Goal: Task Accomplishment & Management: Use online tool/utility

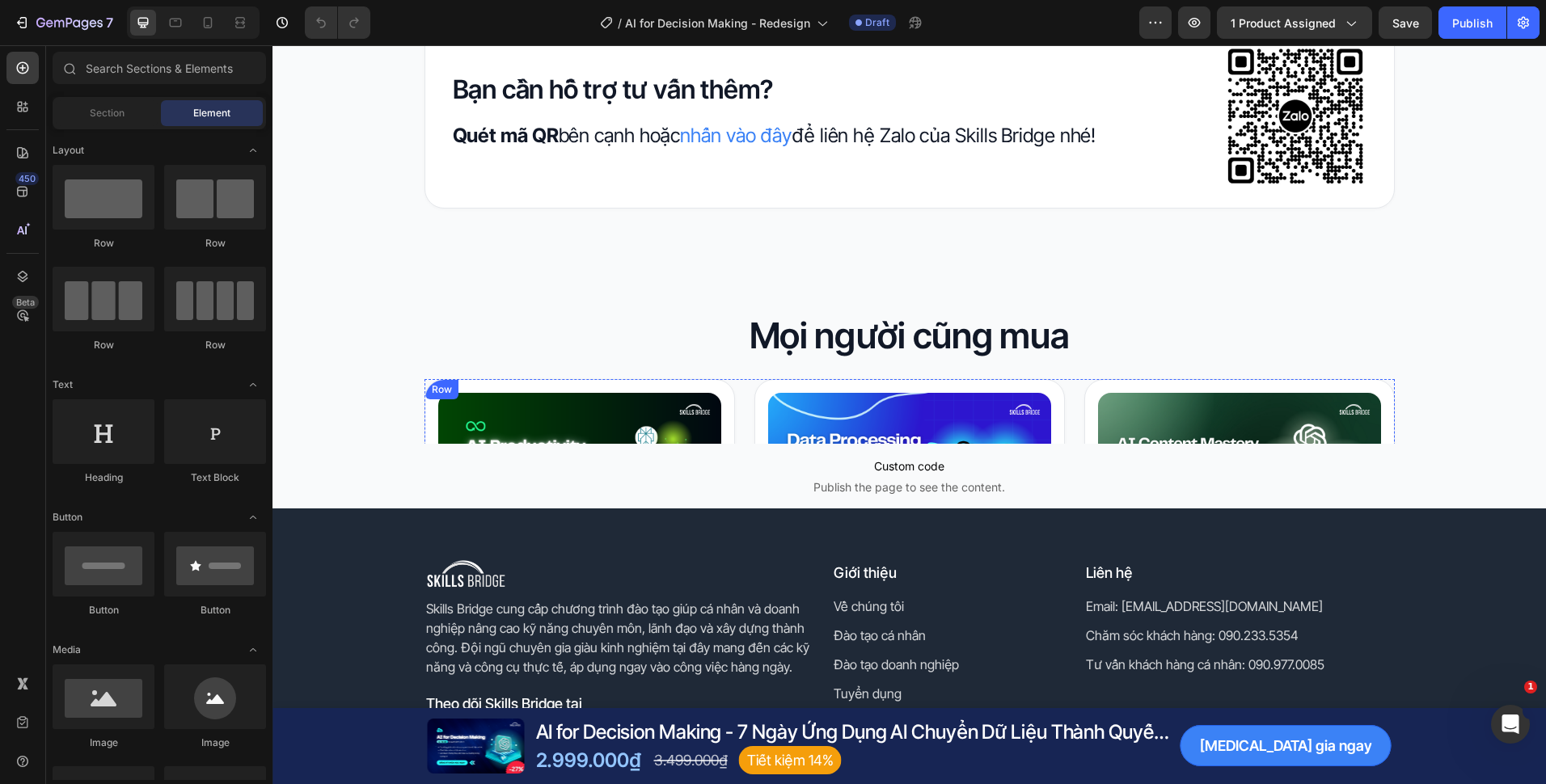
scroll to position [6422, 0]
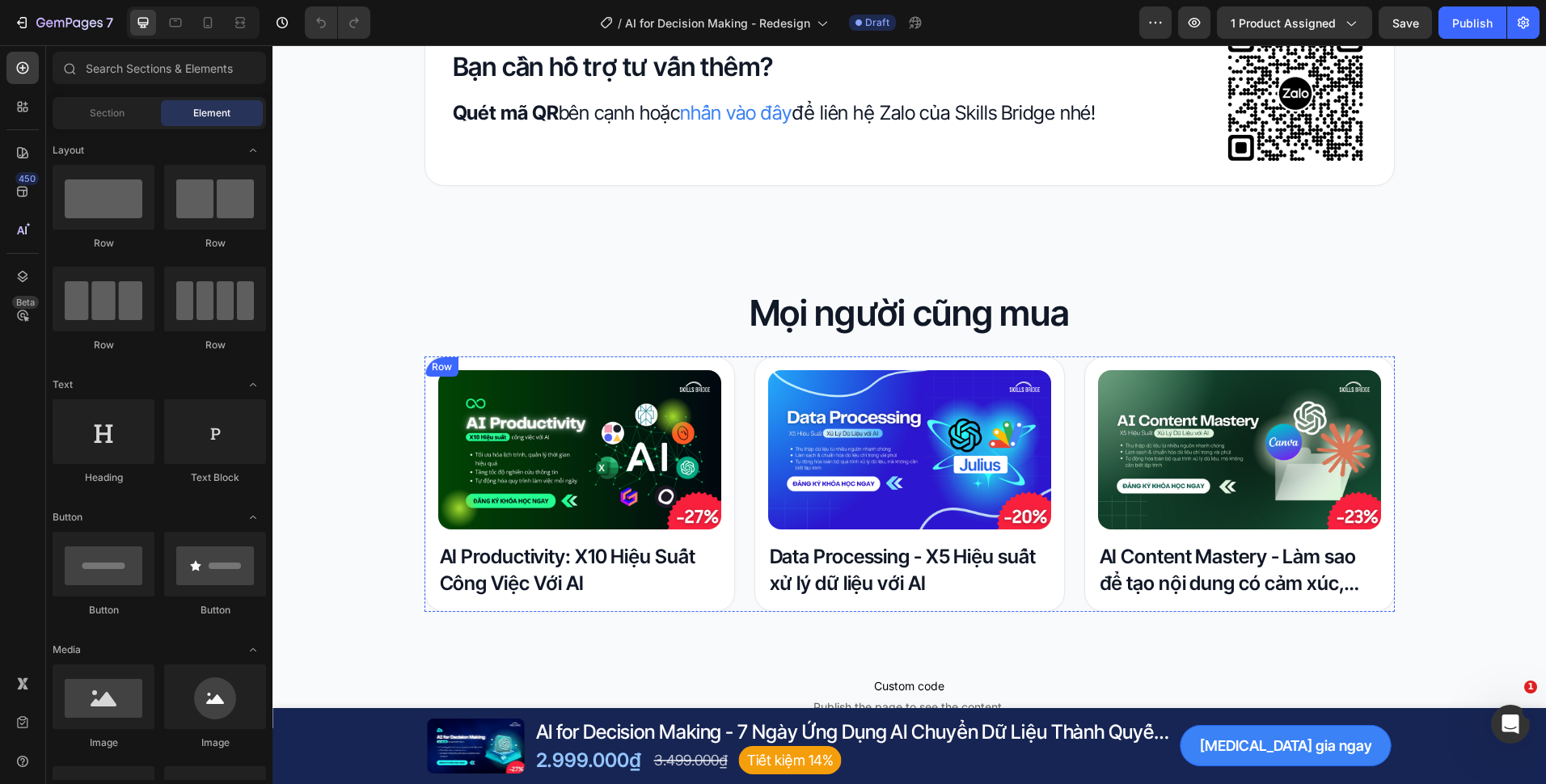
click at [426, 416] on div "Product Images AI Productivity: X10 Hiệu Suất Công Việc Với AI Product Title Row" at bounding box center [579, 484] width 311 height 256
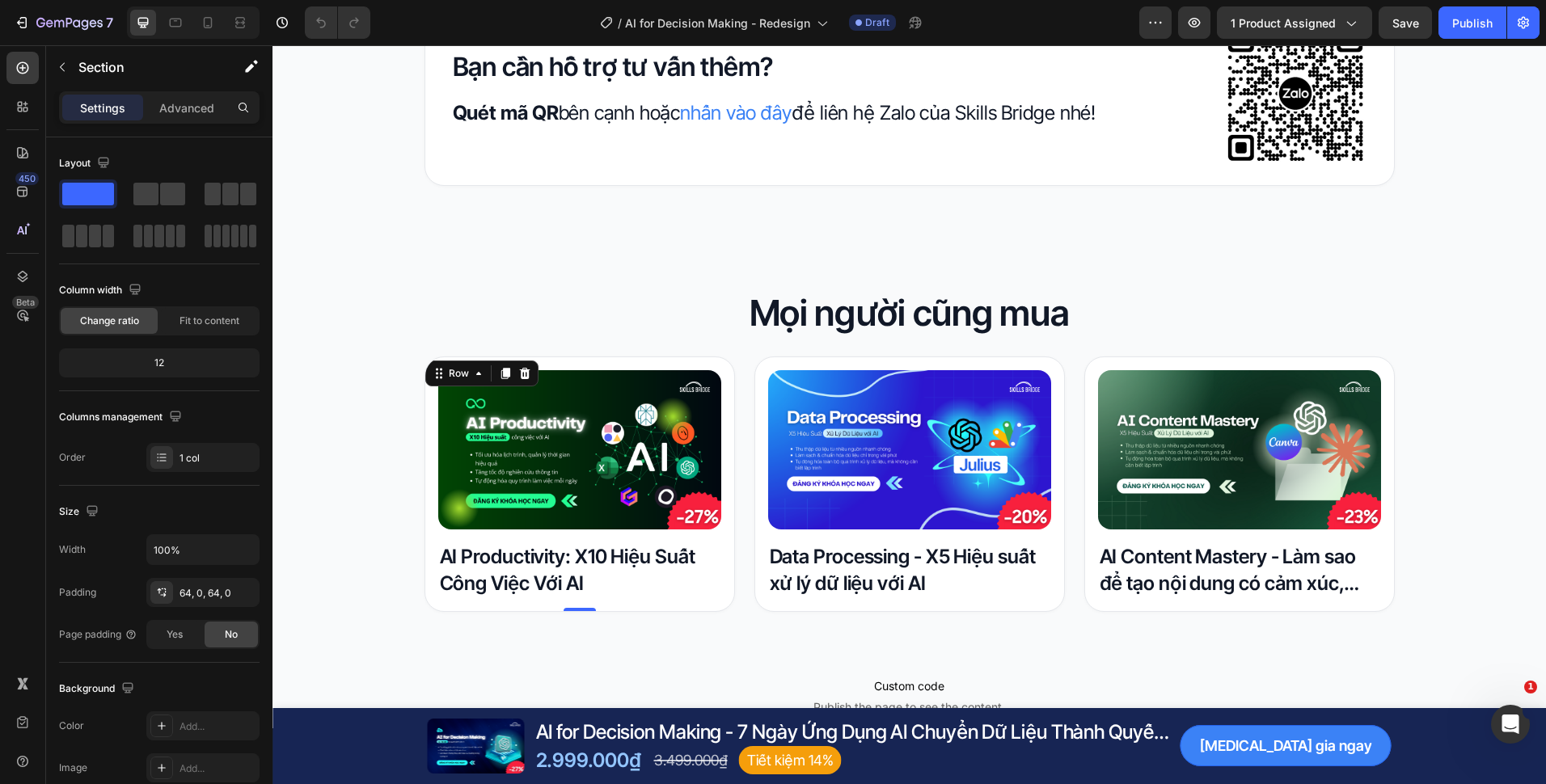
click at [413, 413] on div "Mọi người cũng mua Heading Product Images AI Productivity: X10 Hiệu Suất Công V…" at bounding box center [909, 450] width 1273 height 323
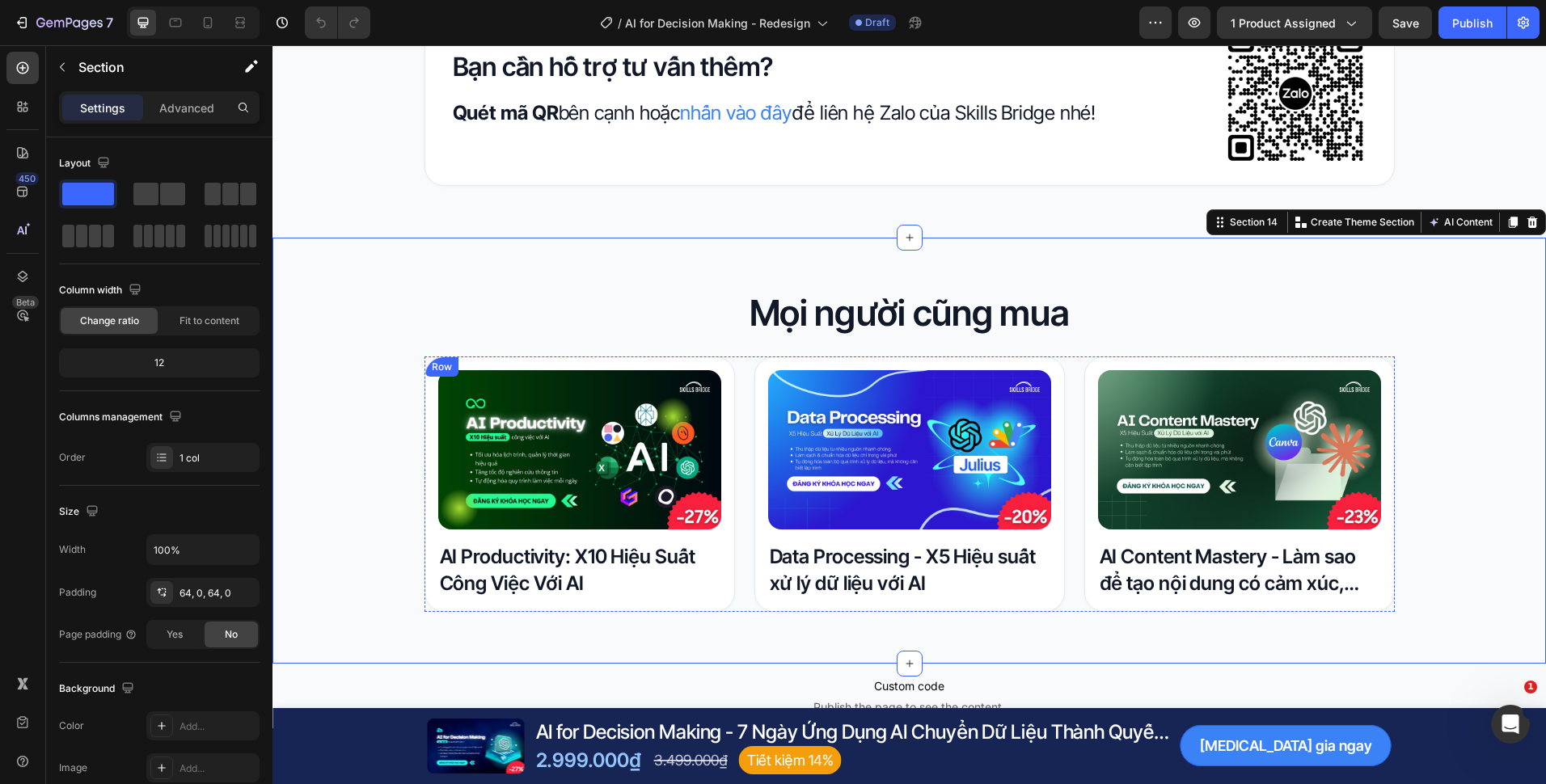
click at [424, 413] on div "Product Images AI Productivity: X10 Hiệu Suất Công Việc Với AI Product Title Row" at bounding box center [579, 484] width 311 height 256
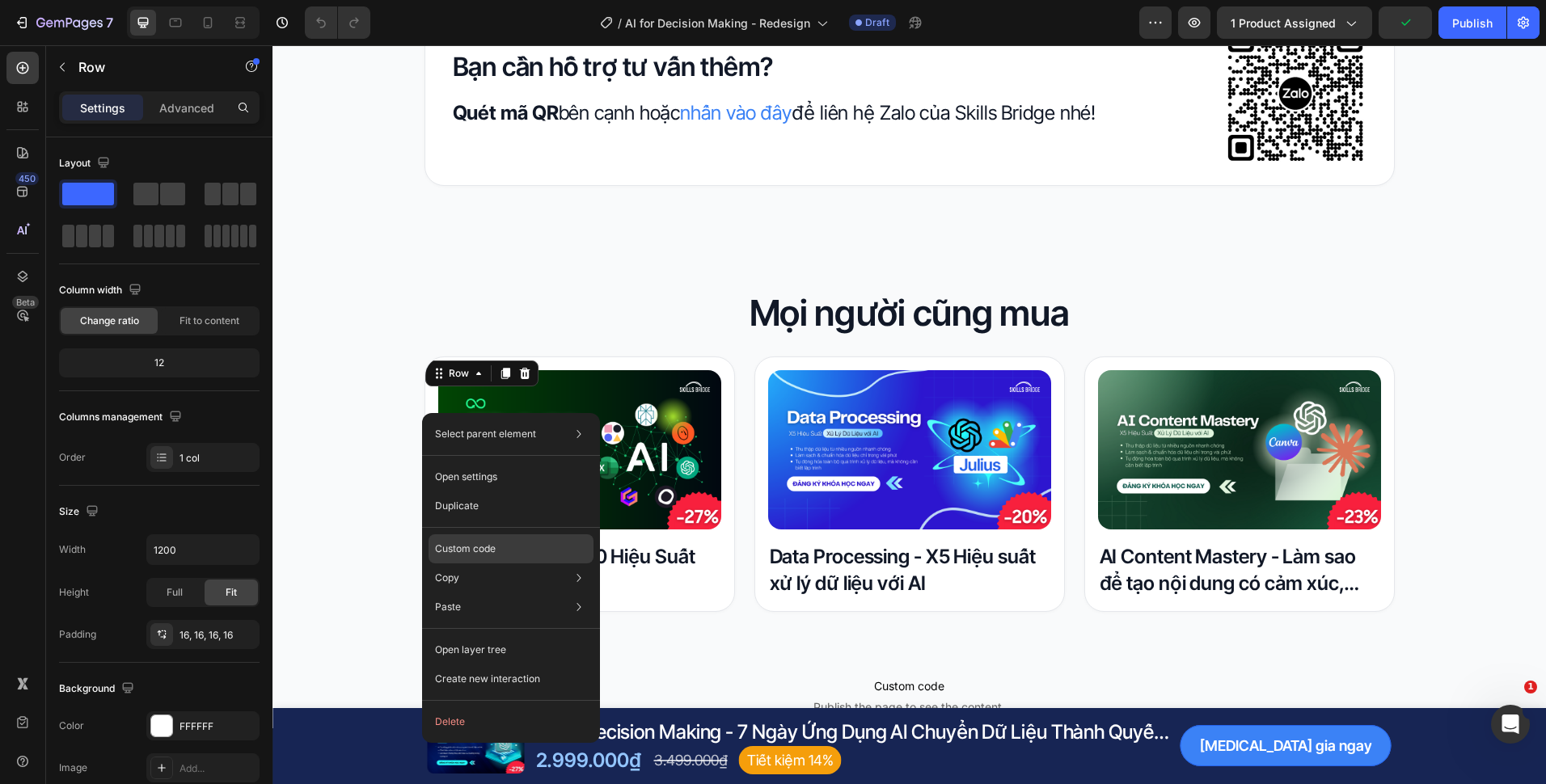
click at [462, 544] on p "Custom code" at bounding box center [466, 549] width 61 height 14
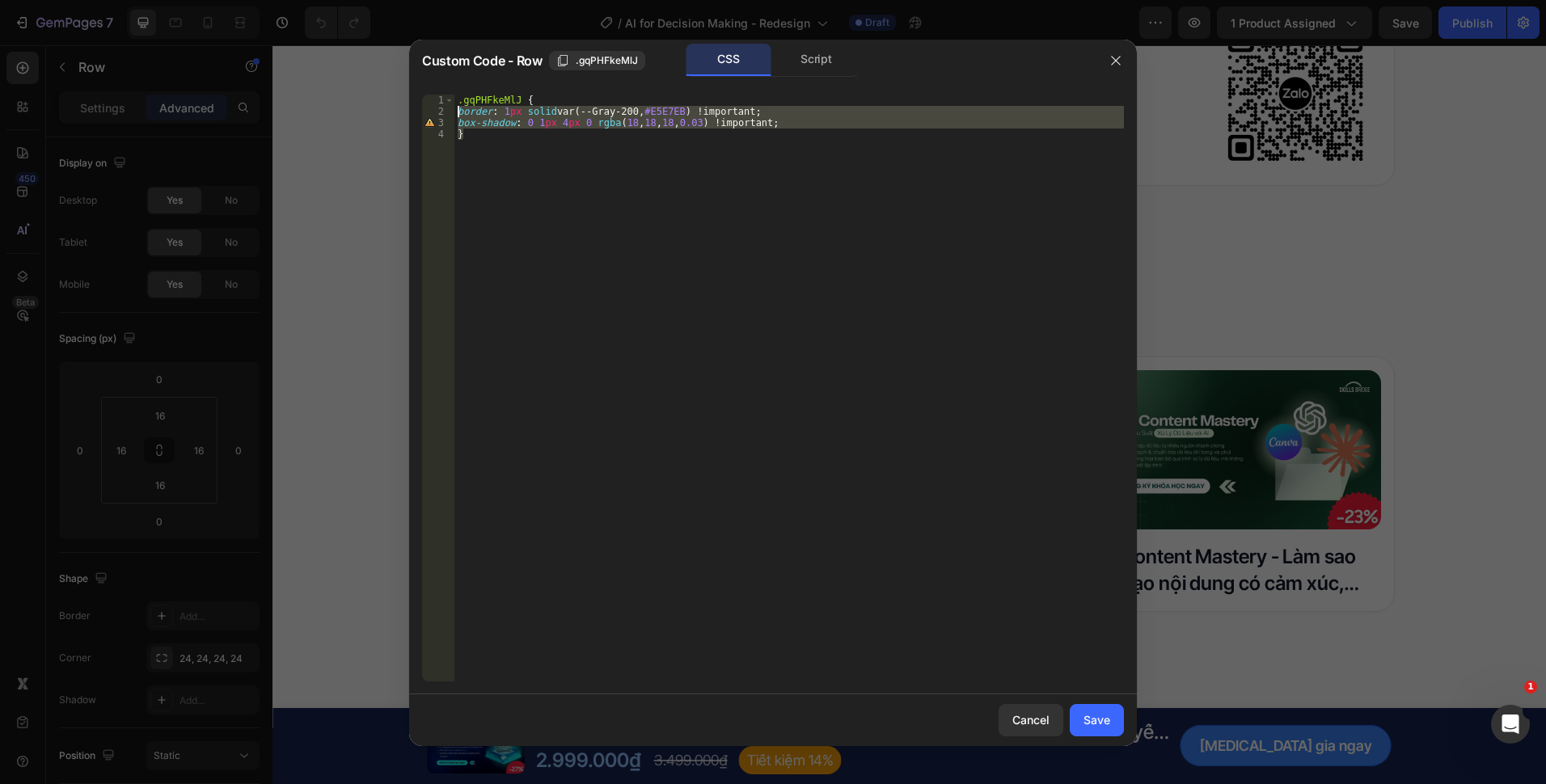
drag, startPoint x: 781, startPoint y: 131, endPoint x: 447, endPoint y: 113, distance: 334.5
click at [447, 113] on div "} 1 2 3 4 .gqPHFkeMlJ { border : 1 px solid var(--Gray-200, #E5E7EB ) !importan…" at bounding box center [773, 388] width 702 height 587
click at [466, 123] on div ".gqPHFkeMlJ { border : 1 px solid var(--Gray-200, #E5E7EB ) !important ; box-sh…" at bounding box center [789, 388] width 669 height 587
drag, startPoint x: 791, startPoint y: 121, endPoint x: 449, endPoint y: 115, distance: 342.1
click at [449, 115] on div "box-shadow: 0 1px 4px 0 rgba(18, 18, 18, 0.03) !important; 1 2 3 4 .gqPHFkeMlJ …" at bounding box center [773, 388] width 702 height 587
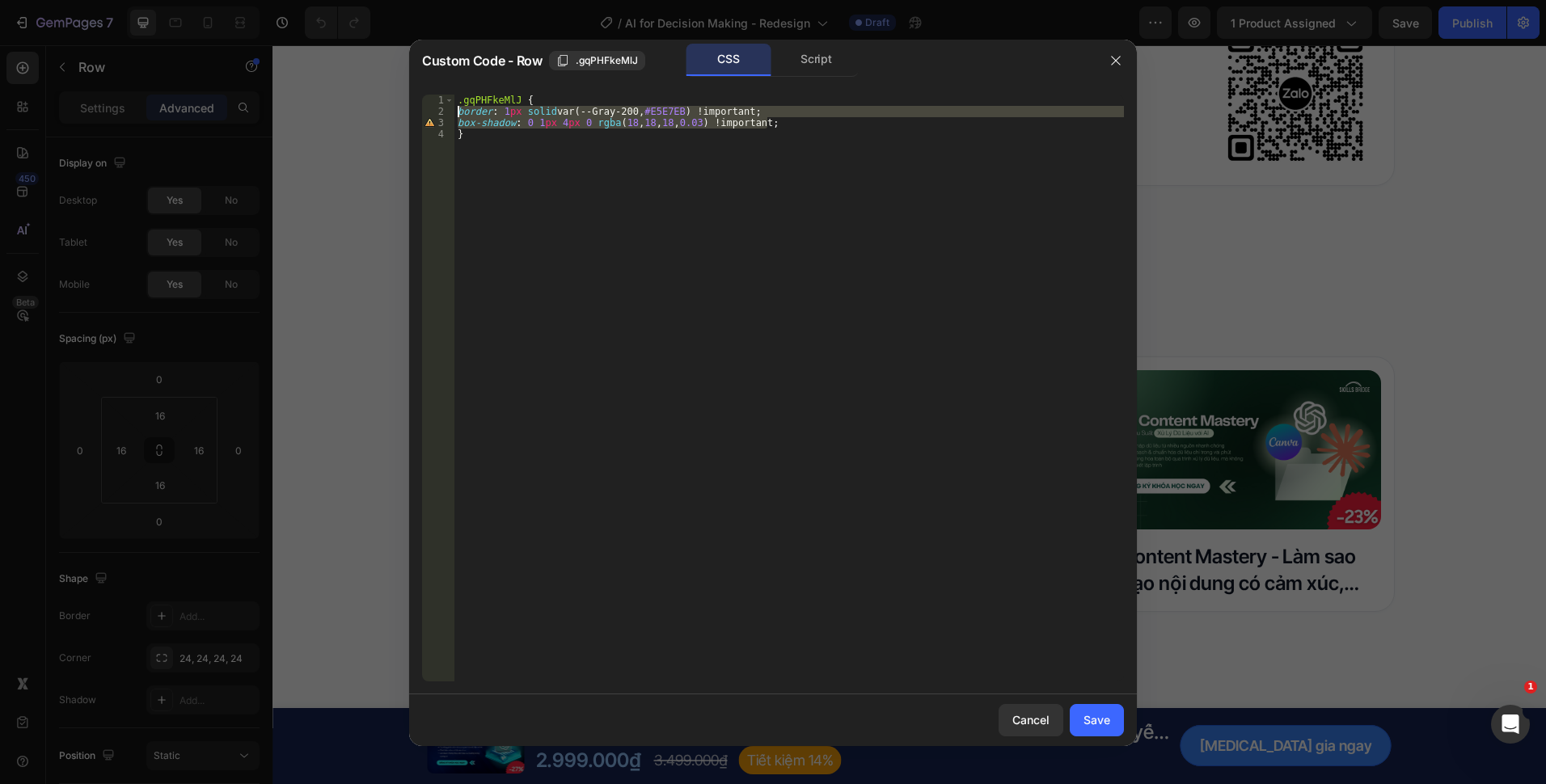
type textarea "border: 1px solid var(--Gray-200, #E5E7EB) !important; box-shadow: 0 1px 4px 0 …"
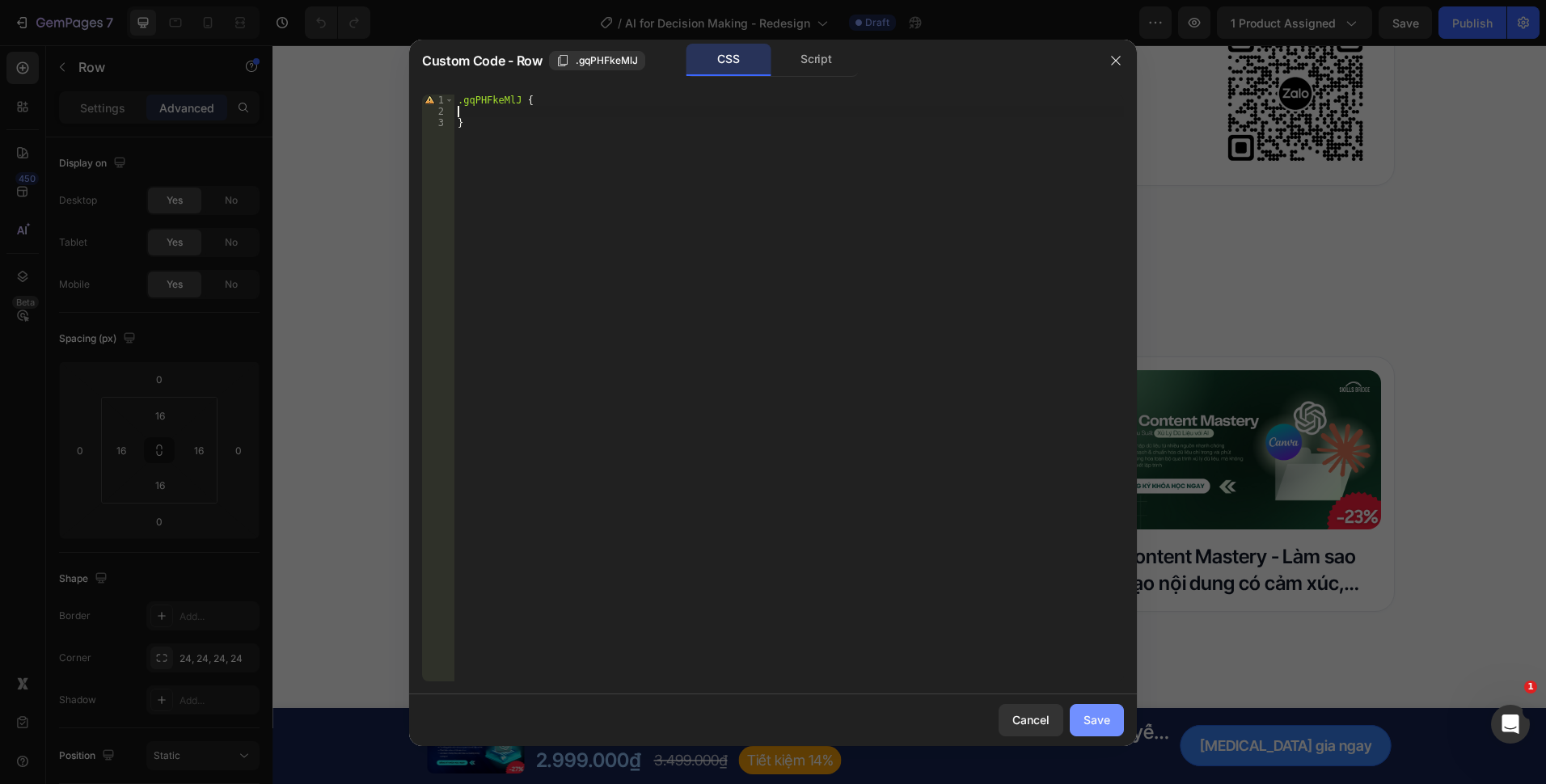
click at [1079, 718] on button "Save" at bounding box center [1097, 720] width 54 height 32
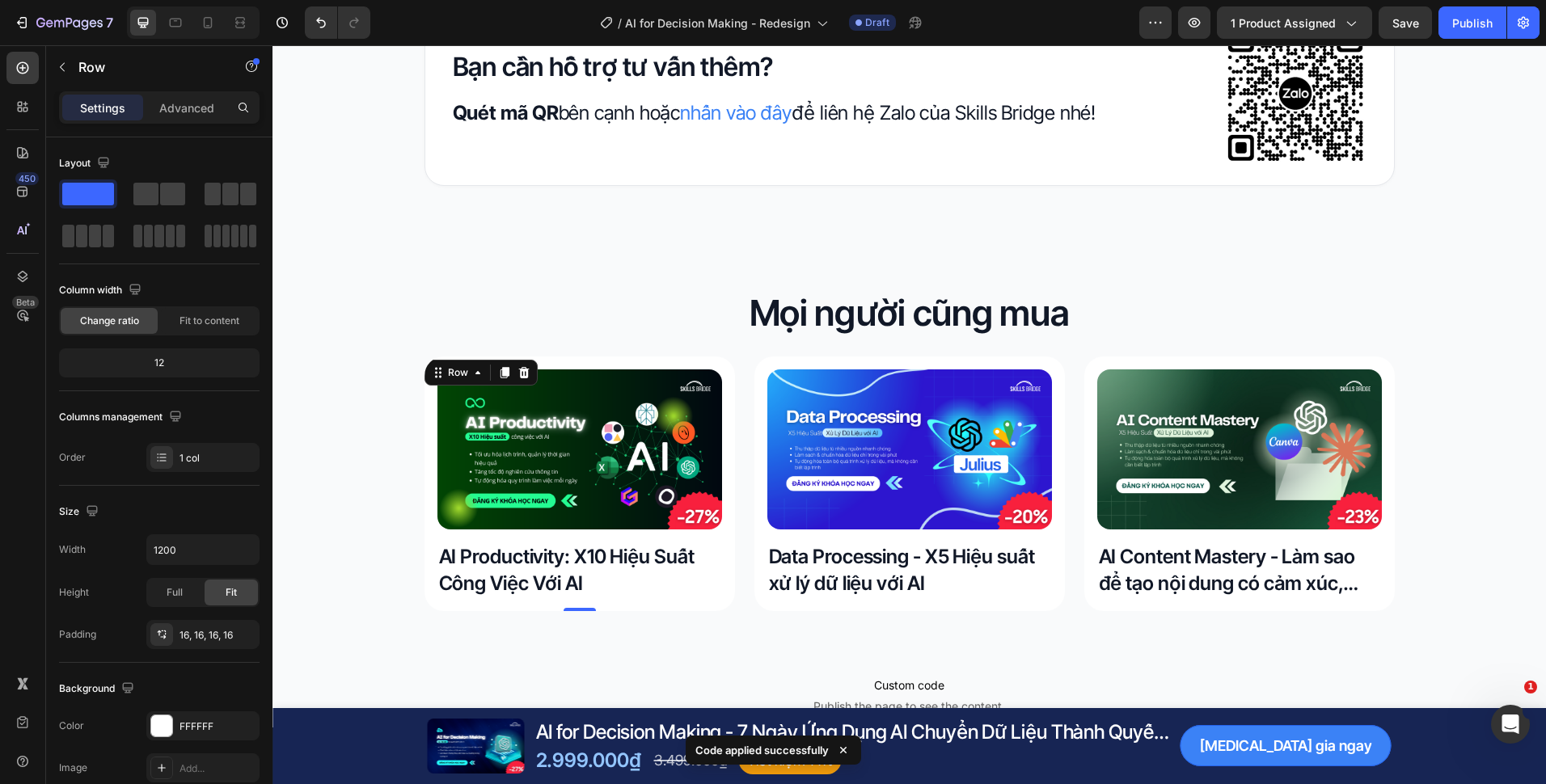
click at [716, 588] on div "Product Images AI Productivity: X10 Hiệu Suất Công Việc Với AI Product Title Ro…" at bounding box center [579, 483] width 311 height 255
click at [496, 514] on img at bounding box center [579, 449] width 285 height 160
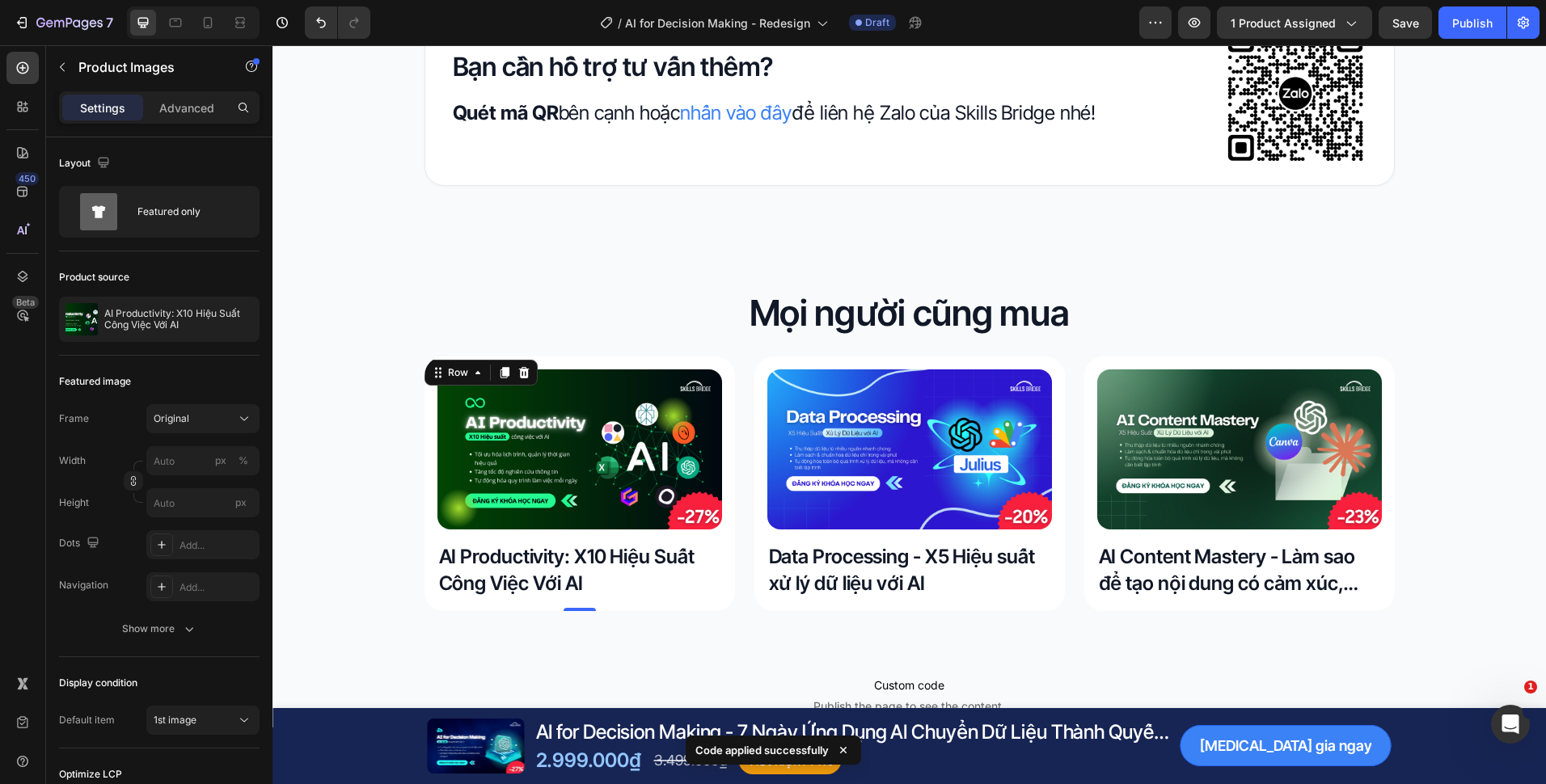
click at [429, 499] on div "Product Images AI Productivity: X10 Hiệu Suất Công Việc Với AI Product Title Ro…" at bounding box center [579, 483] width 311 height 255
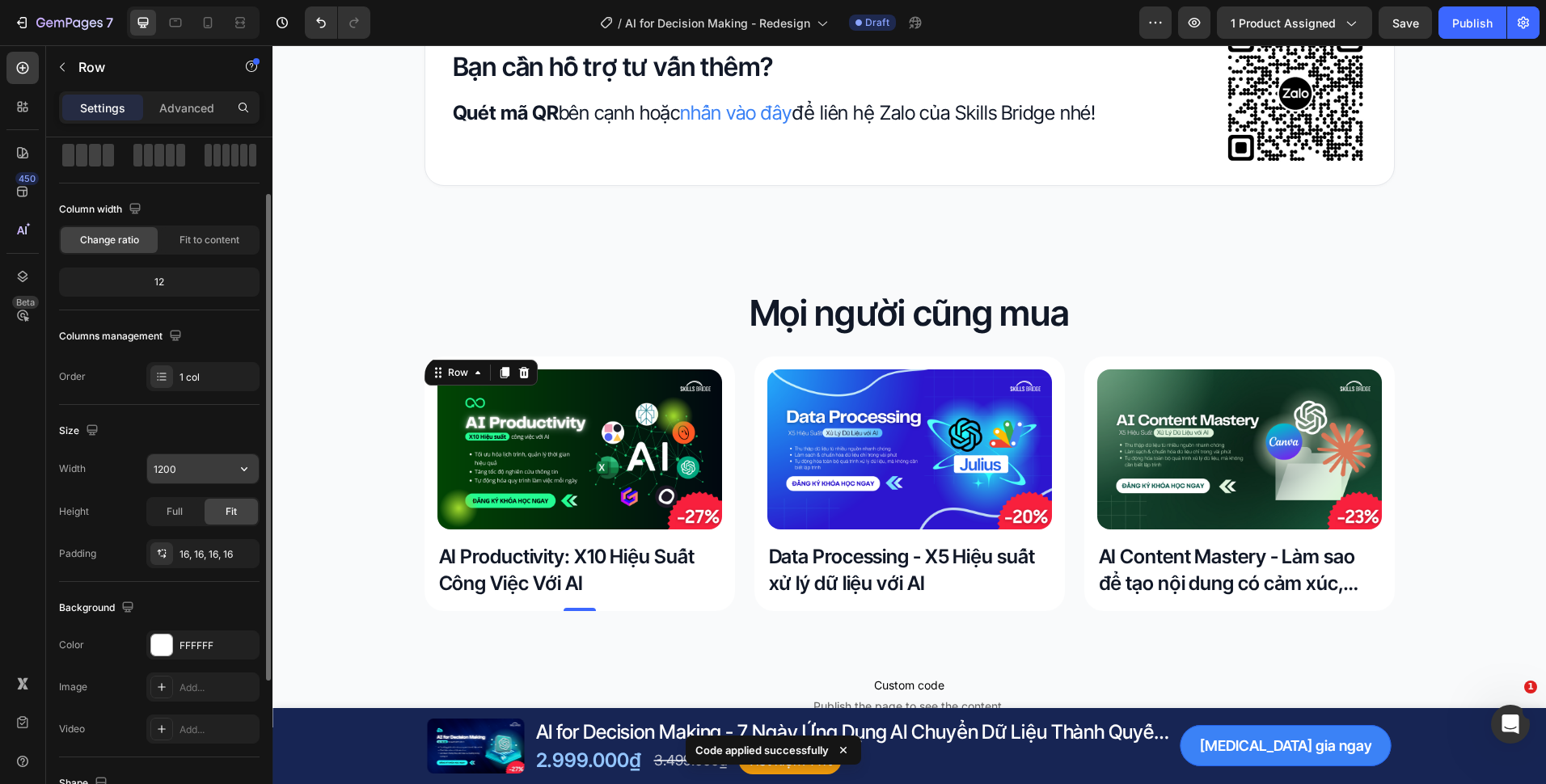
scroll to position [162, 0]
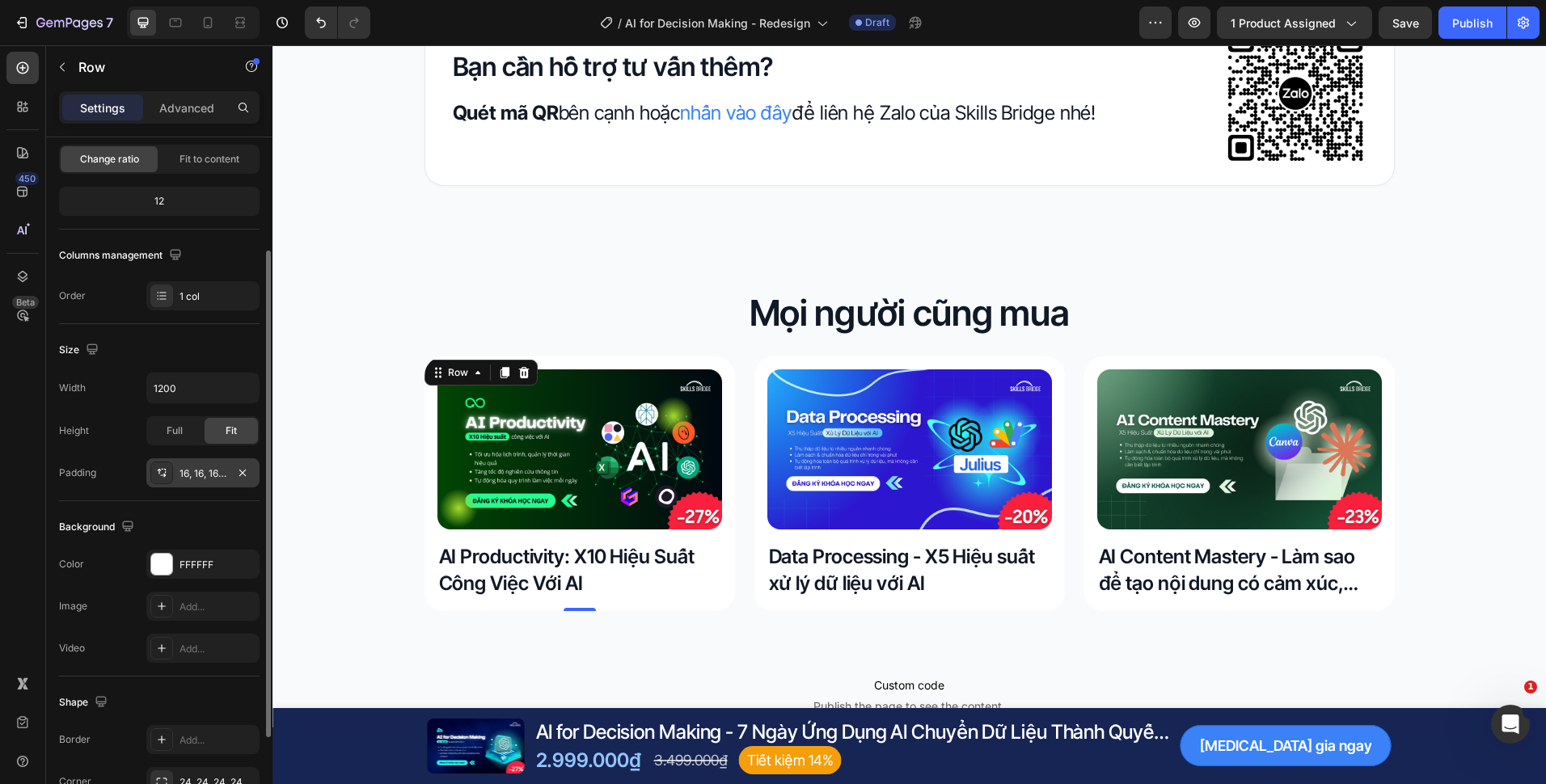
click at [252, 473] on div "16, 16, 16, 16" at bounding box center [203, 472] width 114 height 29
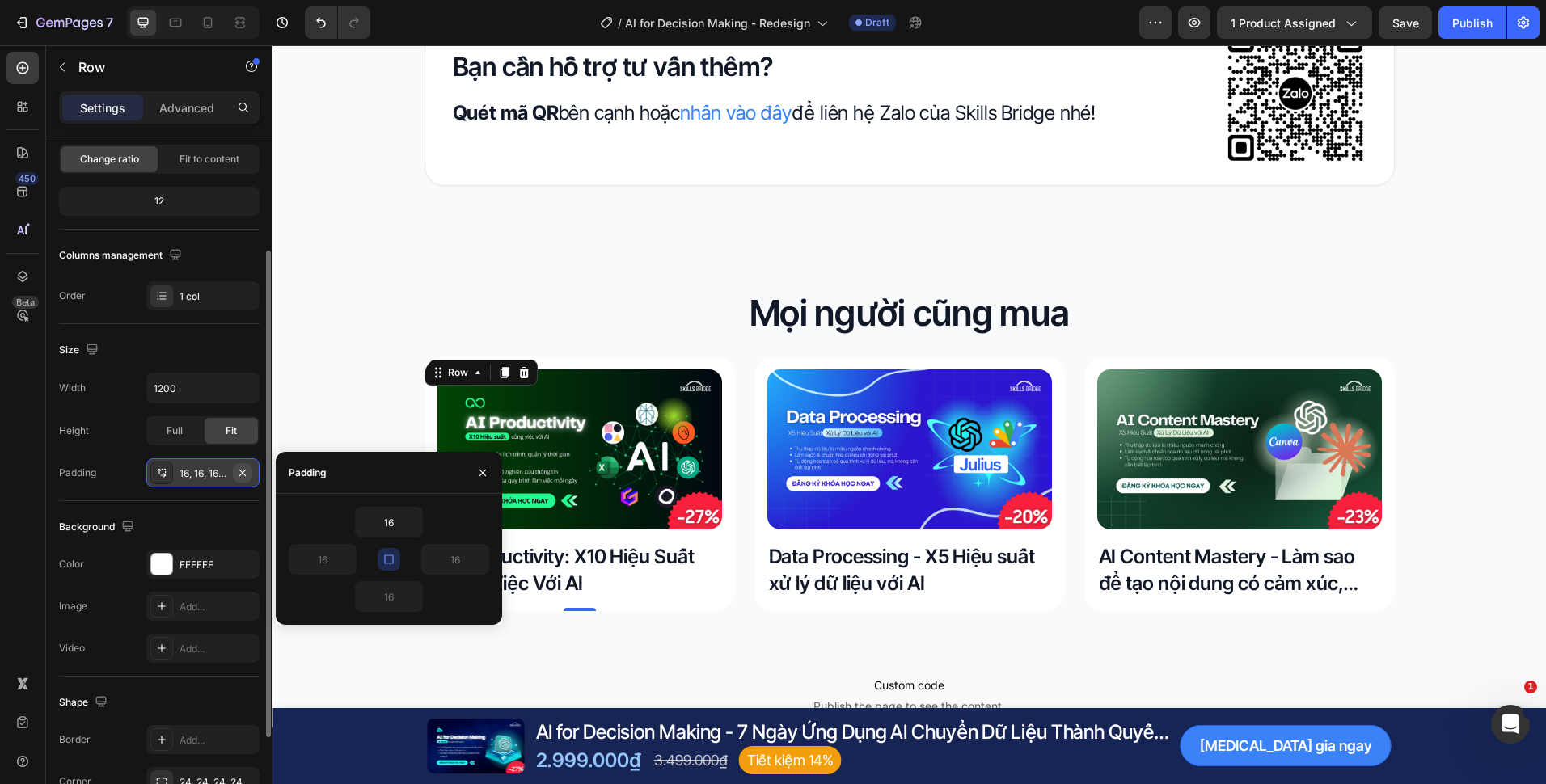
click at [249, 472] on button "button" at bounding box center [242, 472] width 19 height 19
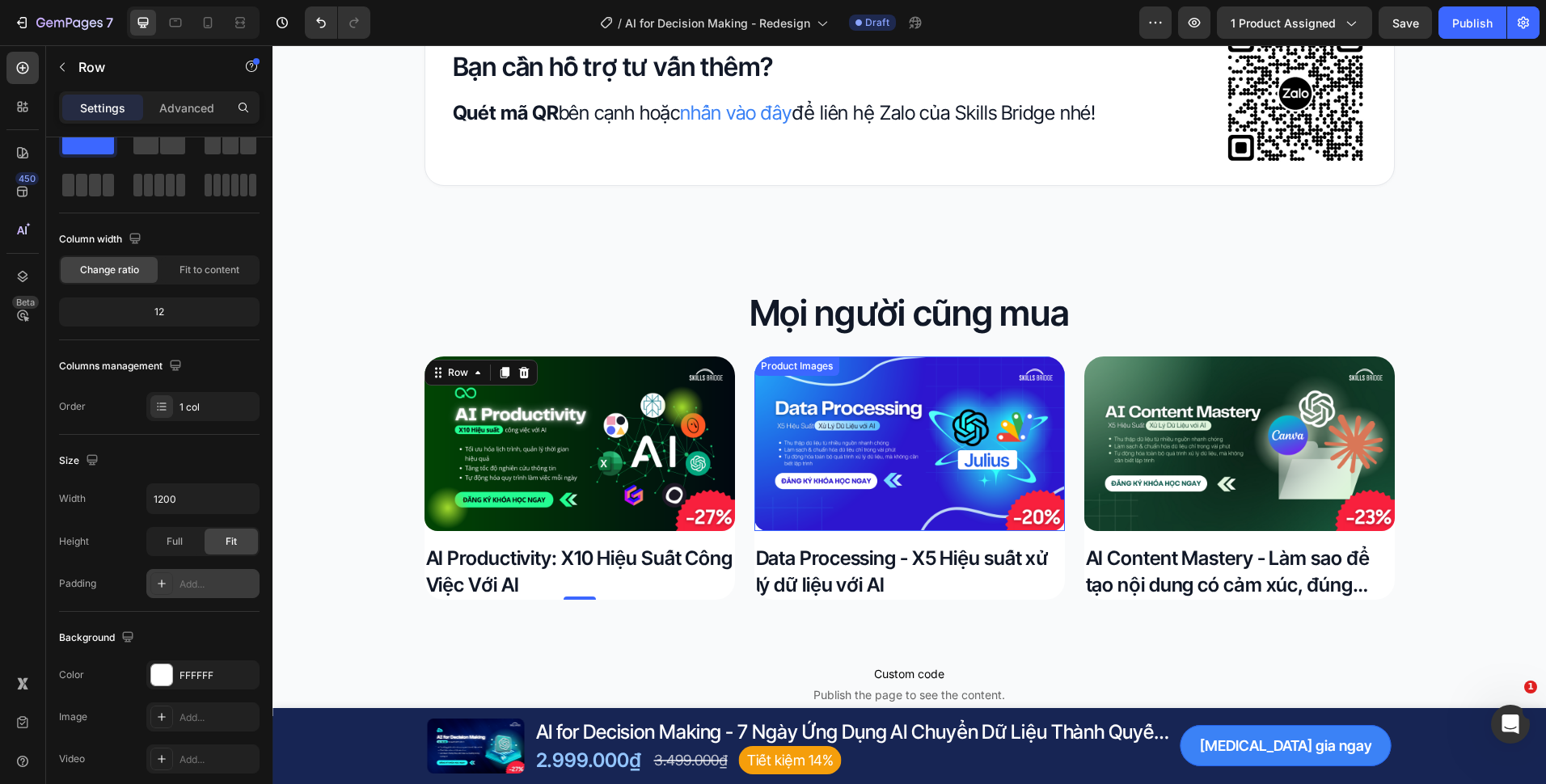
scroll to position [6503, 0]
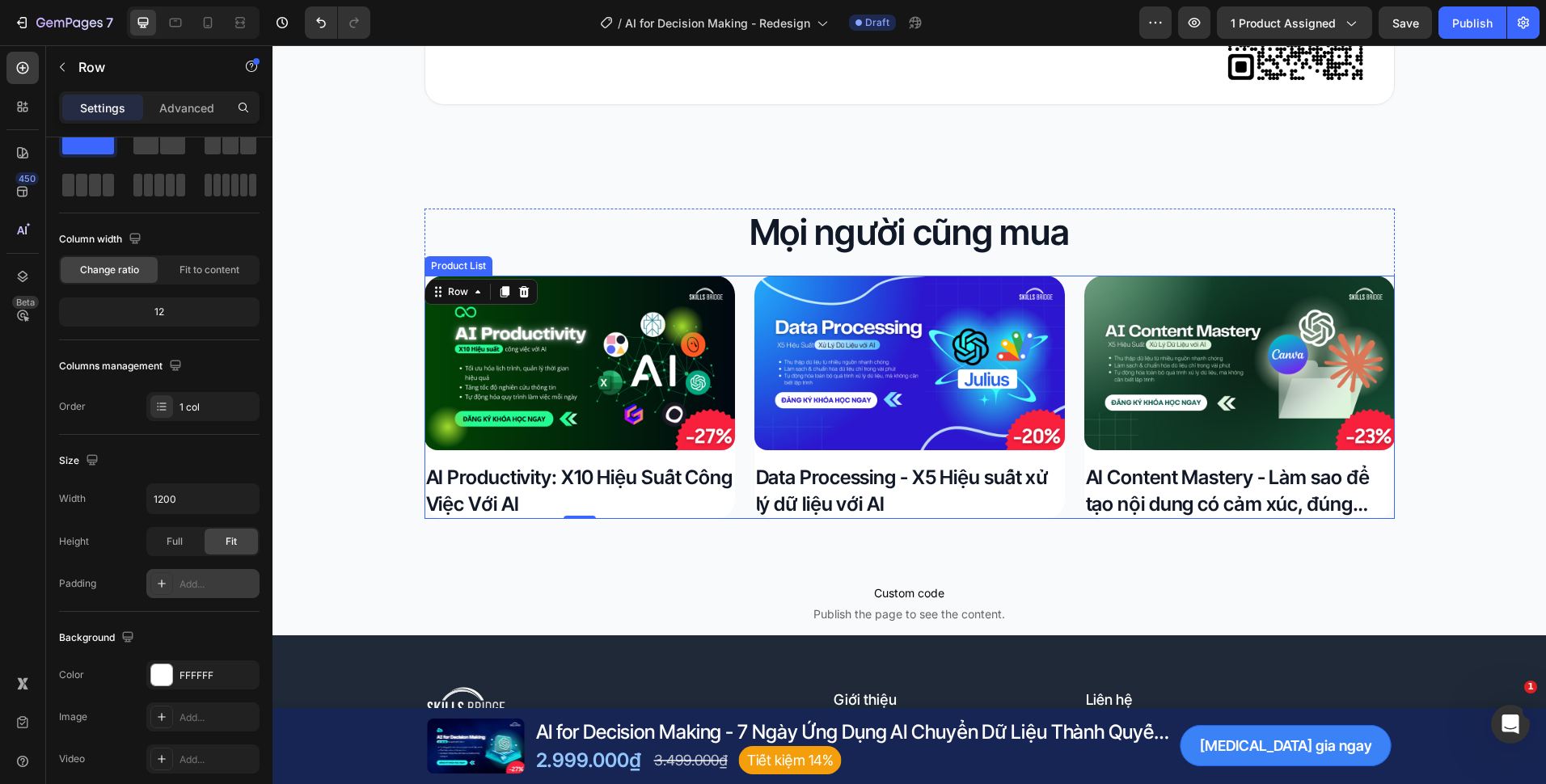
click at [745, 421] on div "Product Images AI Productivity: X10 Hiệu Suất Công Việc Với AI Product Title Ro…" at bounding box center [909, 396] width 970 height 243
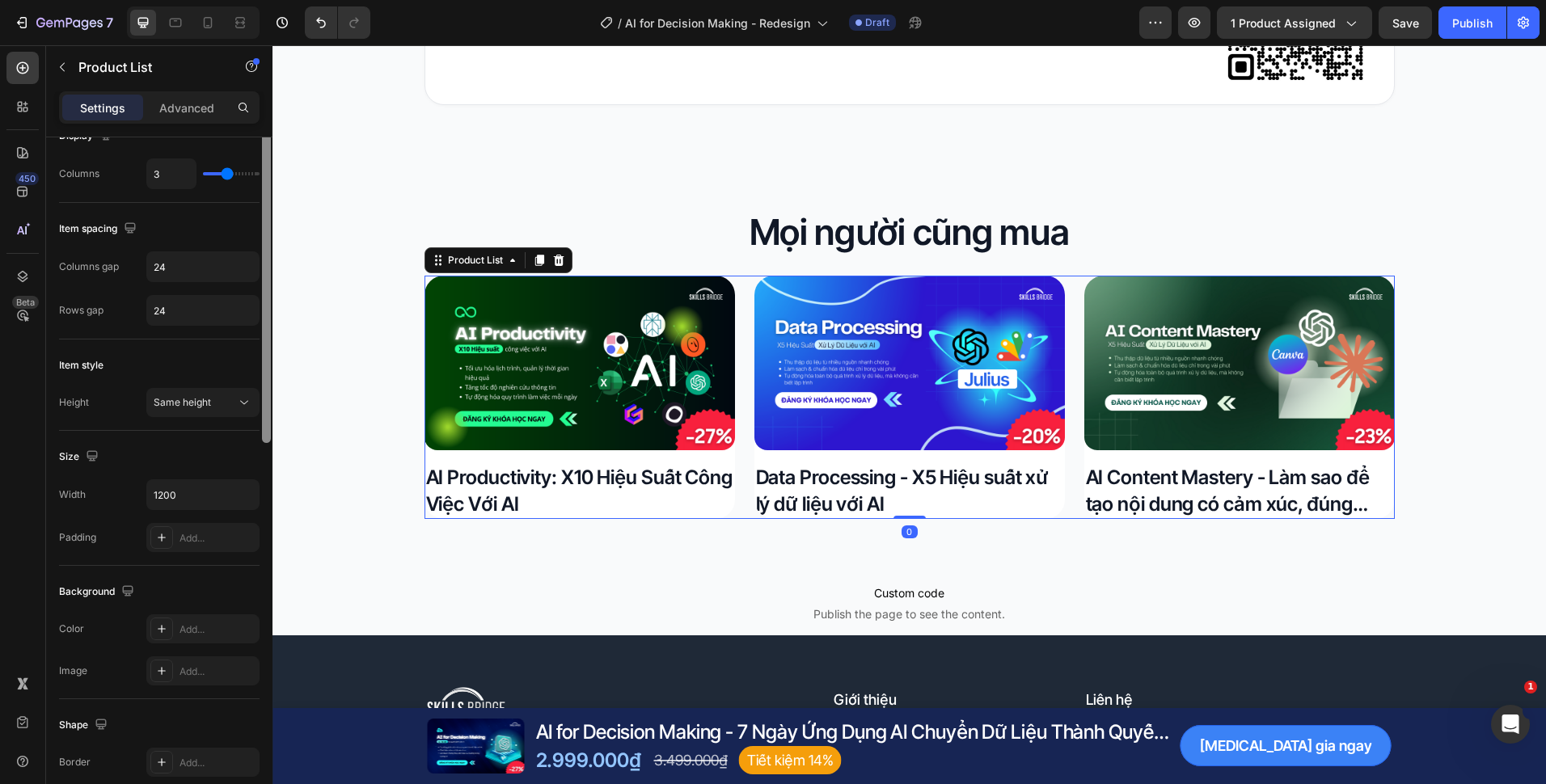
scroll to position [323, 0]
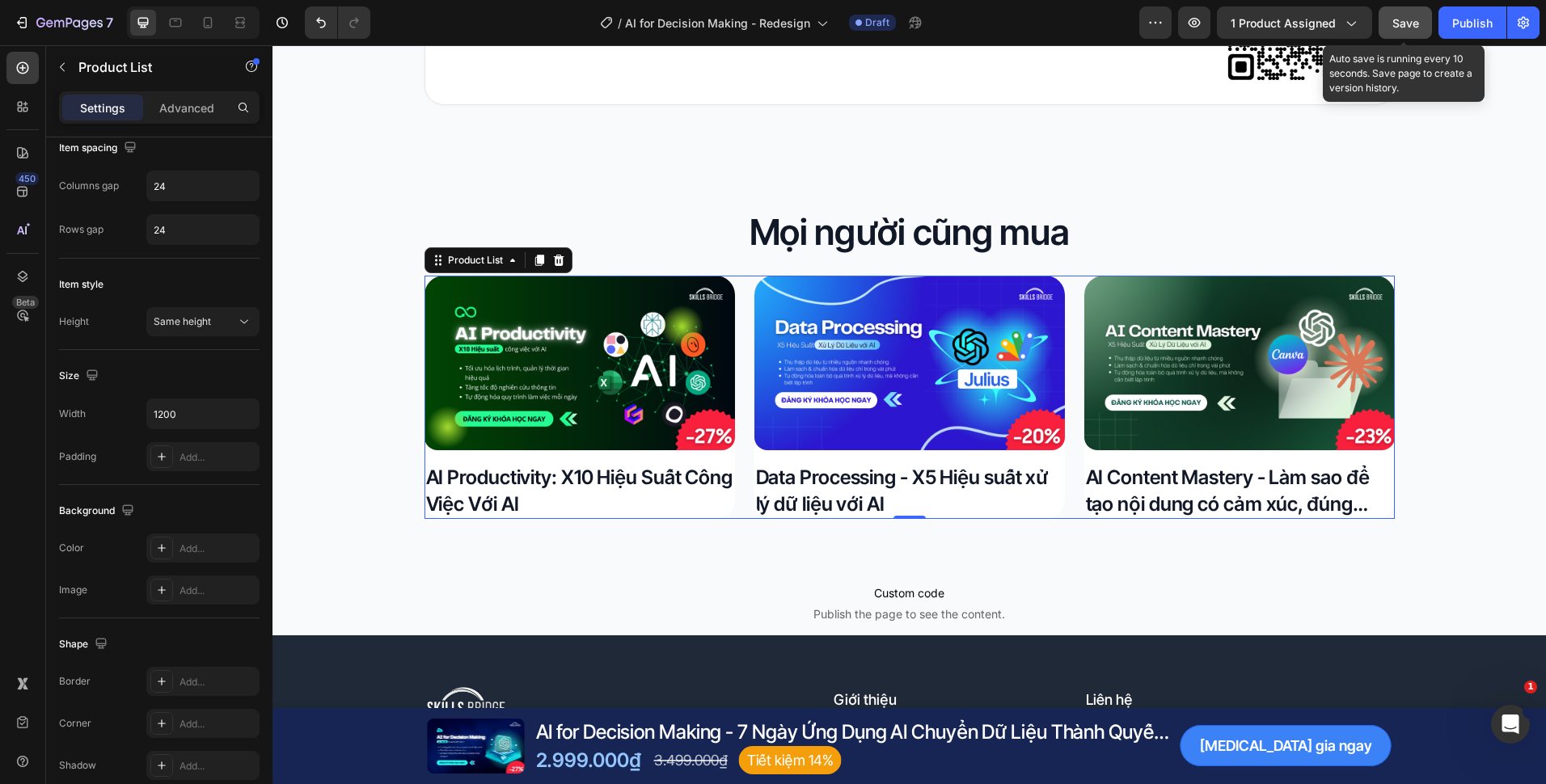
click at [1407, 25] on span "Save" at bounding box center [1405, 23] width 26 height 14
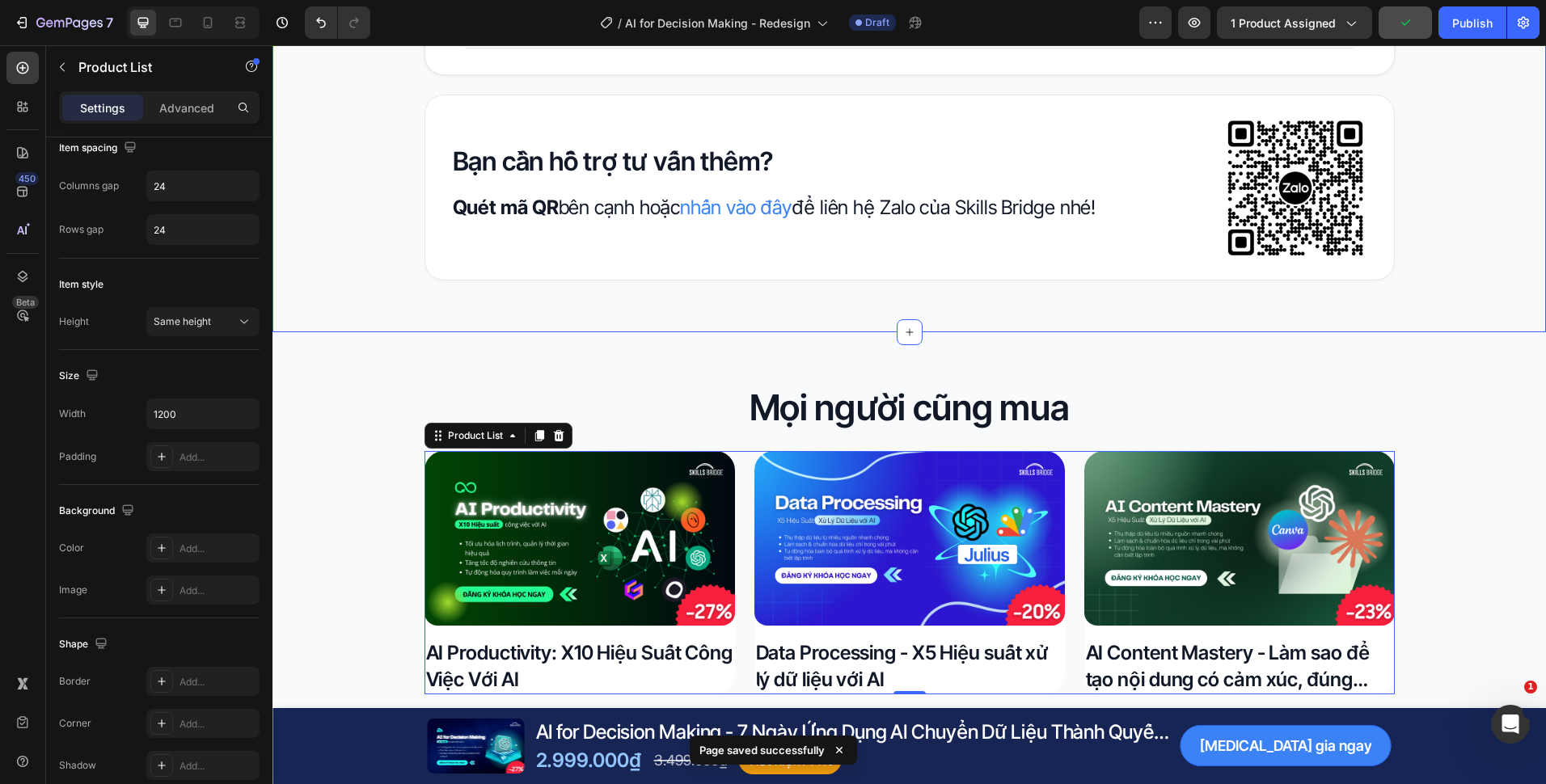
scroll to position [6503, 0]
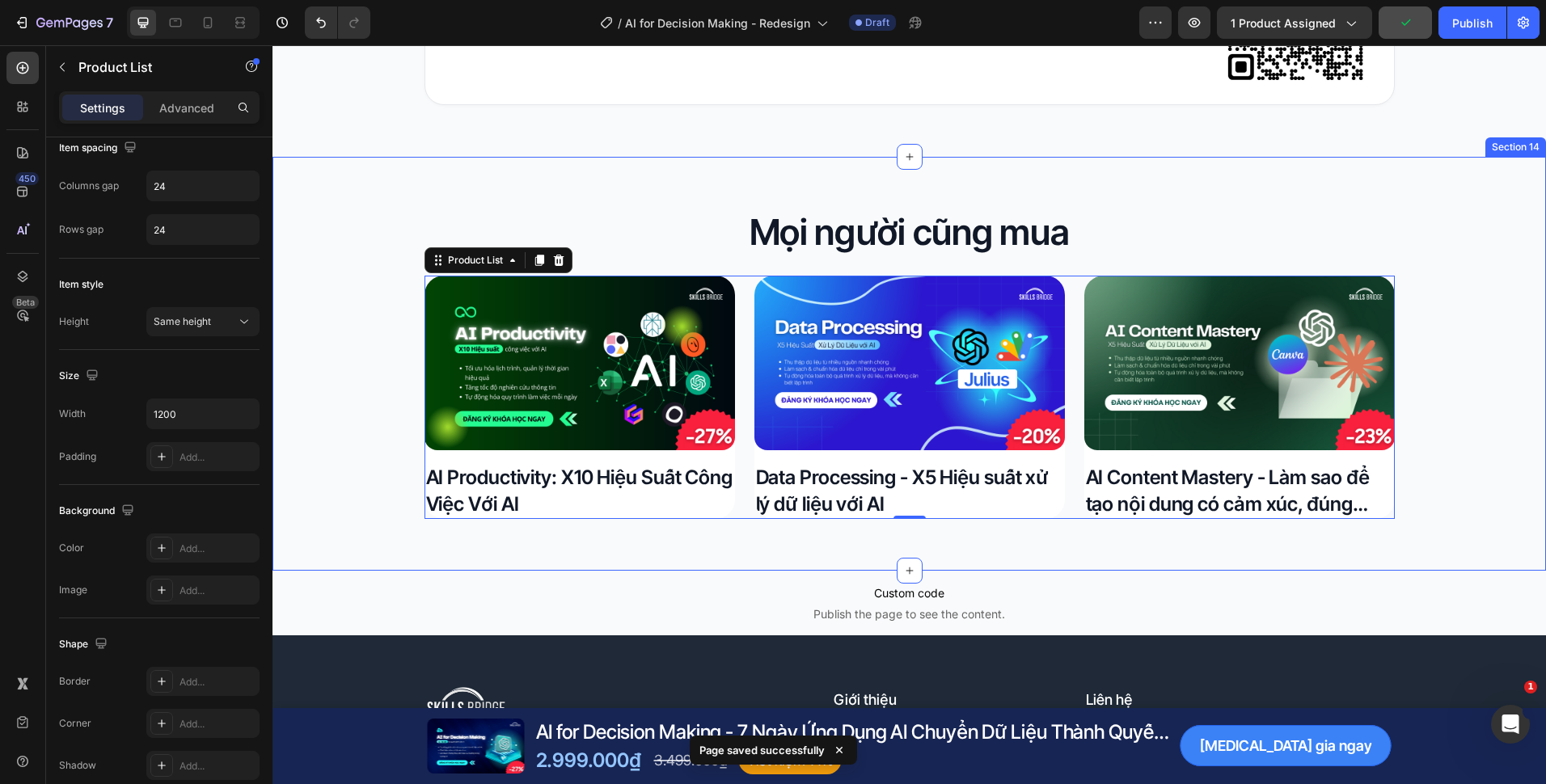
click at [1461, 409] on div "Mọi người cũng mua Heading Product Images AI Productivity: X10 Hiệu Suất Công V…" at bounding box center [909, 363] width 1273 height 311
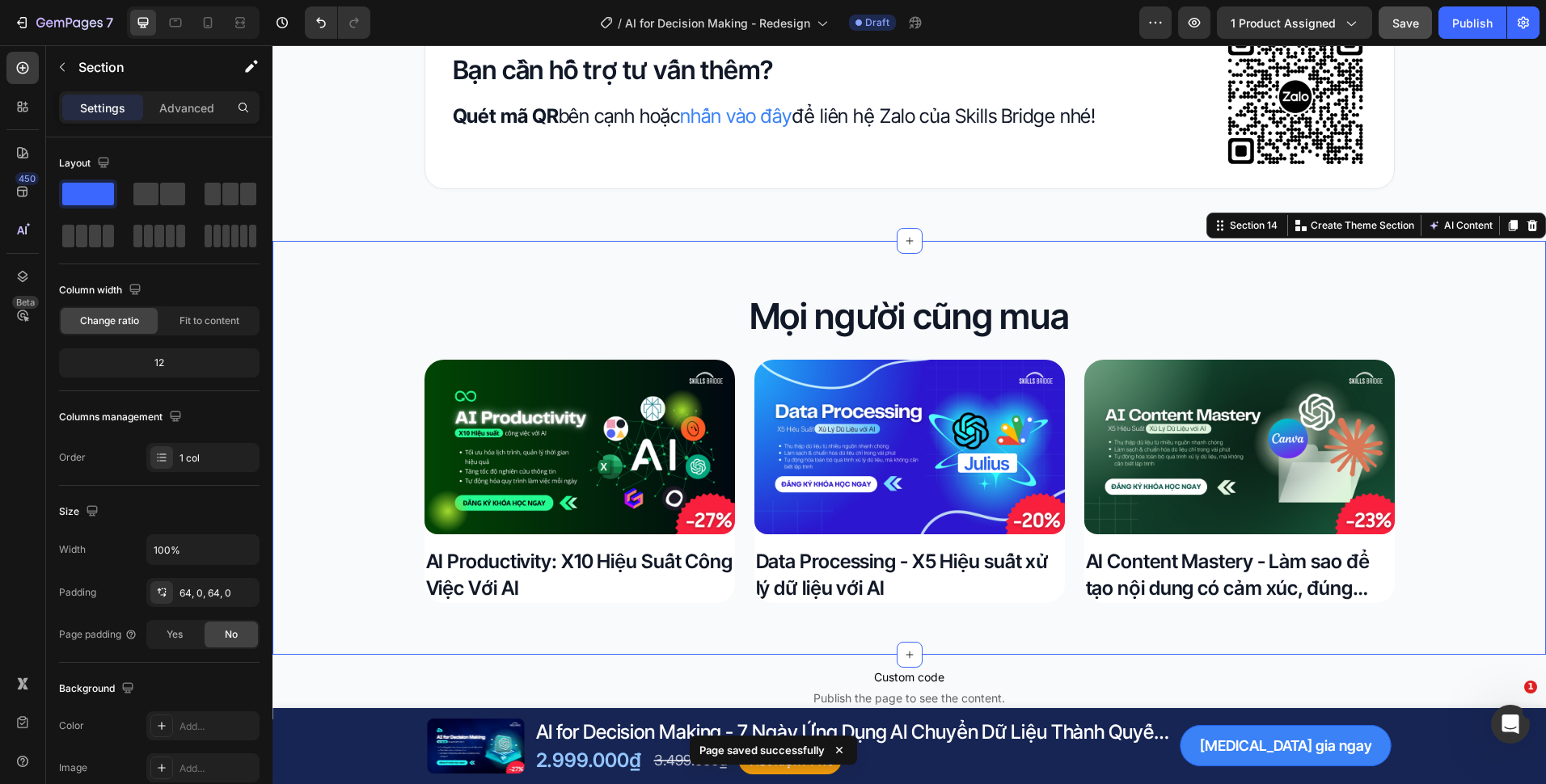
scroll to position [6341, 0]
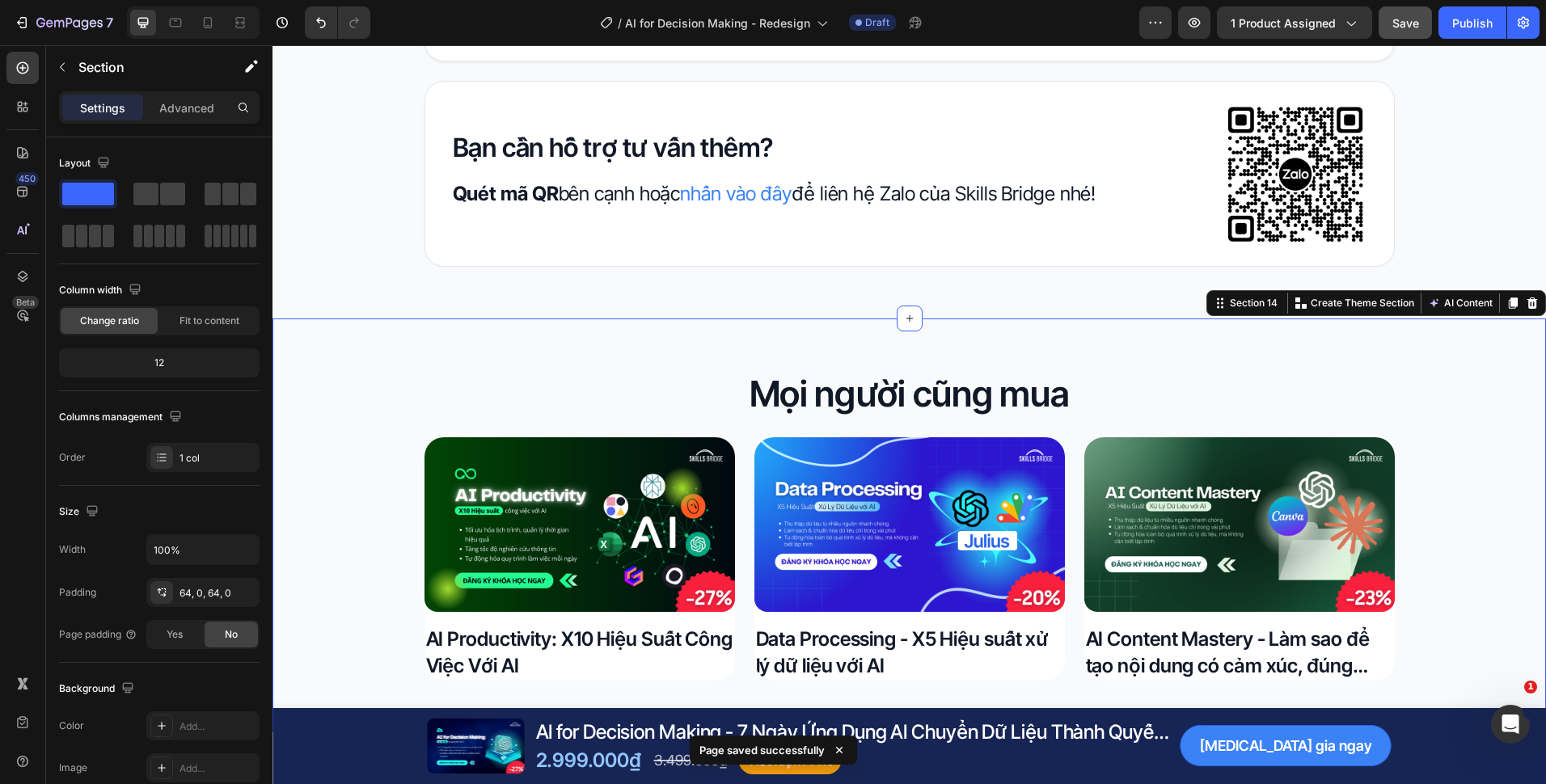
click at [1416, 30] on div "Save" at bounding box center [1405, 23] width 26 height 17
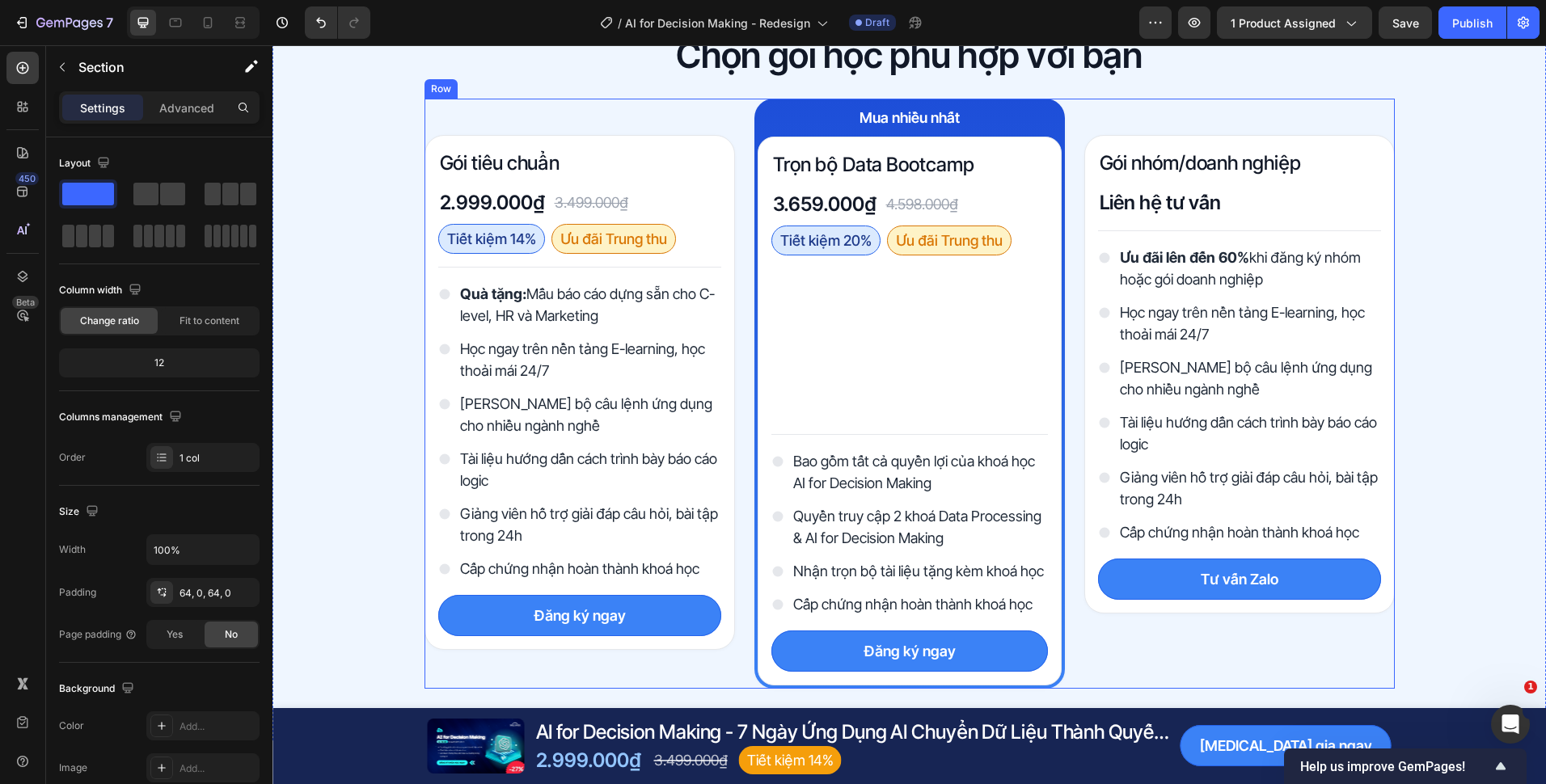
scroll to position [4430, 0]
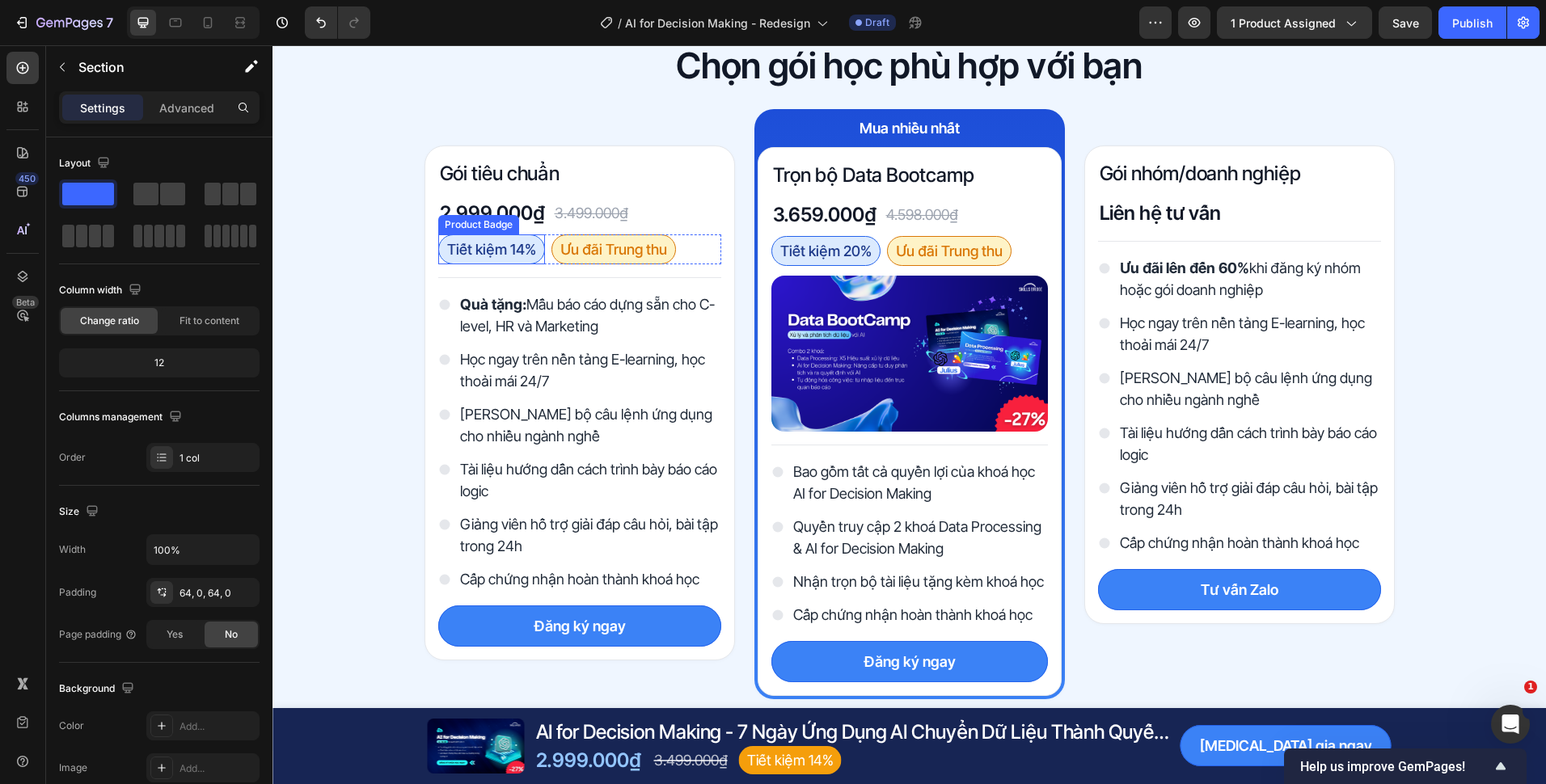
click at [529, 254] on pre "Tiết kiệm 14%" at bounding box center [491, 249] width 105 height 28
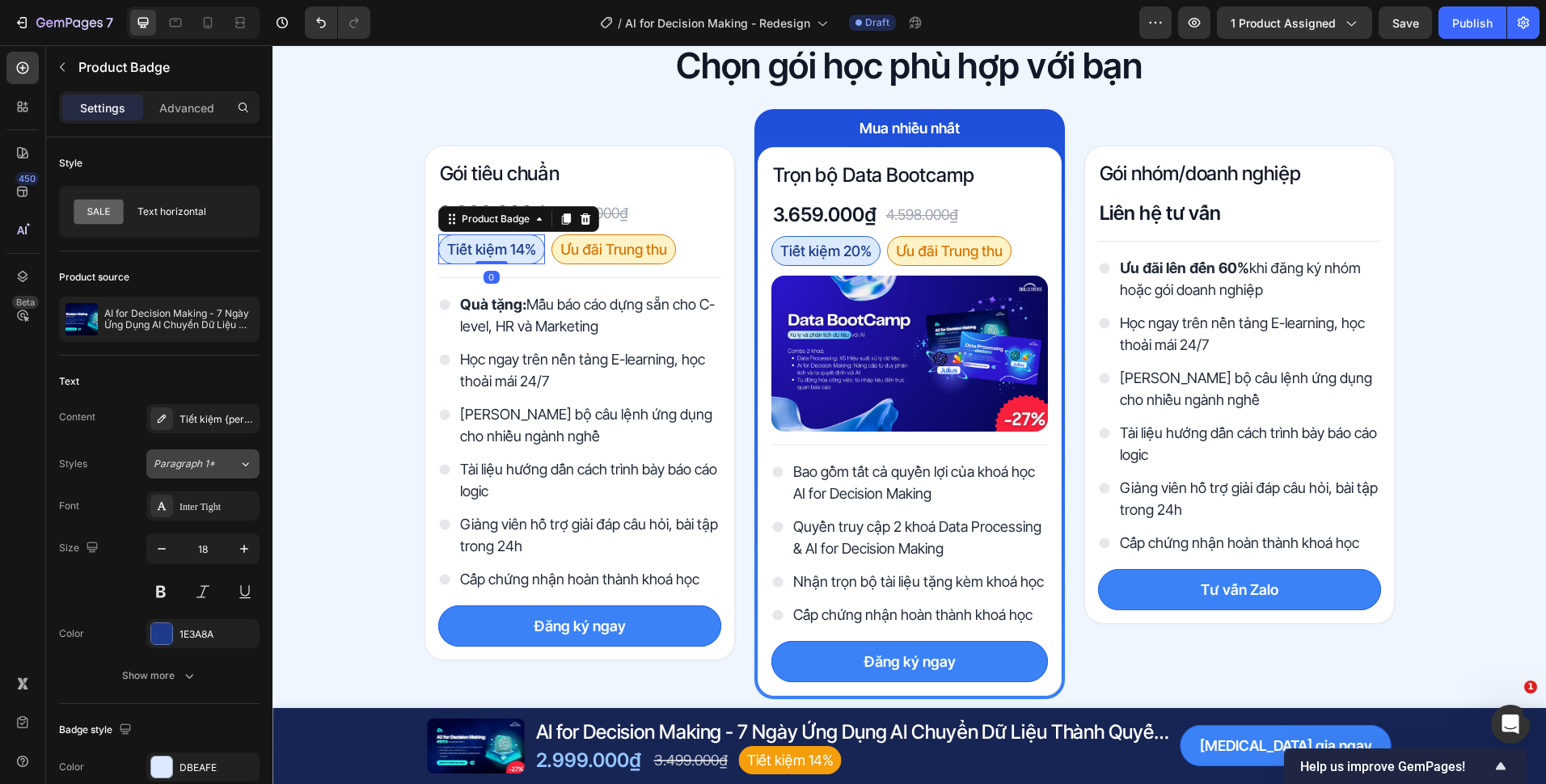
click at [205, 477] on button "Paragraph 1*" at bounding box center [203, 464] width 114 height 29
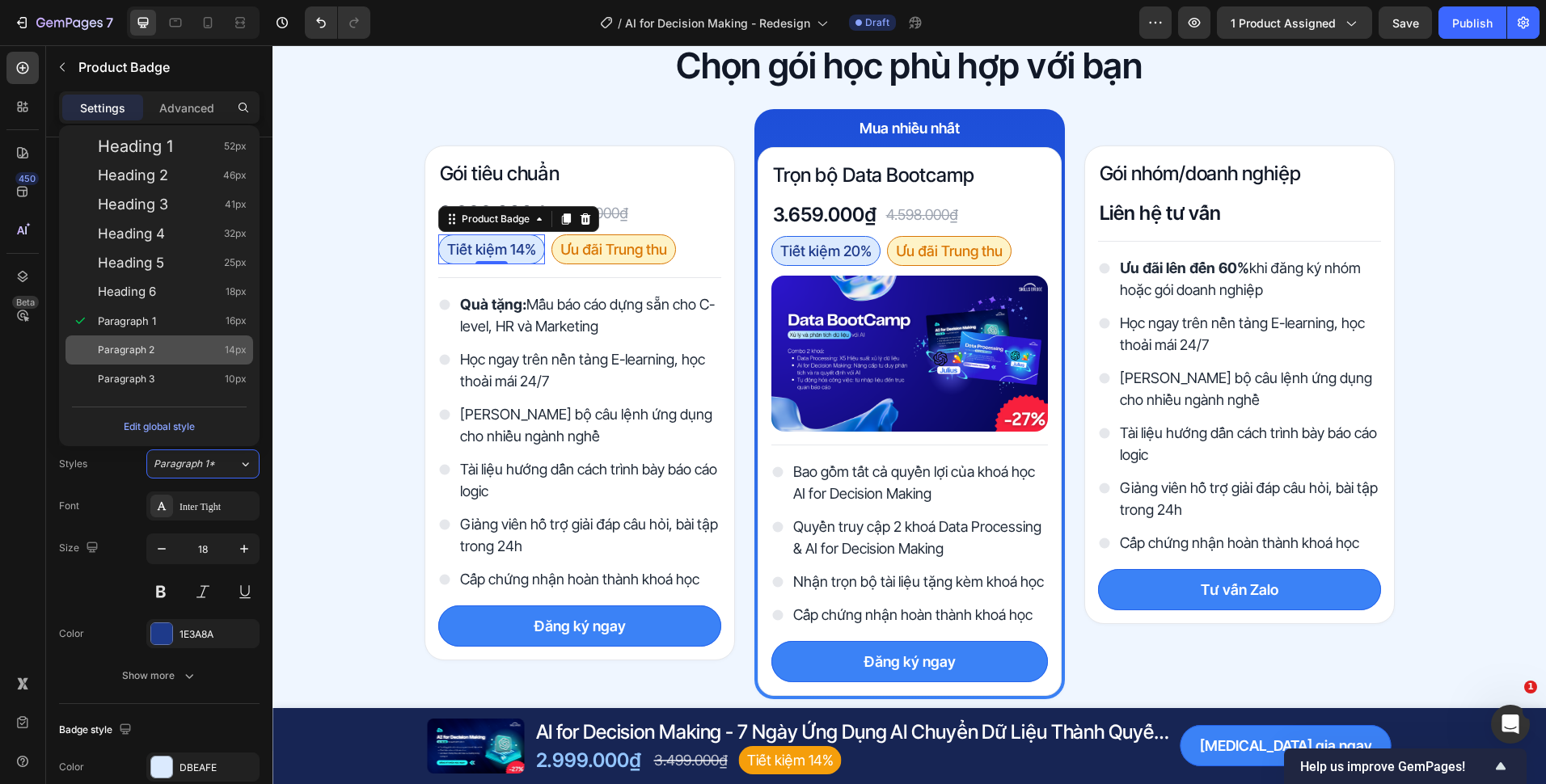
click at [169, 344] on div "Paragraph 2 14px" at bounding box center [172, 350] width 149 height 16
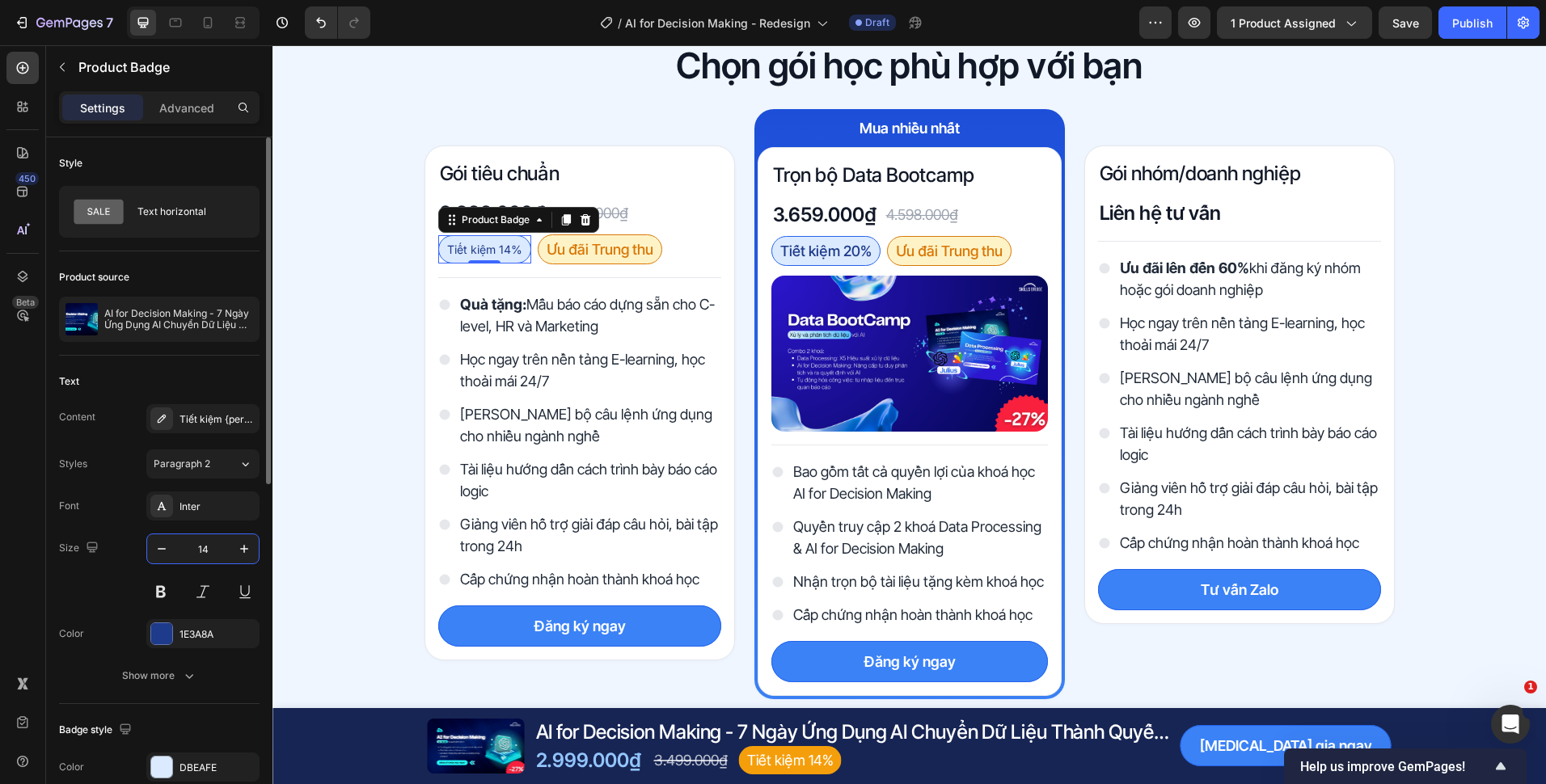
click at [204, 535] on input "14" at bounding box center [202, 549] width 53 height 29
type input "16"
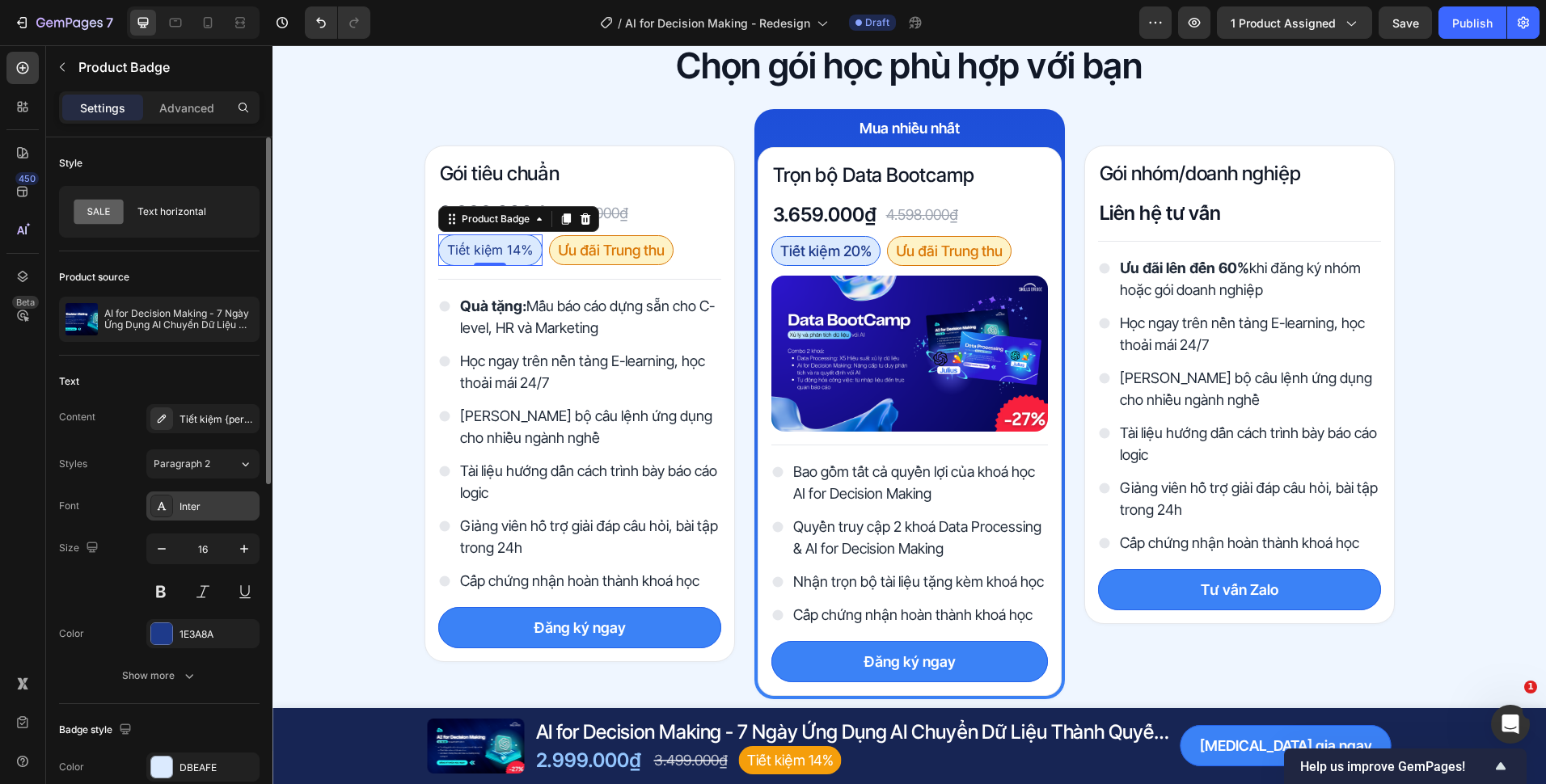
click at [197, 508] on div "Inter" at bounding box center [218, 506] width 76 height 14
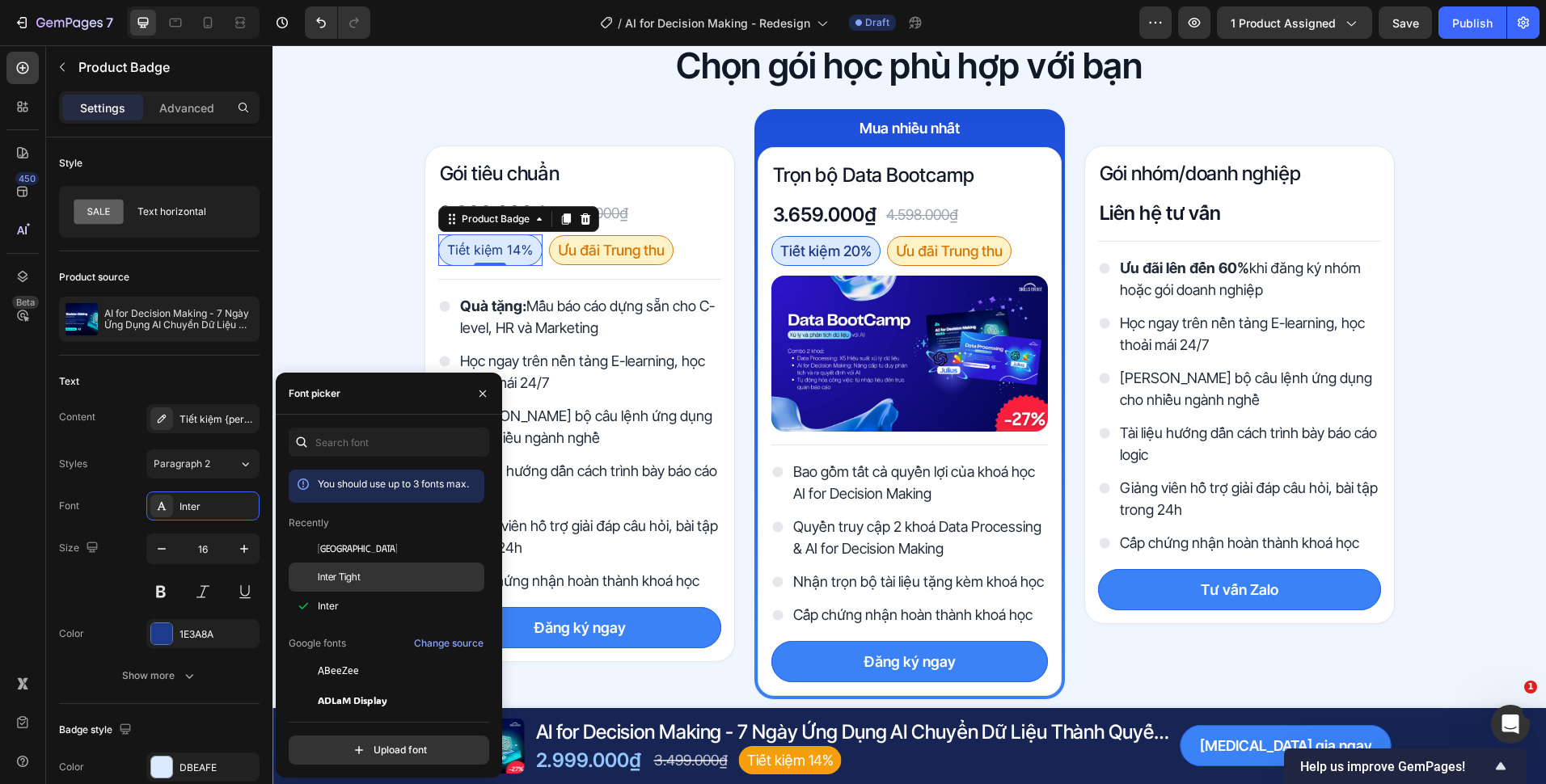
click at [322, 576] on span "Inter Tight" at bounding box center [339, 577] width 43 height 14
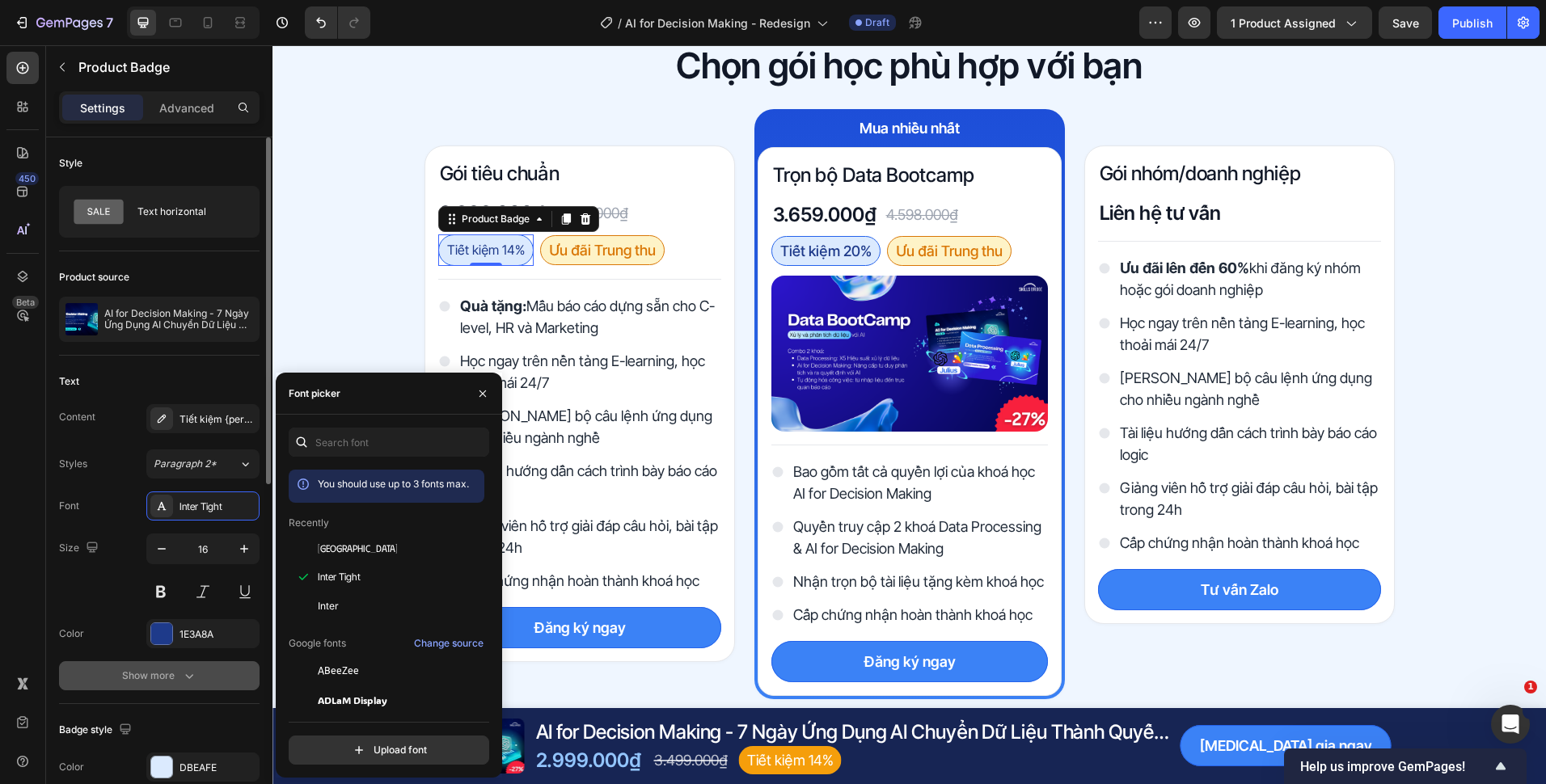
click at [186, 676] on icon "button" at bounding box center [190, 676] width 8 height 5
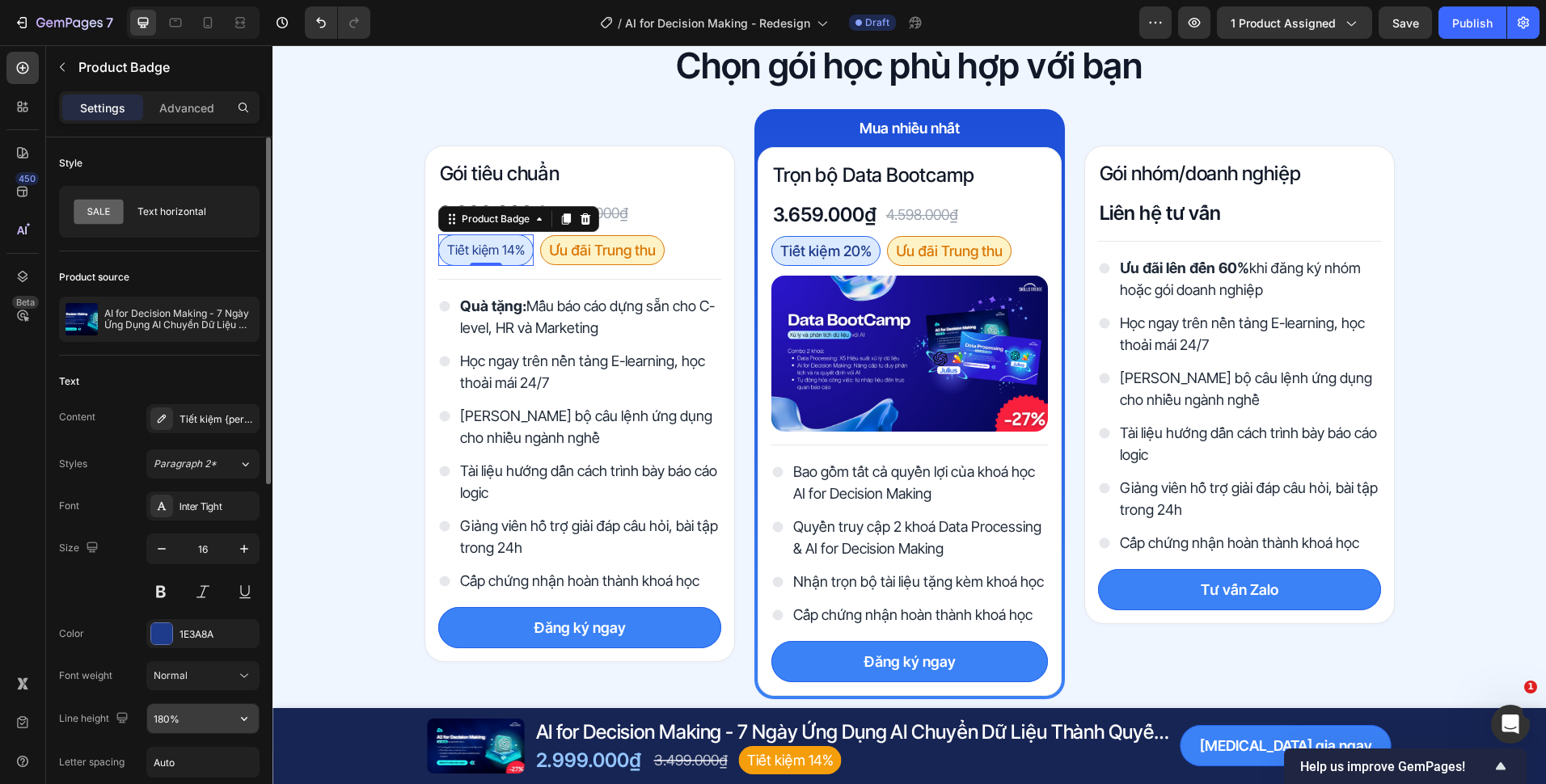
click at [170, 713] on input "180%" at bounding box center [203, 718] width 112 height 29
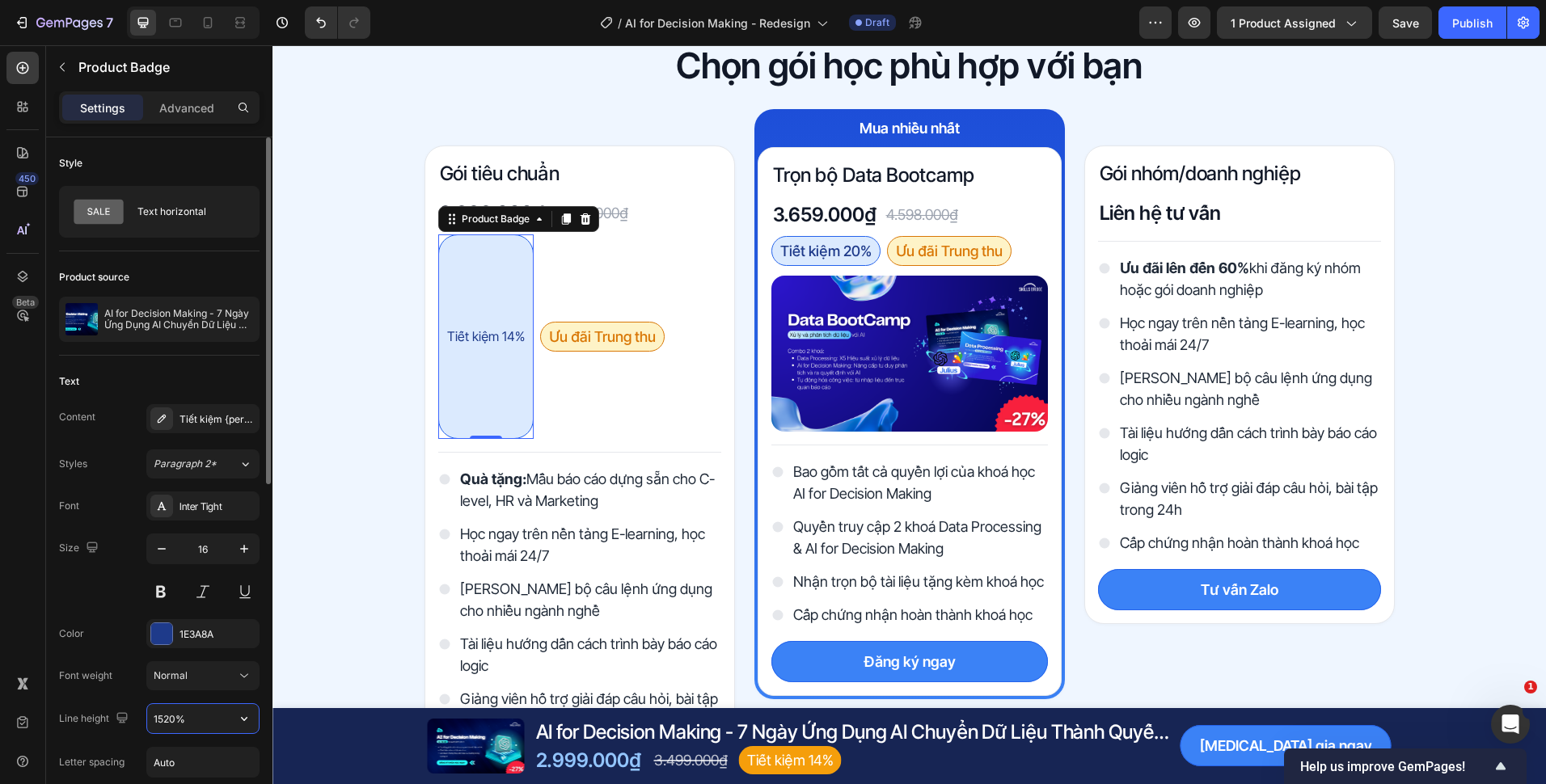
click at [170, 713] on input "1520%" at bounding box center [203, 718] width 112 height 29
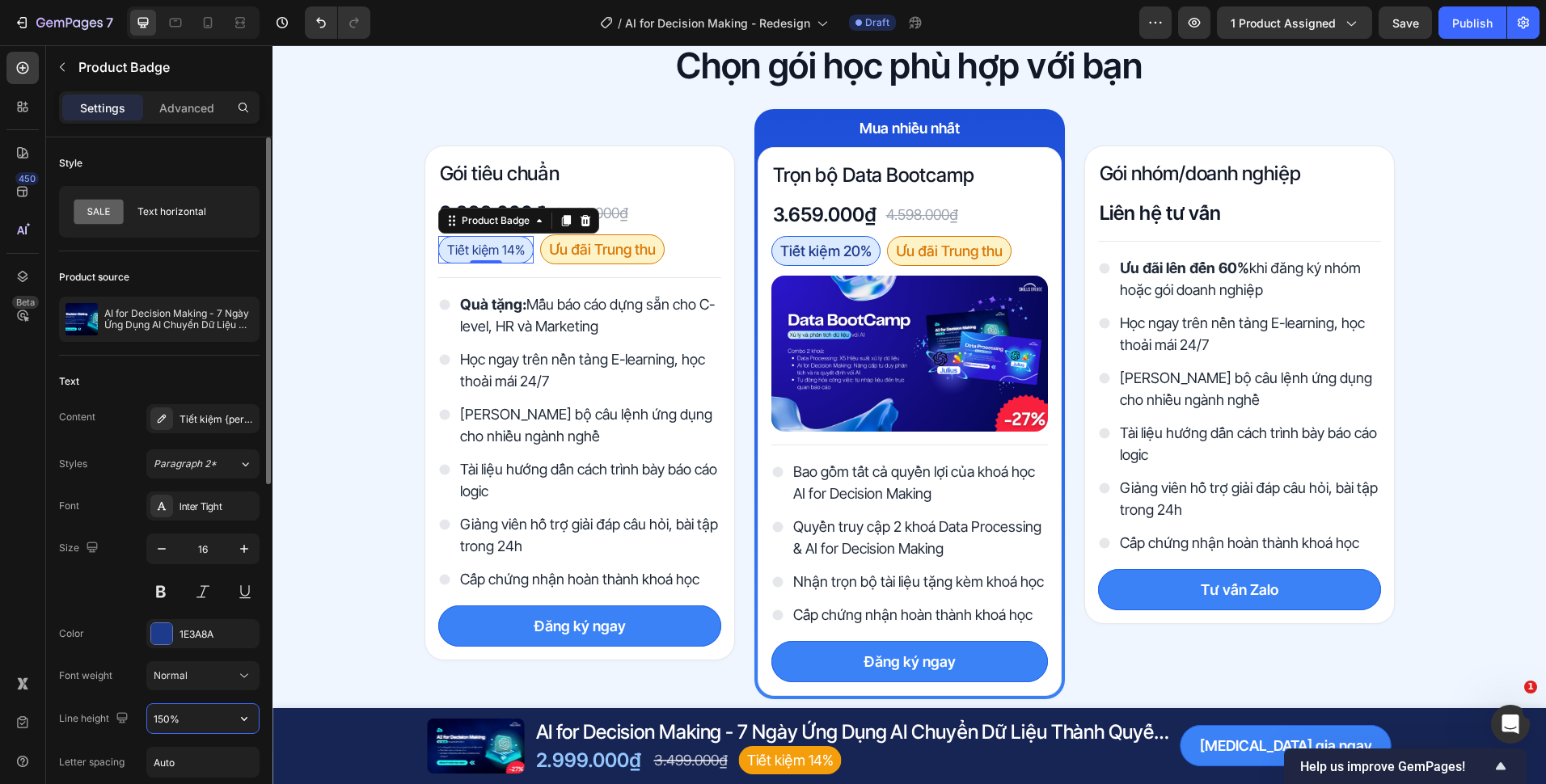
type input "150%"
click at [363, 361] on div "Chọn gói học phù hợp với bạn Heading Row Gói tiêu chuẩn Heading 2.999.000₫ Prod…" at bounding box center [909, 370] width 1273 height 656
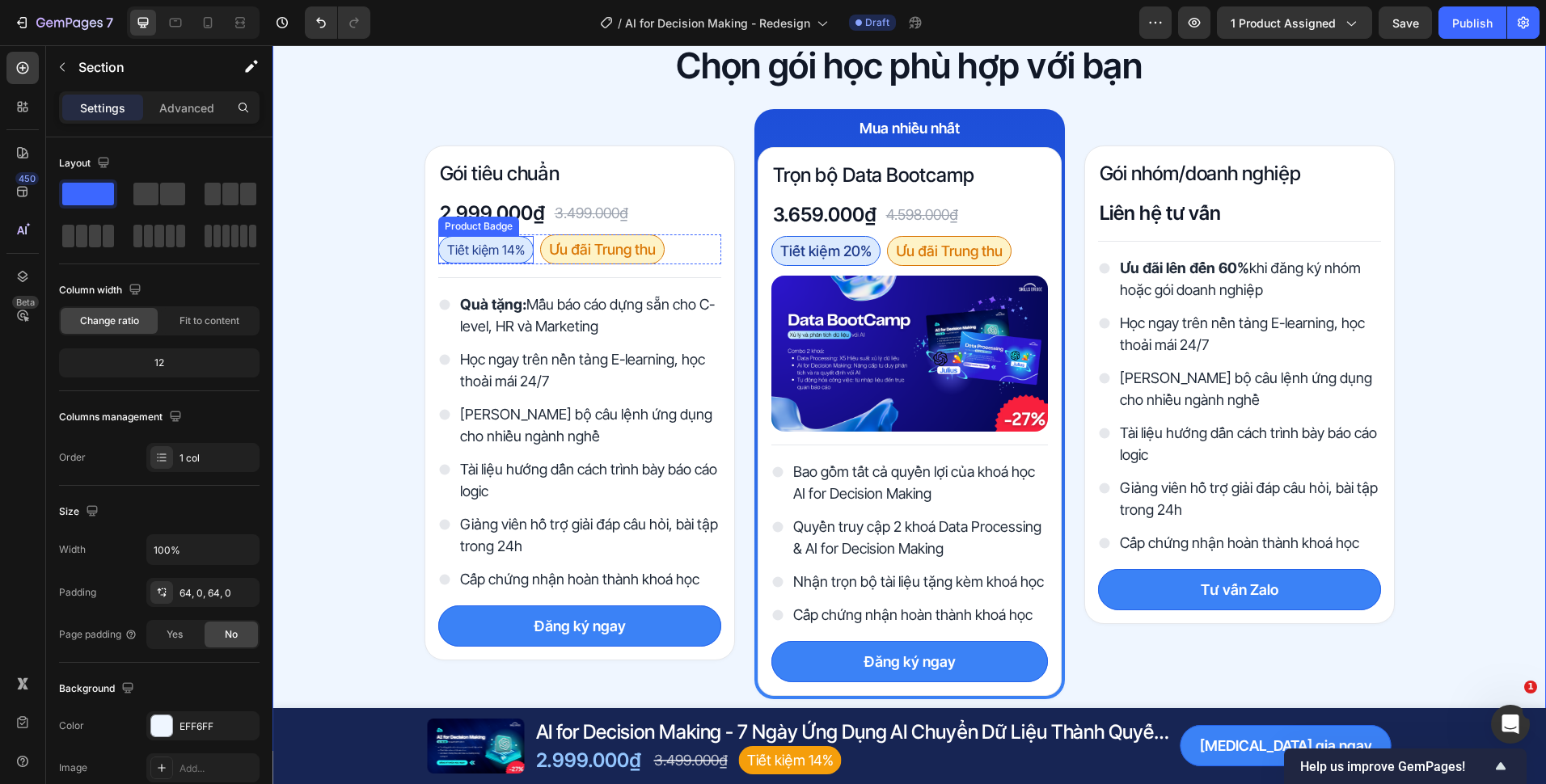
click at [481, 253] on pre "Tiết kiệm 14%" at bounding box center [485, 250] width 94 height 26
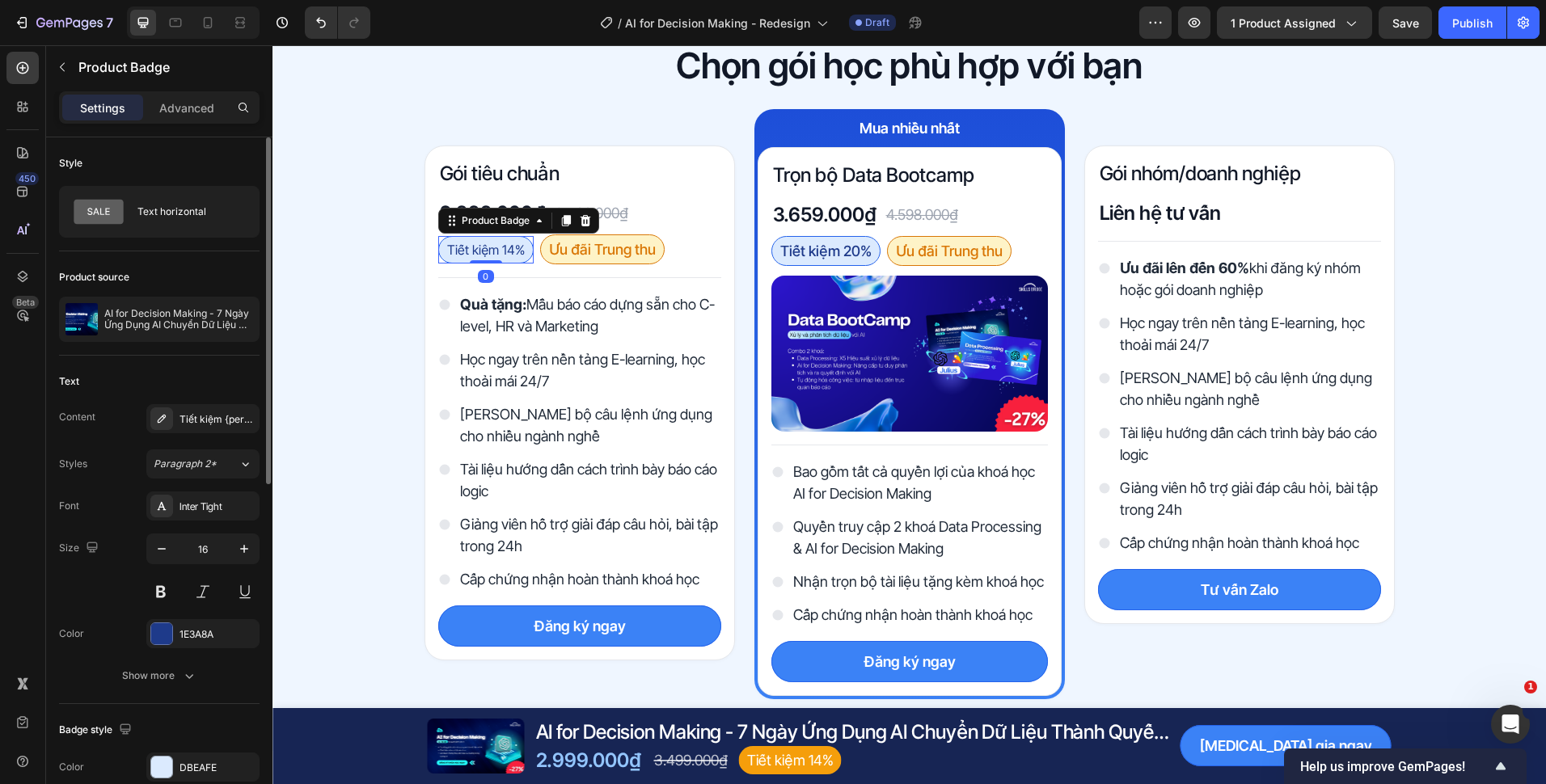
scroll to position [80, 0]
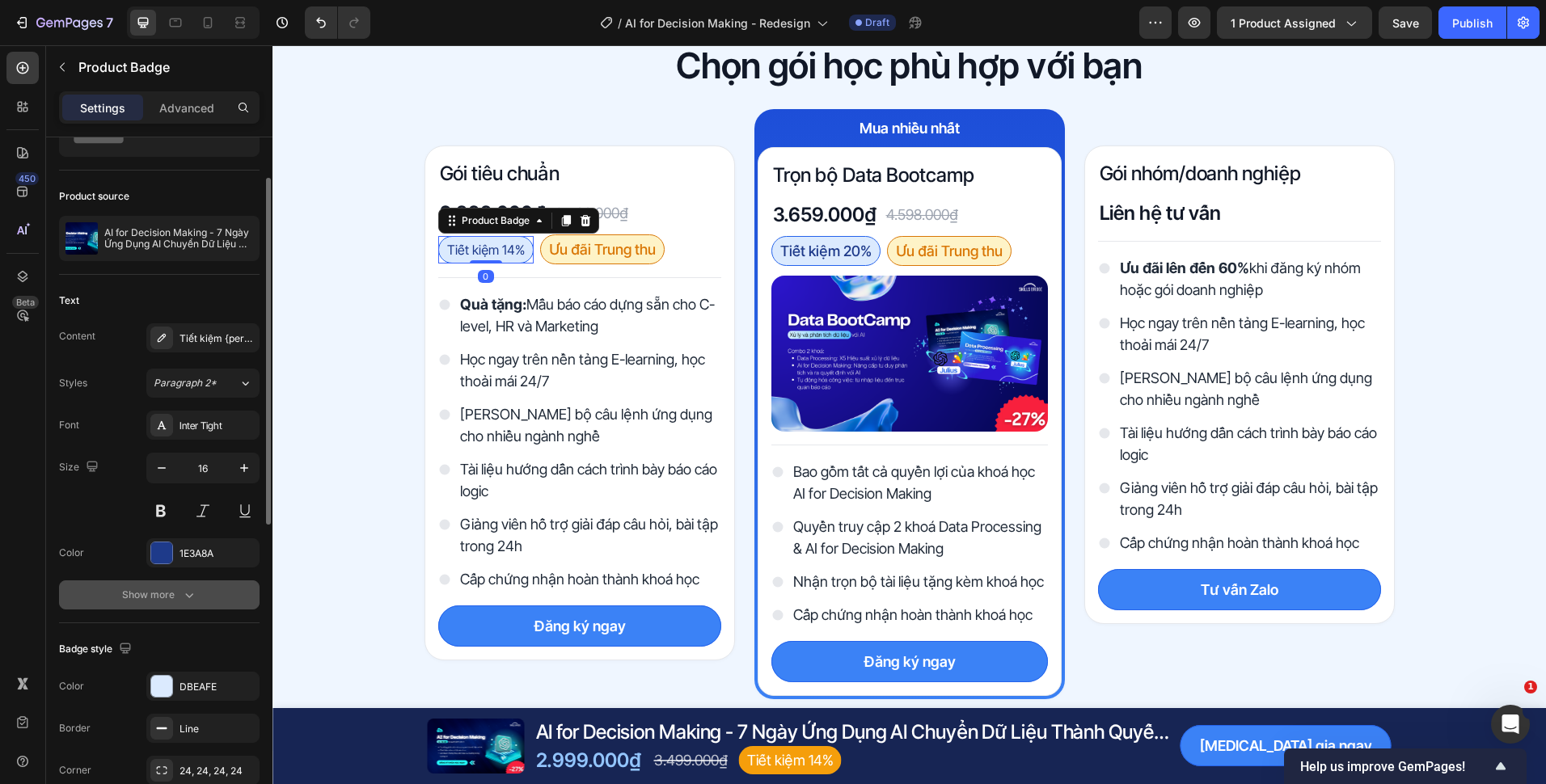
click at [181, 582] on button "Show more" at bounding box center [159, 594] width 201 height 29
click at [186, 589] on span "Normal" at bounding box center [170, 594] width 34 height 12
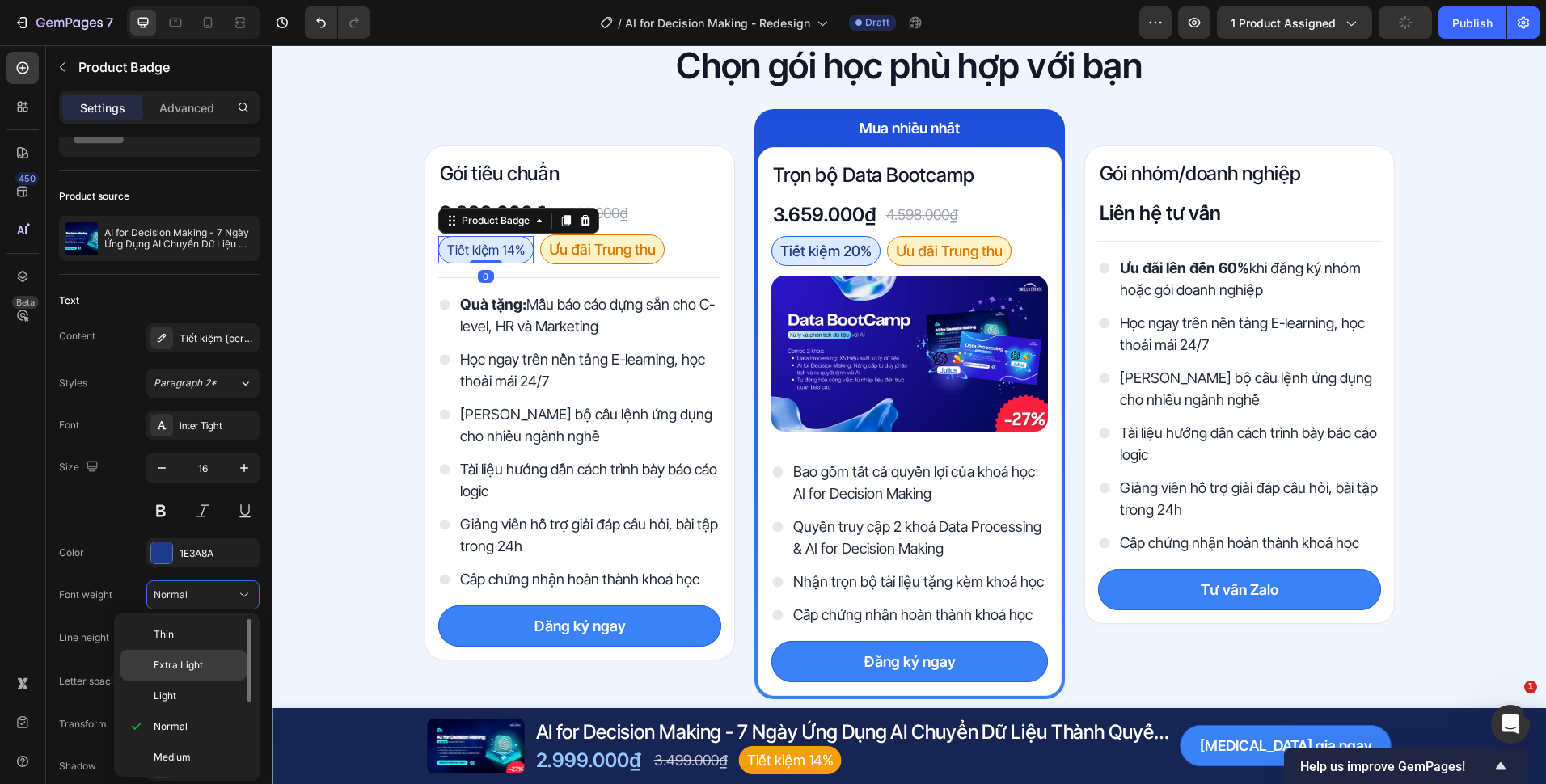
scroll to position [162, 0]
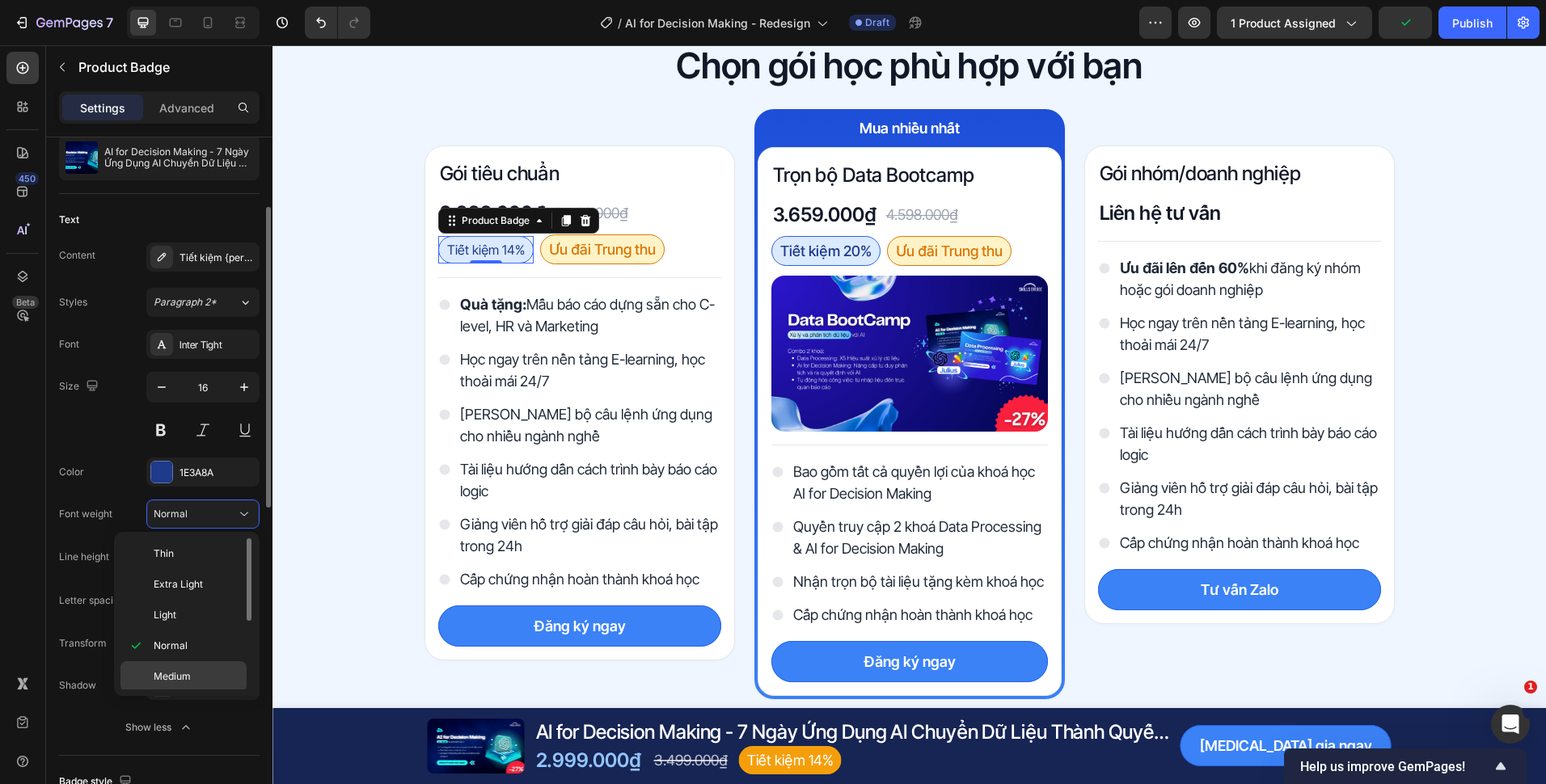
click at [186, 668] on div "Medium" at bounding box center [183, 676] width 126 height 30
click at [202, 527] on button "Medium" at bounding box center [203, 514] width 114 height 29
click at [186, 636] on div "Semi Bold" at bounding box center [183, 627] width 126 height 30
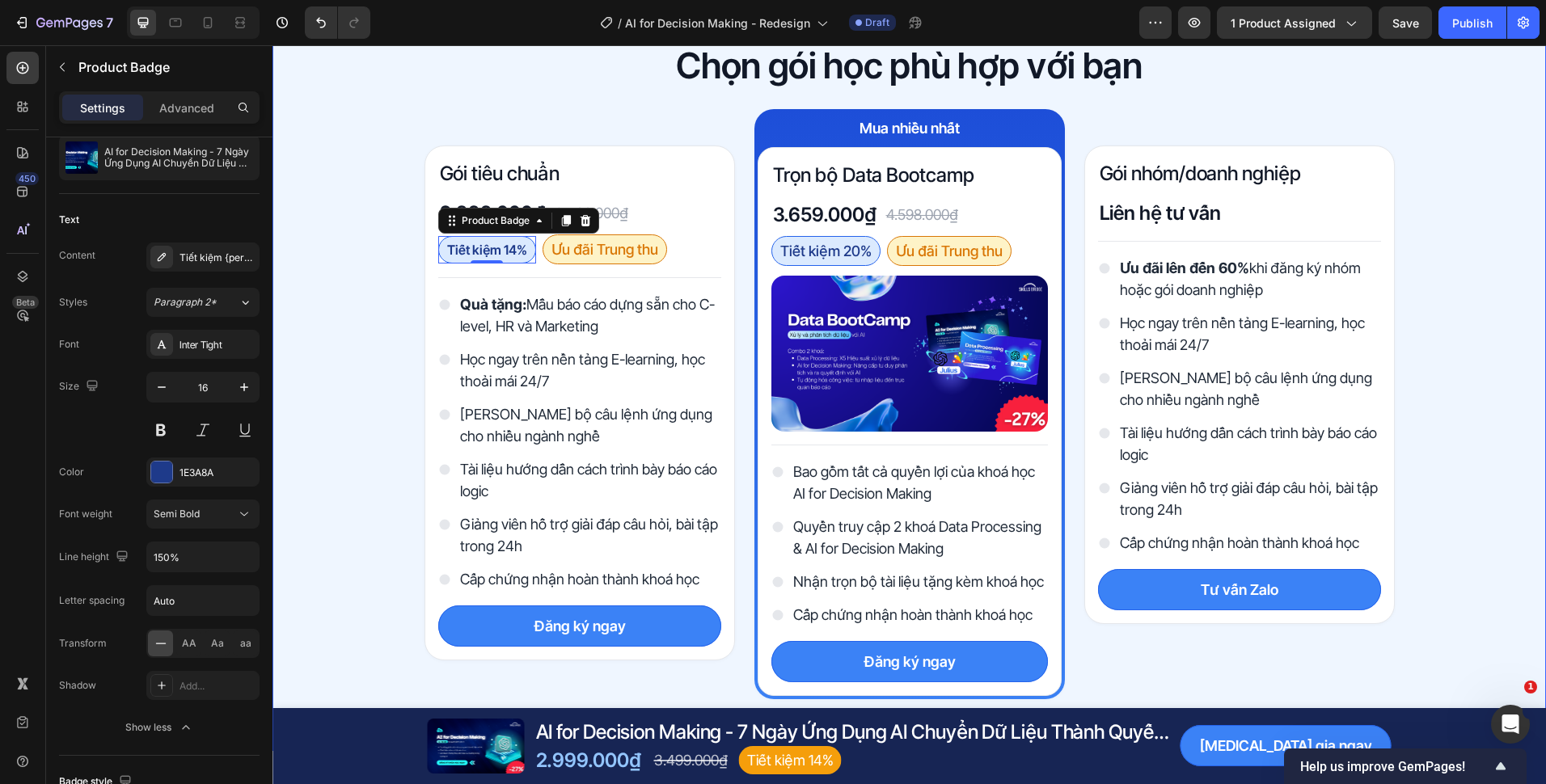
click at [334, 382] on div "Chọn gói học phù hợp với bạn Heading Row Gói tiêu chuẩn Heading 2.999.000₫ Prod…" at bounding box center [909, 370] width 1273 height 656
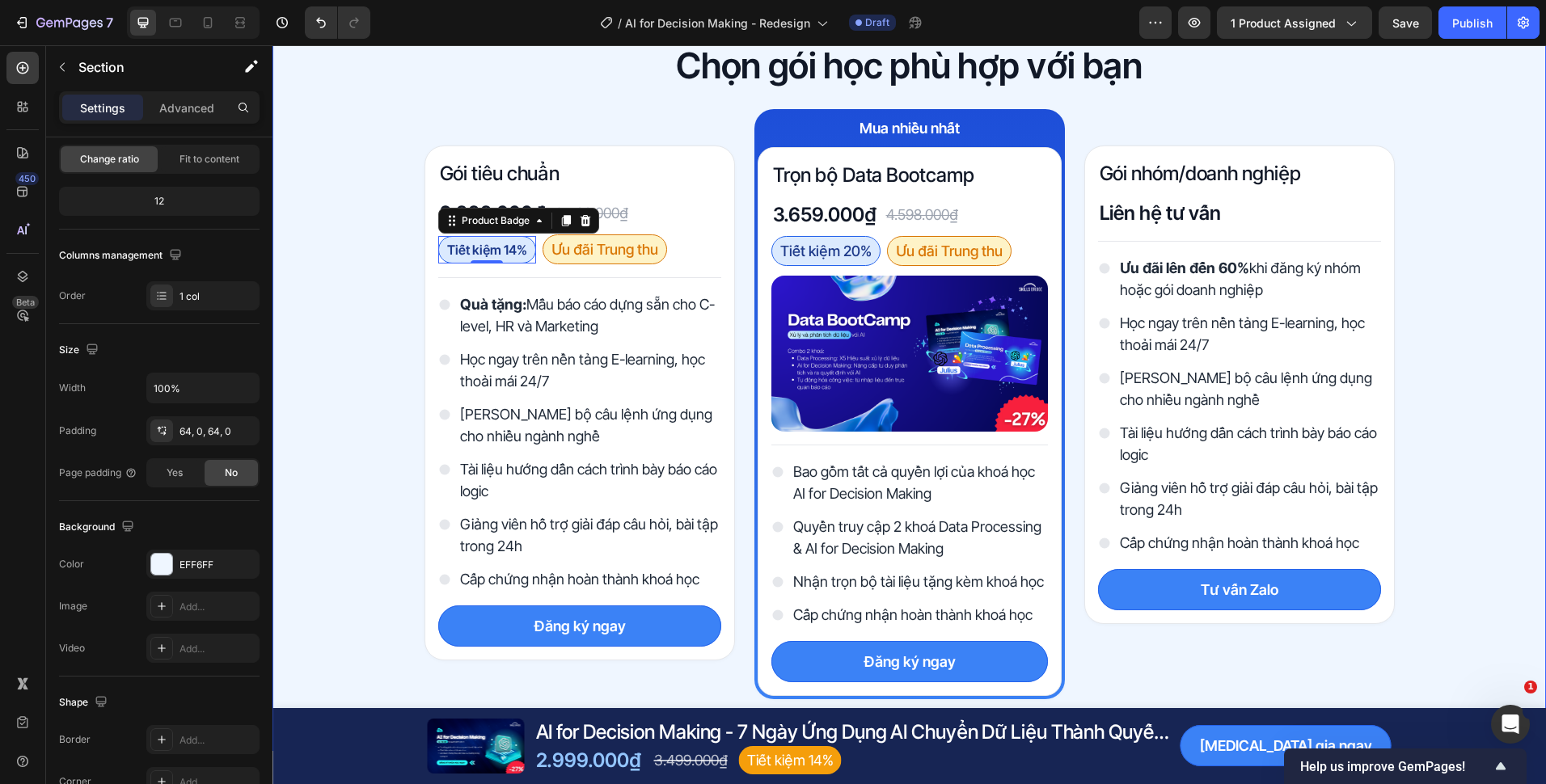
scroll to position [0, 0]
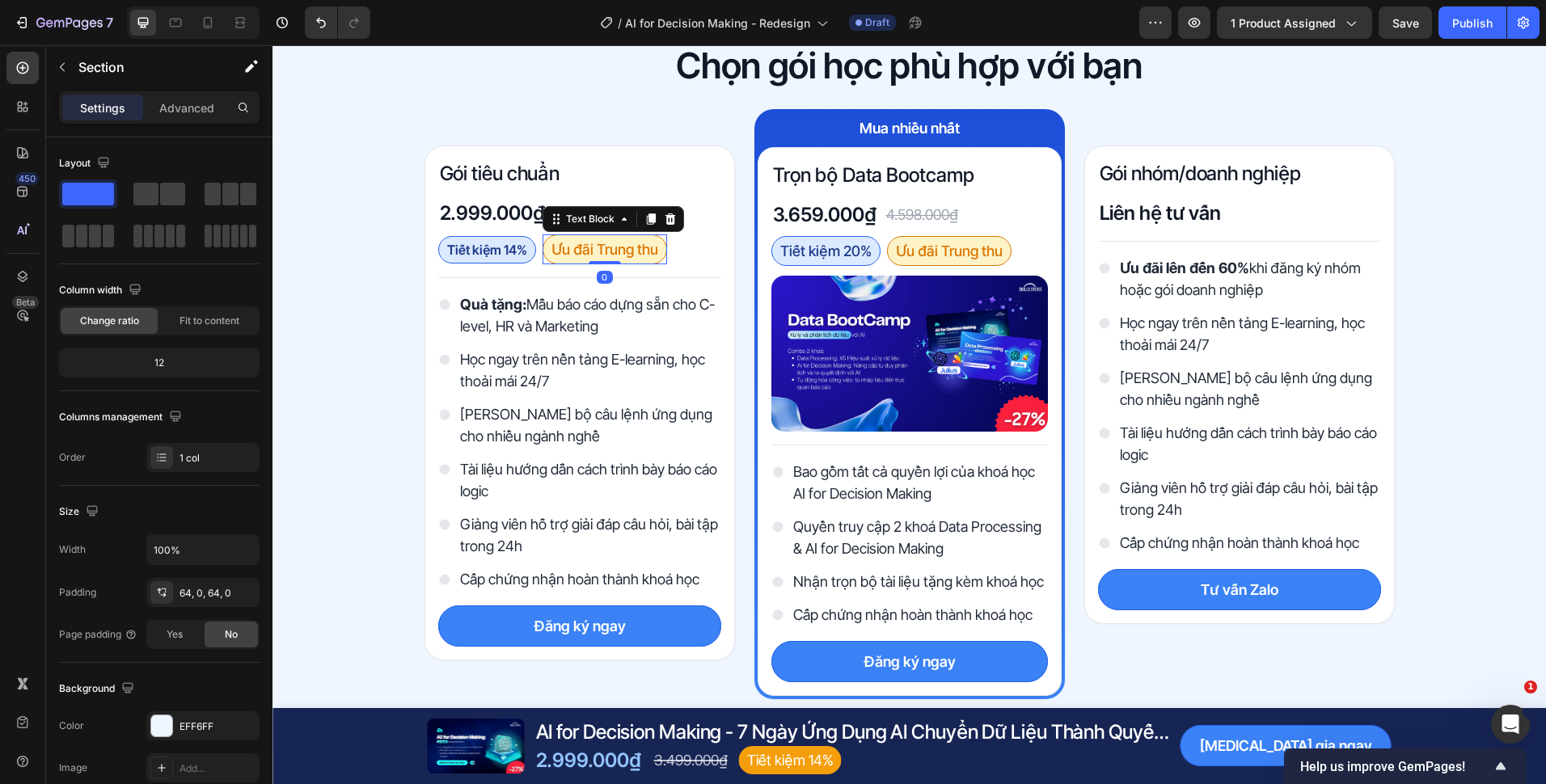
click at [588, 246] on p "Ưu đãi Trung thu" at bounding box center [605, 250] width 107 height 22
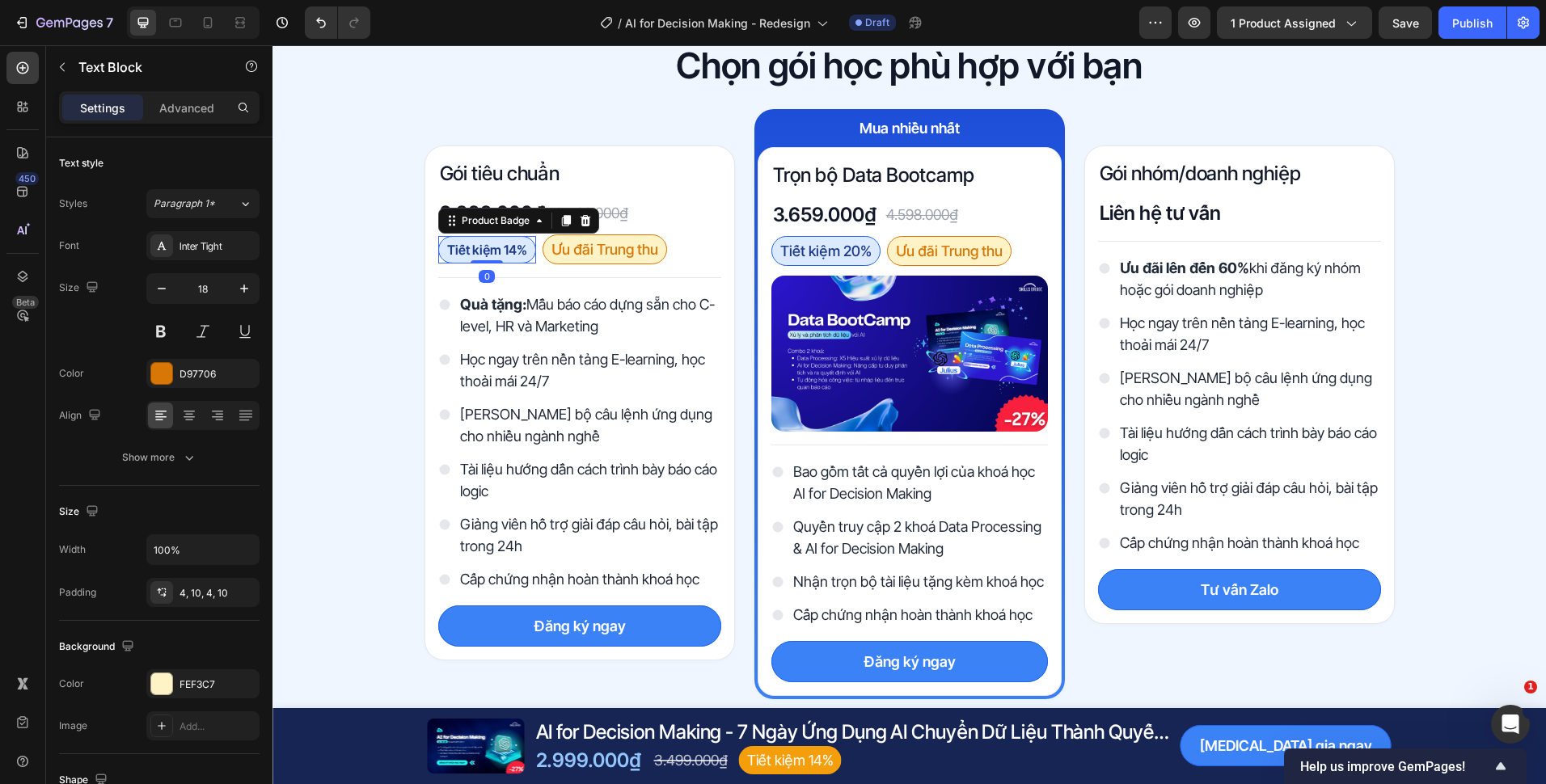
click at [495, 252] on pre "Tiết kiệm 14%" at bounding box center [487, 250] width 97 height 26
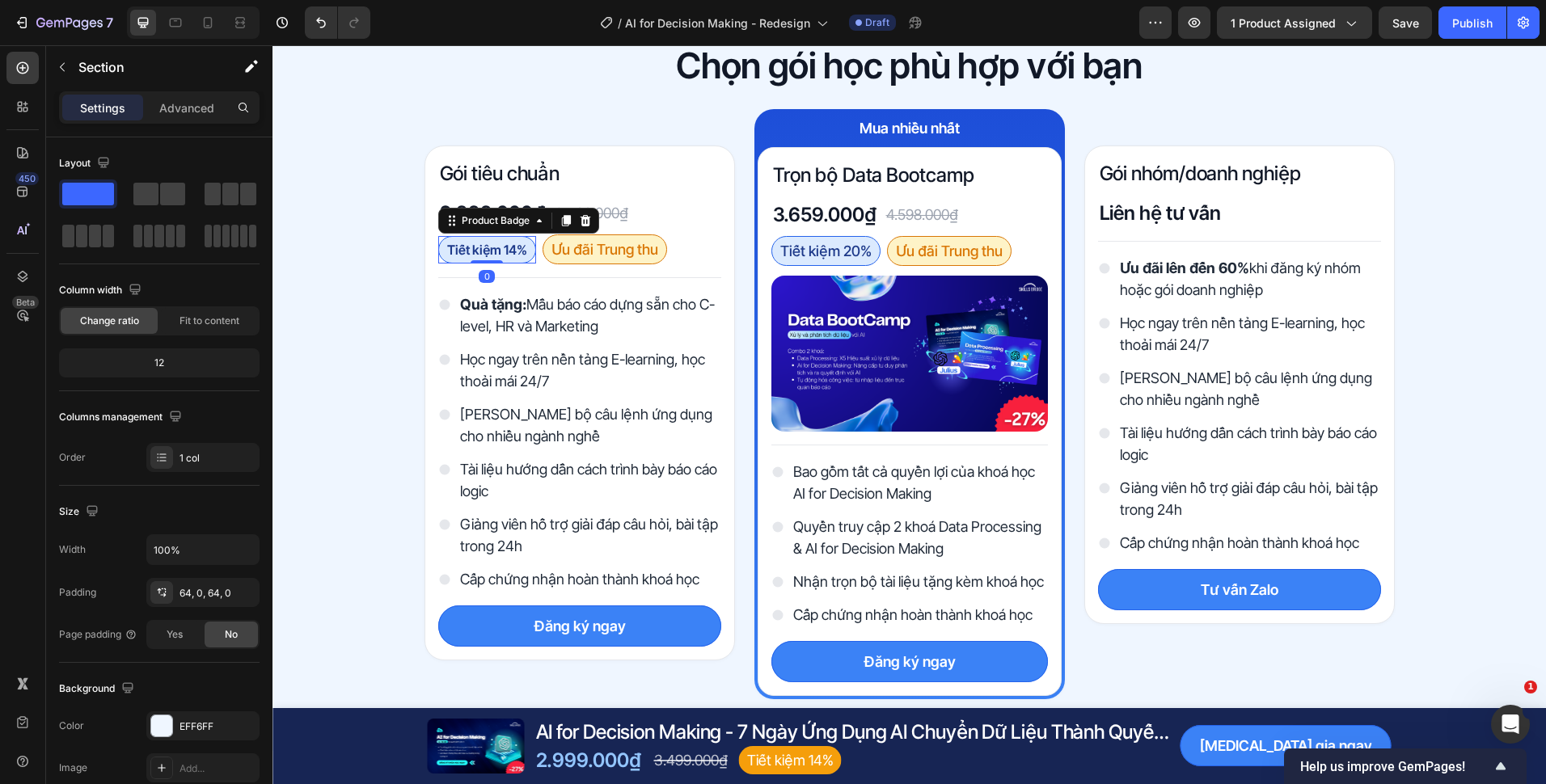
click at [348, 291] on div "Chọn gói học phù hợp với bạn Heading Row Gói tiêu chuẩn Heading 2.999.000₫ Prod…" at bounding box center [909, 370] width 1273 height 656
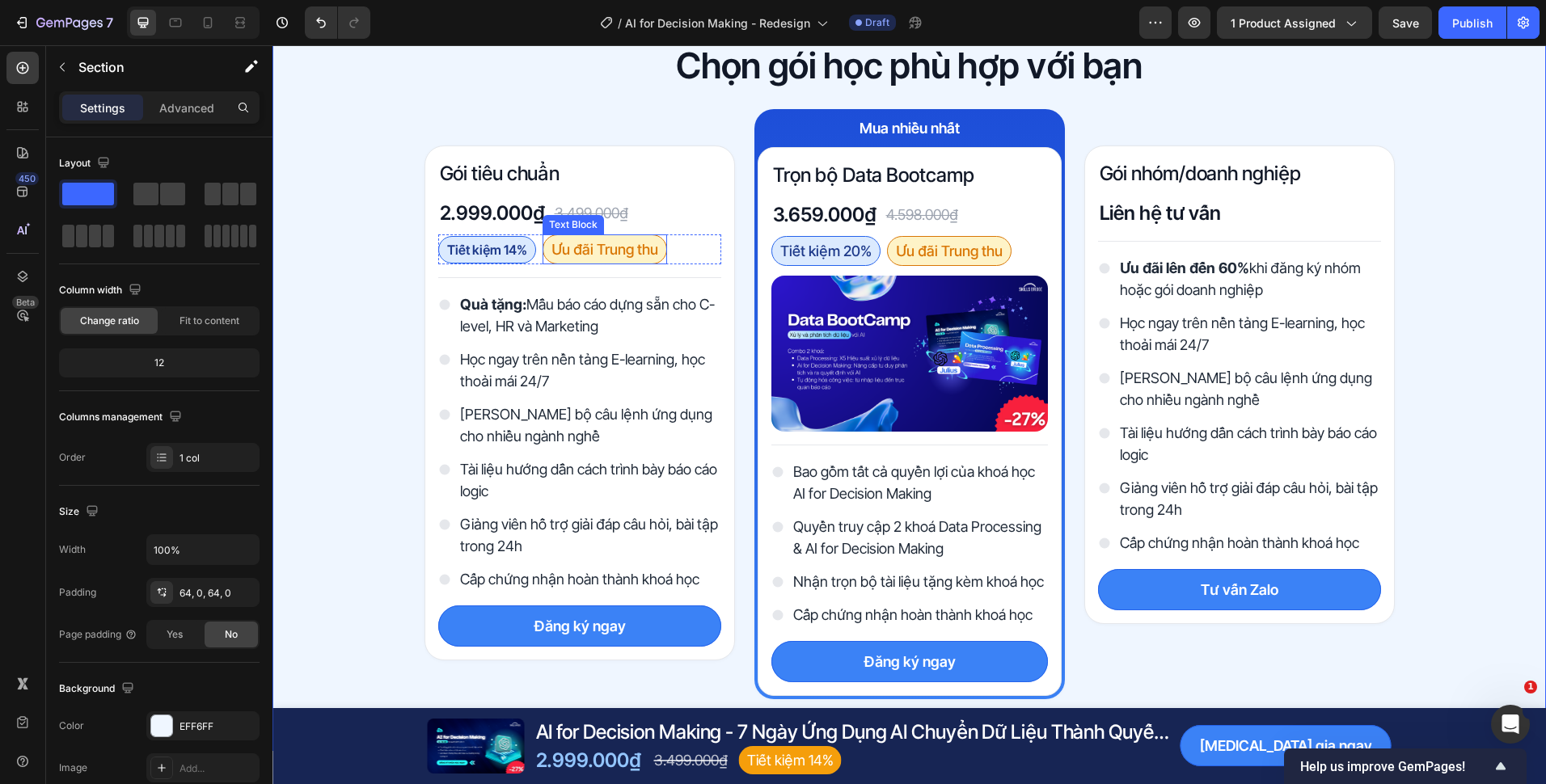
click at [562, 251] on p "Ưu đãi Trung thu" at bounding box center [605, 250] width 107 height 22
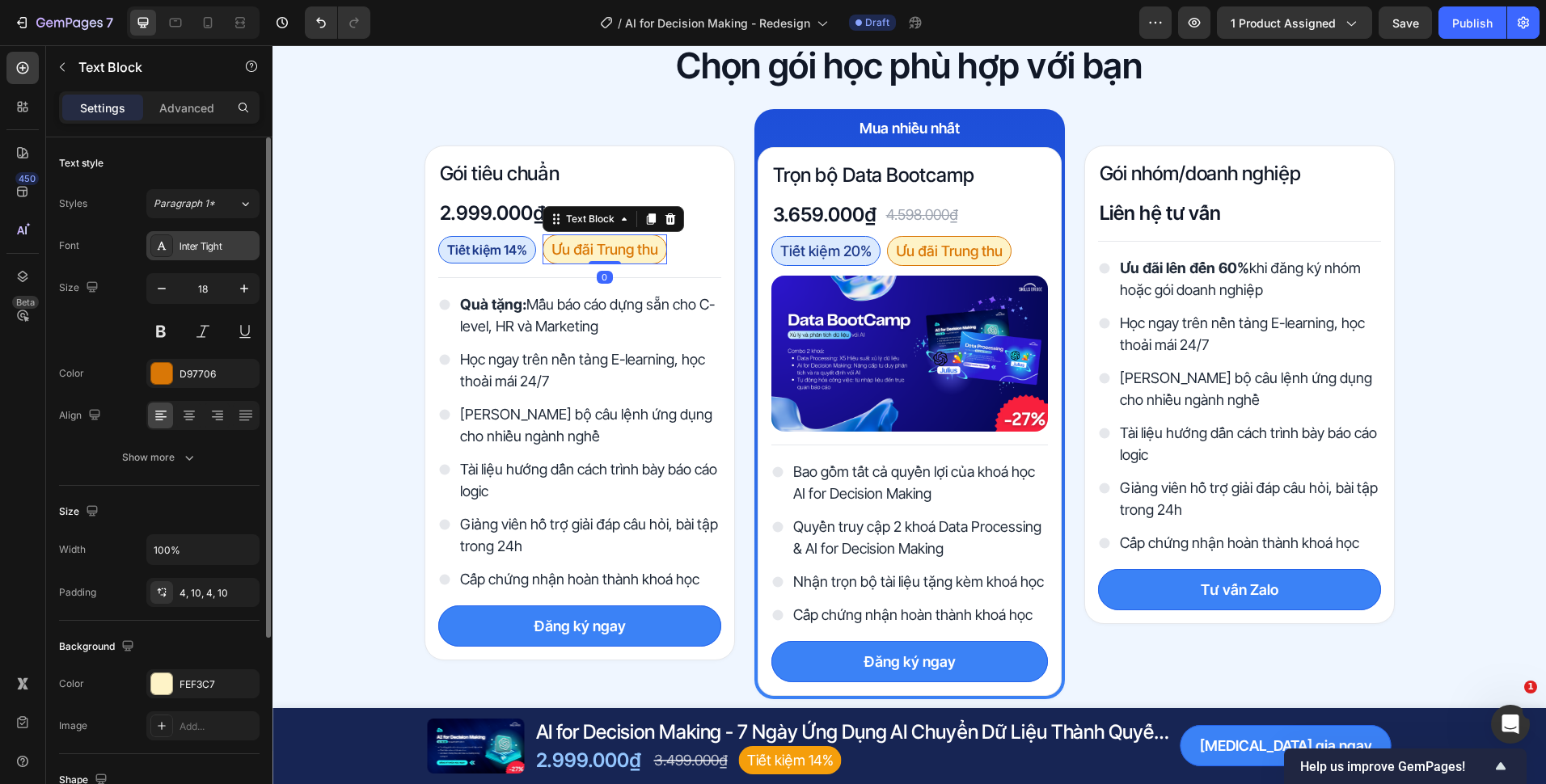
click at [214, 247] on div "Inter Tight" at bounding box center [218, 246] width 76 height 14
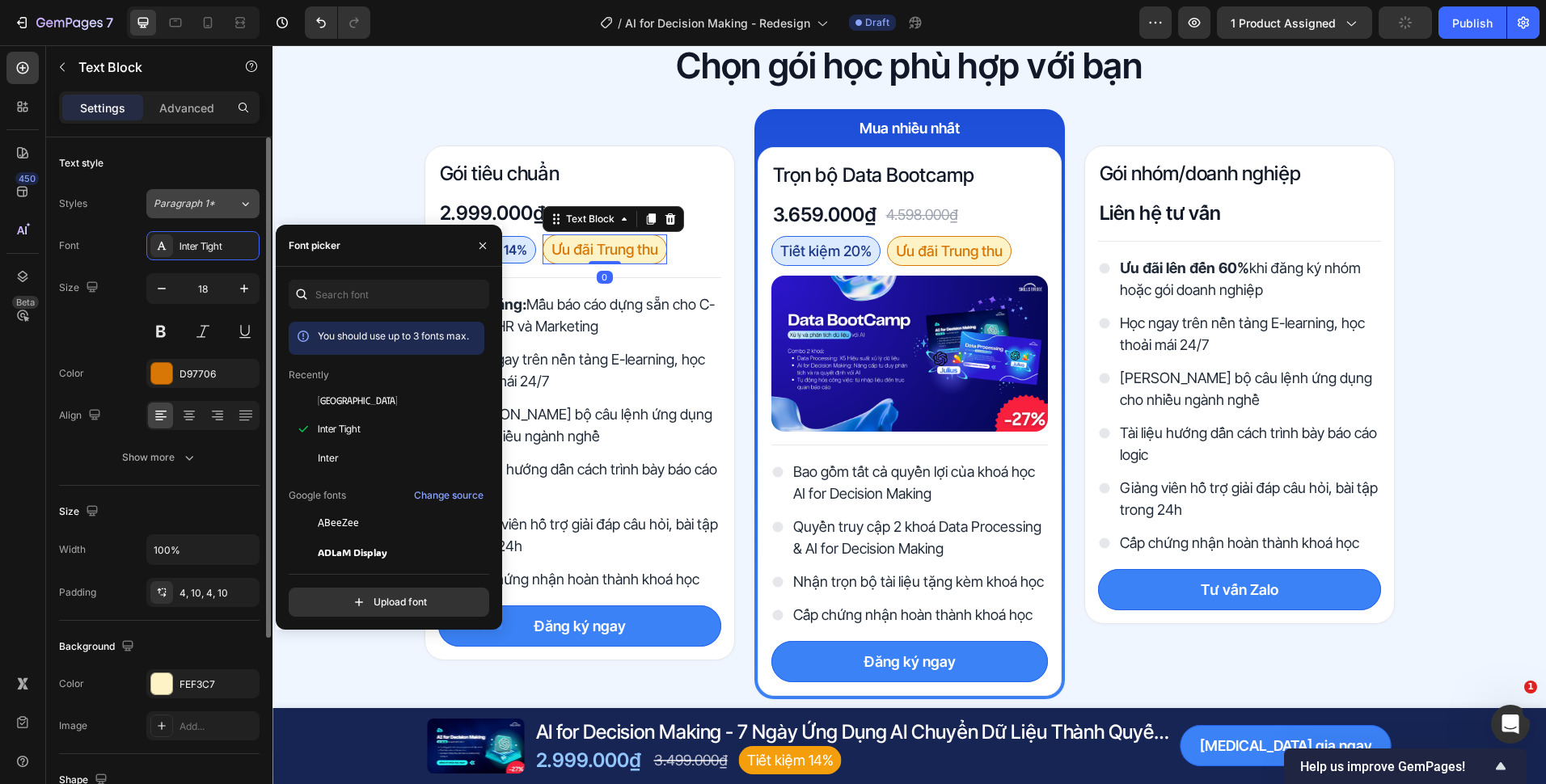
click at [186, 204] on span "Paragraph 1*" at bounding box center [184, 203] width 62 height 14
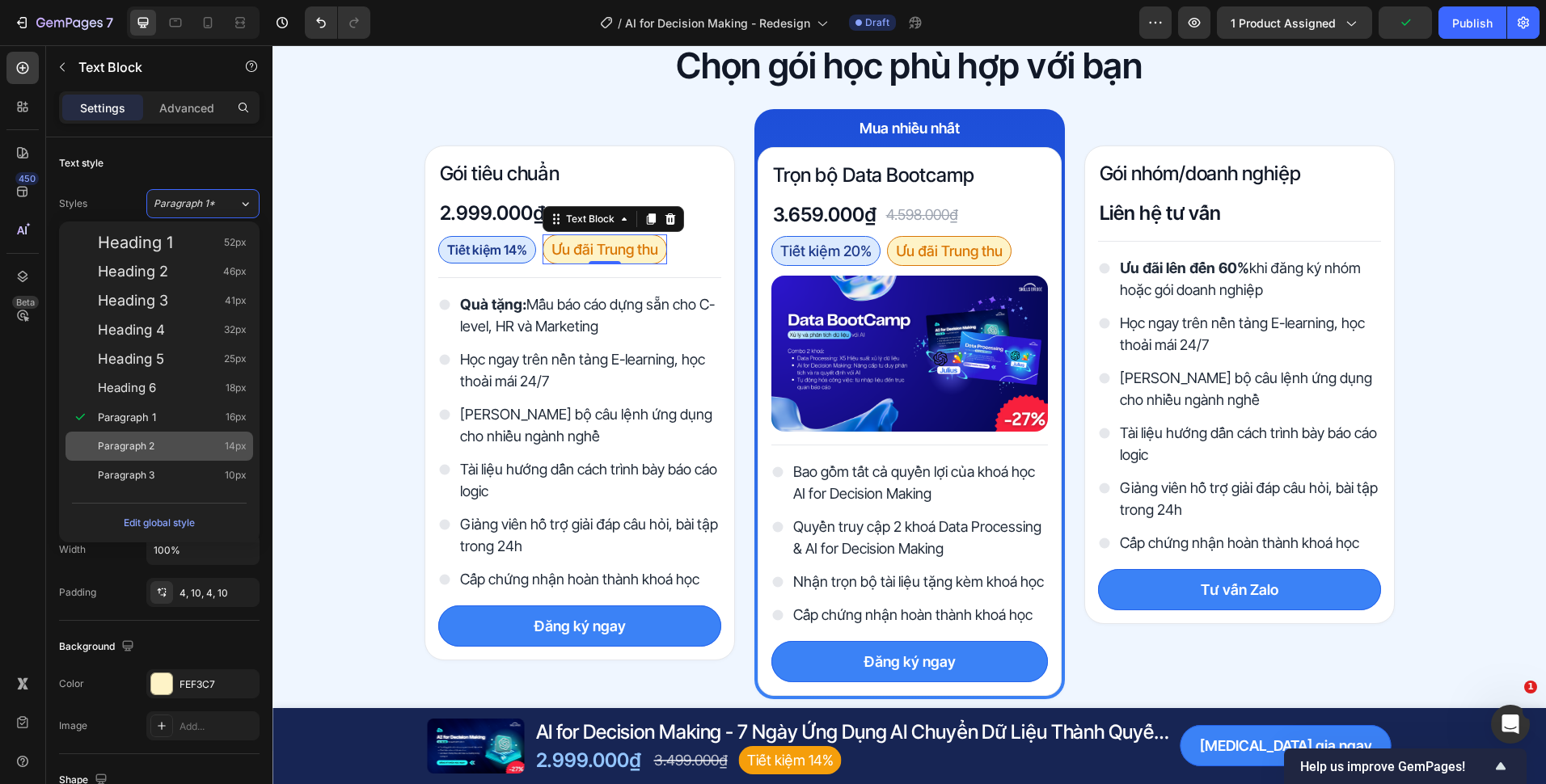
click at [176, 451] on div "Paragraph 2 14px" at bounding box center [172, 445] width 149 height 16
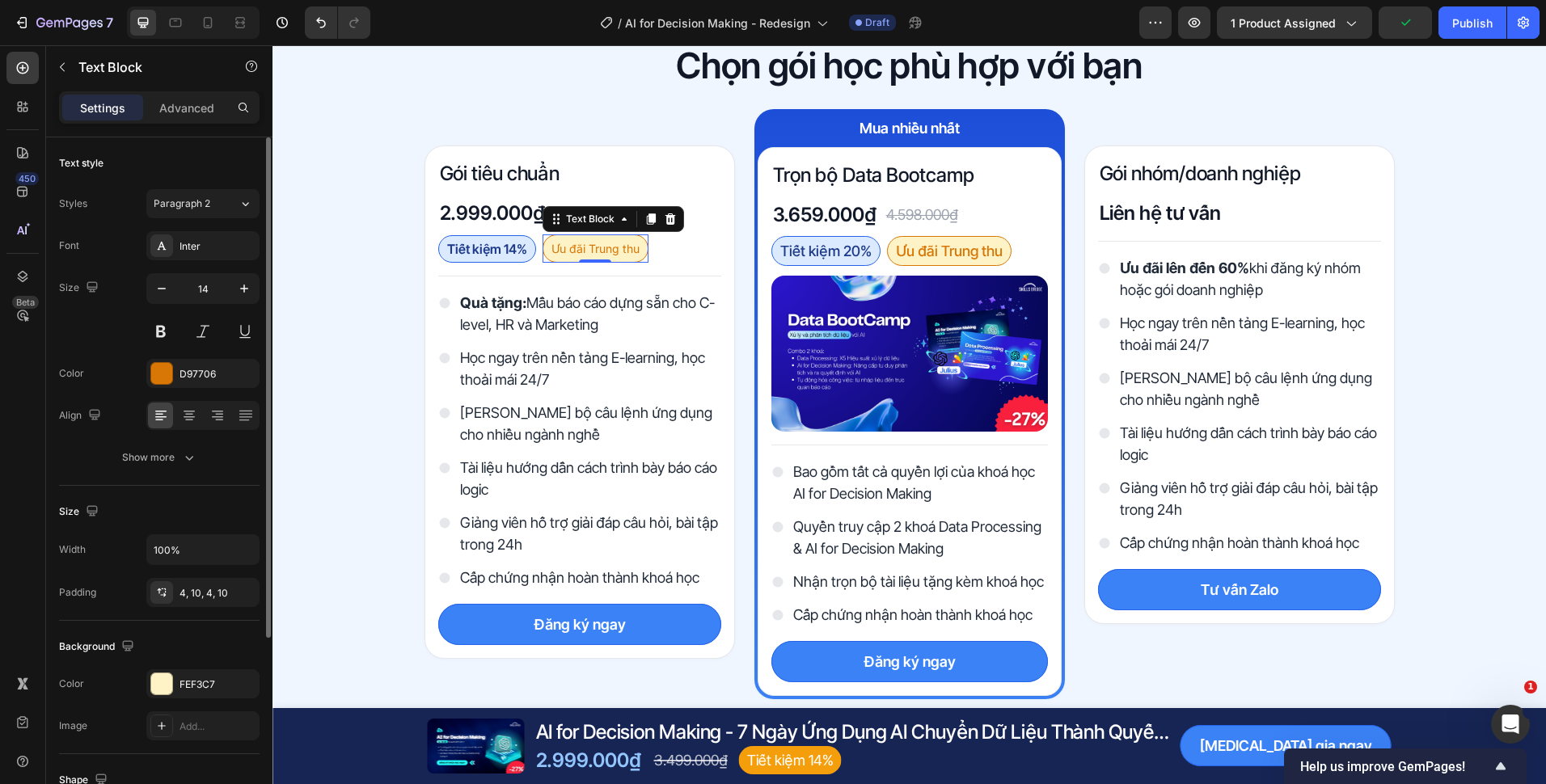
click at [164, 165] on div "Text style" at bounding box center [159, 163] width 201 height 26
click at [208, 240] on div "Inter" at bounding box center [218, 246] width 76 height 14
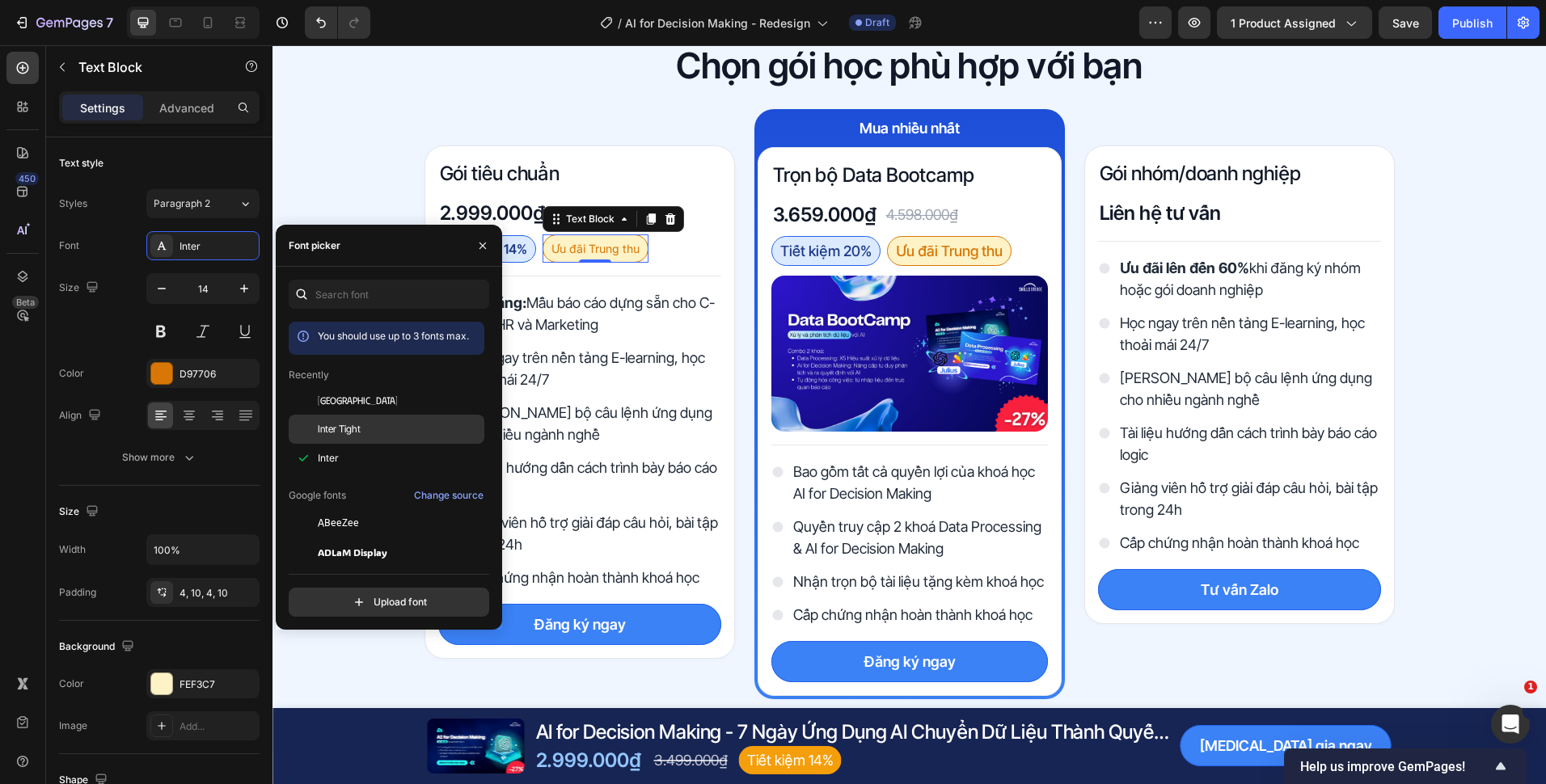
click at [340, 431] on span "Inter Tight" at bounding box center [339, 428] width 43 height 14
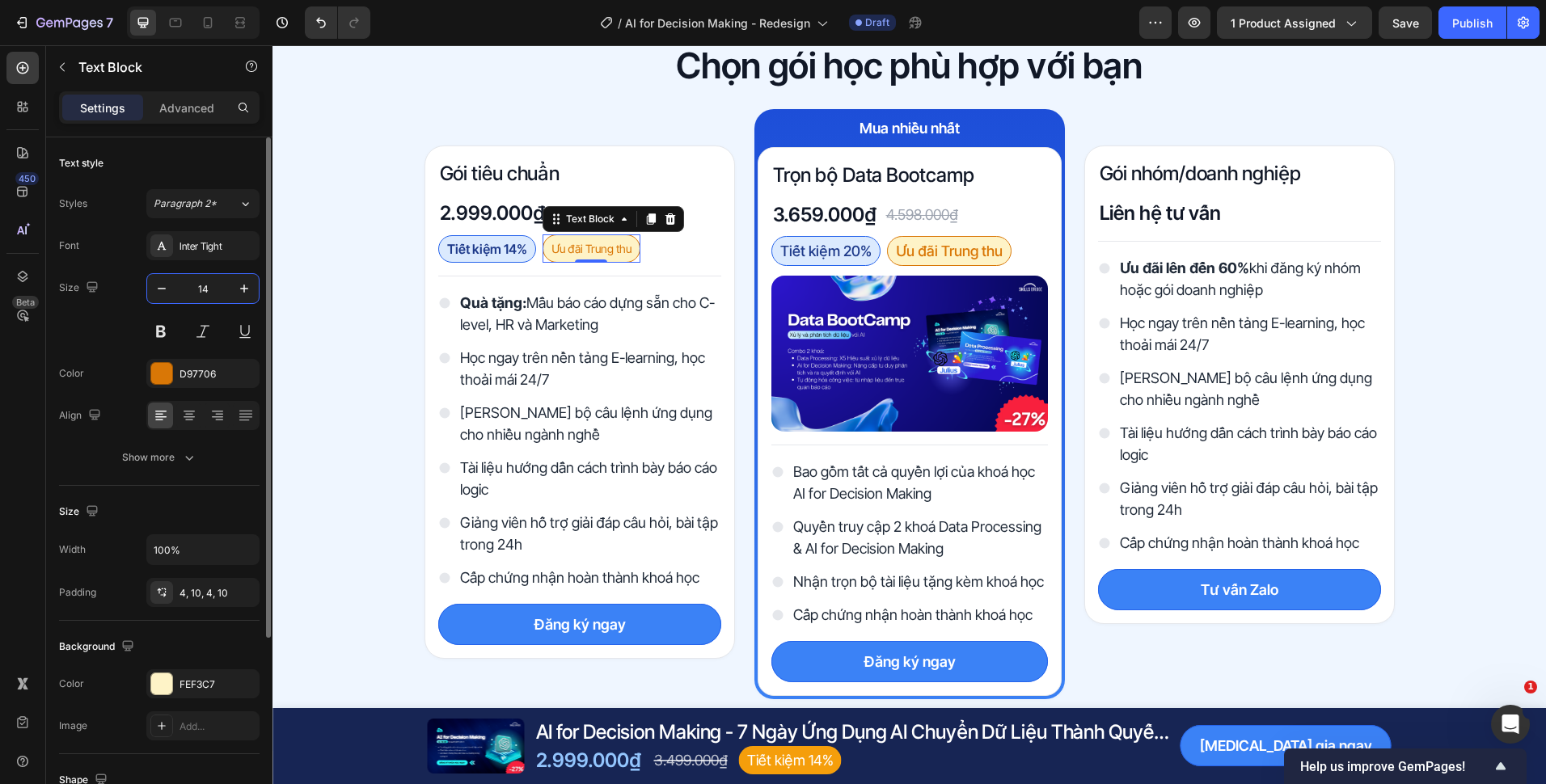
click at [213, 295] on input "14" at bounding box center [202, 289] width 53 height 29
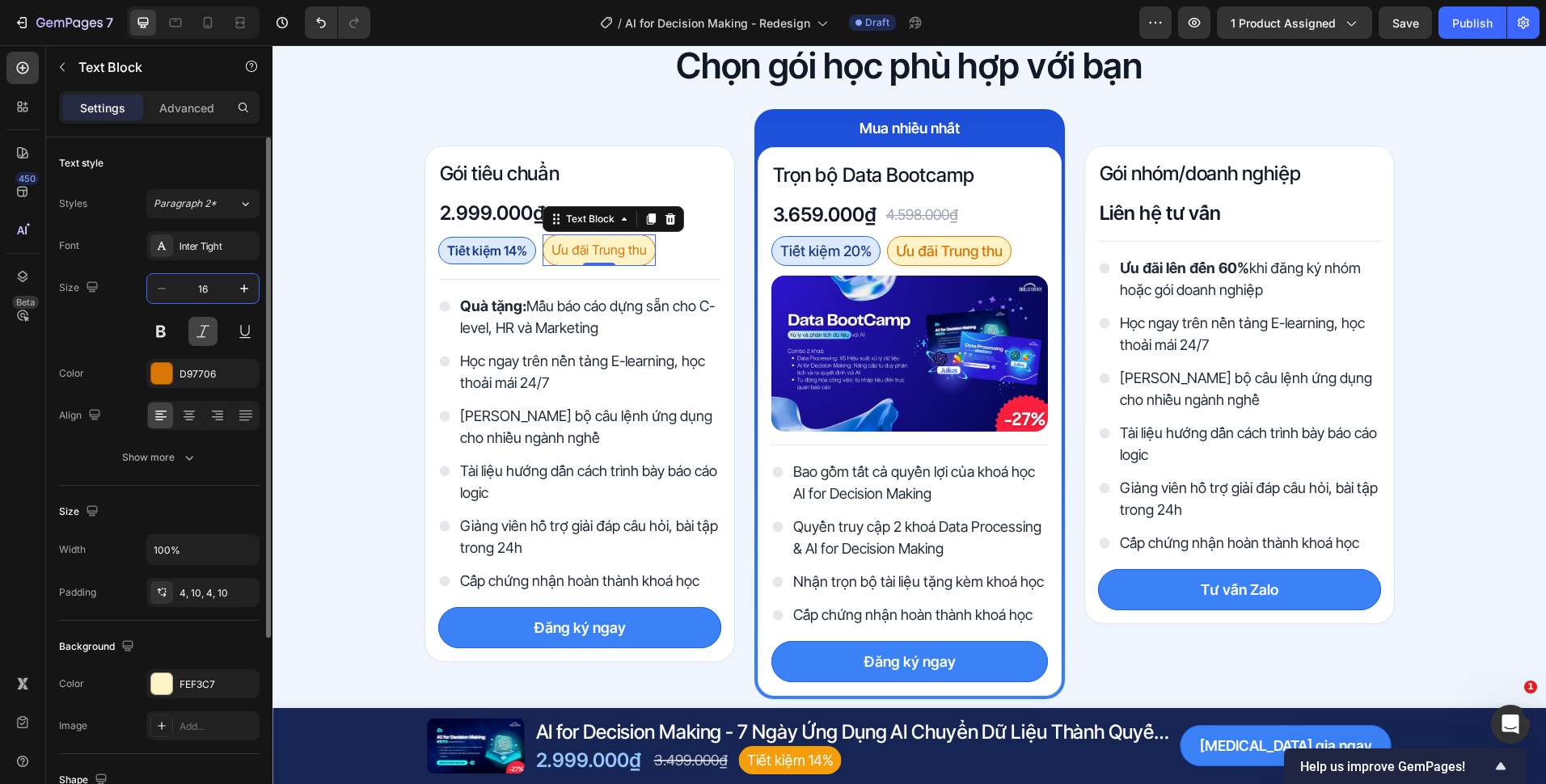
type input "16"
click at [201, 432] on div "Font Inter Tight Size 16 Color D97706 Align Align right Show more" at bounding box center [159, 351] width 201 height 240
click at [198, 438] on div "Font Inter Tight Size 16 Color D97706 Align Show more" at bounding box center [159, 351] width 201 height 240
click at [197, 440] on div "Font Inter Tight Size 16 Color D97706 Align Show more" at bounding box center [159, 351] width 201 height 240
click at [196, 447] on button "Show more" at bounding box center [159, 457] width 201 height 29
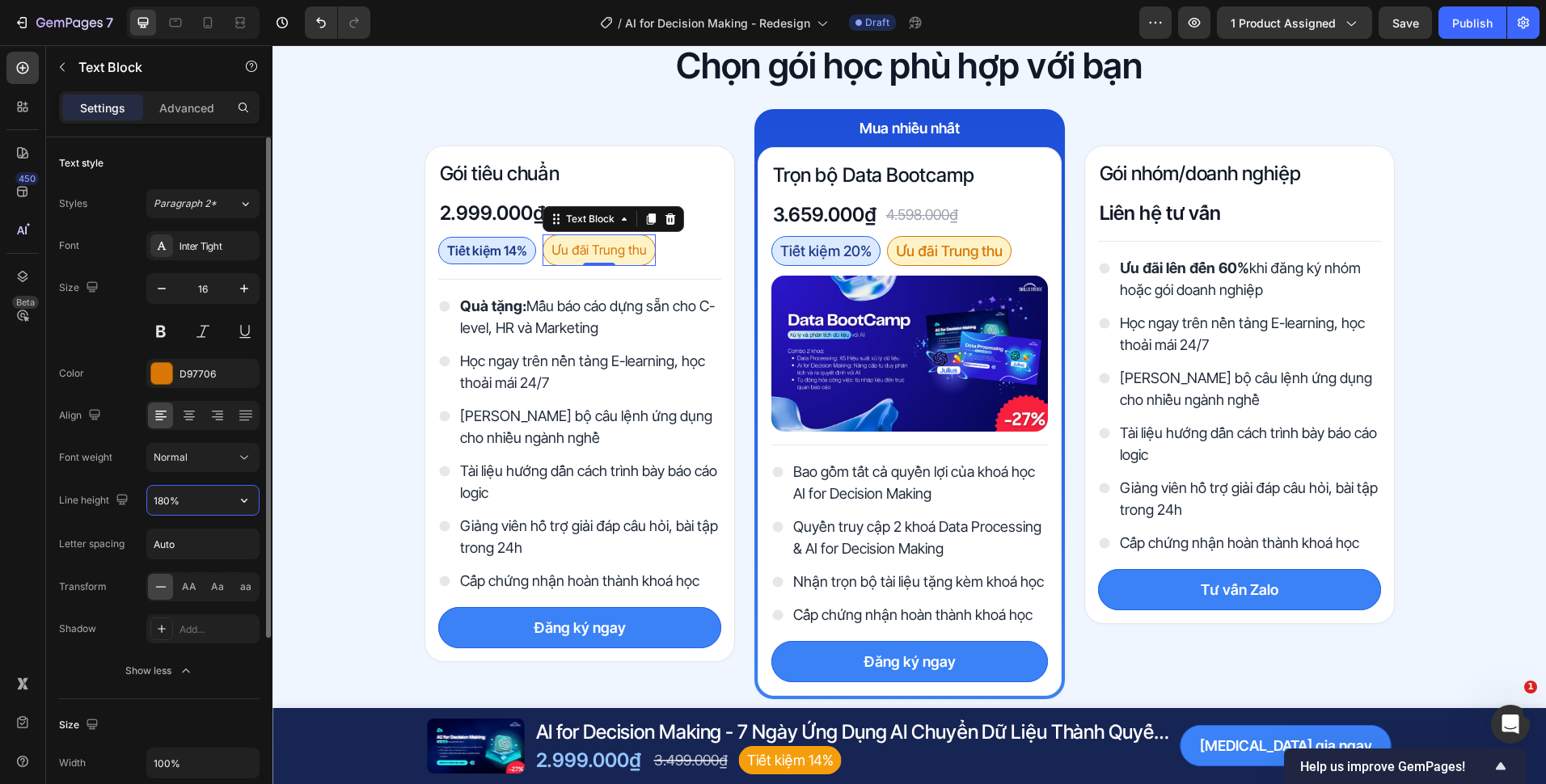
click at [157, 500] on input "180%" at bounding box center [203, 500] width 112 height 29
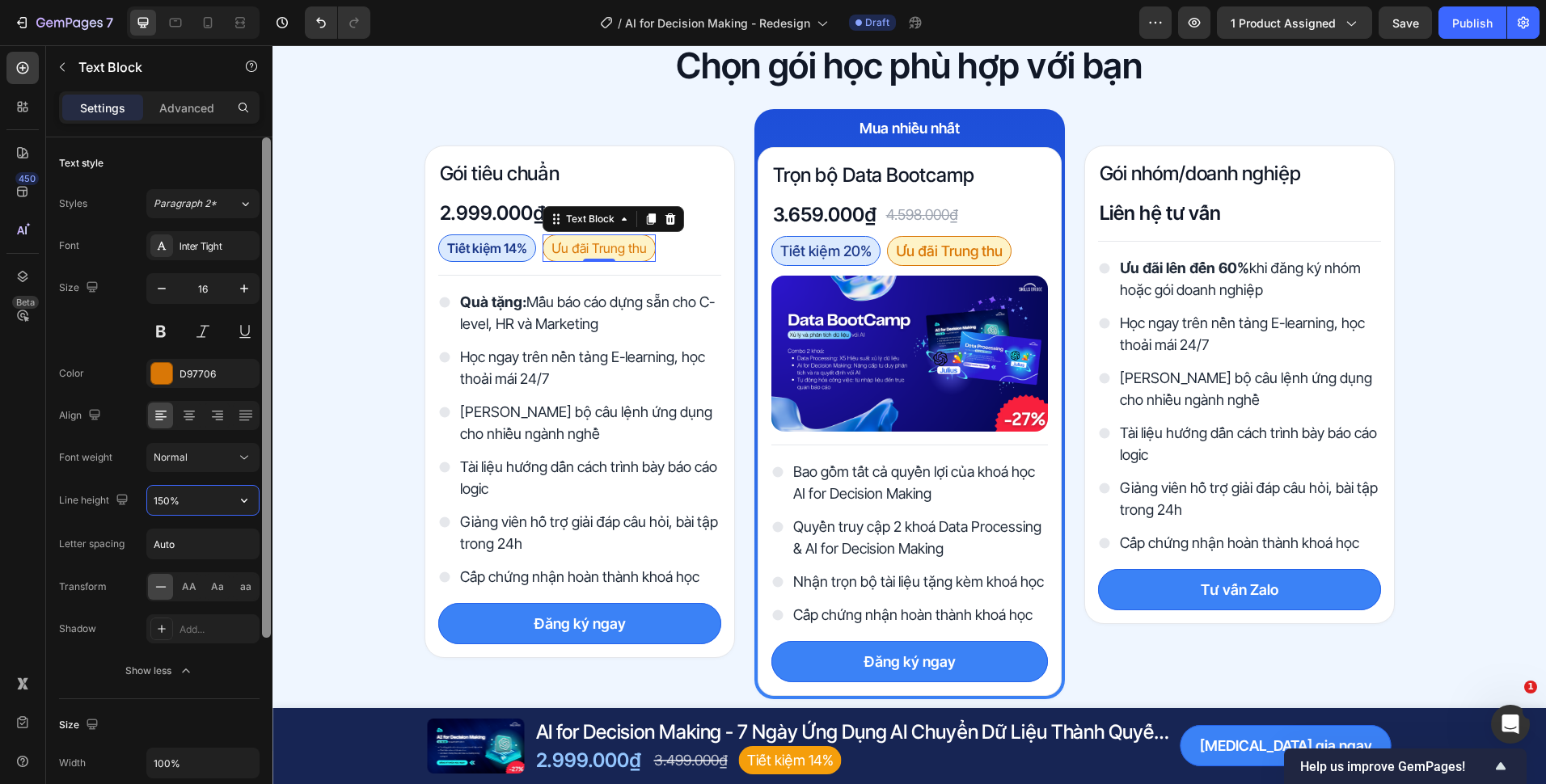
type input "150%"
click at [178, 682] on button "Show less" at bounding box center [159, 671] width 201 height 29
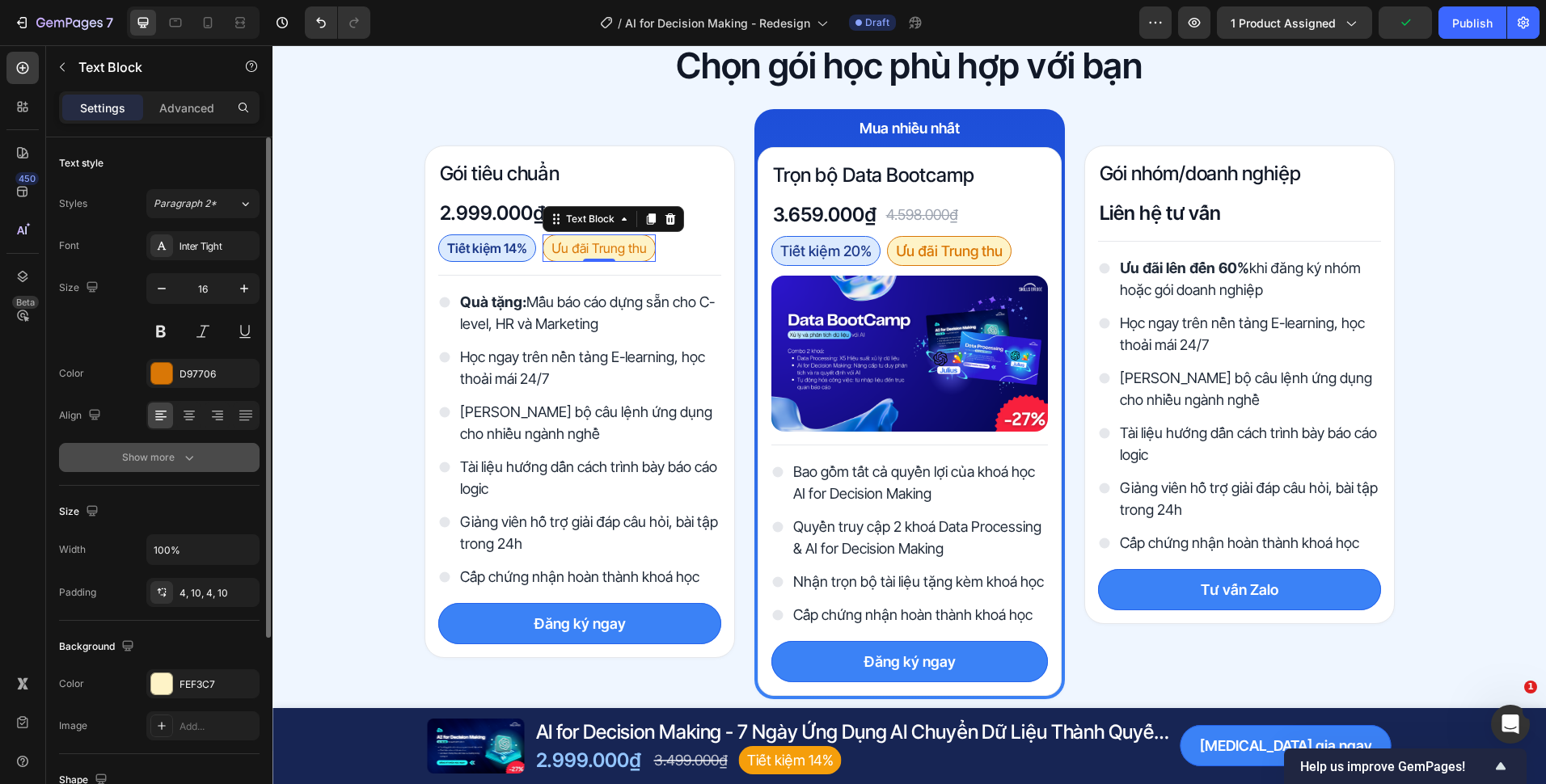
click at [188, 453] on icon "button" at bounding box center [189, 457] width 16 height 16
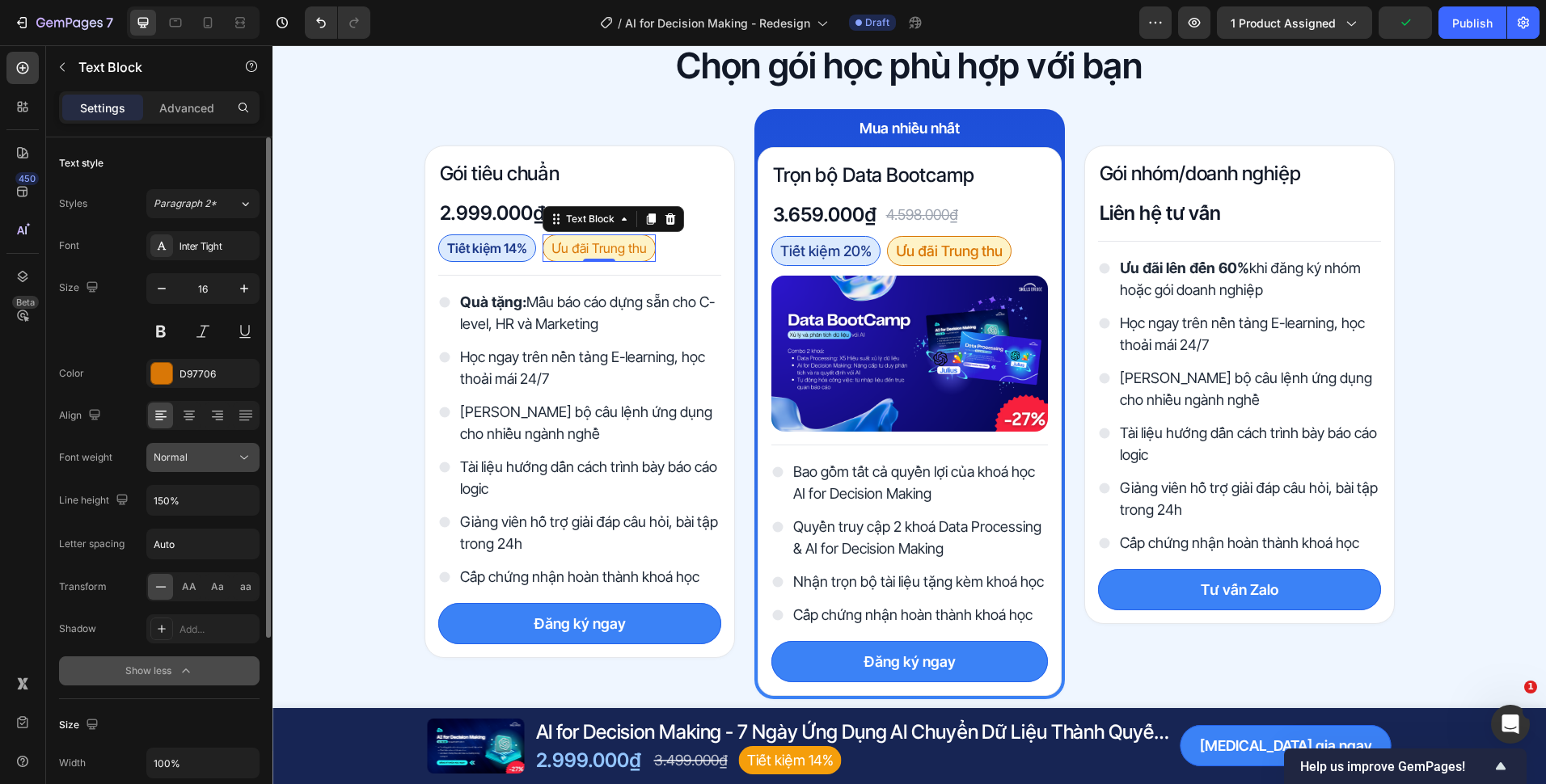
click at [208, 446] on button "Normal" at bounding box center [203, 457] width 114 height 29
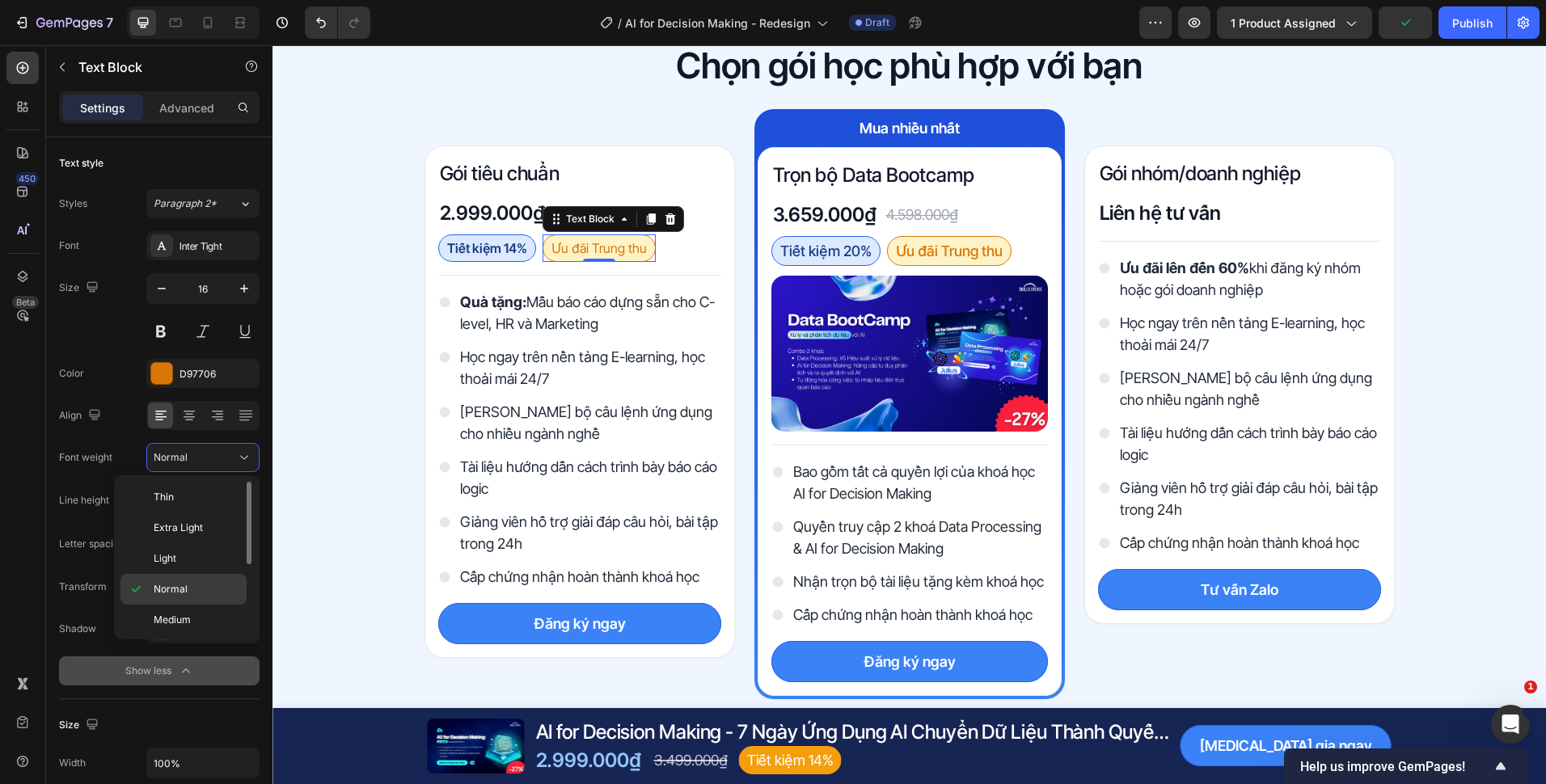
scroll to position [80, 0]
click at [197, 568] on span "Semi Bold" at bounding box center [176, 569] width 46 height 14
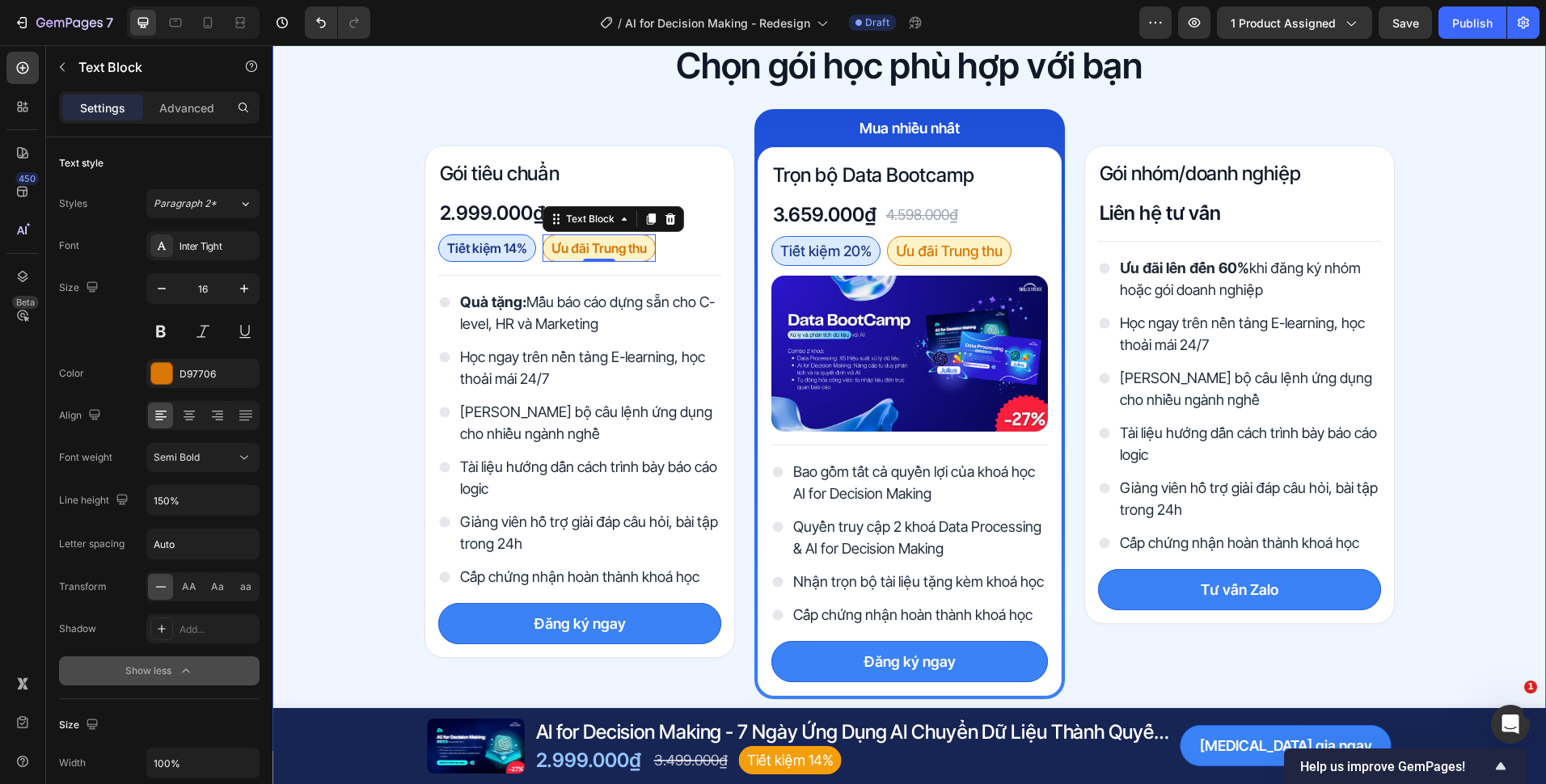
click at [327, 373] on div "Chọn gói học phù hợp với bạn Heading Row Gói tiêu chuẩn Heading 2.999.000₫ Prod…" at bounding box center [909, 370] width 1273 height 656
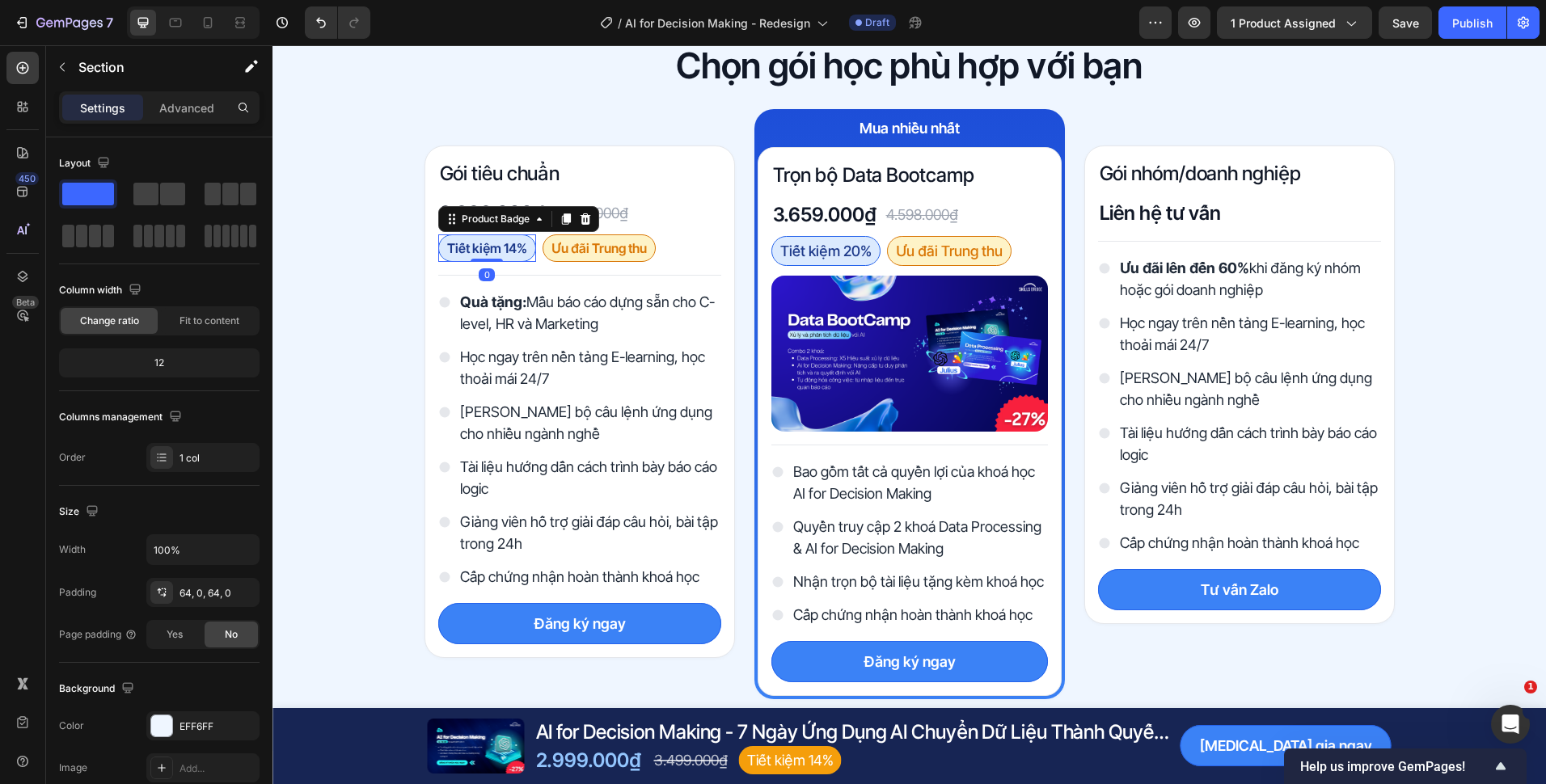
click at [525, 257] on div "Tiết kiệm 14%" at bounding box center [486, 248] width 97 height 27
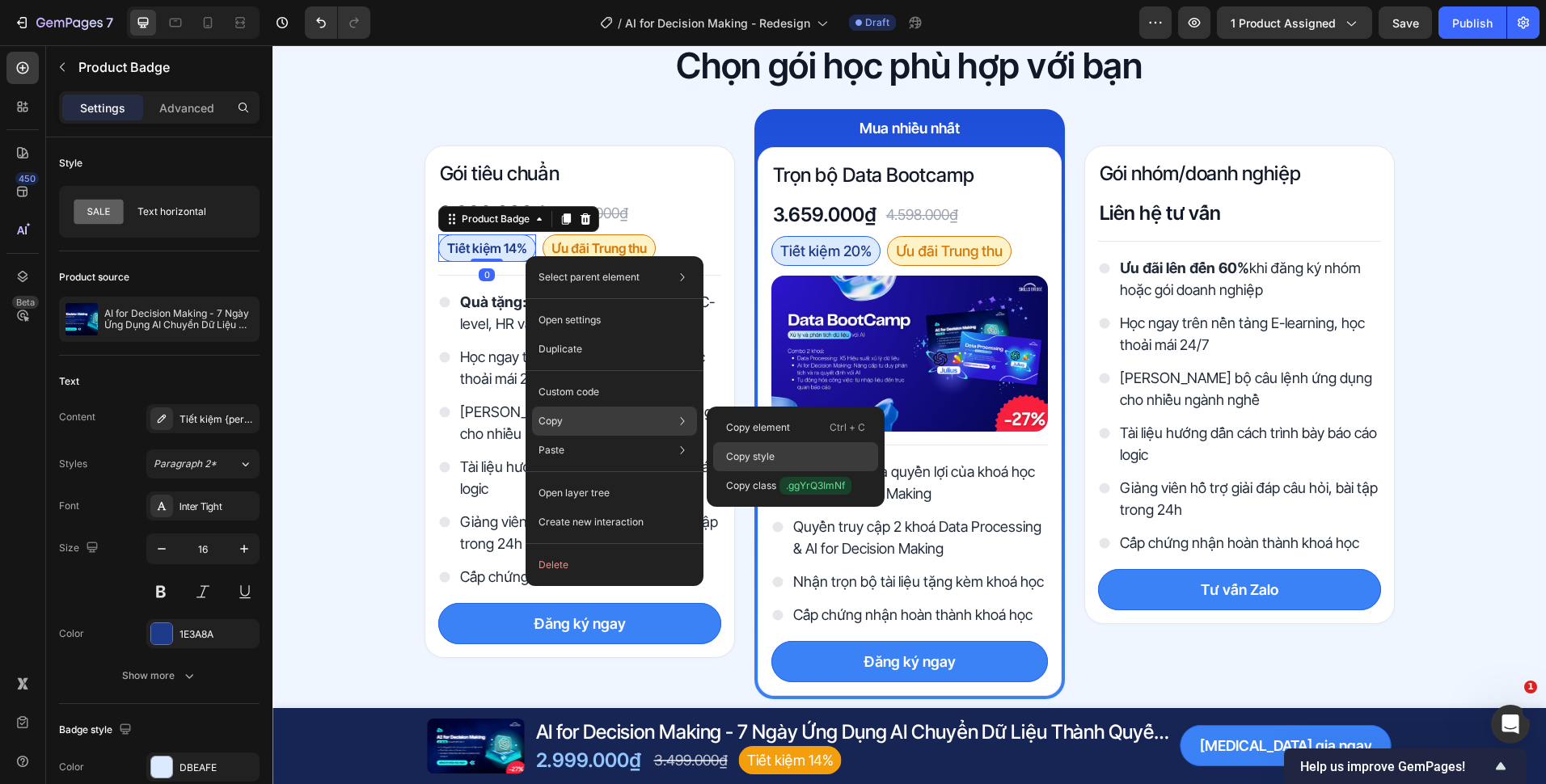
click at [762, 450] on p "Copy style" at bounding box center [750, 456] width 48 height 14
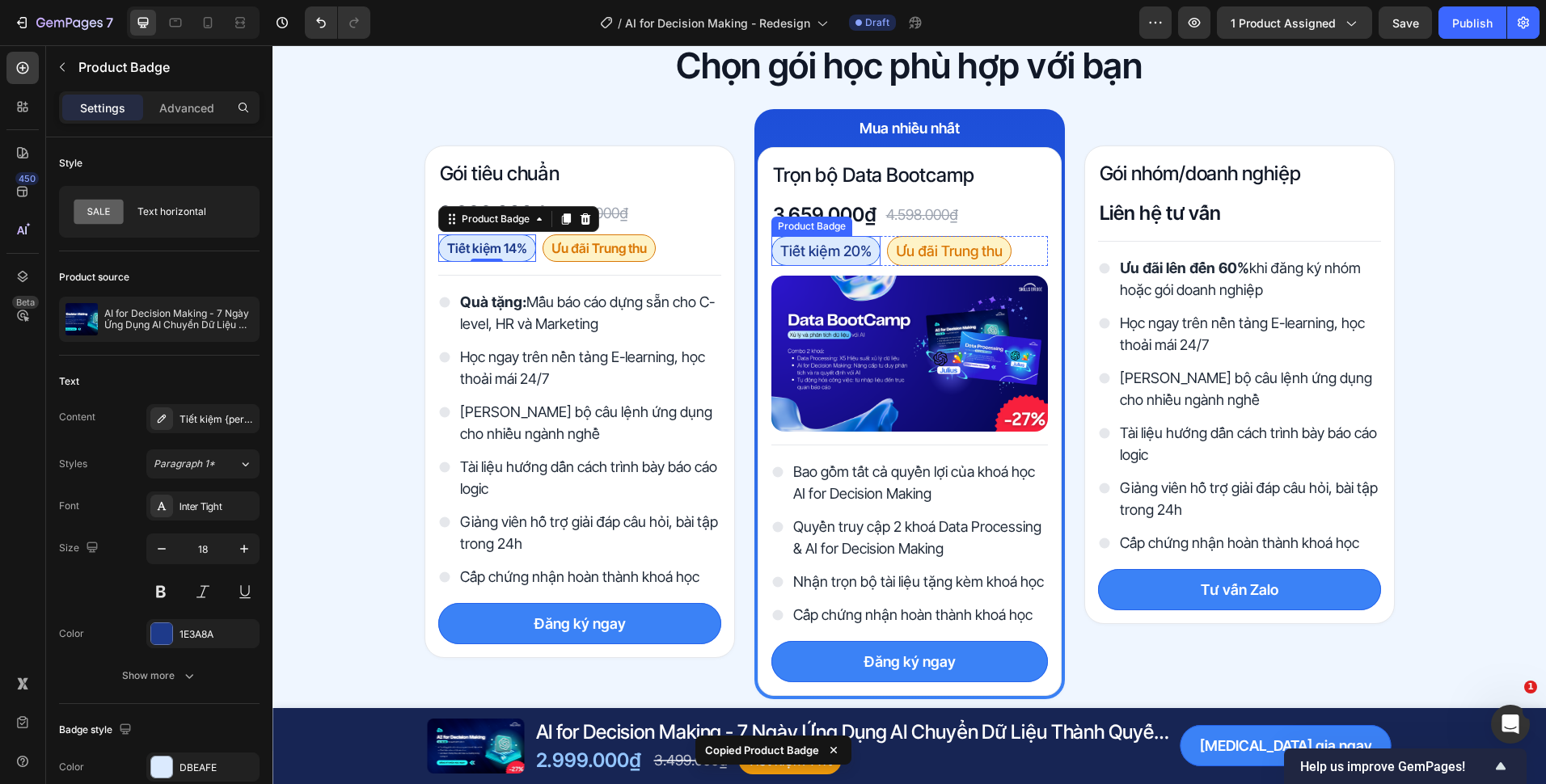
click at [866, 258] on pre "Tiết kiệm 20%" at bounding box center [826, 251] width 108 height 28
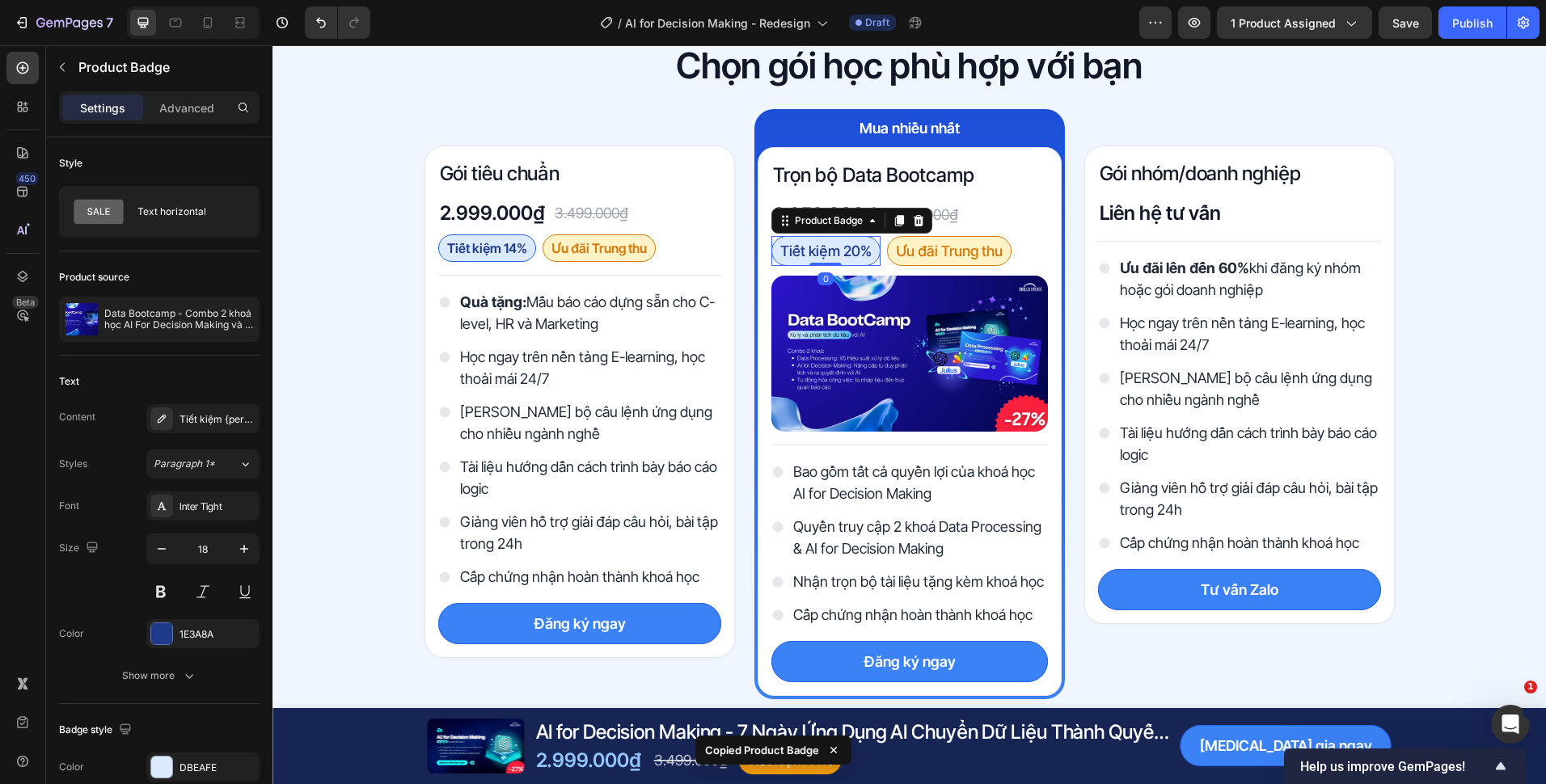
type input "16"
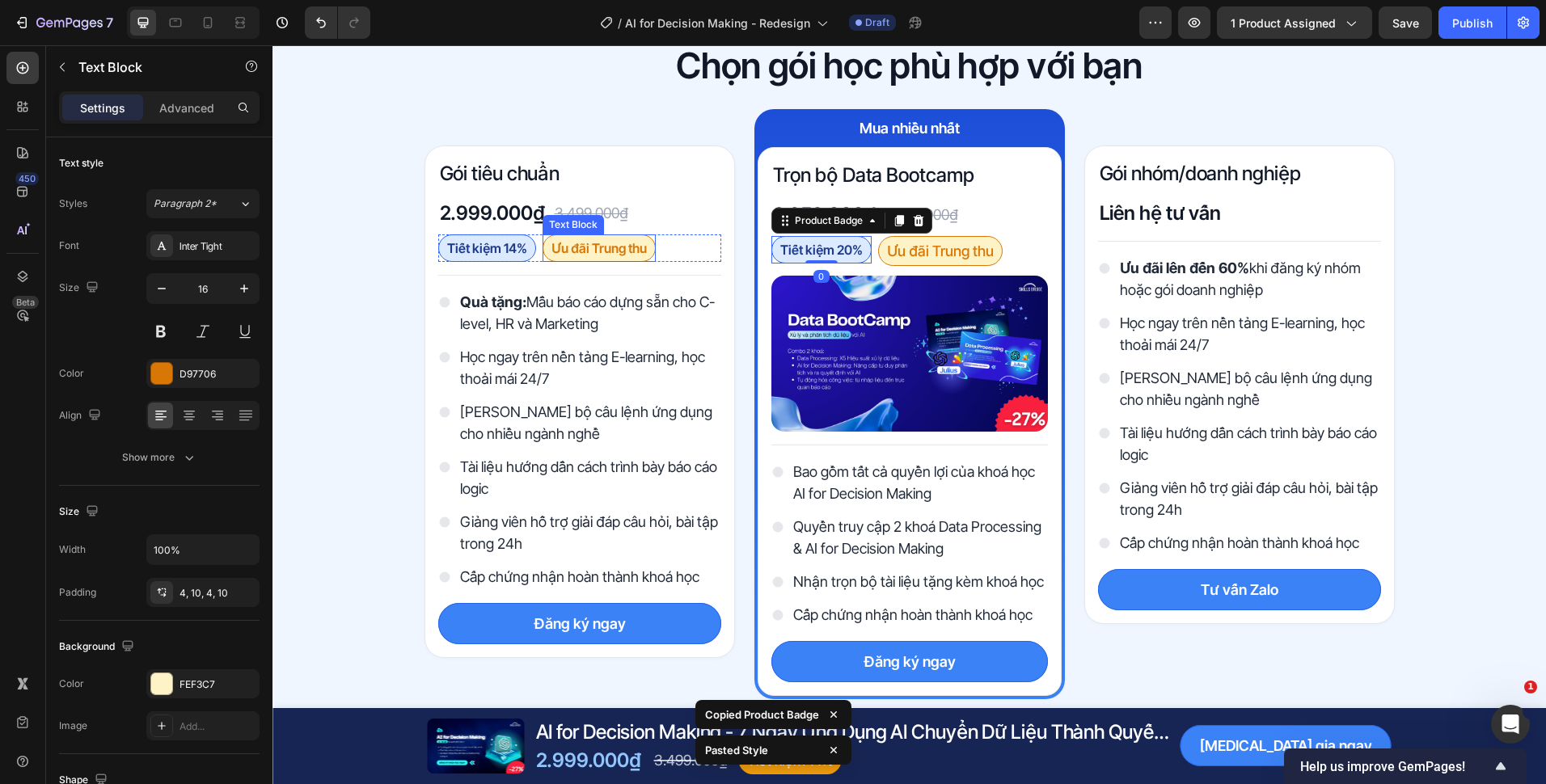
click at [602, 253] on p "Ưu đãi Trung thu" at bounding box center [599, 248] width 96 height 19
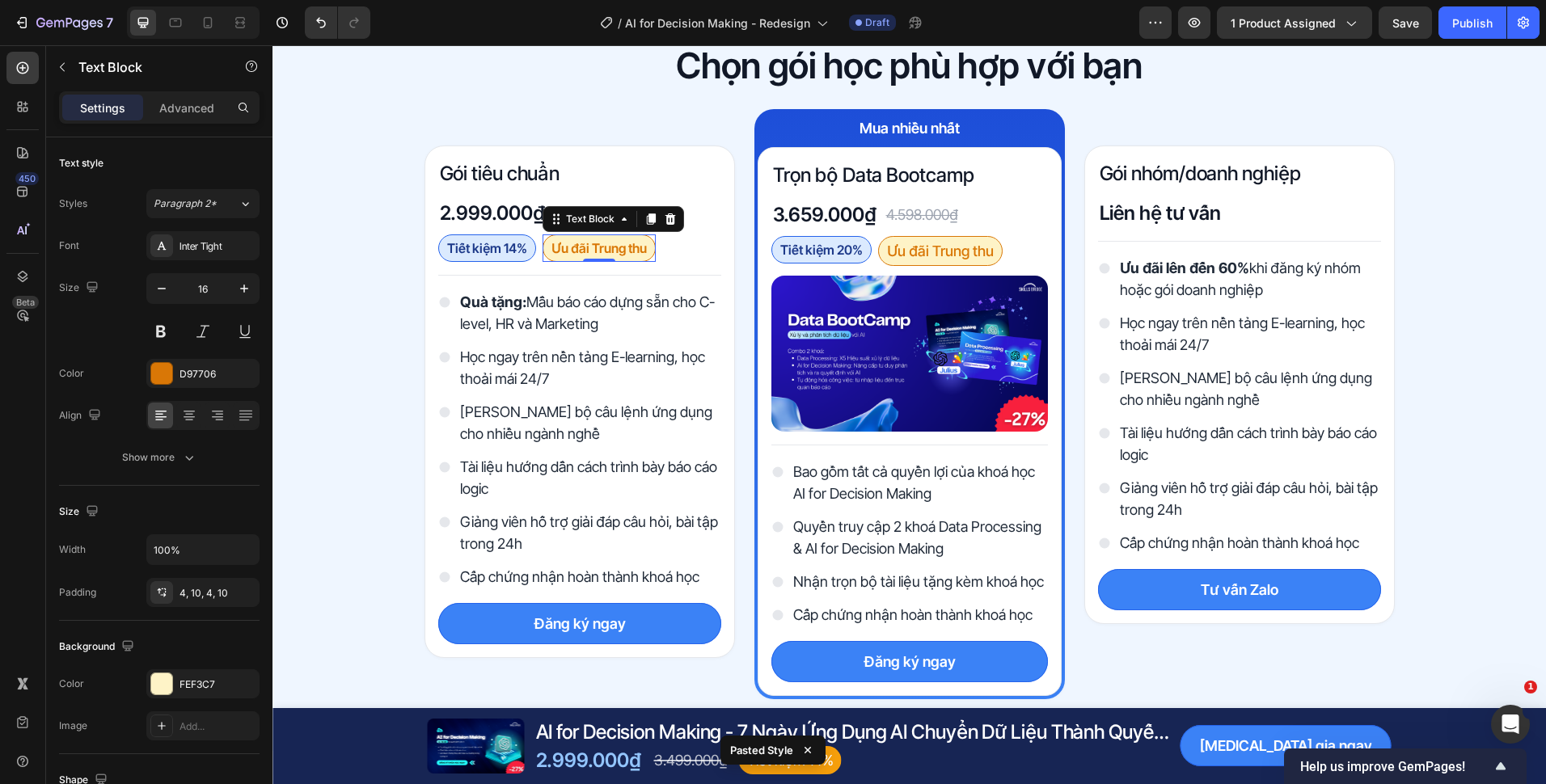
click at [191, 23] on div at bounding box center [193, 23] width 133 height 32
click at [197, 21] on div at bounding box center [208, 22] width 26 height 26
type input "12"
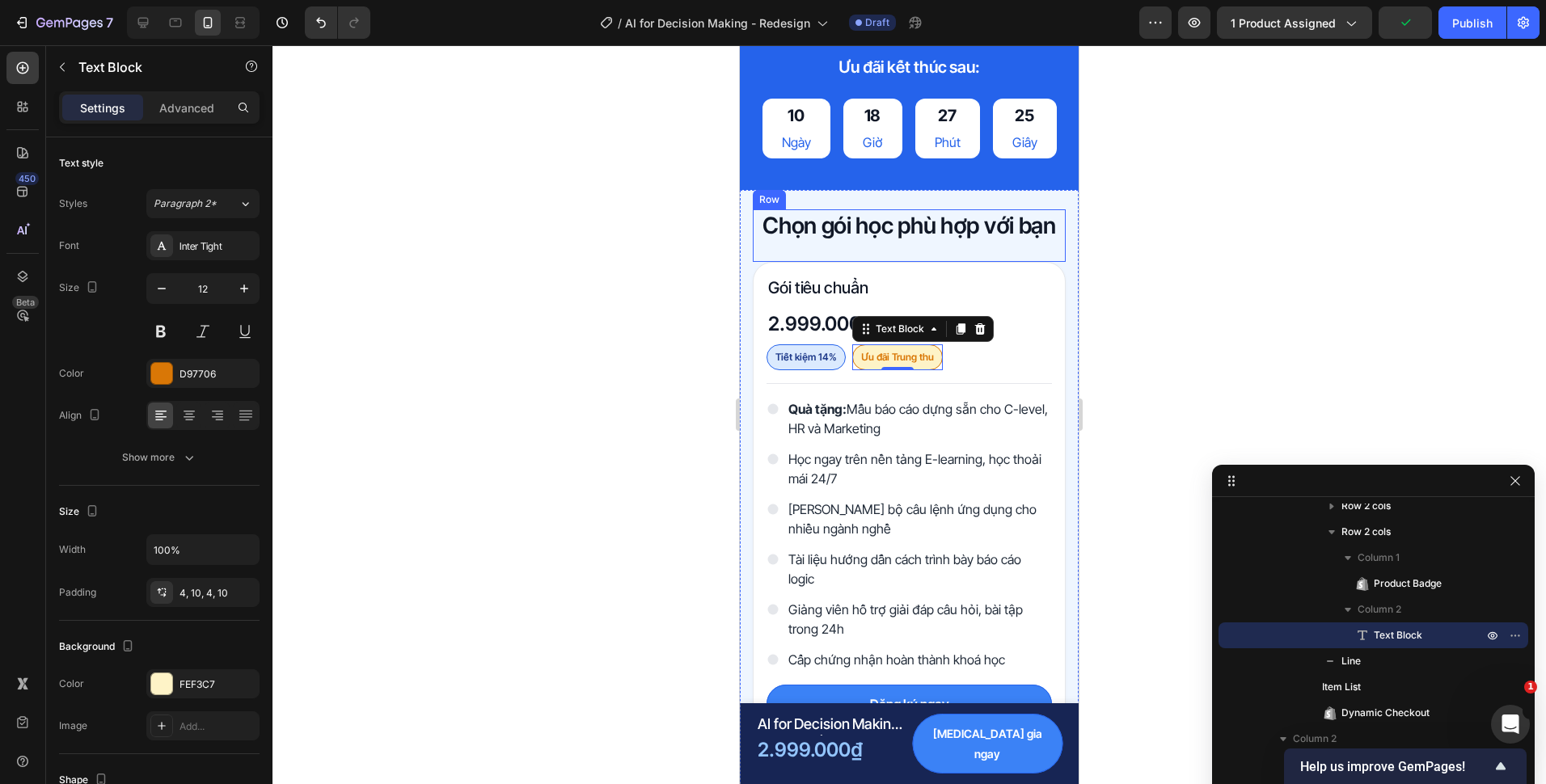
scroll to position [4309, 0]
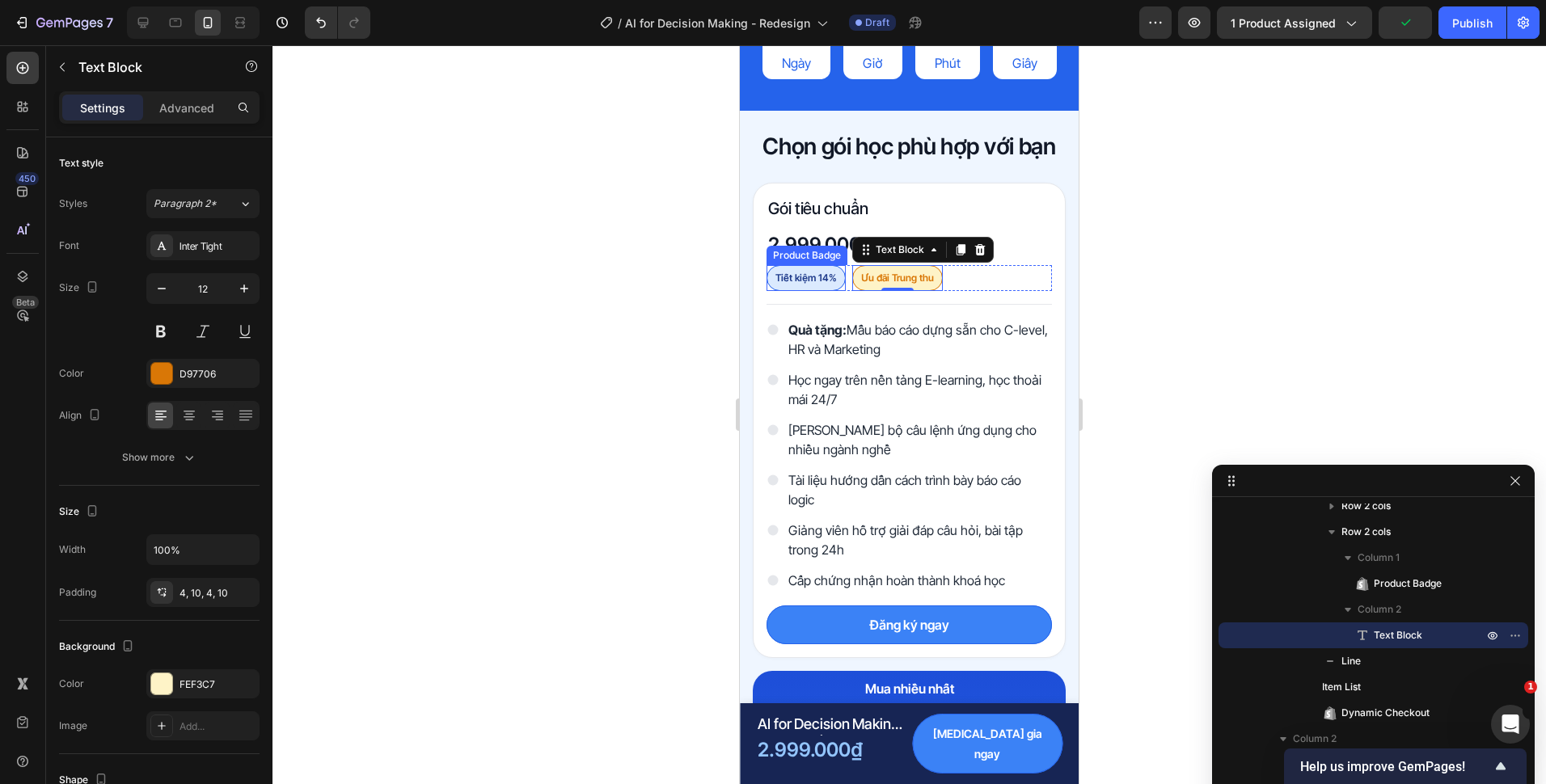
click at [827, 282] on pre "Tiết kiệm 14%" at bounding box center [806, 278] width 78 height 25
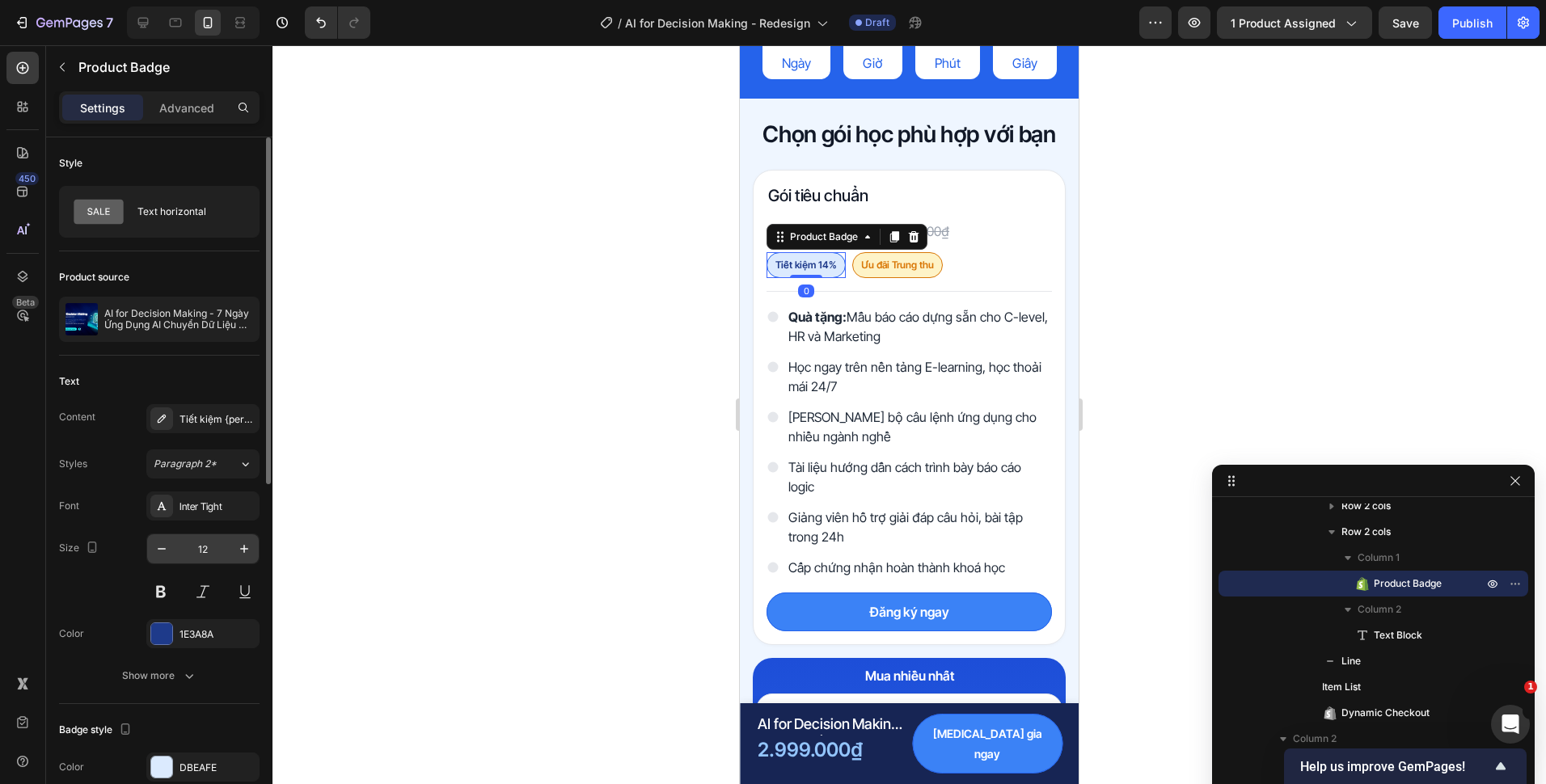
click at [217, 554] on input "12" at bounding box center [202, 549] width 53 height 29
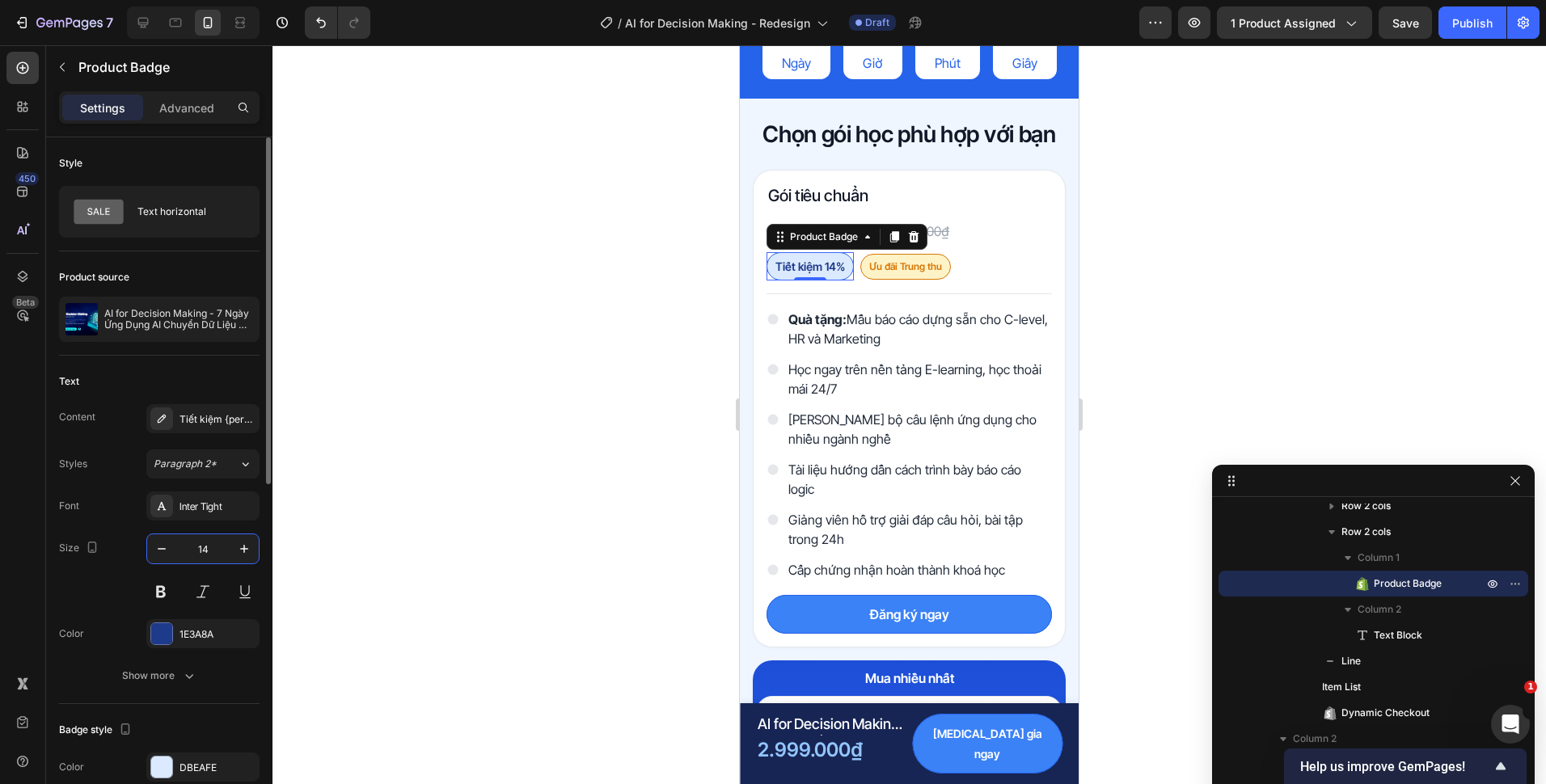
type input "14"
click at [917, 268] on p "Ưu đãi Trung thu" at bounding box center [906, 266] width 73 height 18
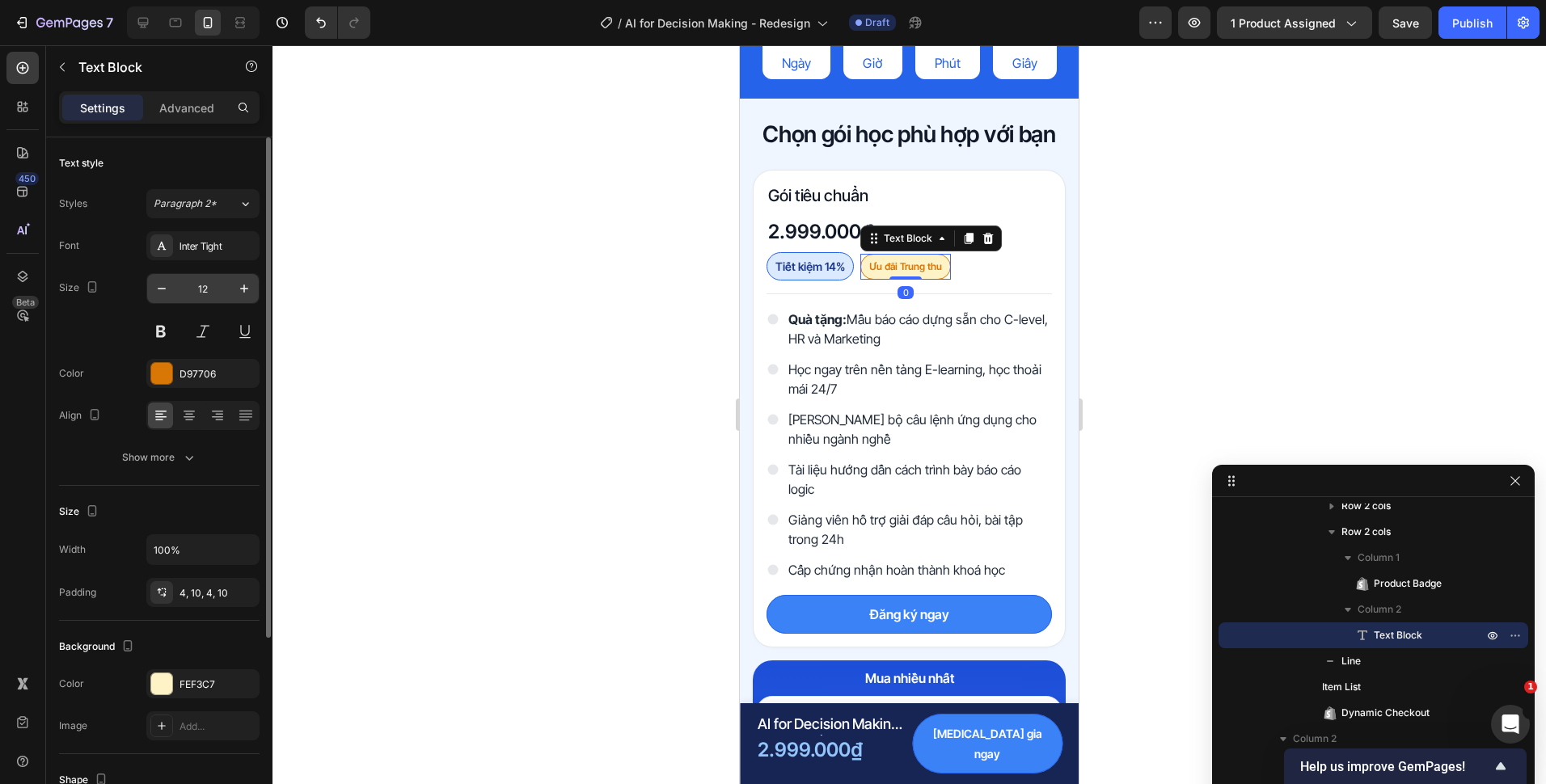
click at [209, 284] on input "12" at bounding box center [202, 289] width 53 height 29
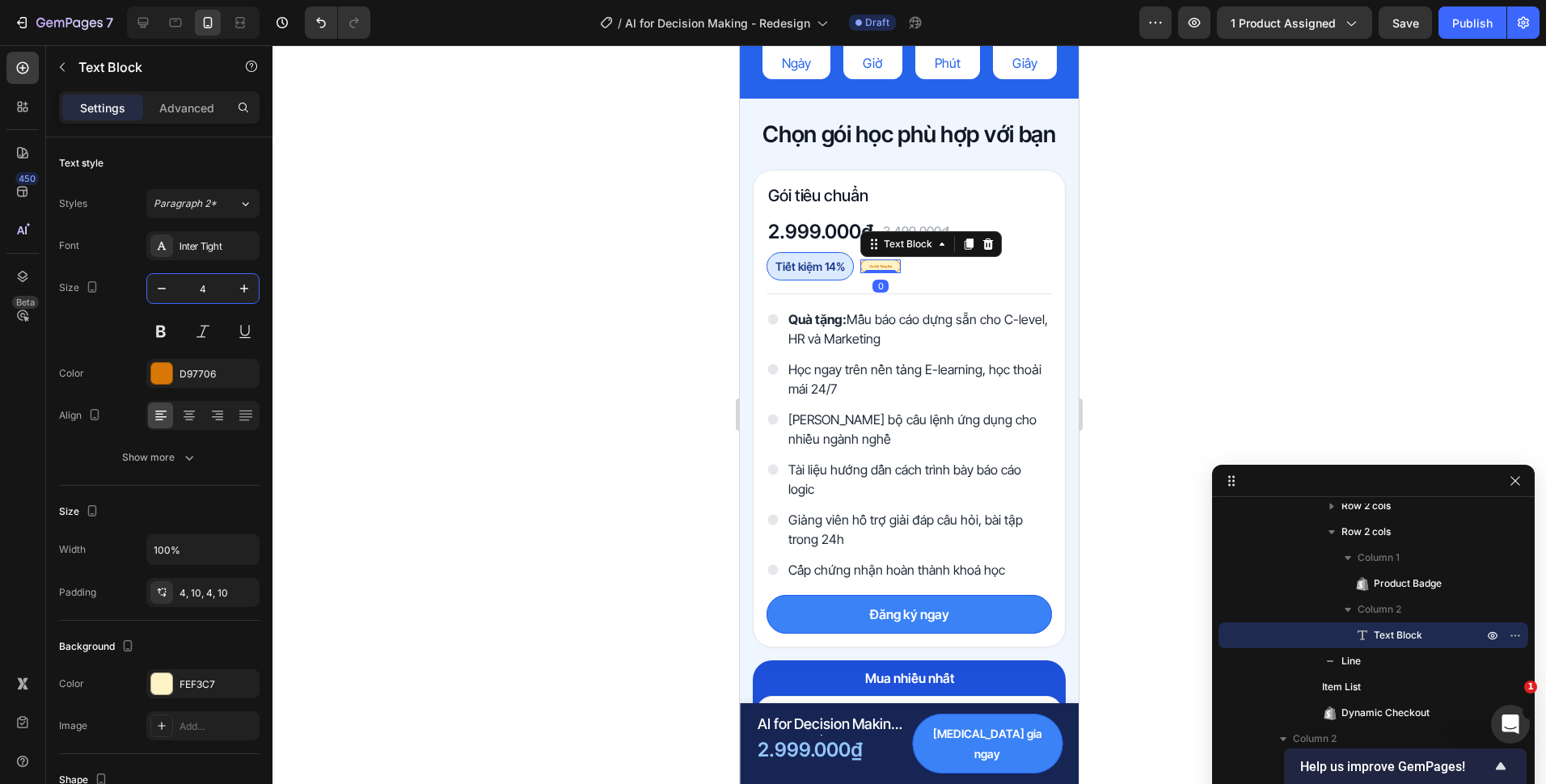
type input "4"
type input "14"
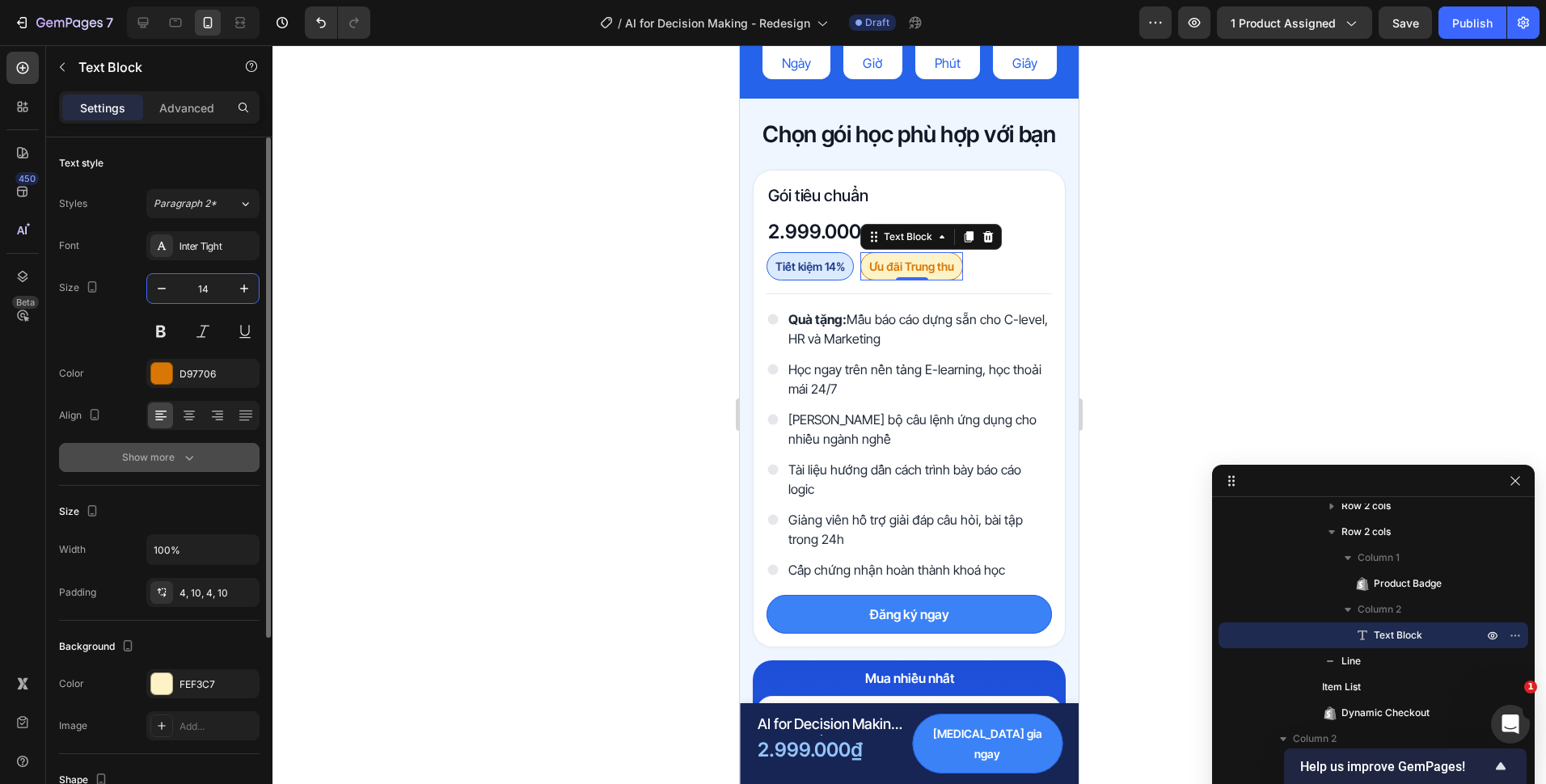
click at [222, 460] on button "Show more" at bounding box center [159, 457] width 201 height 29
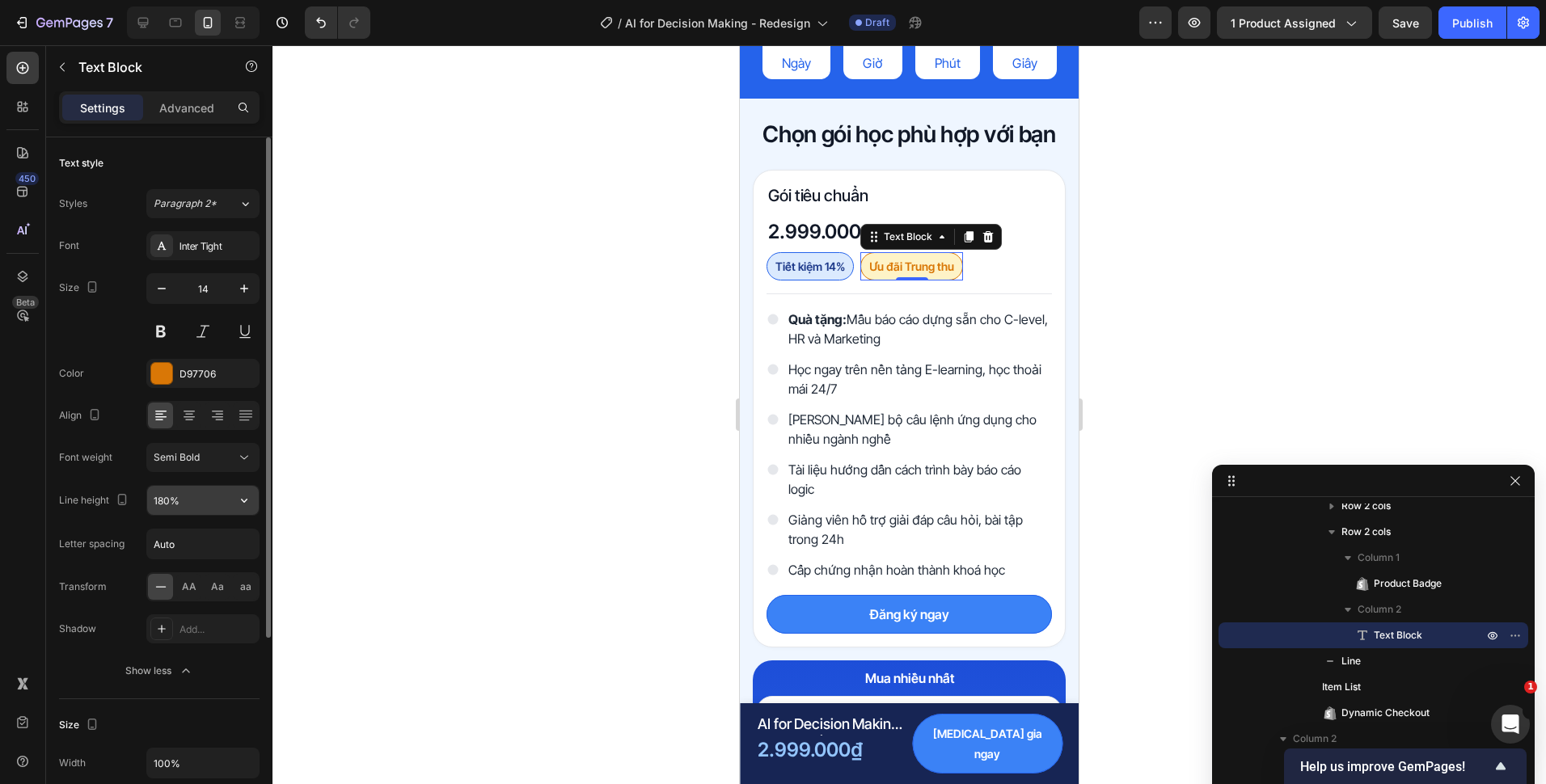
click at [166, 502] on input "180%" at bounding box center [203, 500] width 112 height 29
type input "150%"
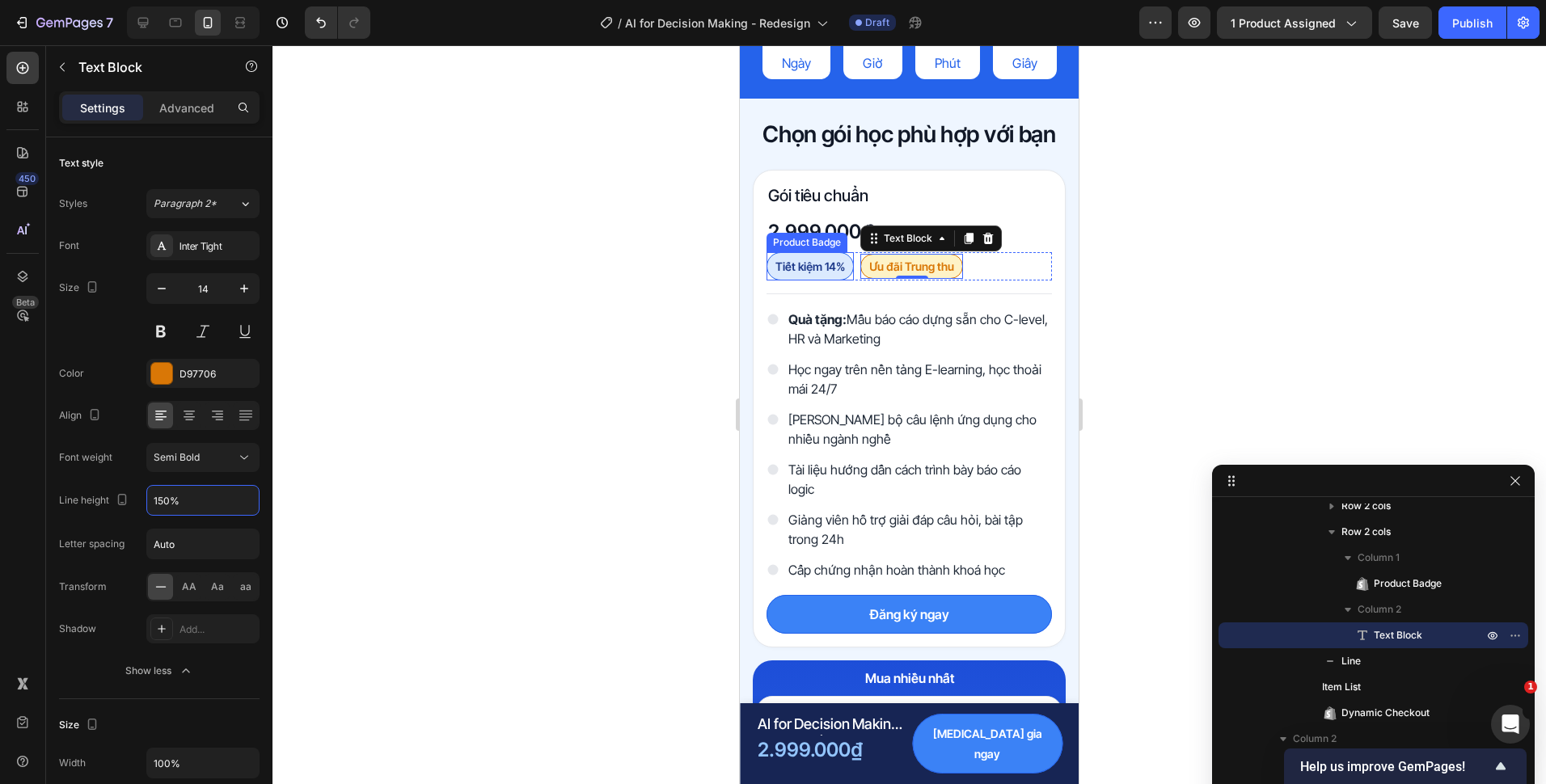
click at [784, 271] on pre "Tiết kiệm 14%" at bounding box center [810, 266] width 86 height 26
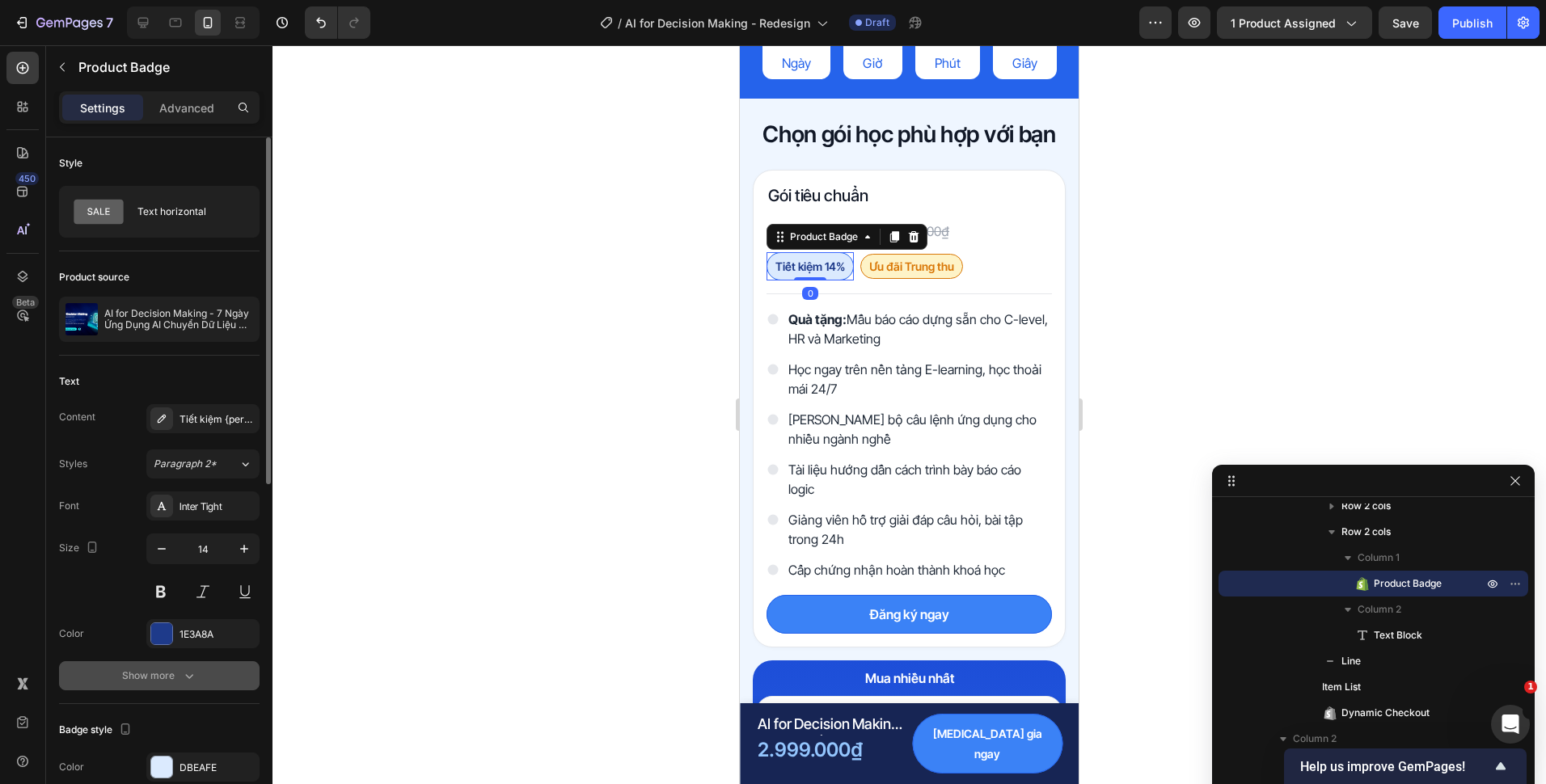
click at [176, 674] on div "Show more" at bounding box center [159, 675] width 75 height 16
click at [169, 715] on input "180%" at bounding box center [203, 718] width 112 height 29
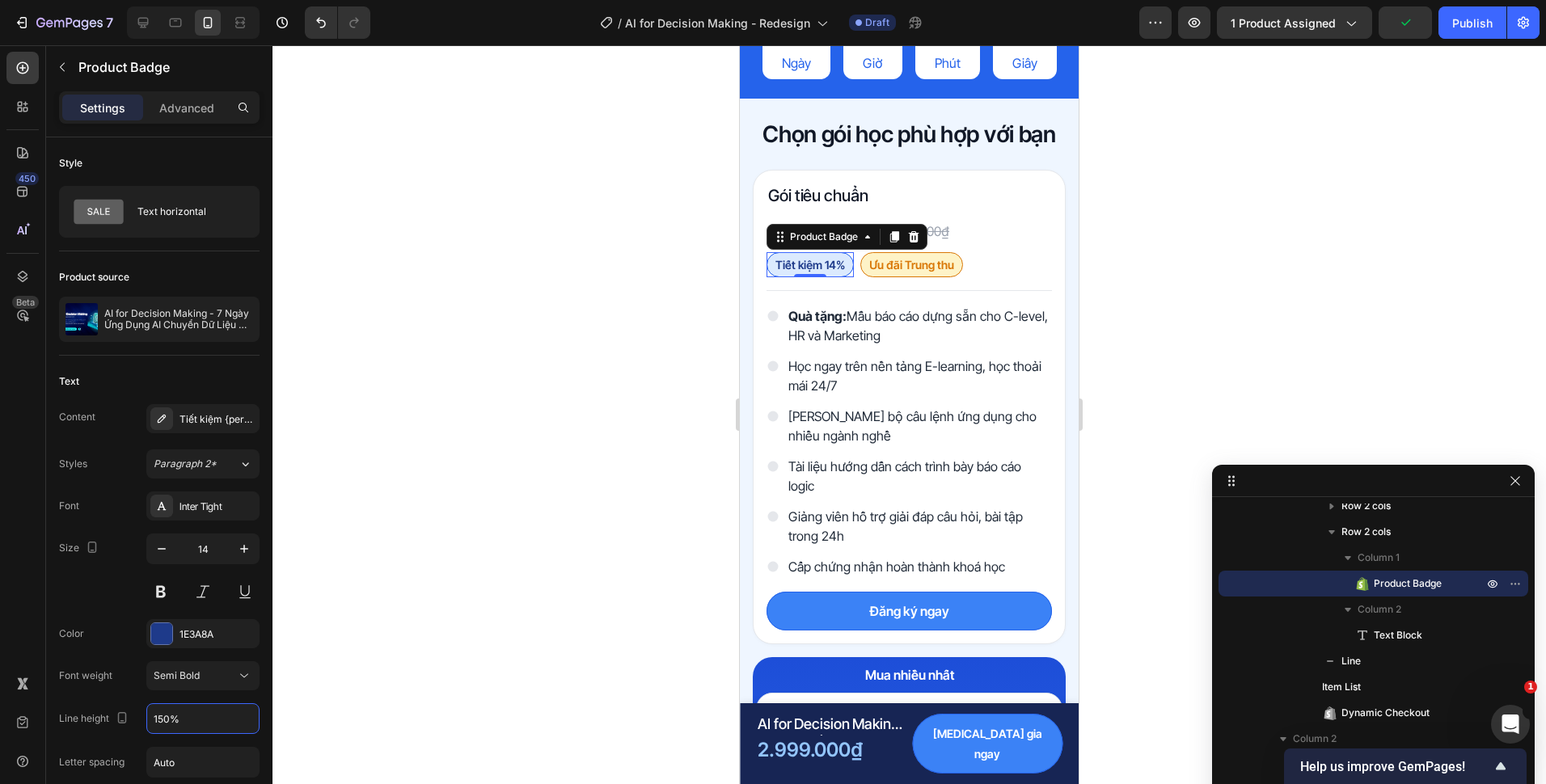
type input "150%"
click at [557, 457] on div at bounding box center [909, 414] width 1273 height 738
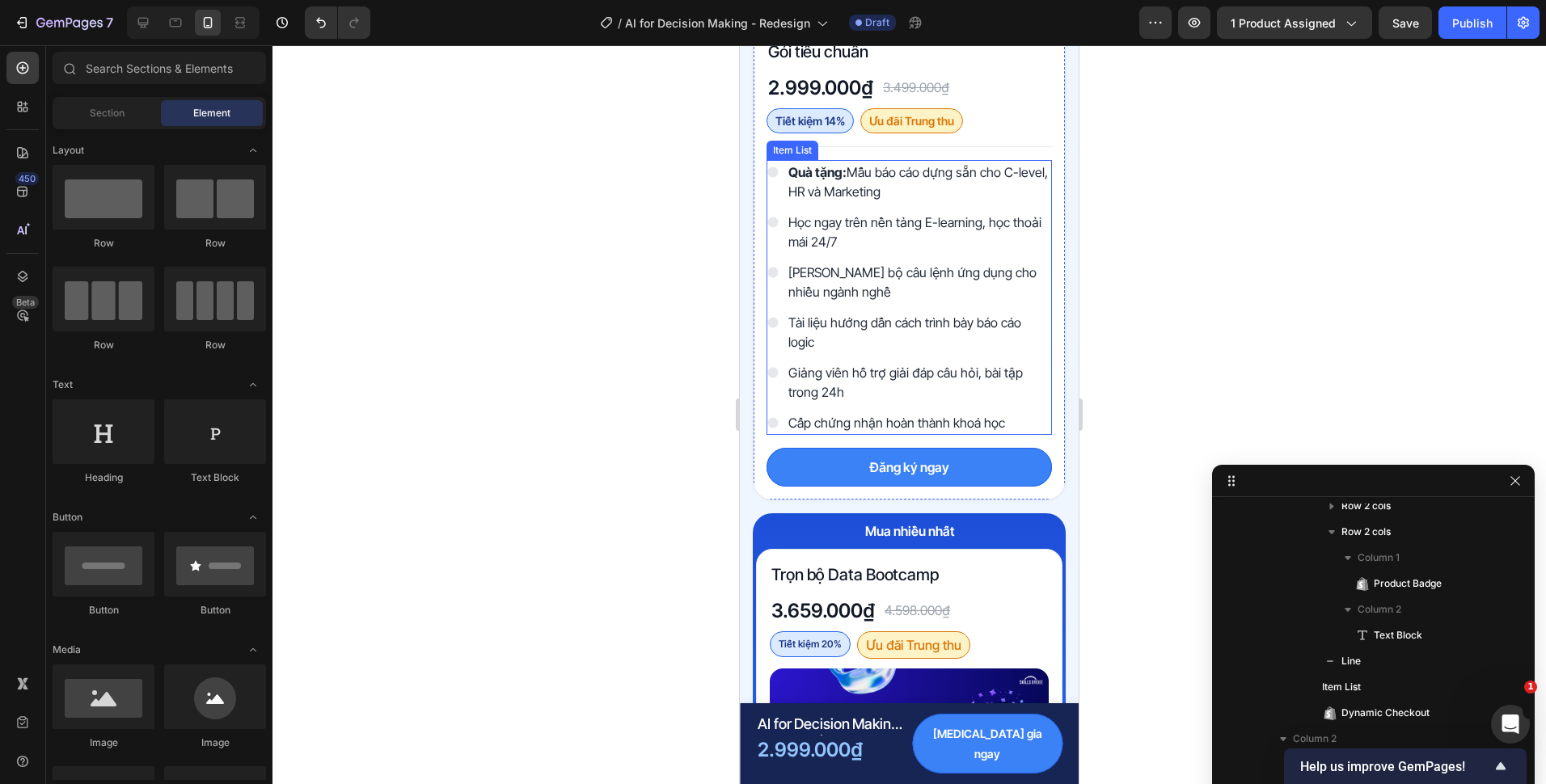
scroll to position [4632, 0]
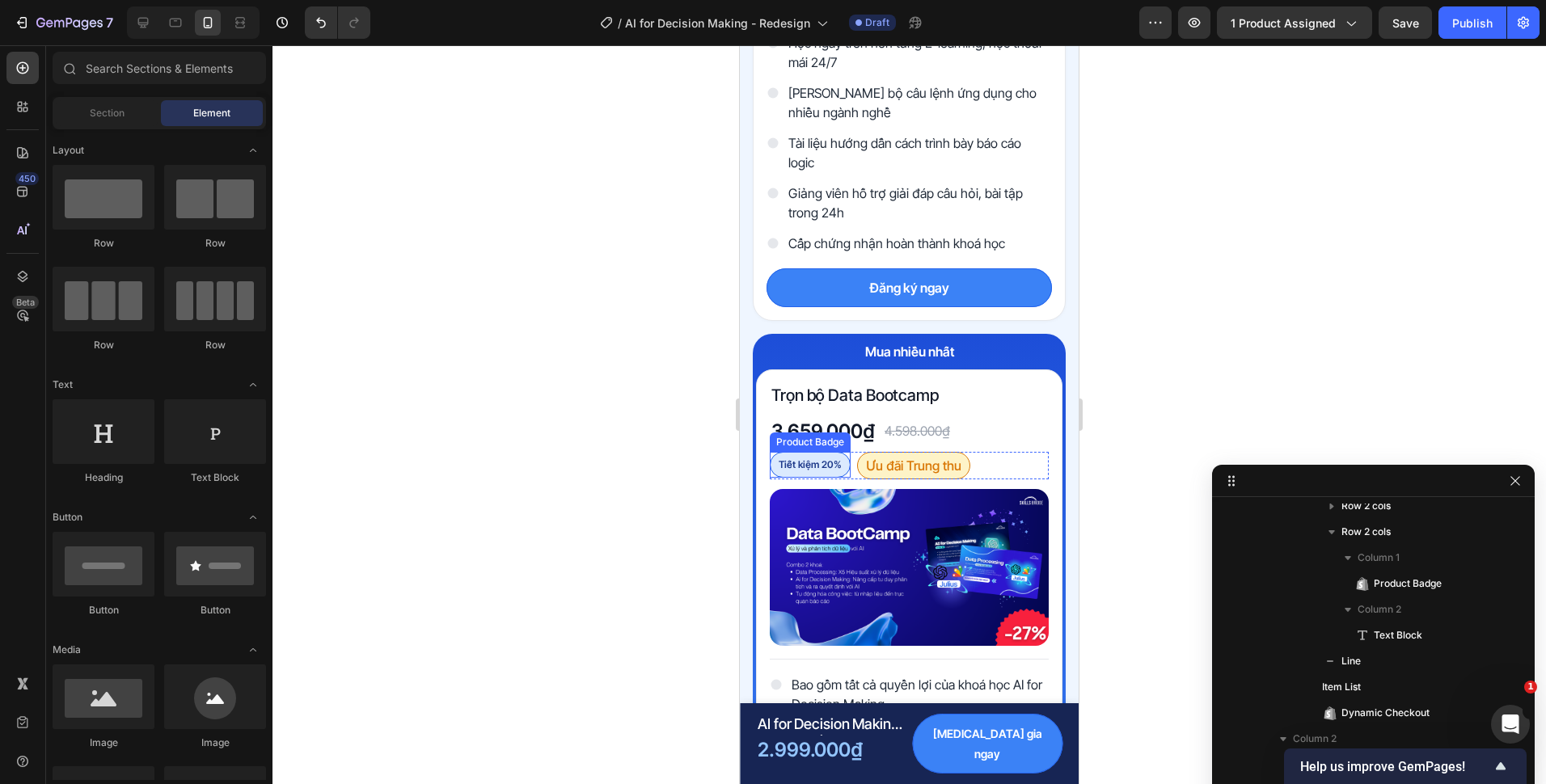
click at [802, 463] on pre "Tiết kiệm 20%" at bounding box center [811, 465] width 80 height 25
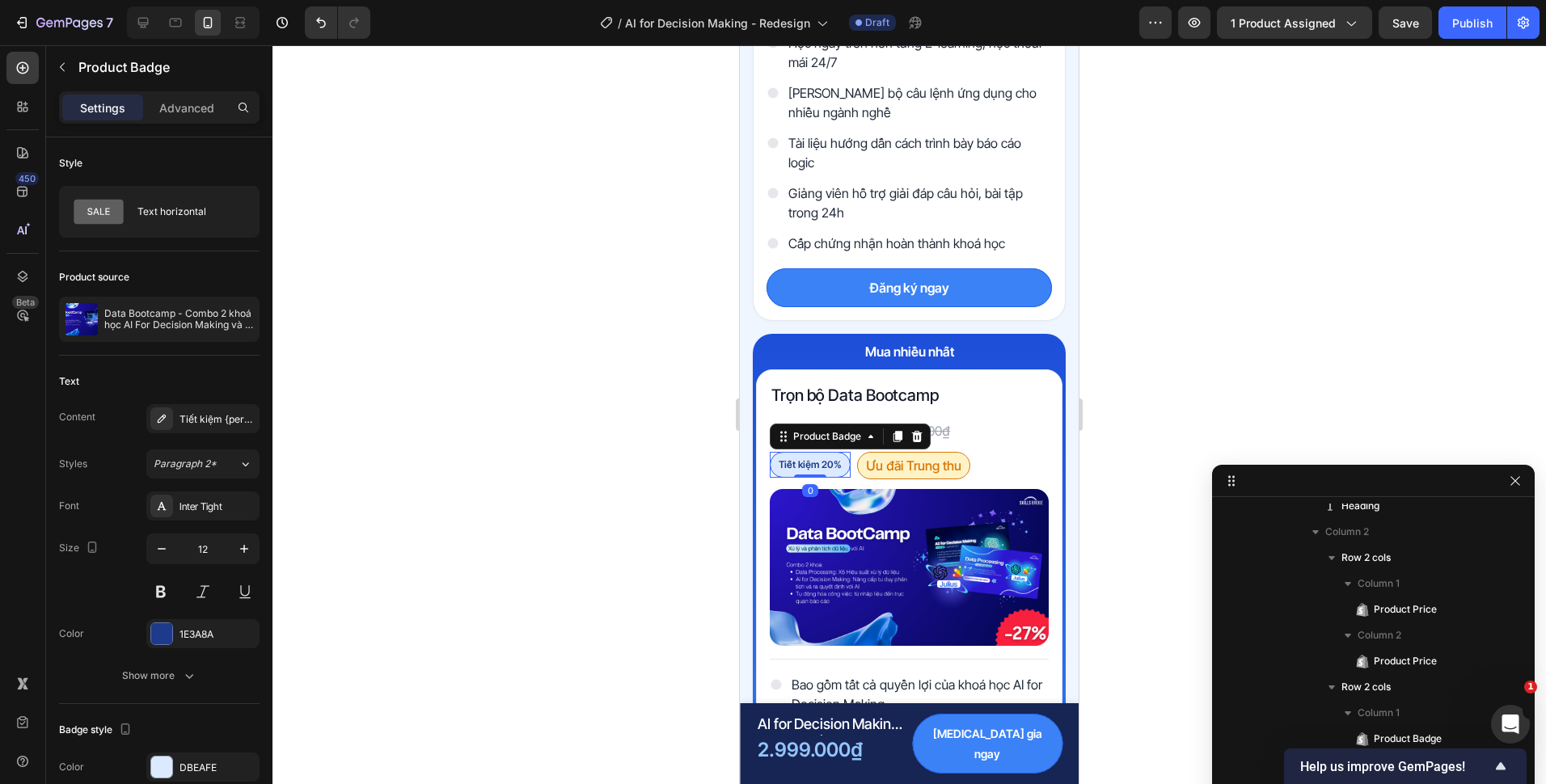
scroll to position [1019, 0]
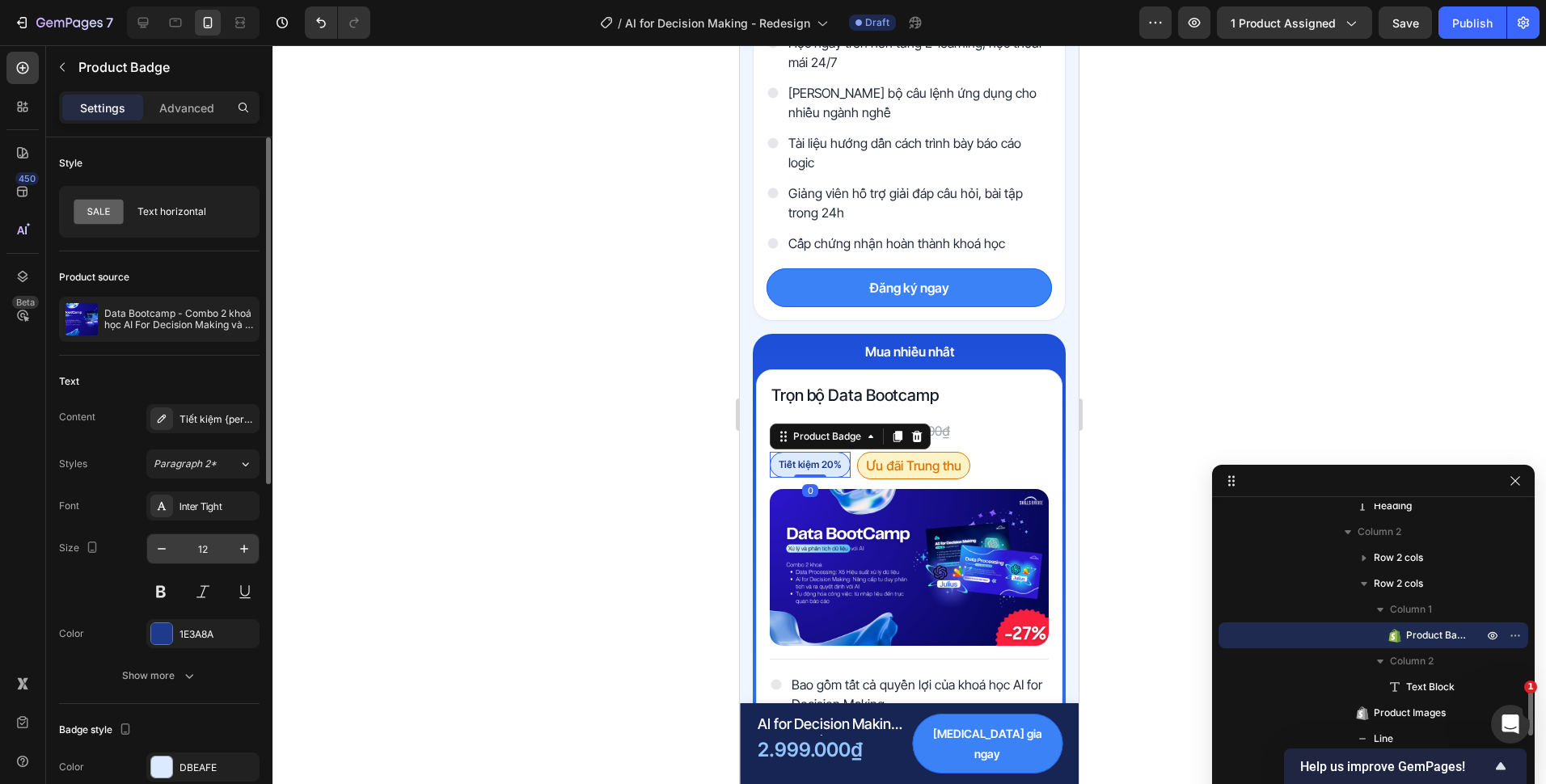
click at [219, 544] on input "12" at bounding box center [202, 549] width 53 height 29
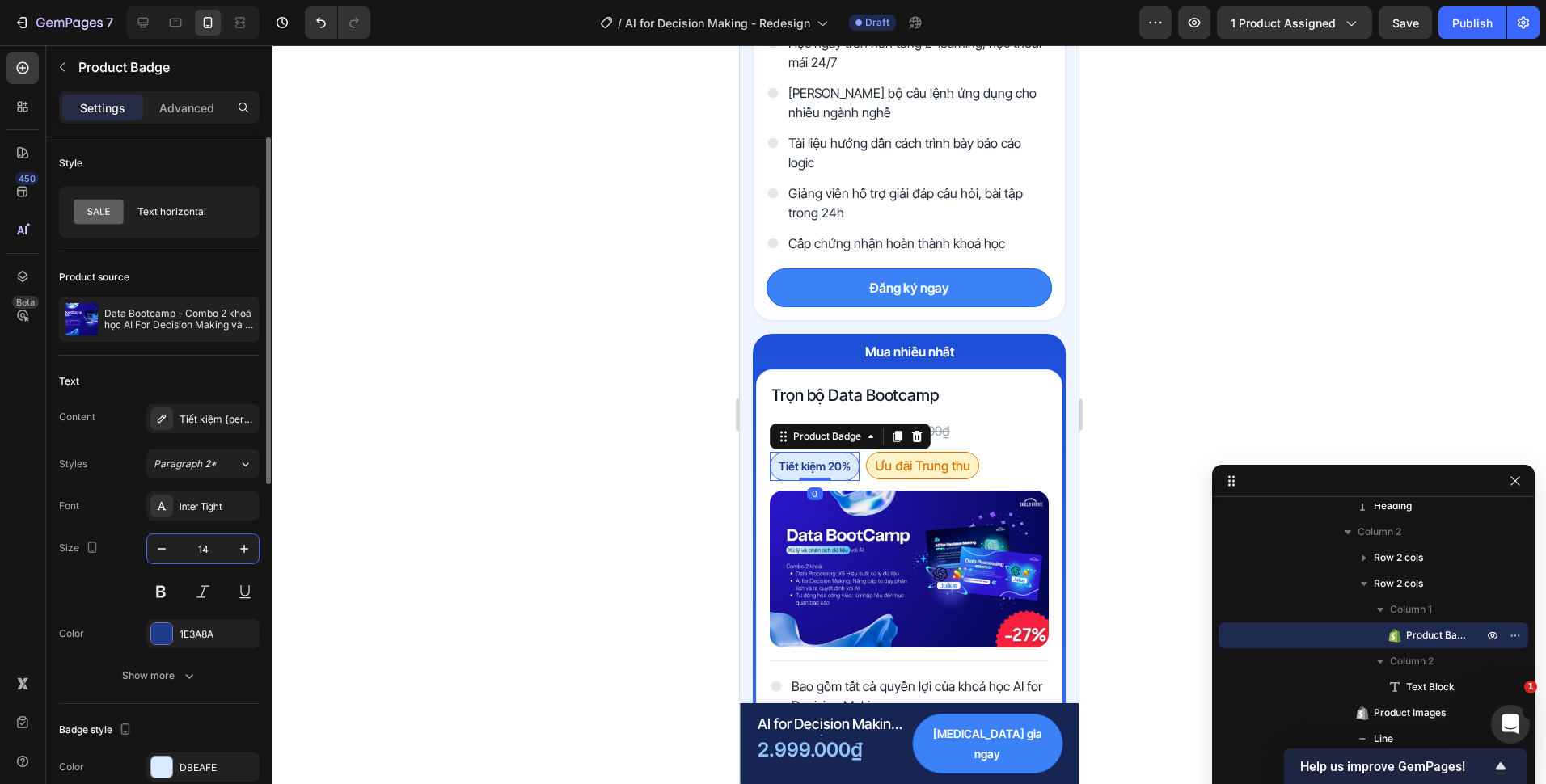
type input "14"
click at [197, 682] on button "Show more" at bounding box center [159, 676] width 201 height 29
click at [169, 720] on input "180%" at bounding box center [203, 718] width 112 height 29
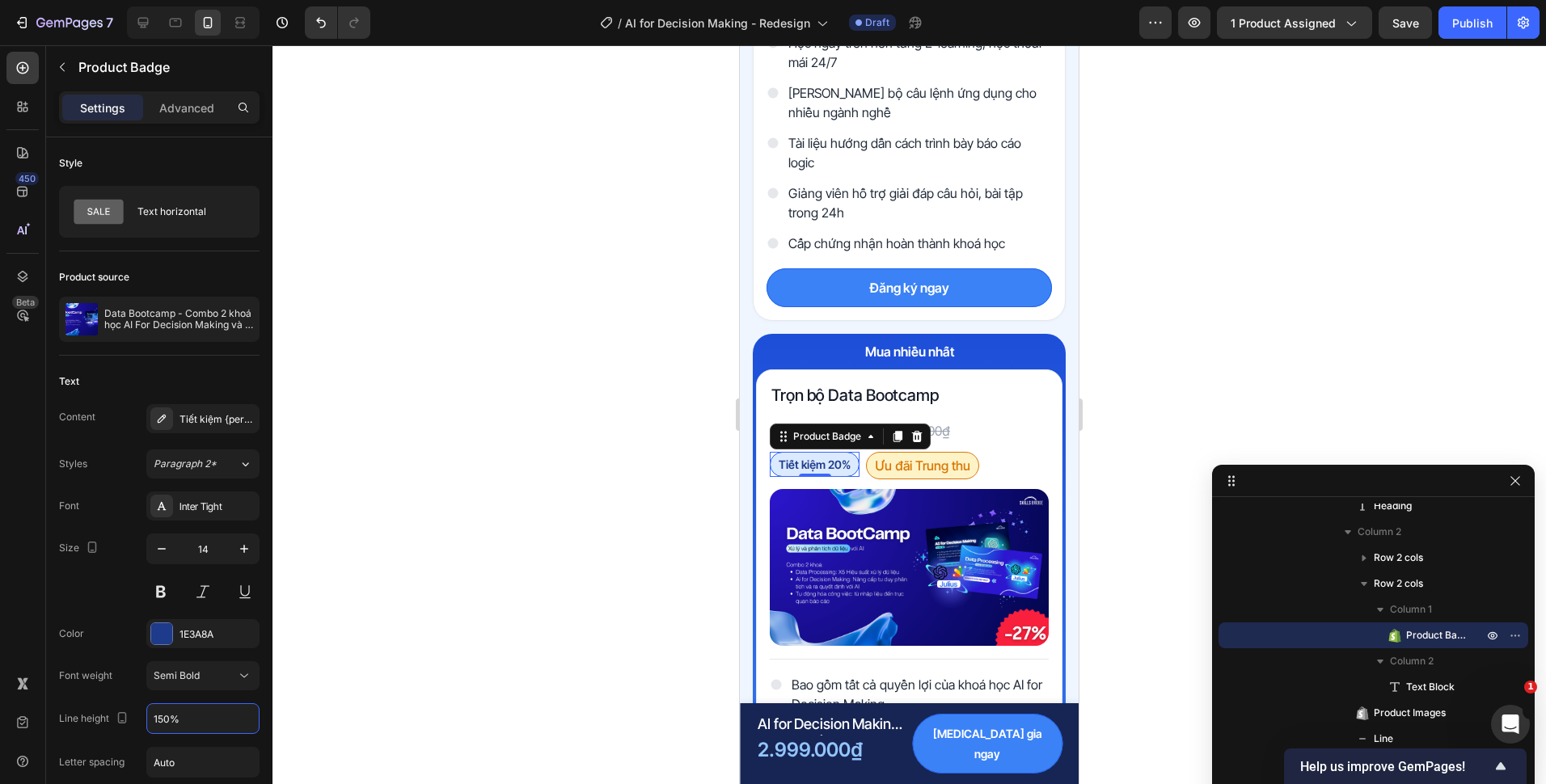
type input "150%"
click at [906, 460] on p "Ưu đãi Trung thu" at bounding box center [923, 465] width 96 height 19
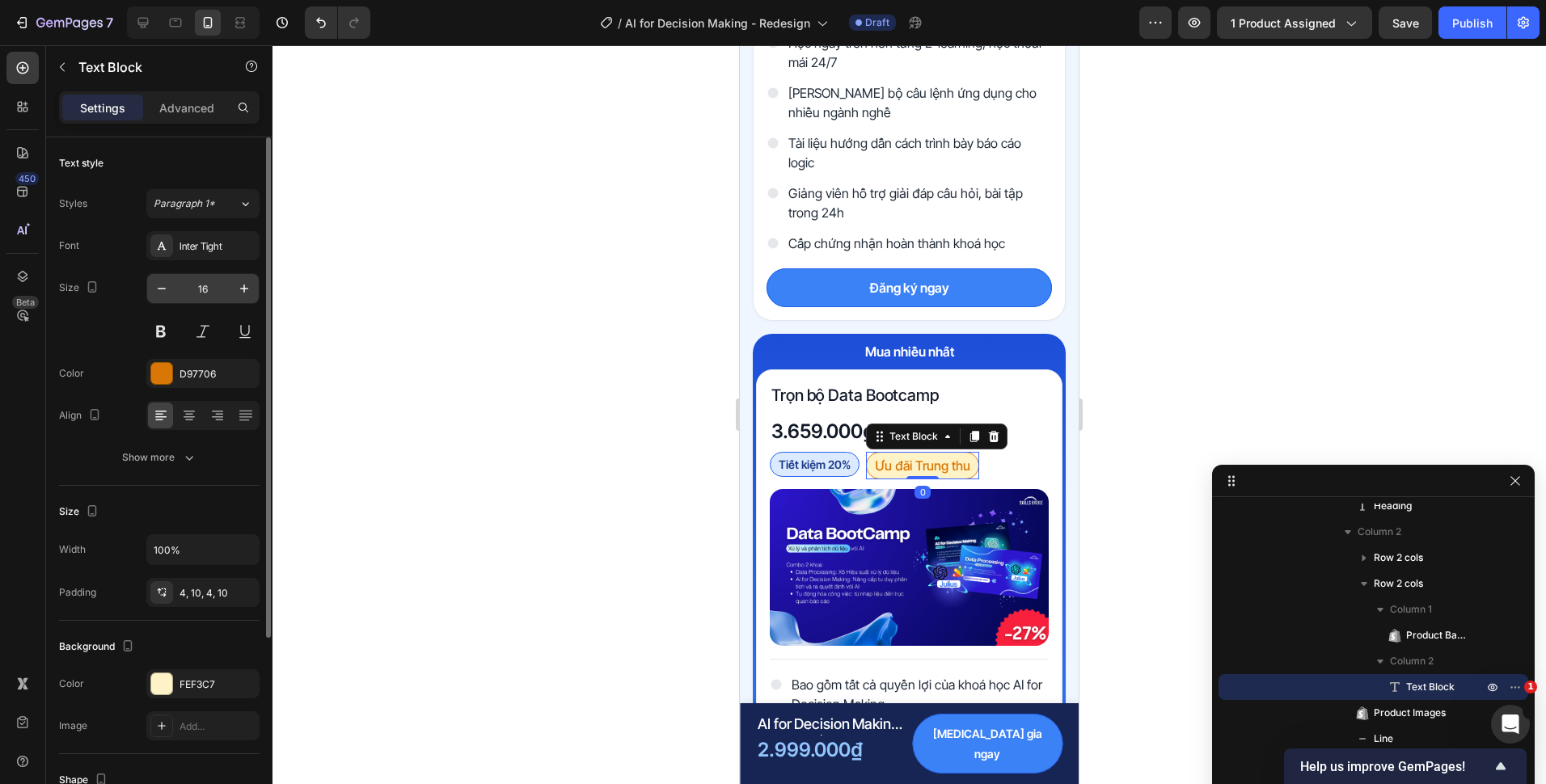
click at [213, 280] on input "16" at bounding box center [202, 289] width 53 height 29
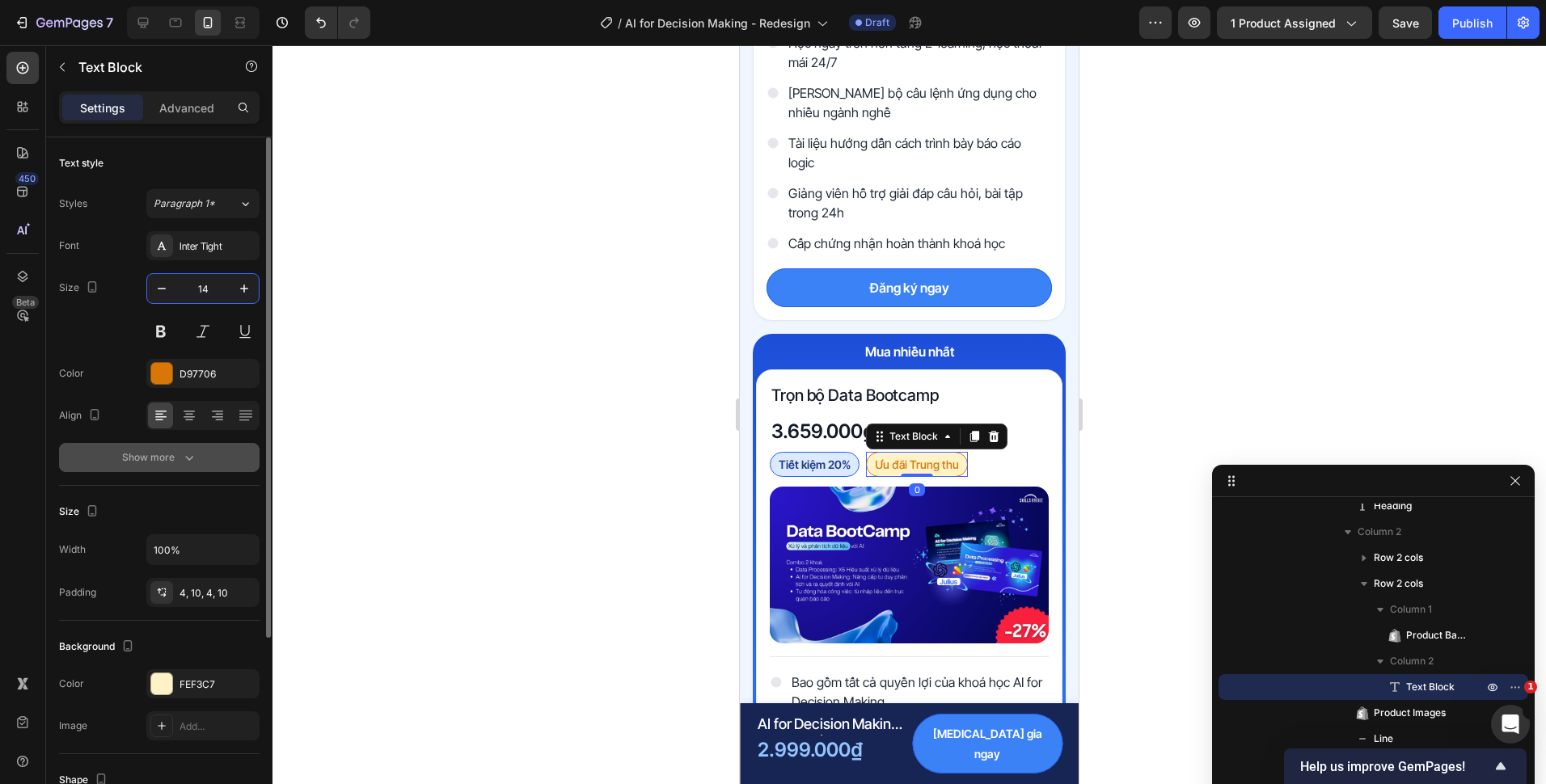
type input "14"
click at [173, 462] on div "Show more" at bounding box center [159, 457] width 75 height 16
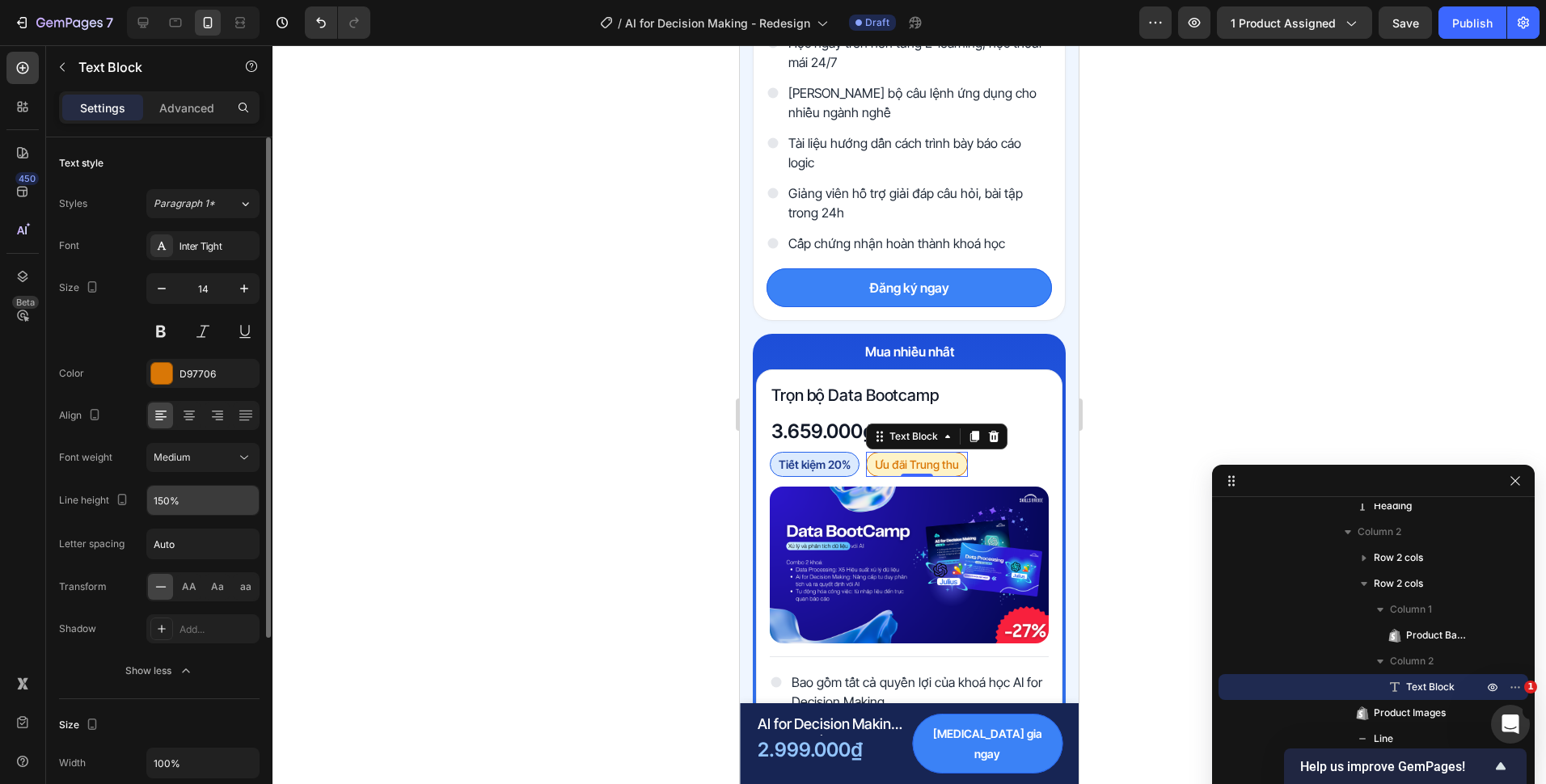
click at [173, 499] on input "150%" at bounding box center [203, 500] width 112 height 29
type input "150%"
click at [629, 479] on div at bounding box center [909, 414] width 1273 height 738
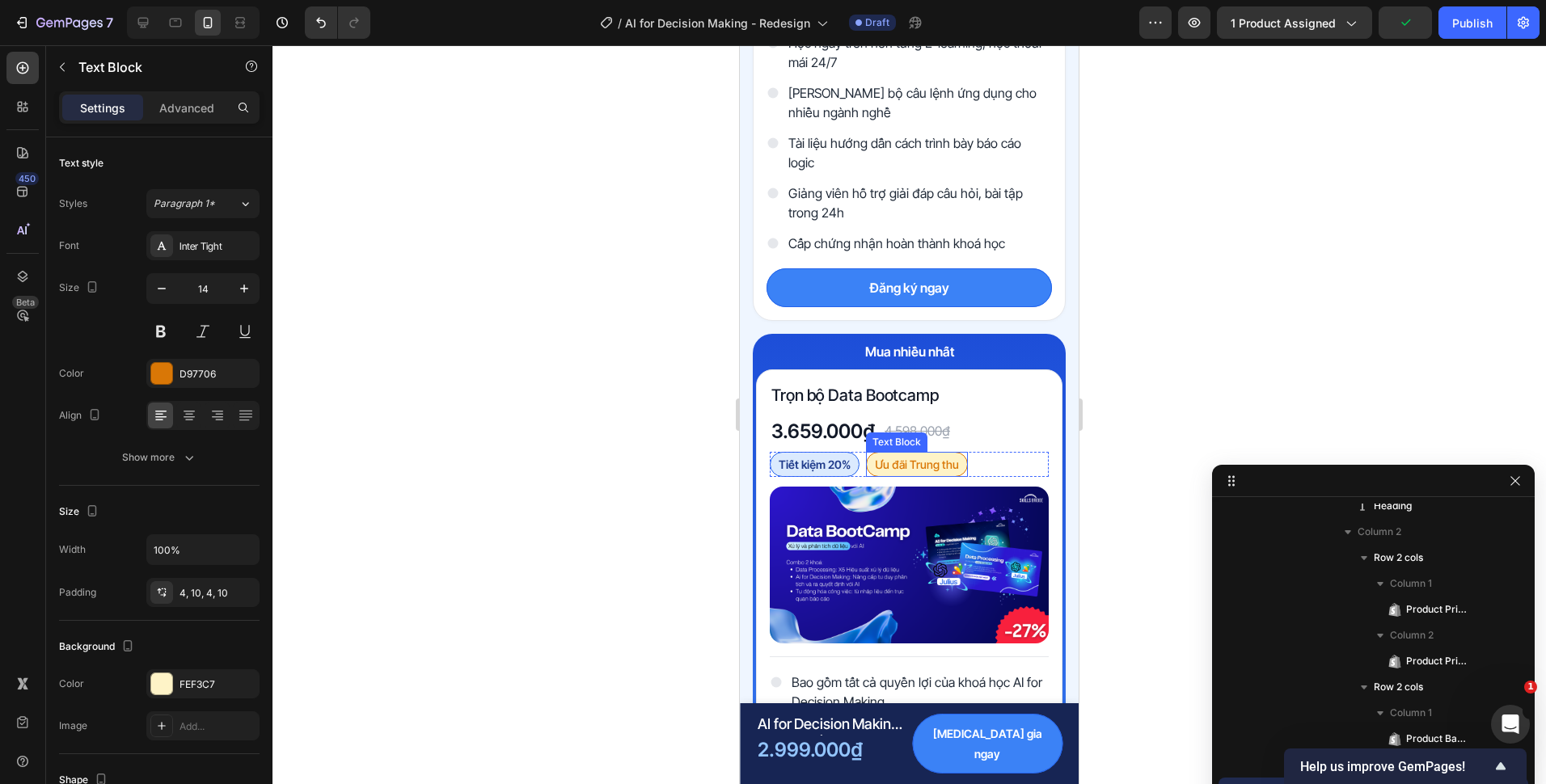
click at [940, 461] on p "Ưu đãi Trung thu" at bounding box center [917, 464] width 84 height 17
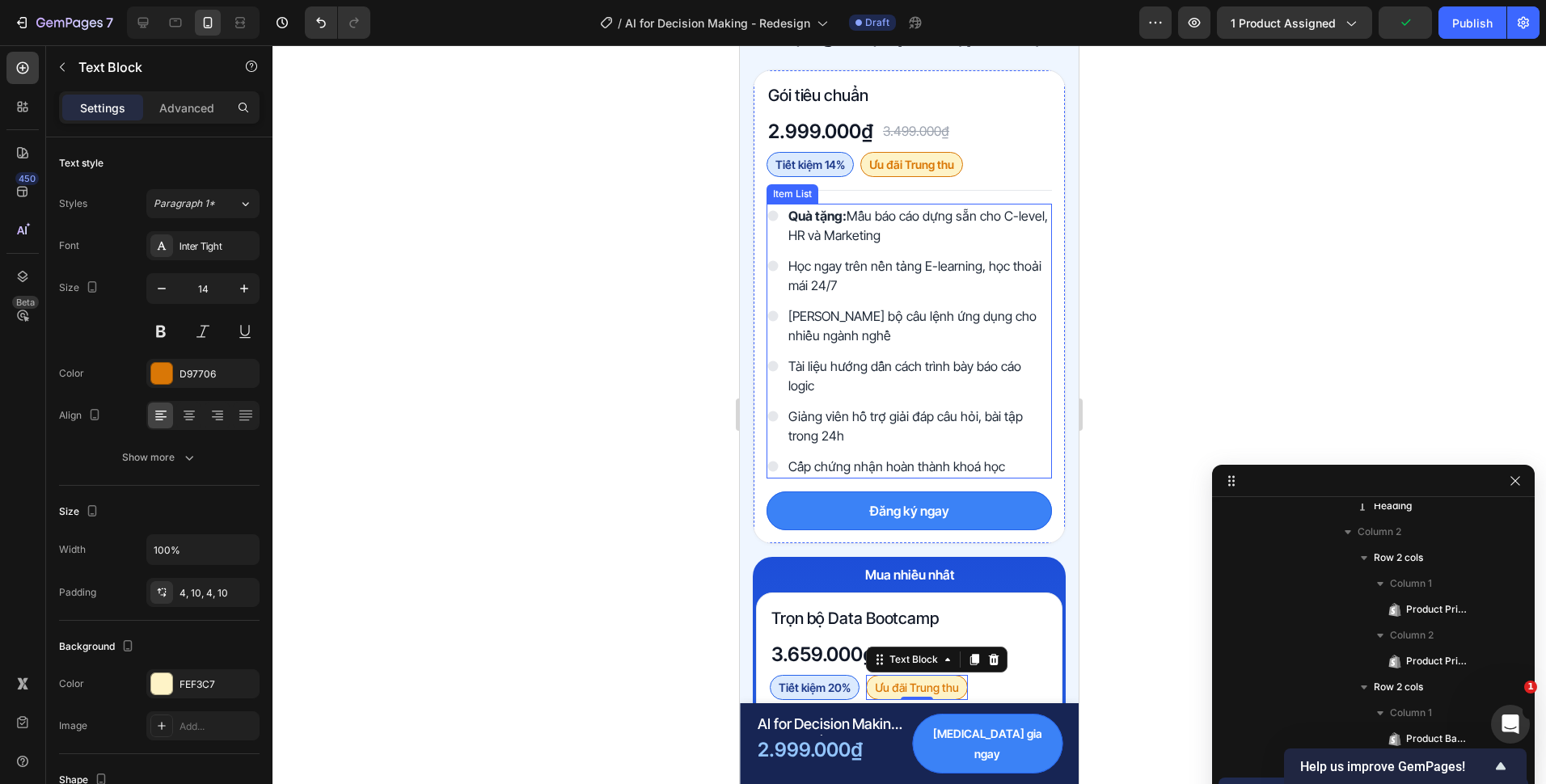
scroll to position [4390, 0]
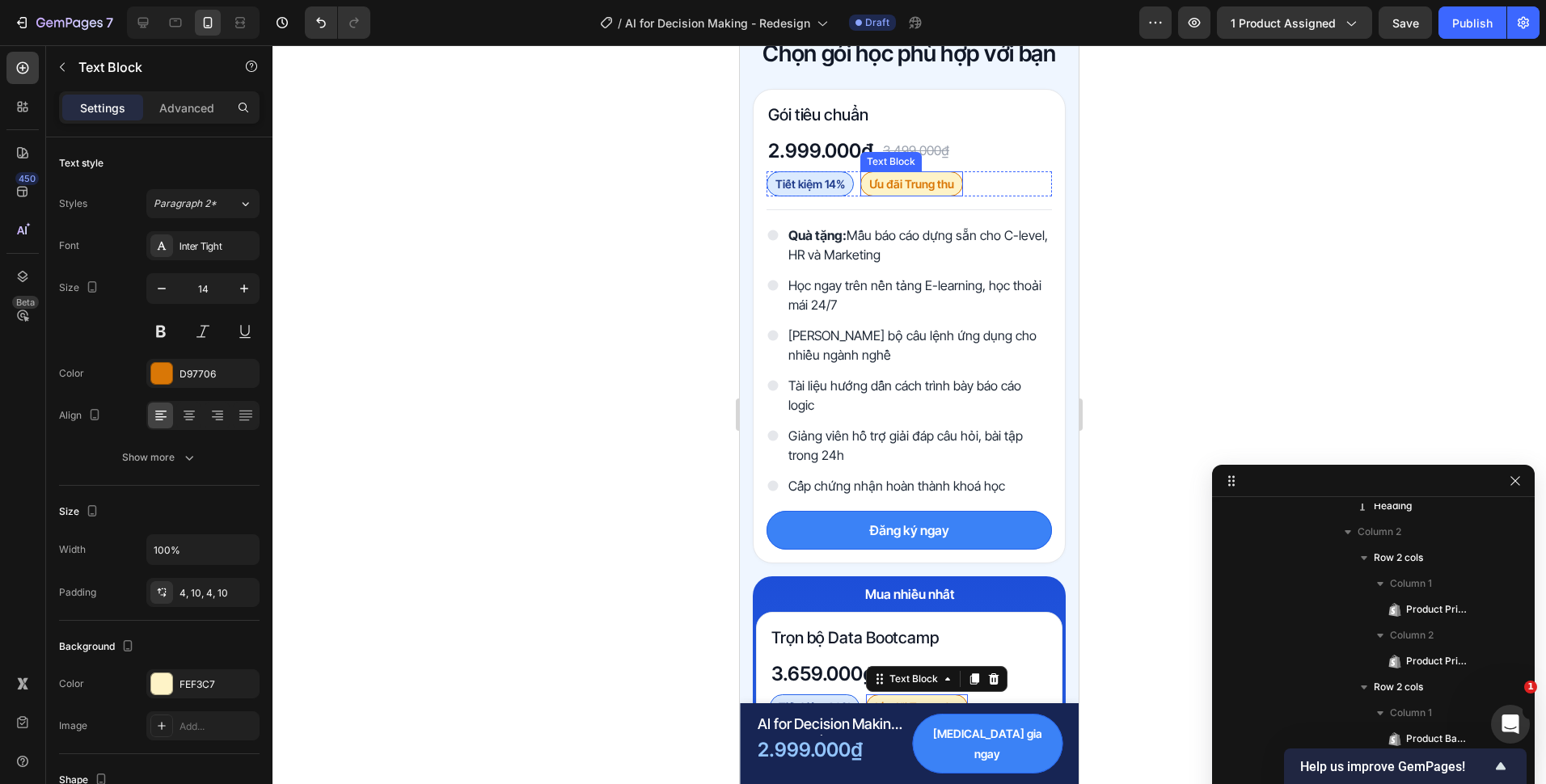
click at [903, 186] on p "Ưu đãi Trung thu" at bounding box center [912, 184] width 85 height 17
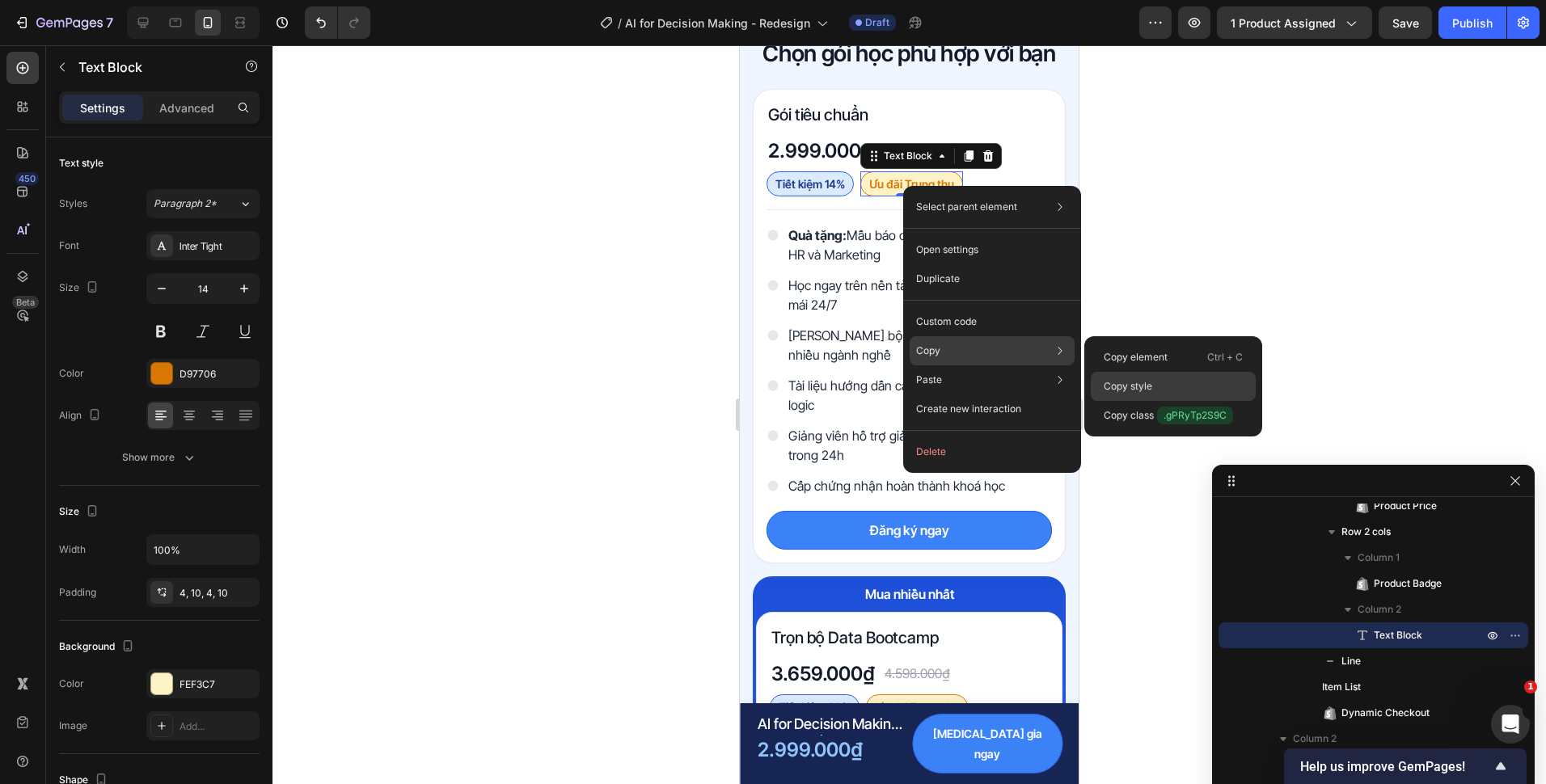
click at [1126, 375] on div "Copy style" at bounding box center [1173, 386] width 165 height 29
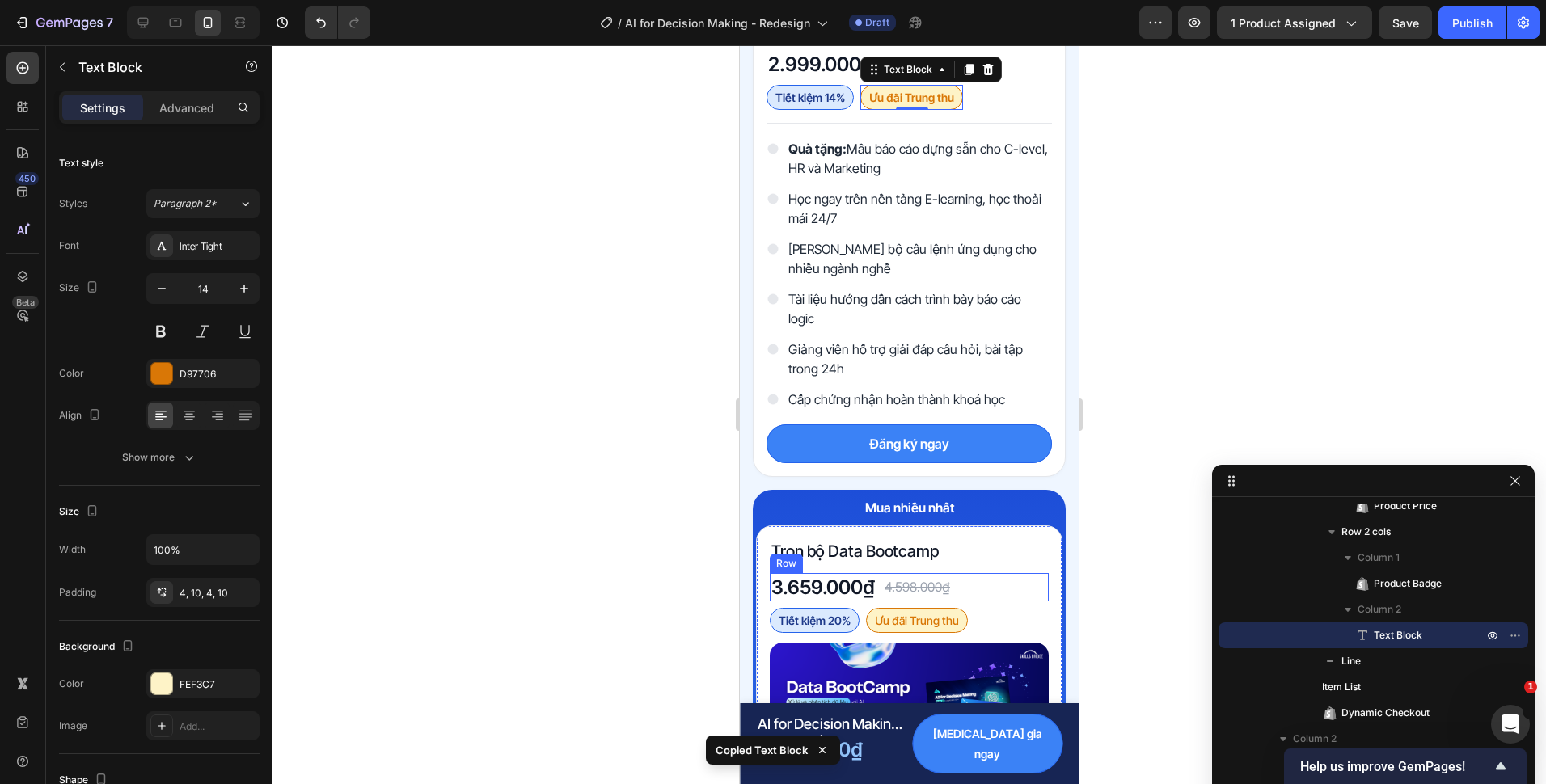
scroll to position [4552, 0]
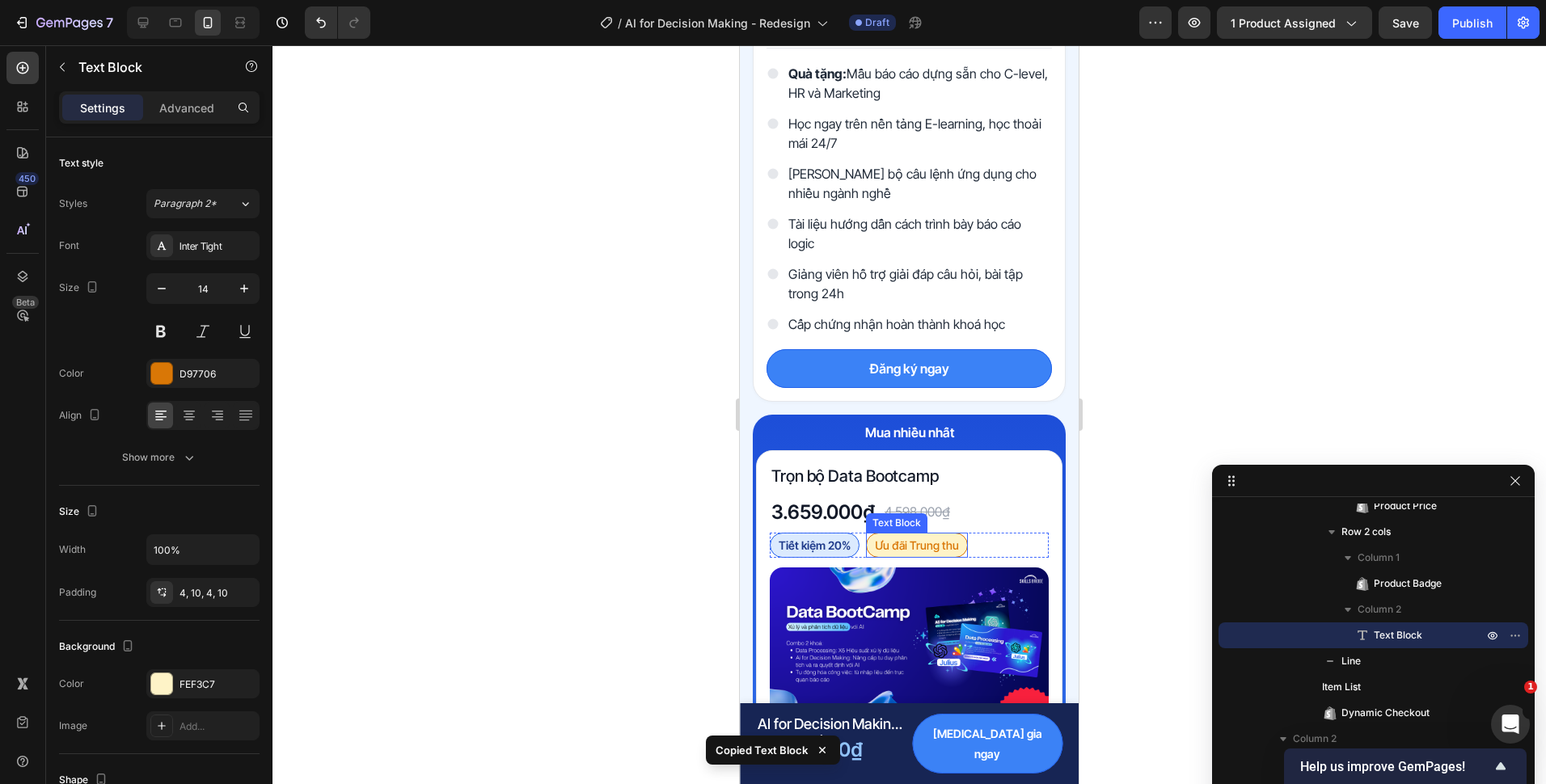
click at [948, 549] on p "Ưu đãi Trung thu" at bounding box center [917, 545] width 84 height 17
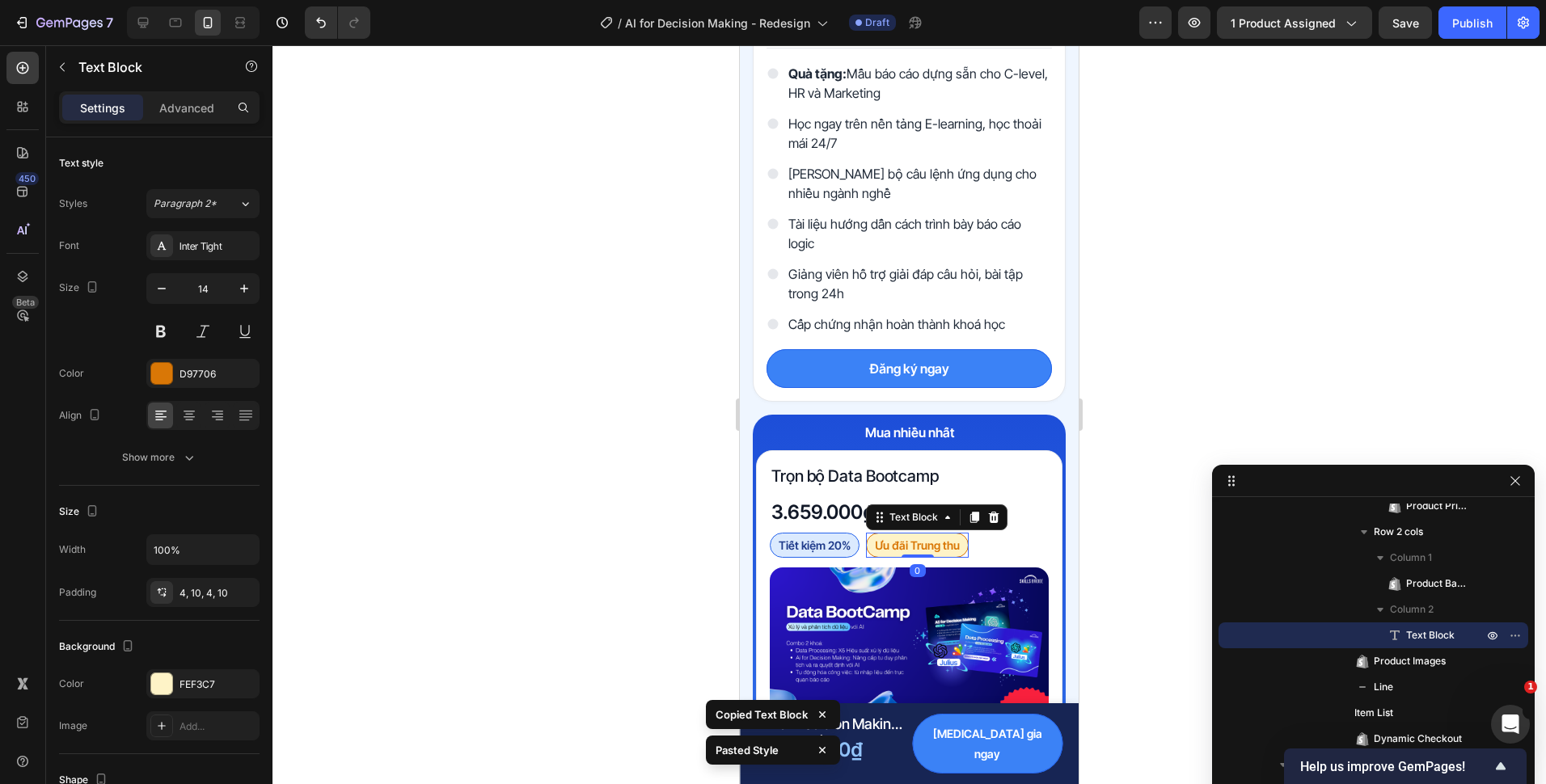
click at [646, 500] on div at bounding box center [909, 414] width 1273 height 738
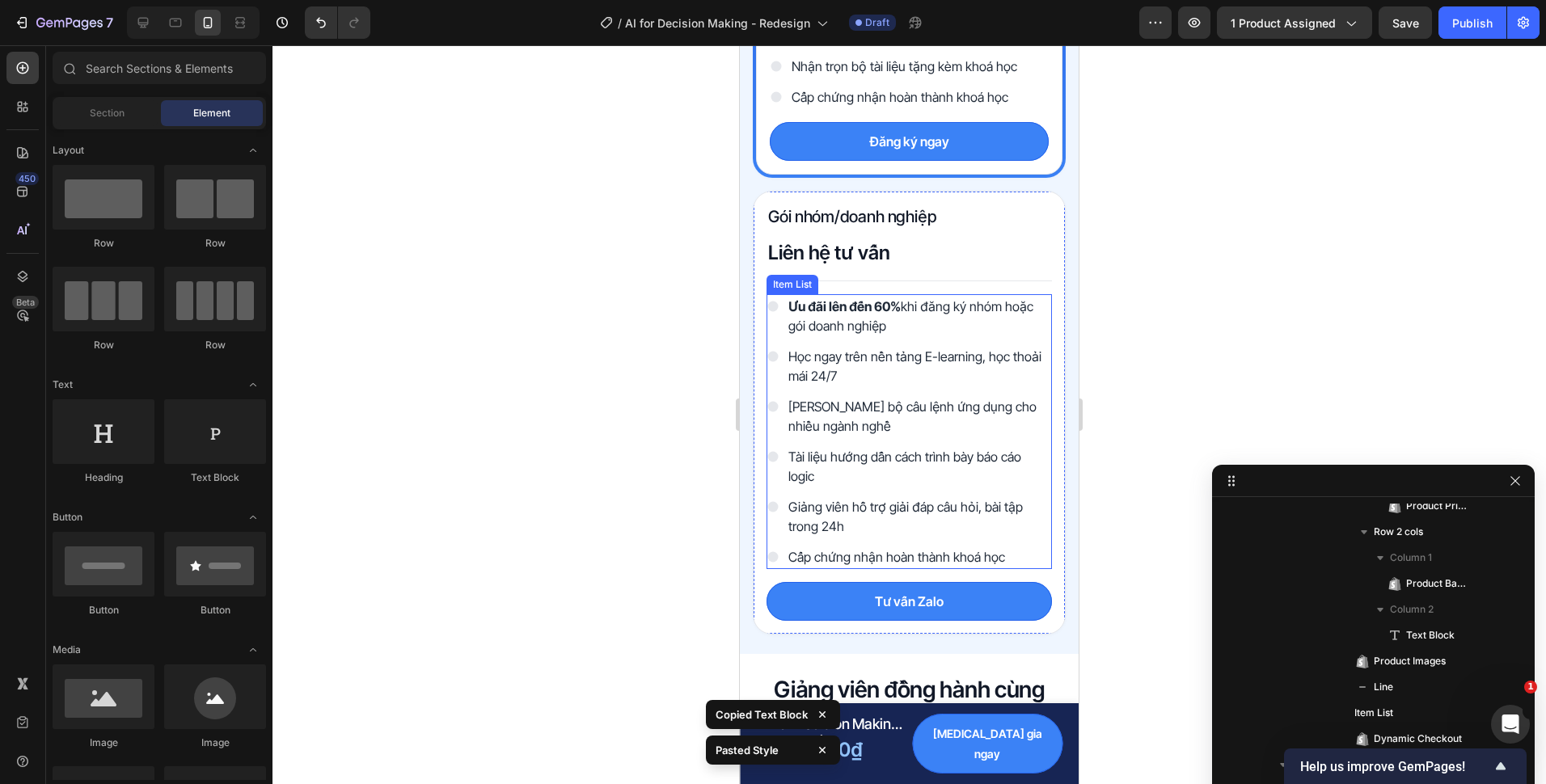
scroll to position [5359, 0]
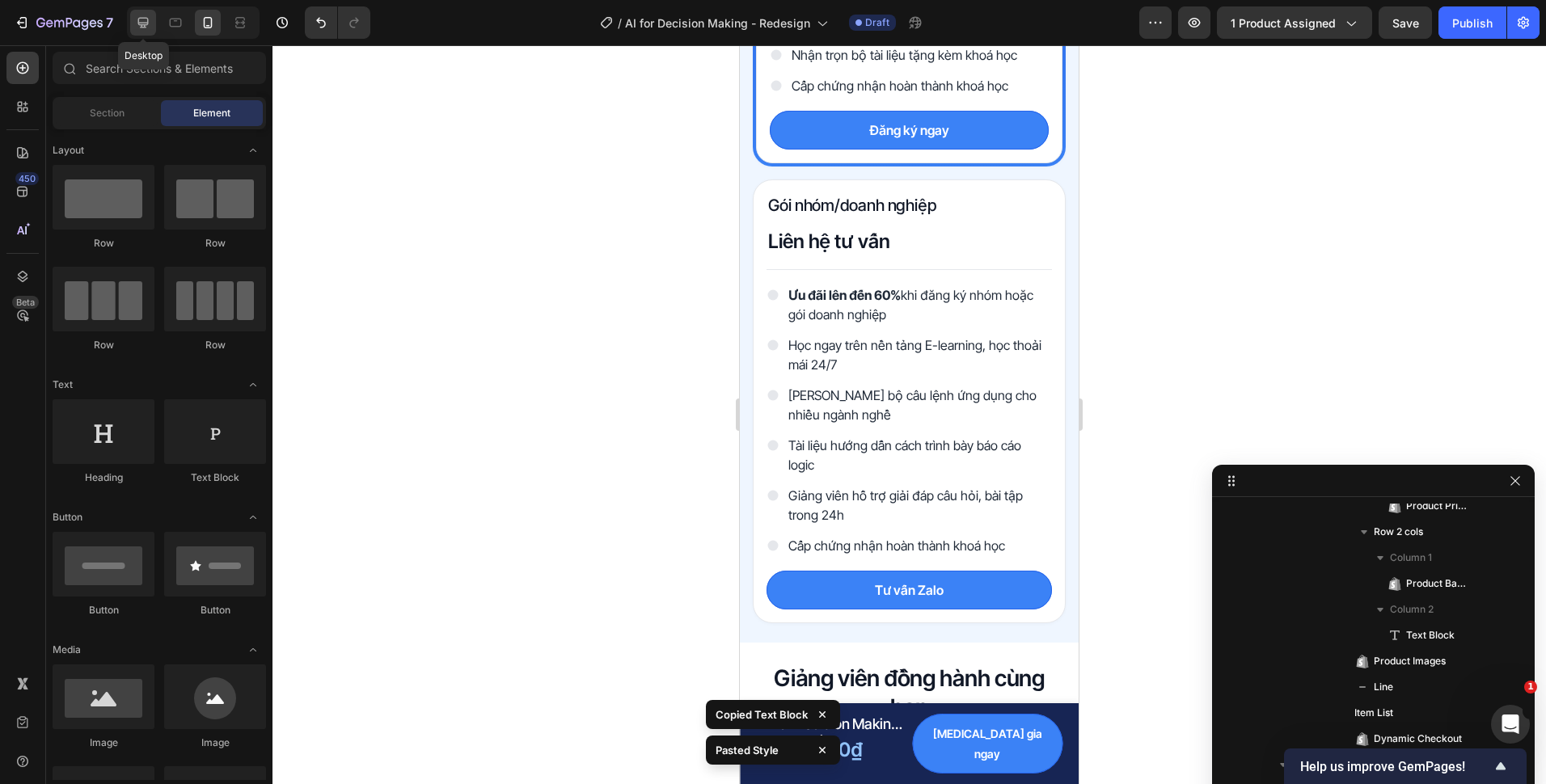
click at [152, 23] on div at bounding box center [143, 22] width 26 height 26
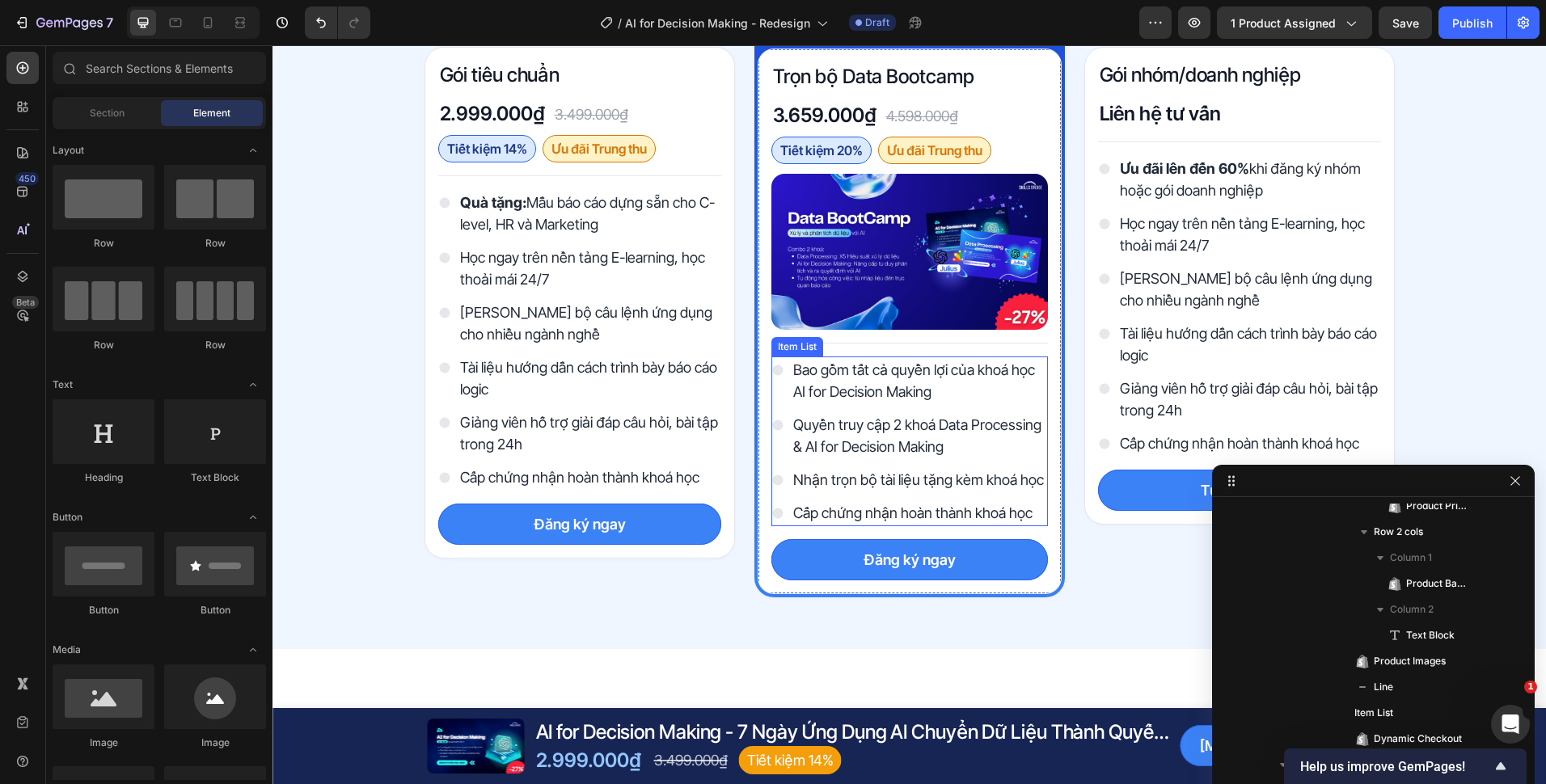
scroll to position [4435, 0]
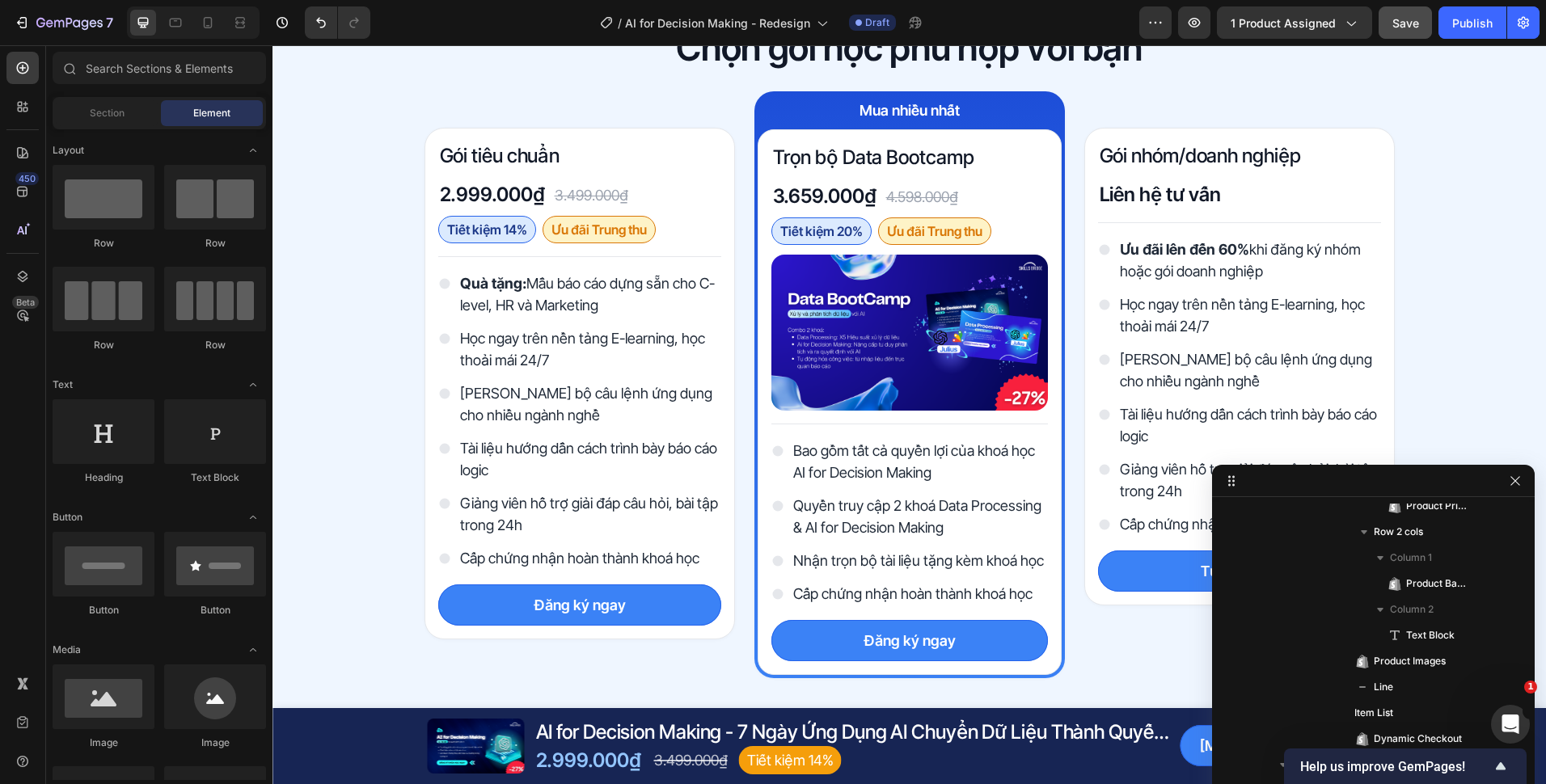
click at [1396, 21] on span "Save" at bounding box center [1405, 23] width 26 height 14
click at [816, 760] on pre "Tiết kiệm 14%" at bounding box center [790, 759] width 103 height 28
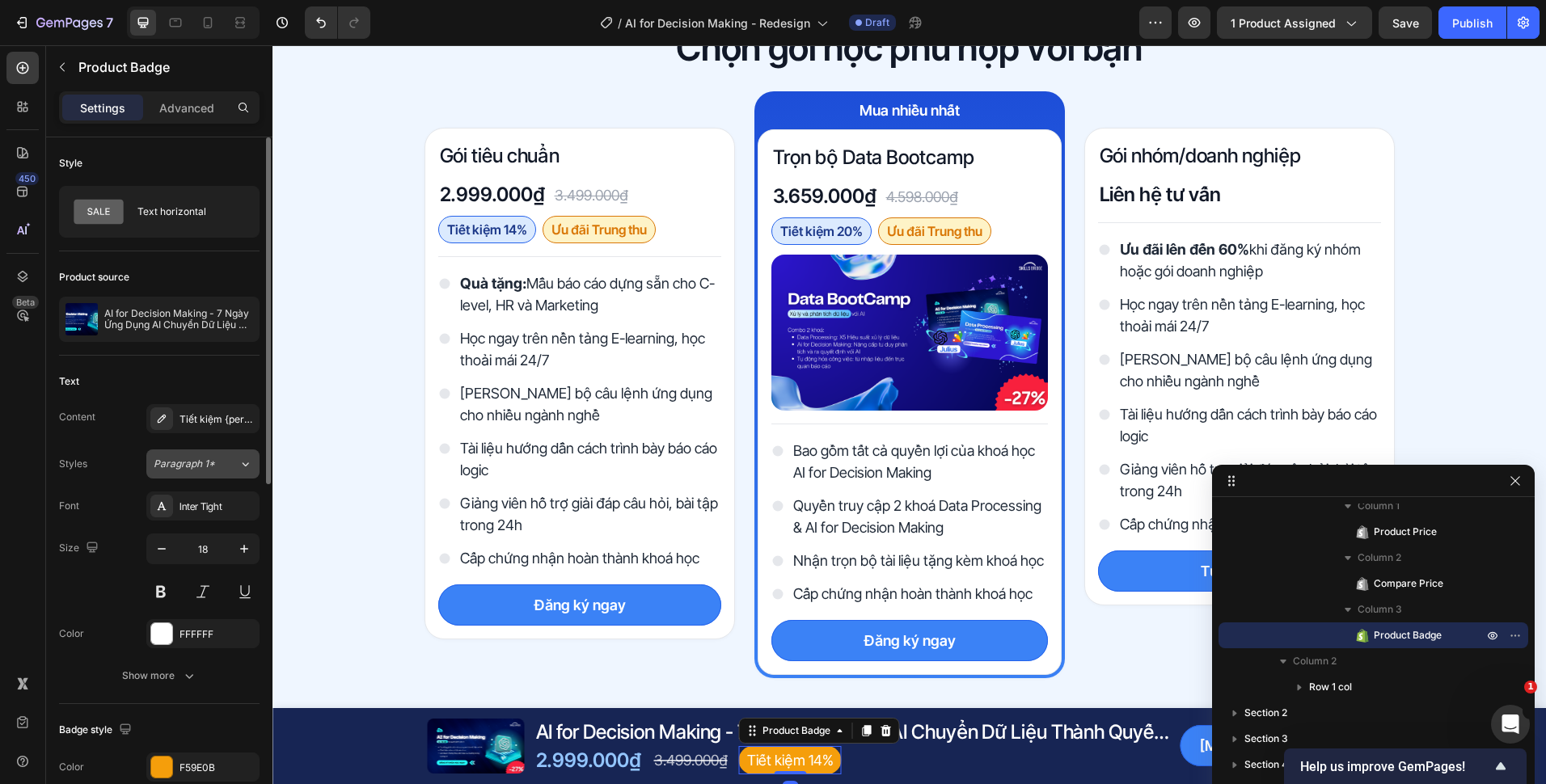
click at [179, 461] on span "Paragraph 1*" at bounding box center [184, 463] width 62 height 14
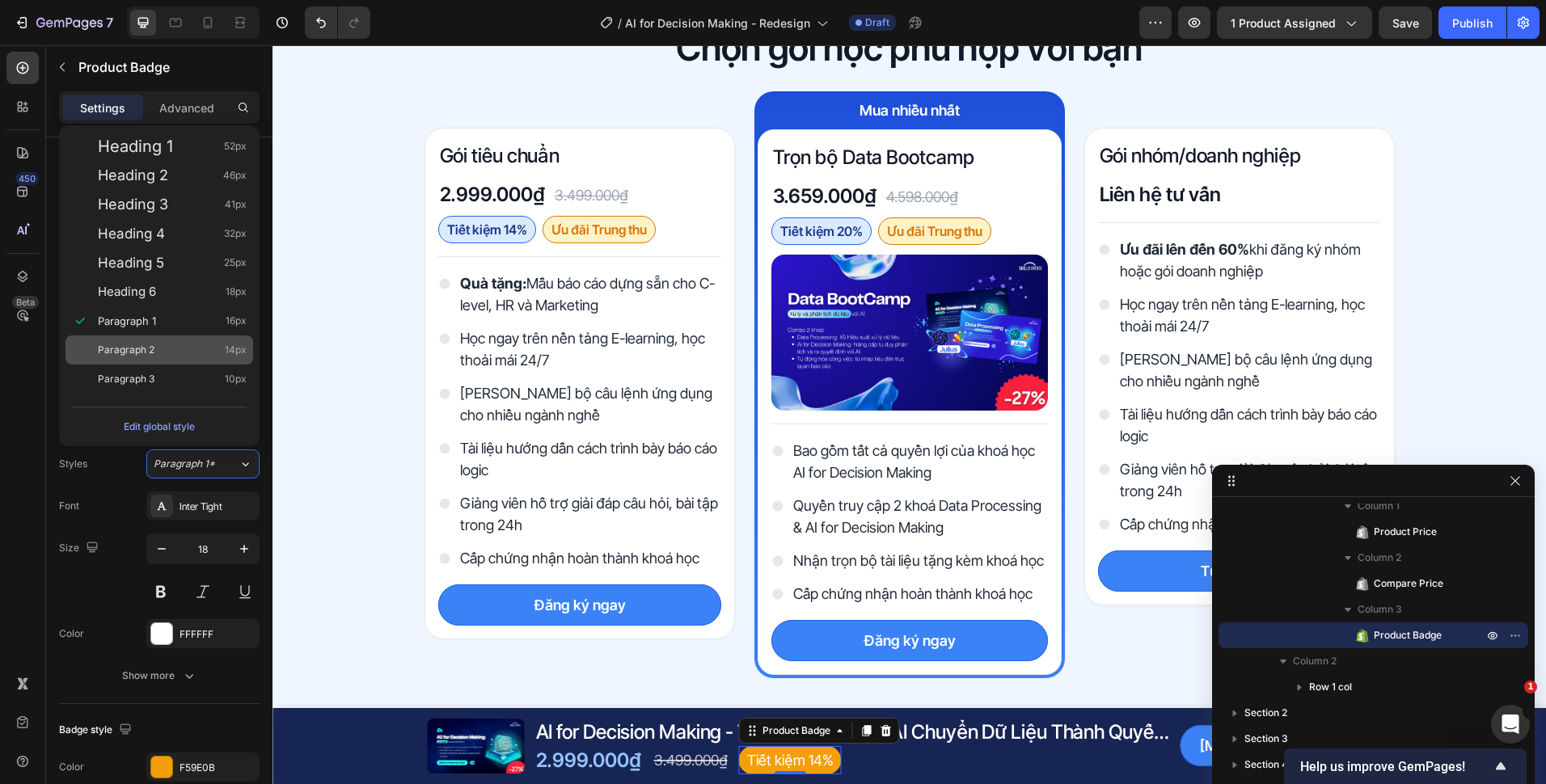
click at [158, 346] on div "Paragraph 2 14px" at bounding box center [172, 350] width 149 height 16
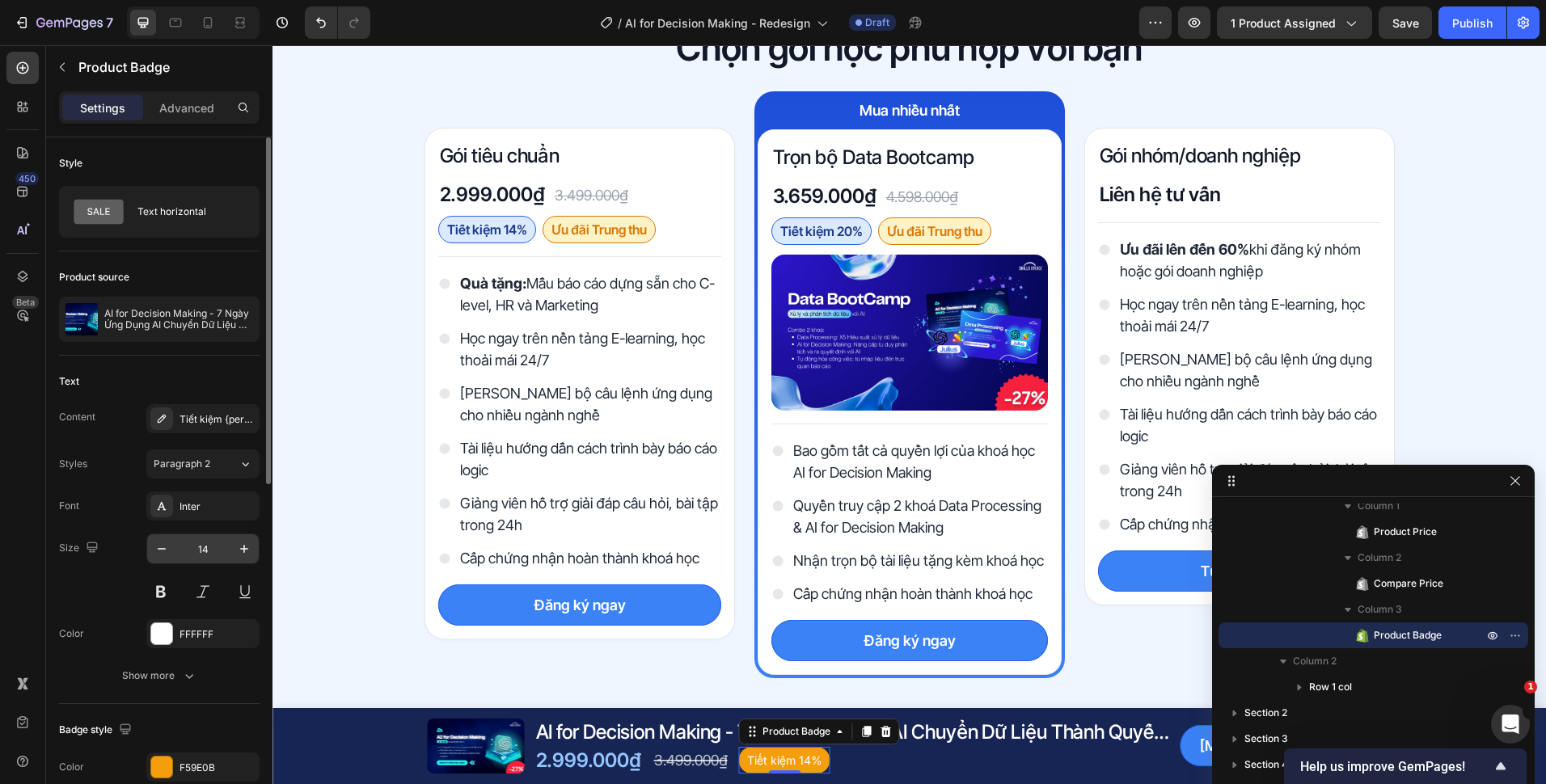
click at [208, 536] on input "14" at bounding box center [202, 549] width 53 height 29
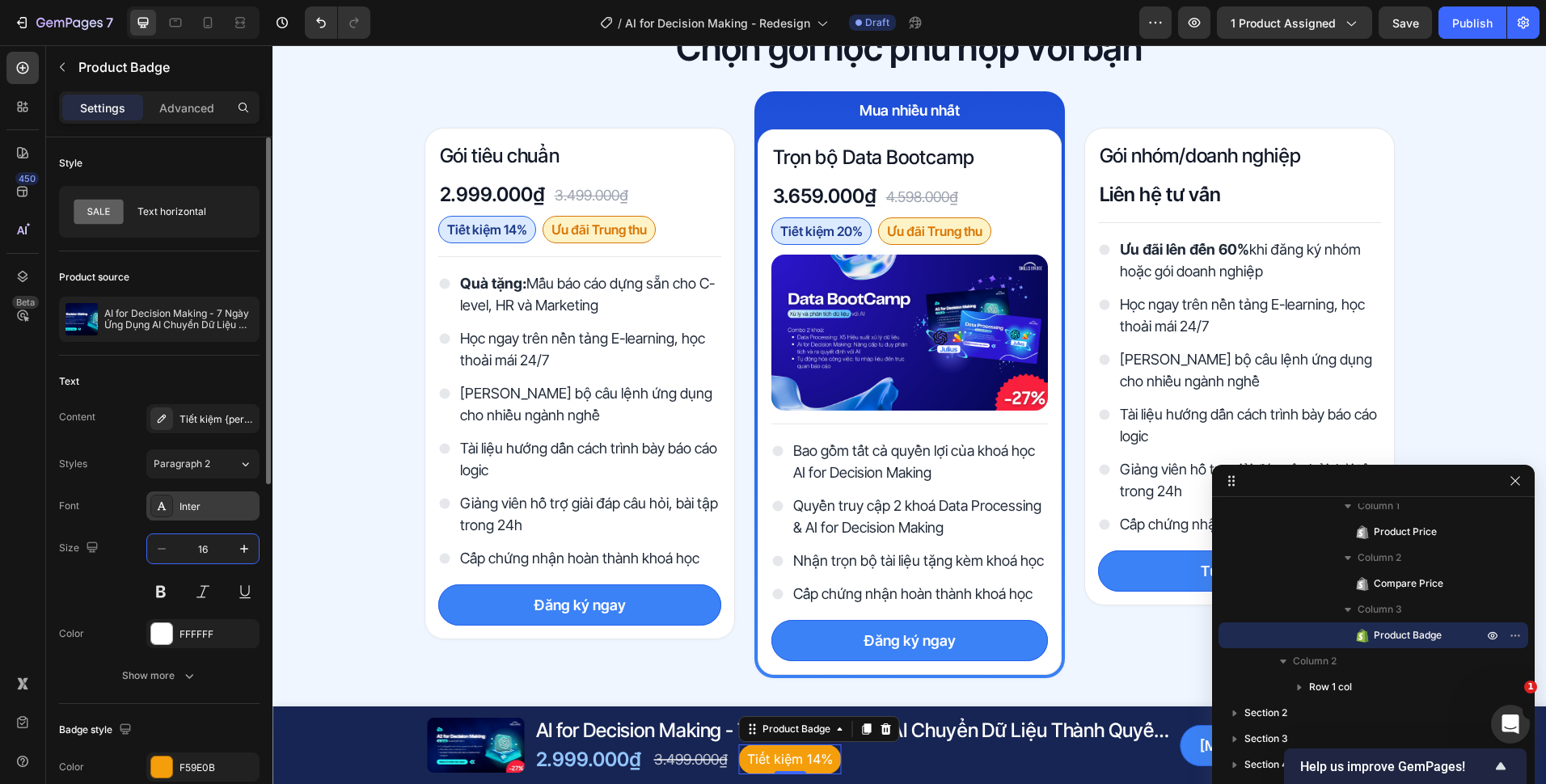
type input "16"
click at [209, 503] on div "Inter" at bounding box center [218, 506] width 76 height 14
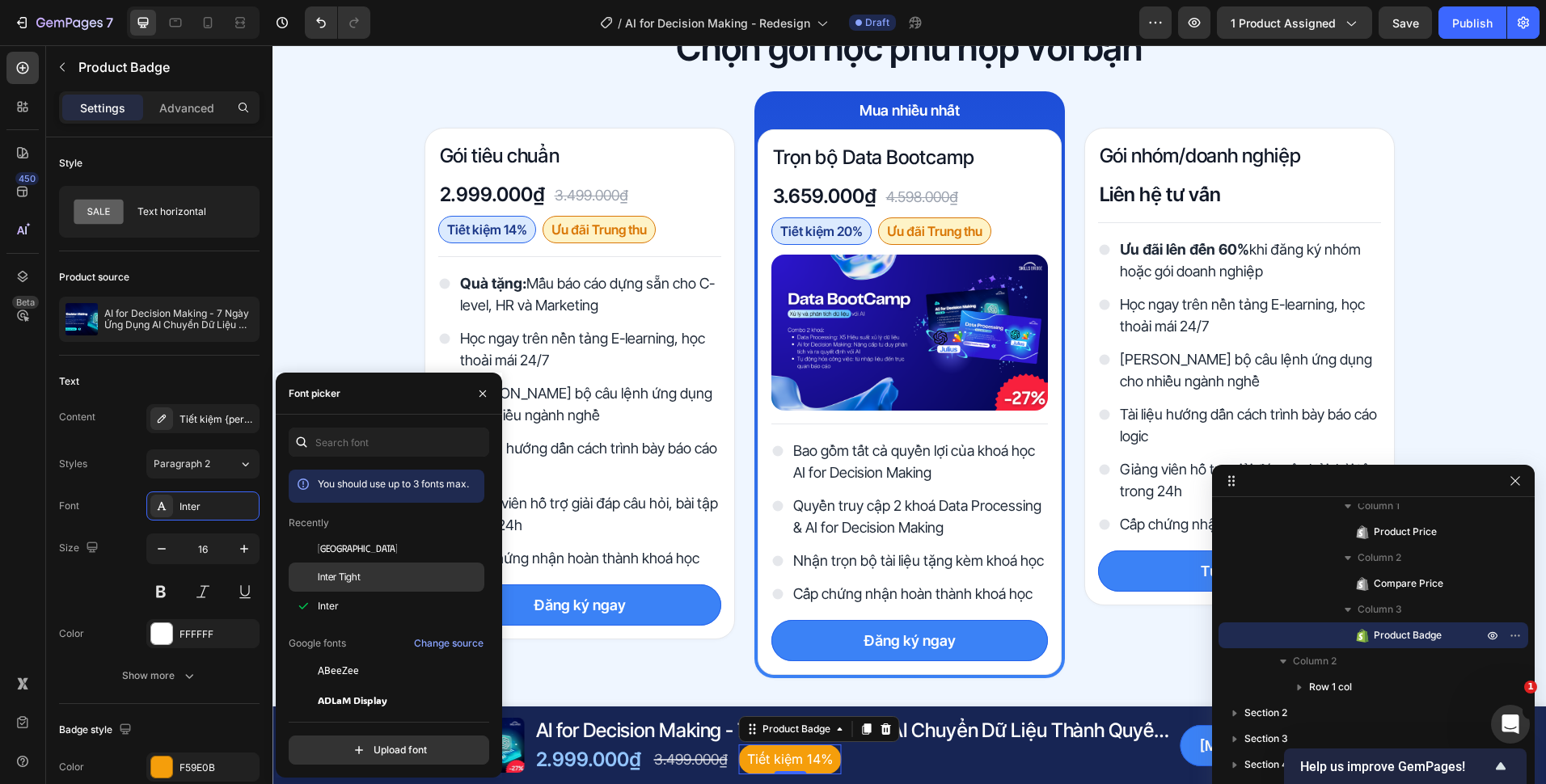
click at [353, 571] on span "Inter Tight" at bounding box center [339, 577] width 43 height 14
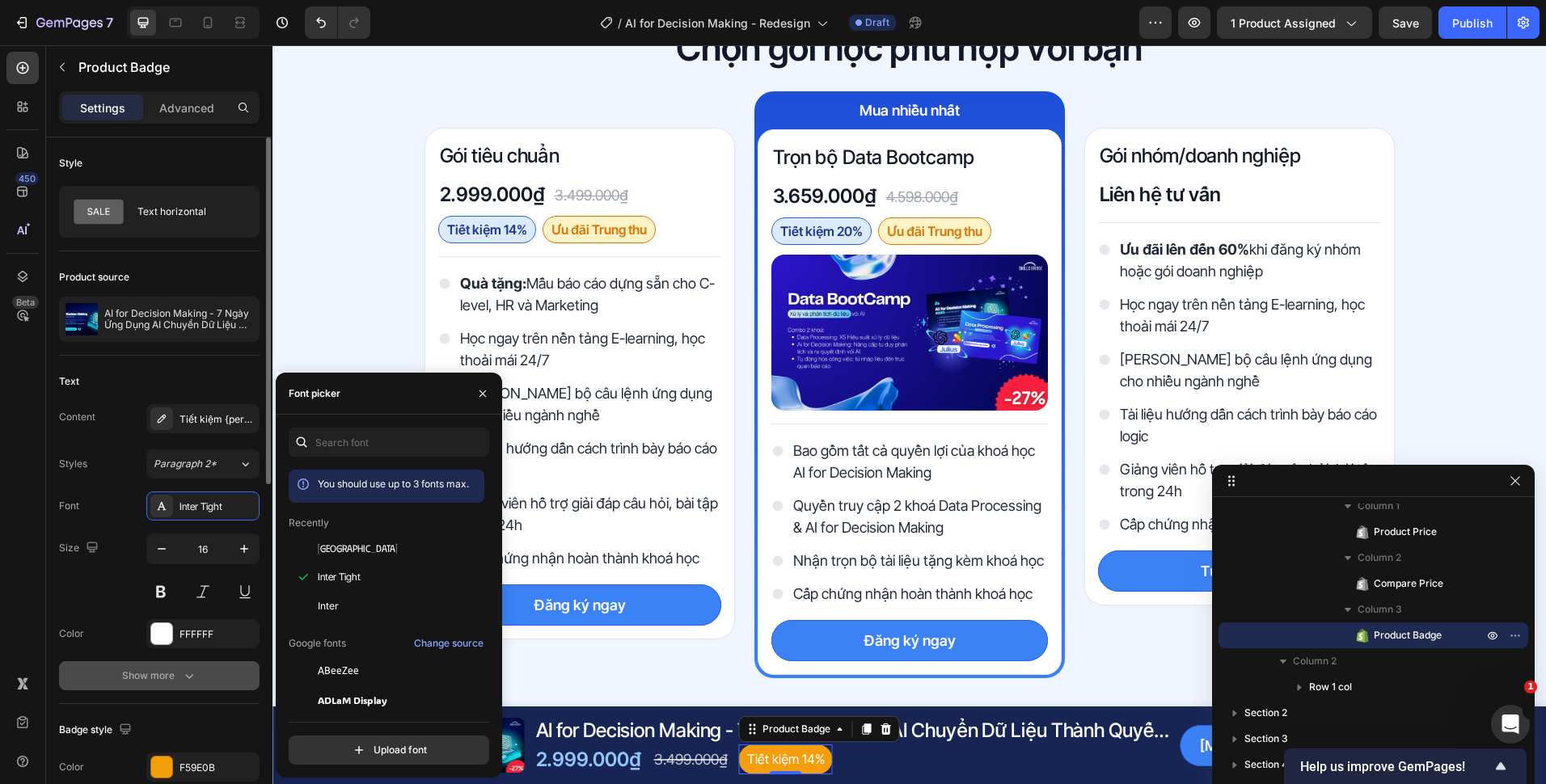
click at [183, 687] on button "Show more" at bounding box center [159, 676] width 201 height 29
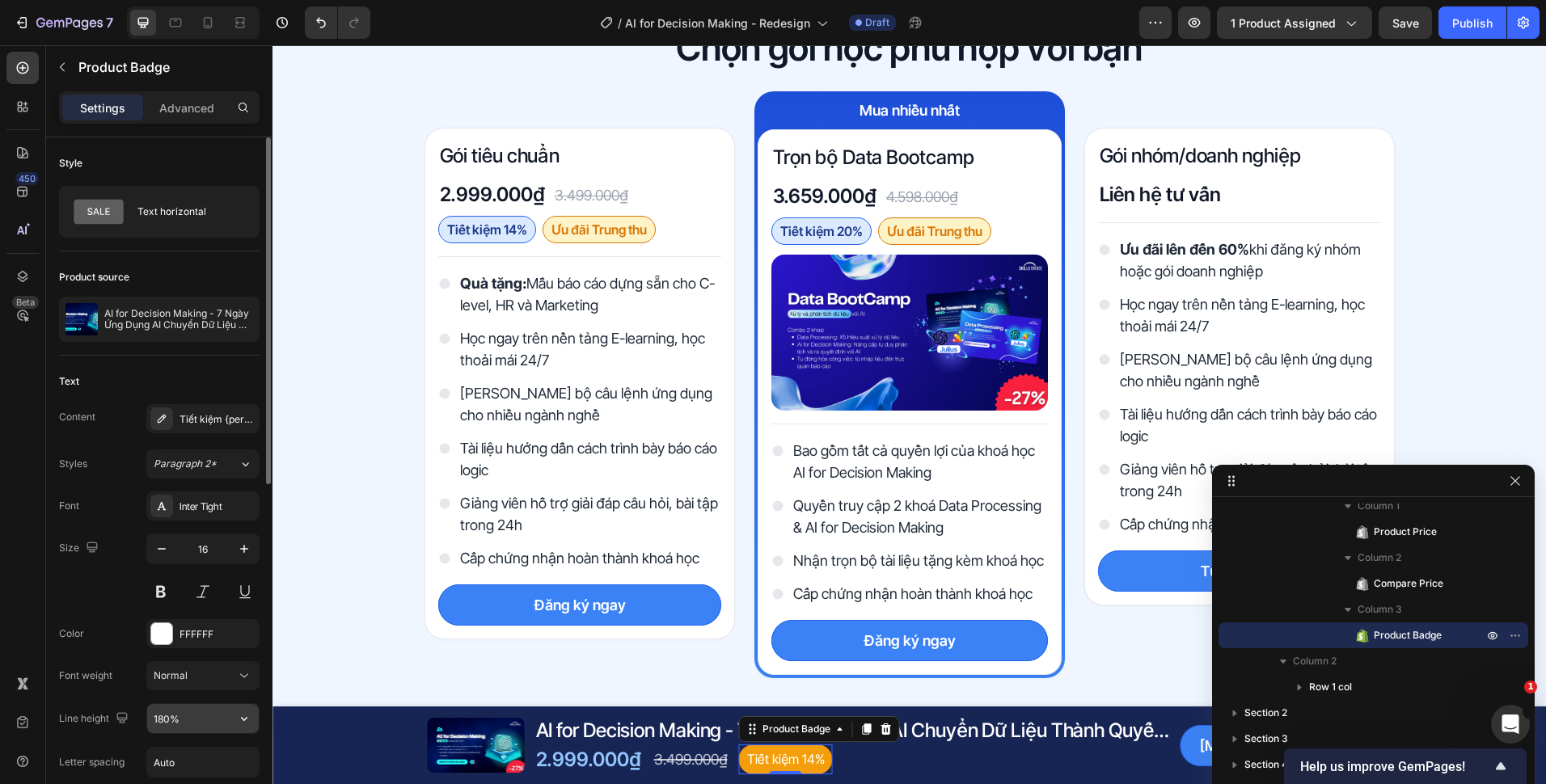
click at [175, 714] on input "180%" at bounding box center [203, 718] width 112 height 29
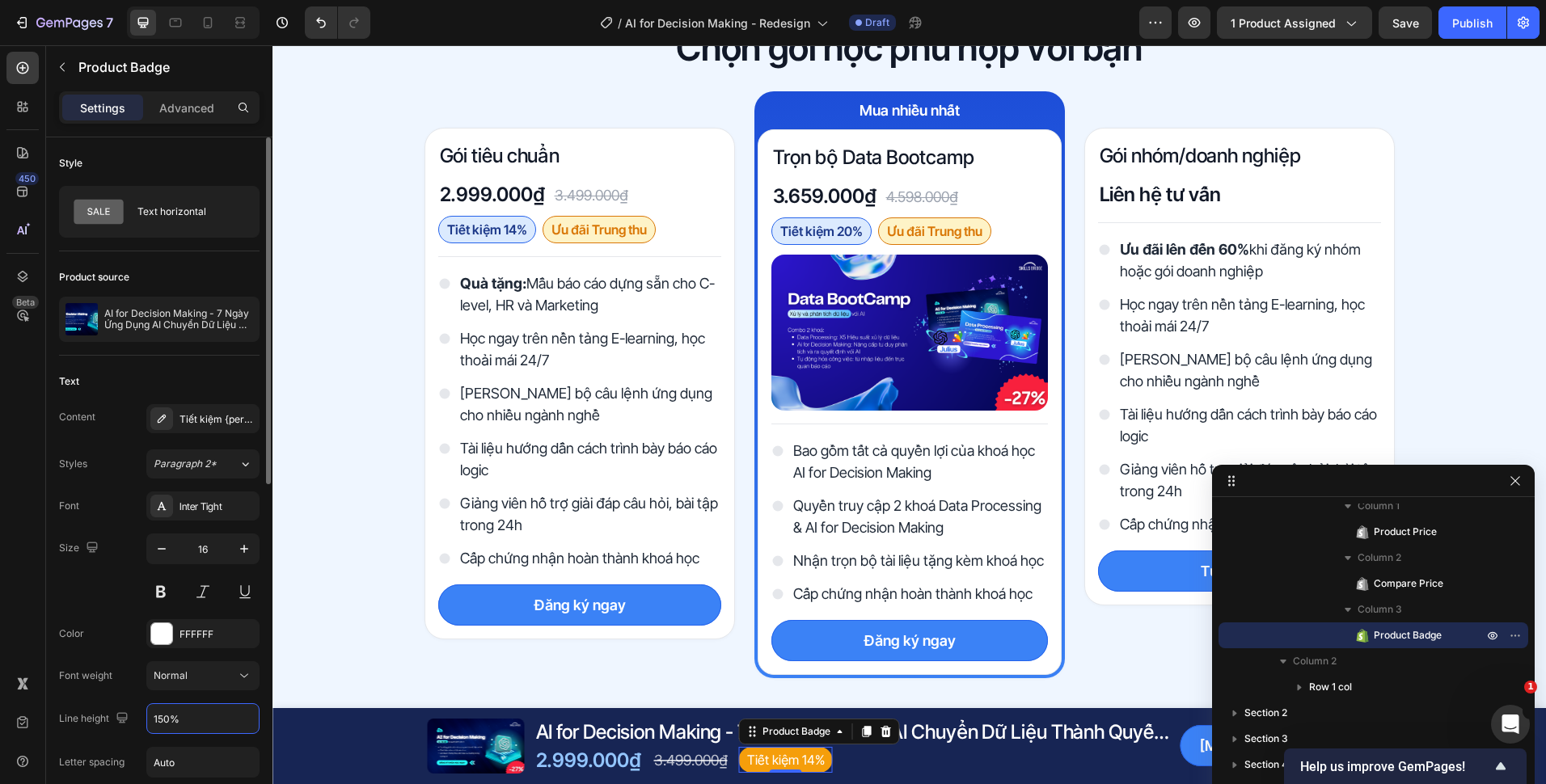
type input "150%"
click at [985, 759] on div "2.999.000₫ Product Price Product Price 3.499.000₫ Compare Price Compare Price T…" at bounding box center [854, 759] width 640 height 28
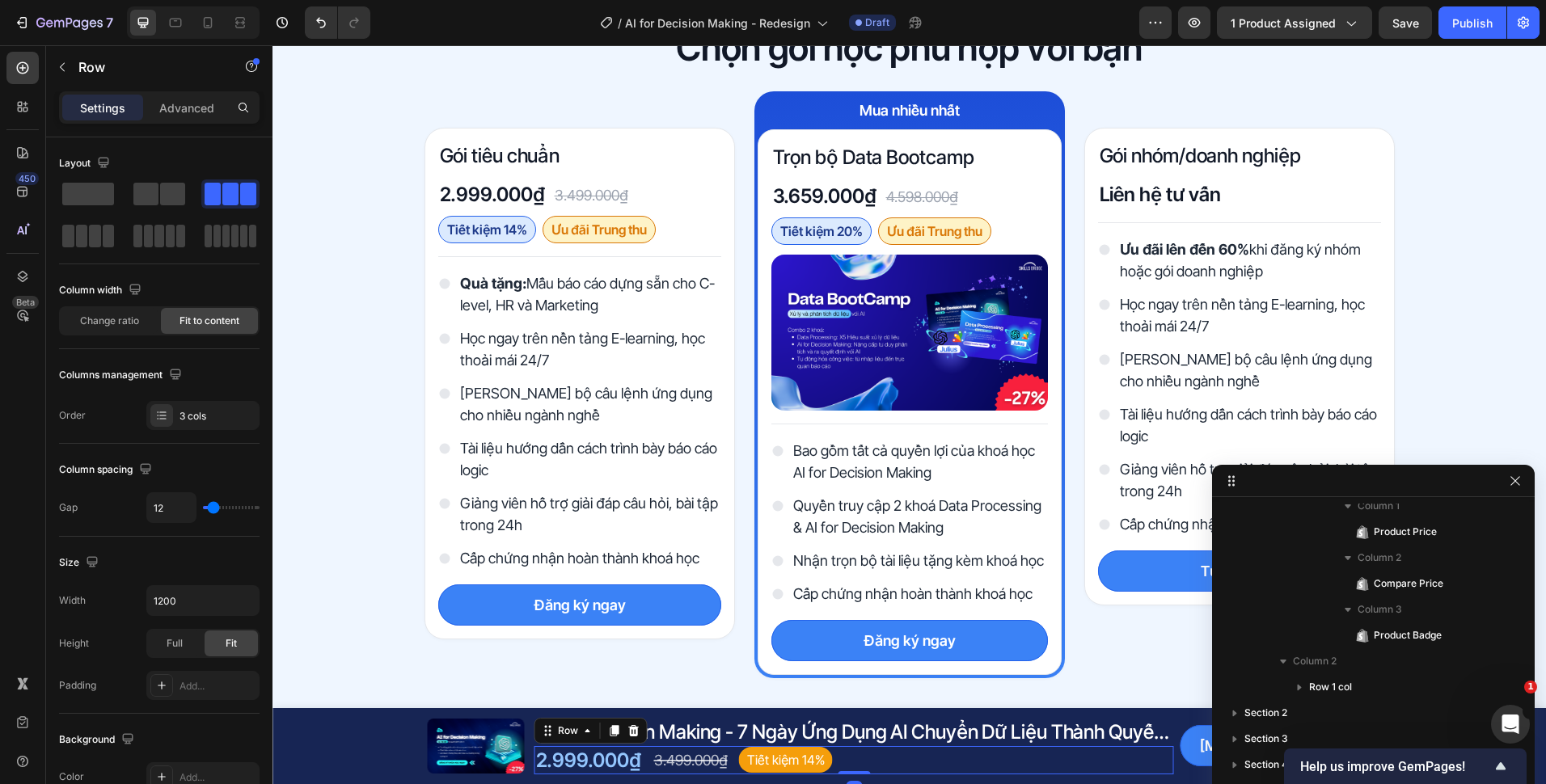
scroll to position [114, 0]
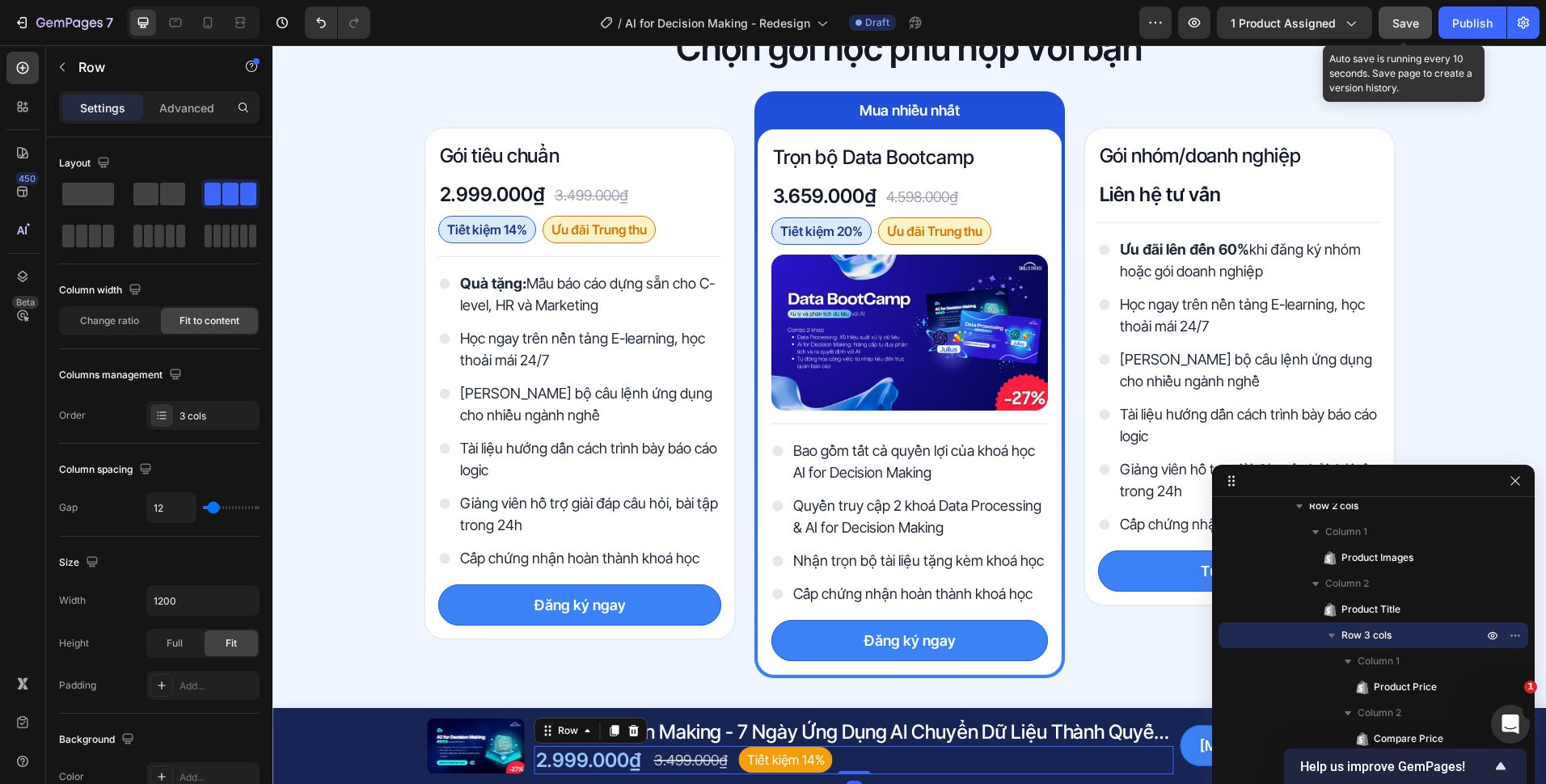
click at [1393, 27] on button "Save" at bounding box center [1405, 23] width 53 height 32
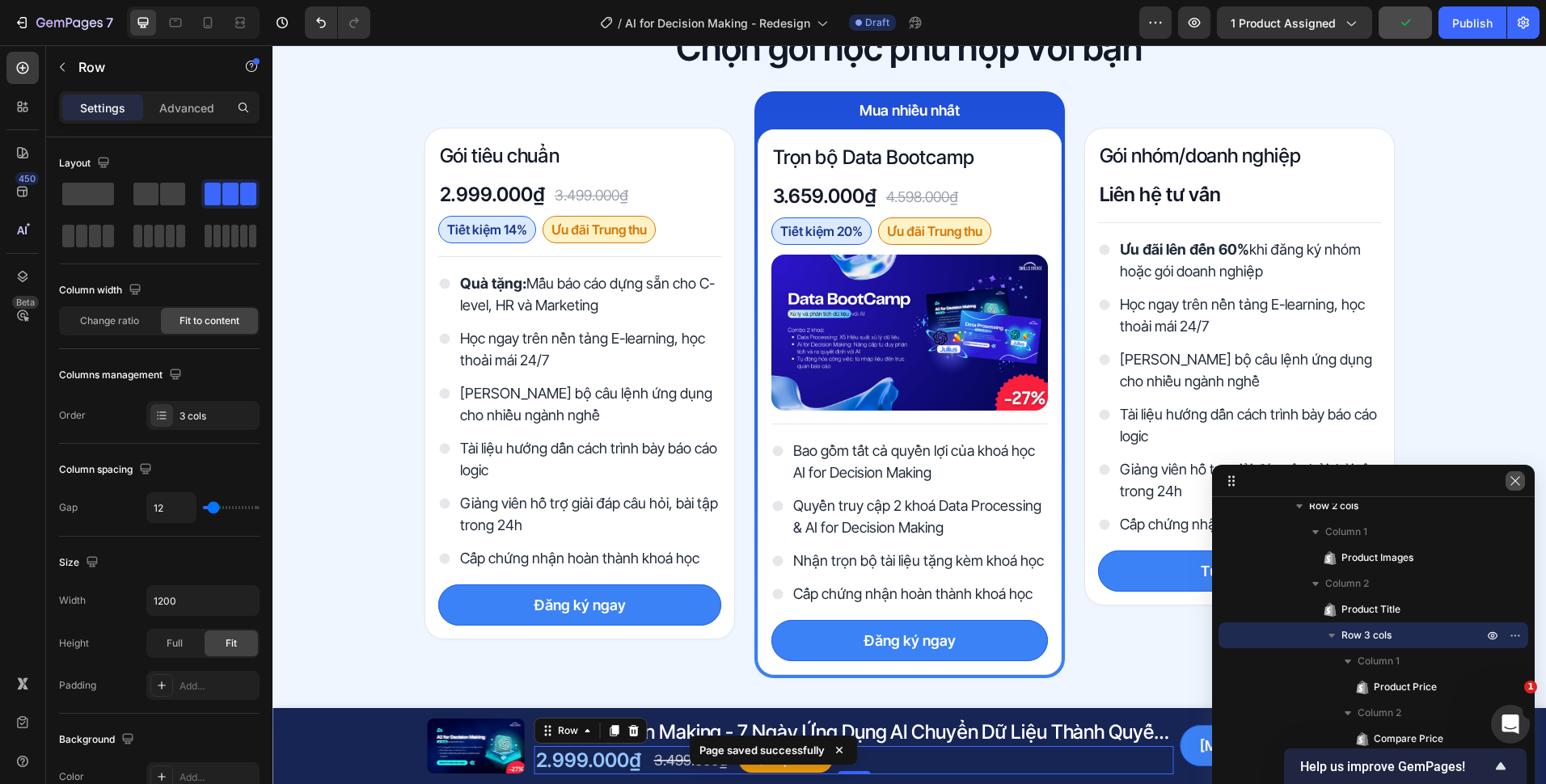
click at [1512, 479] on icon "button" at bounding box center [1515, 480] width 13 height 13
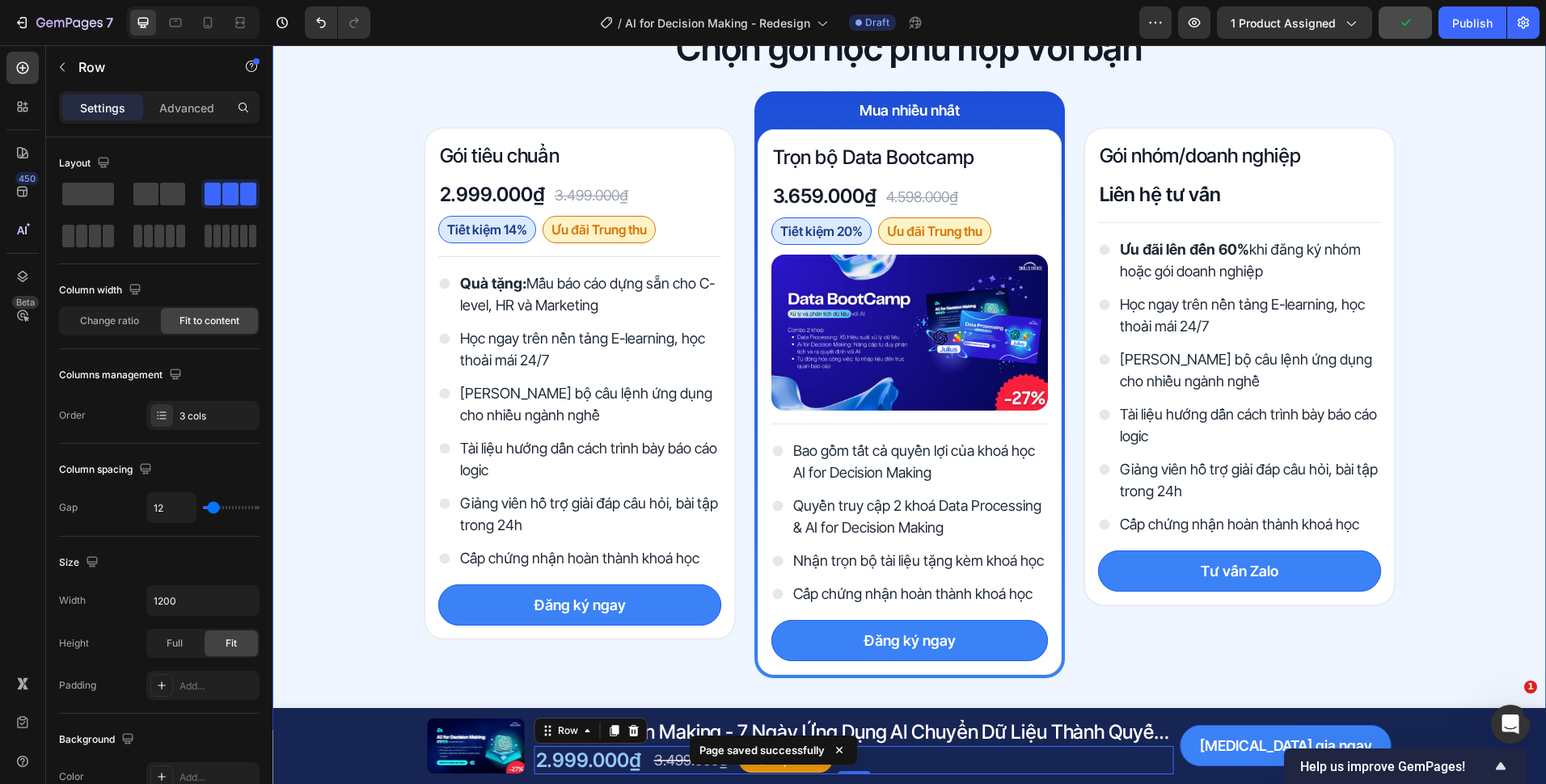
click at [1461, 482] on div "Chọn gói học phù hợp với bạn Heading Row Gói tiêu chuẩn Heading 2.999.000₫ Prod…" at bounding box center [909, 351] width 1273 height 654
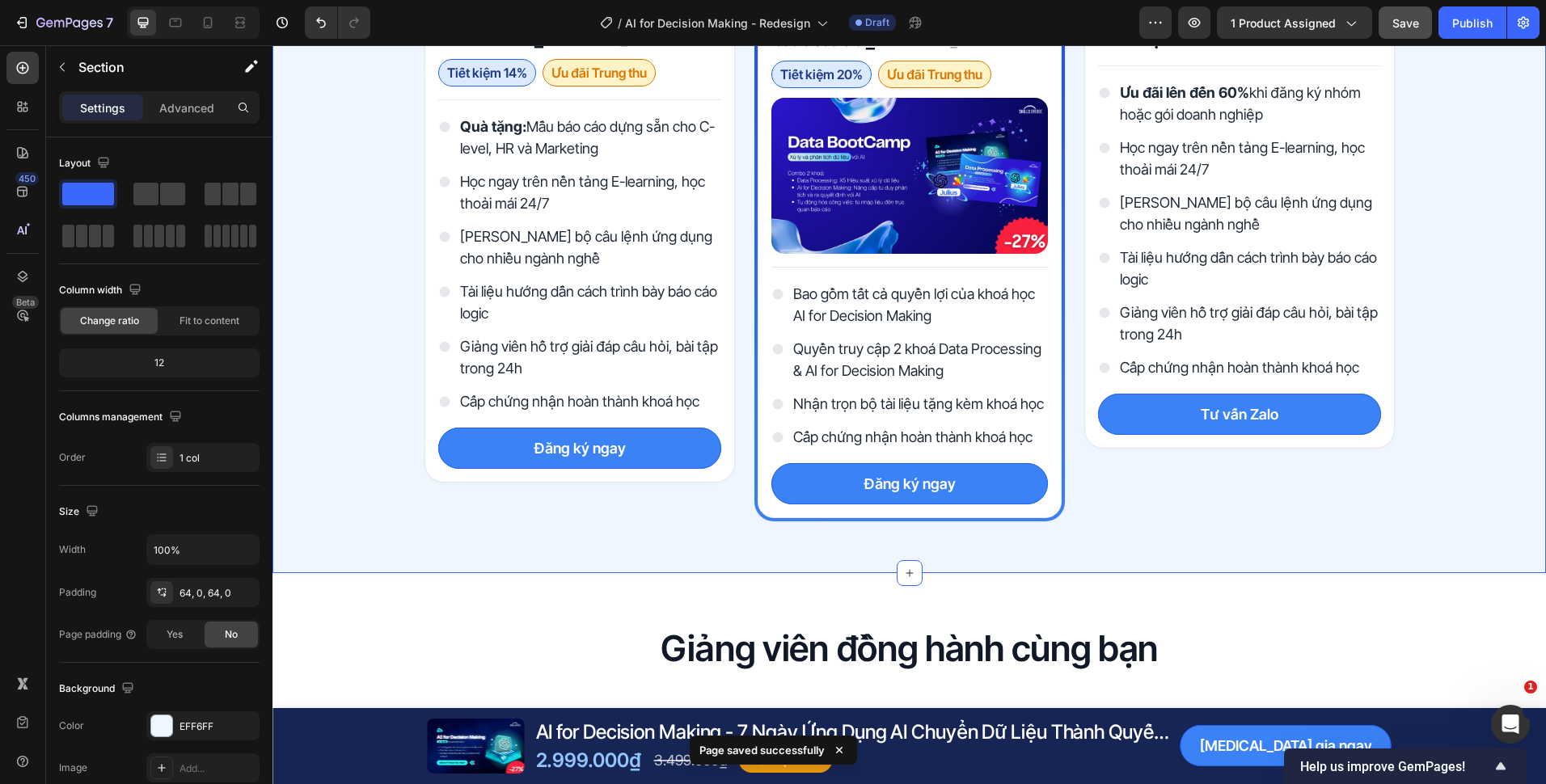
scroll to position [4678, 0]
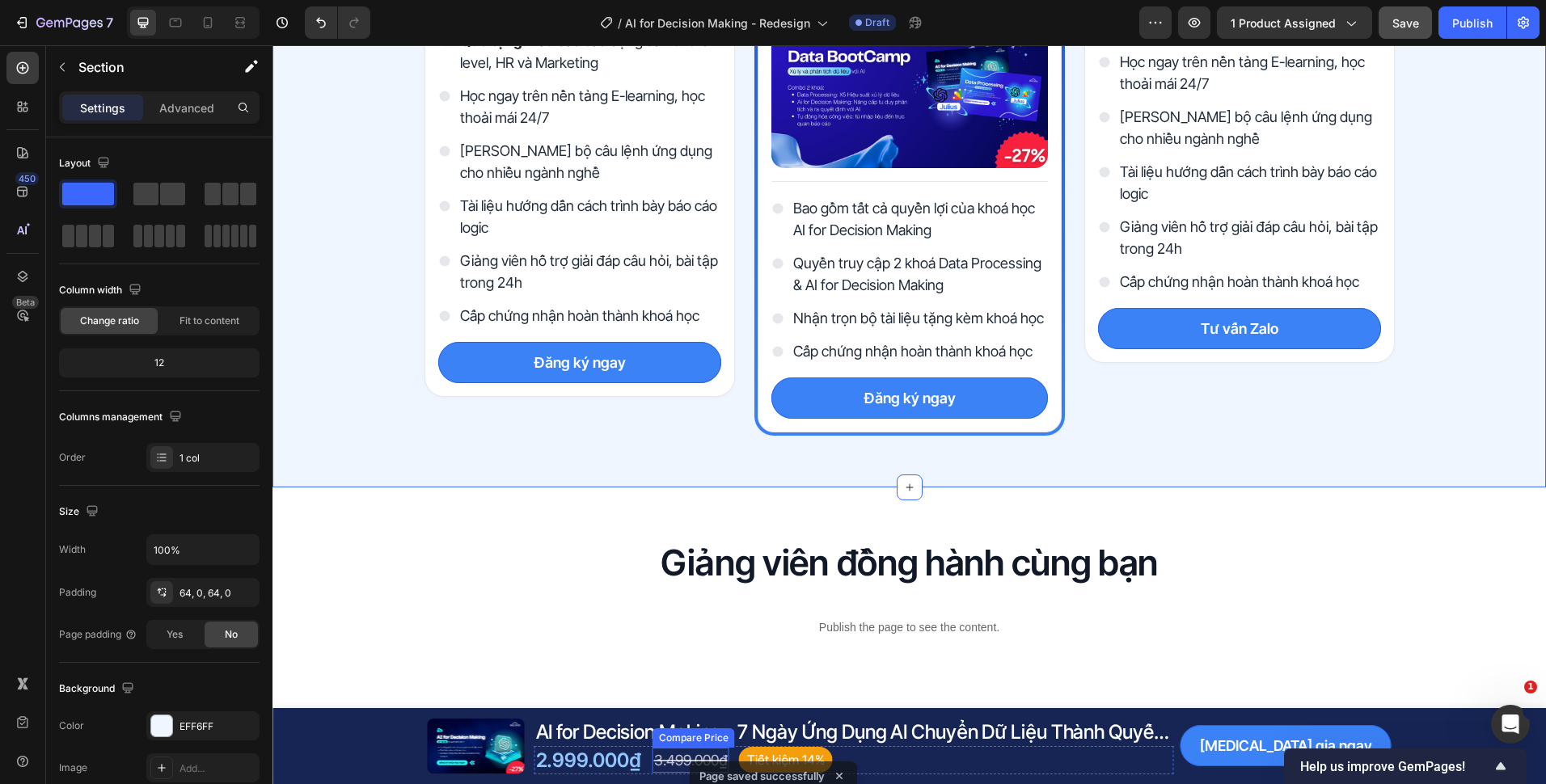
click at [668, 761] on div "3.499.000₫" at bounding box center [690, 760] width 77 height 25
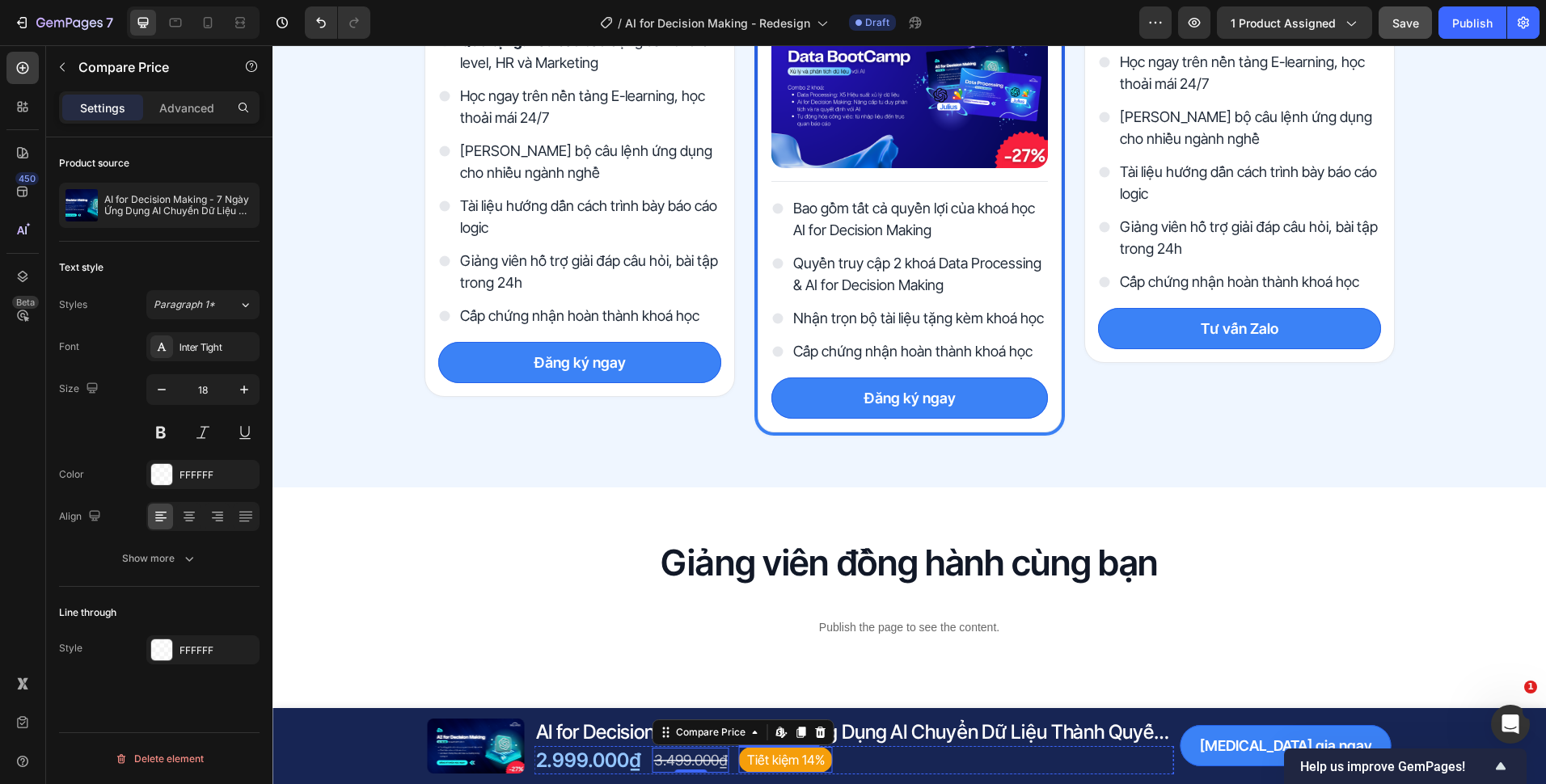
click at [790, 754] on pre "Tiết kiệm 14%" at bounding box center [785, 759] width 94 height 26
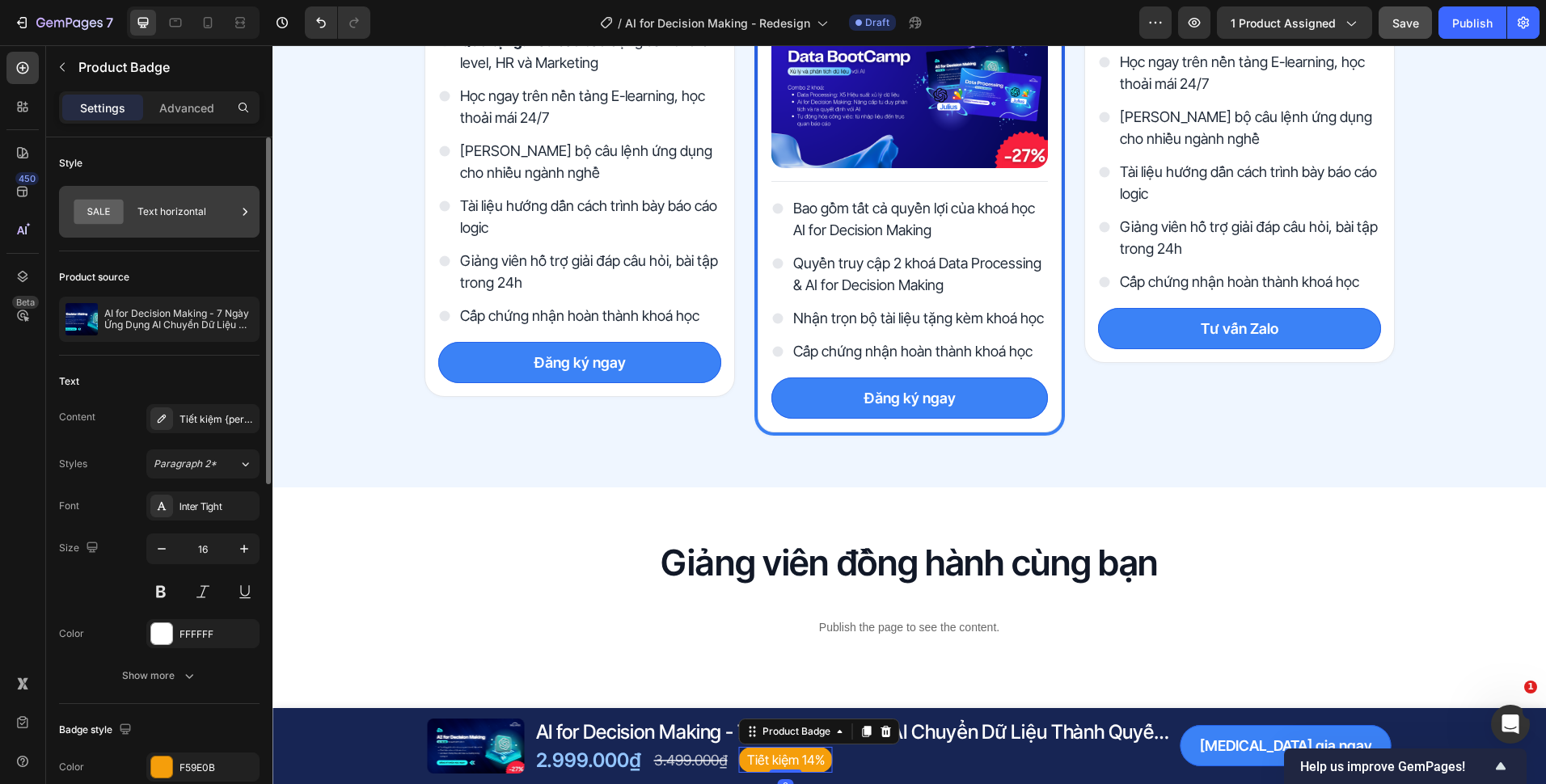
click at [165, 215] on div "Text horizontal" at bounding box center [186, 212] width 98 height 37
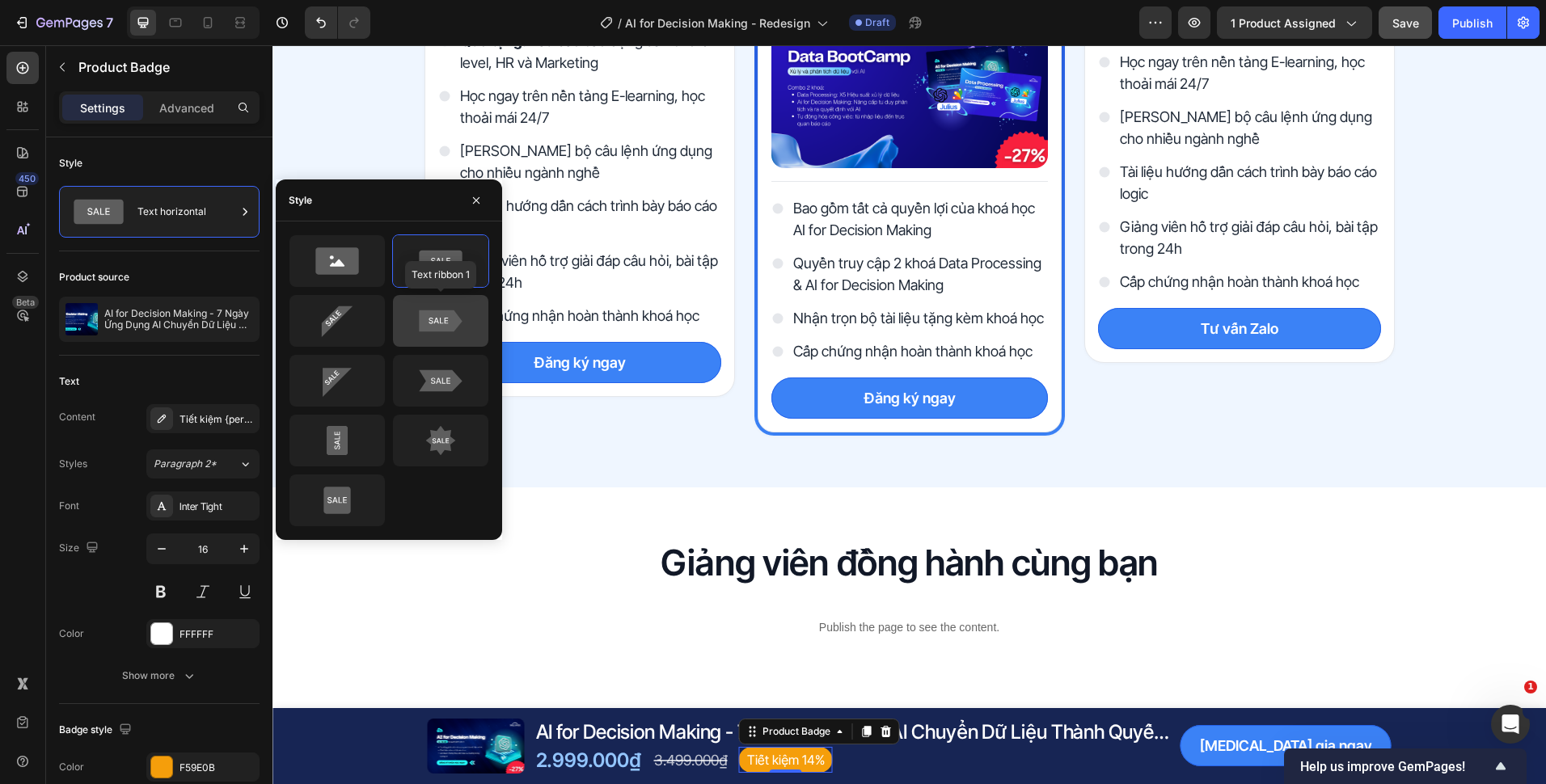
click at [423, 312] on icon at bounding box center [440, 322] width 43 height 22
click at [400, 262] on div at bounding box center [441, 261] width 96 height 52
click at [453, 415] on div at bounding box center [441, 440] width 96 height 52
click at [163, 256] on div "Product source AI for Decision Making - 7 Ngày Ứng Dụng AI Chuyển Dữ Liệu Thành…" at bounding box center [159, 303] width 201 height 104
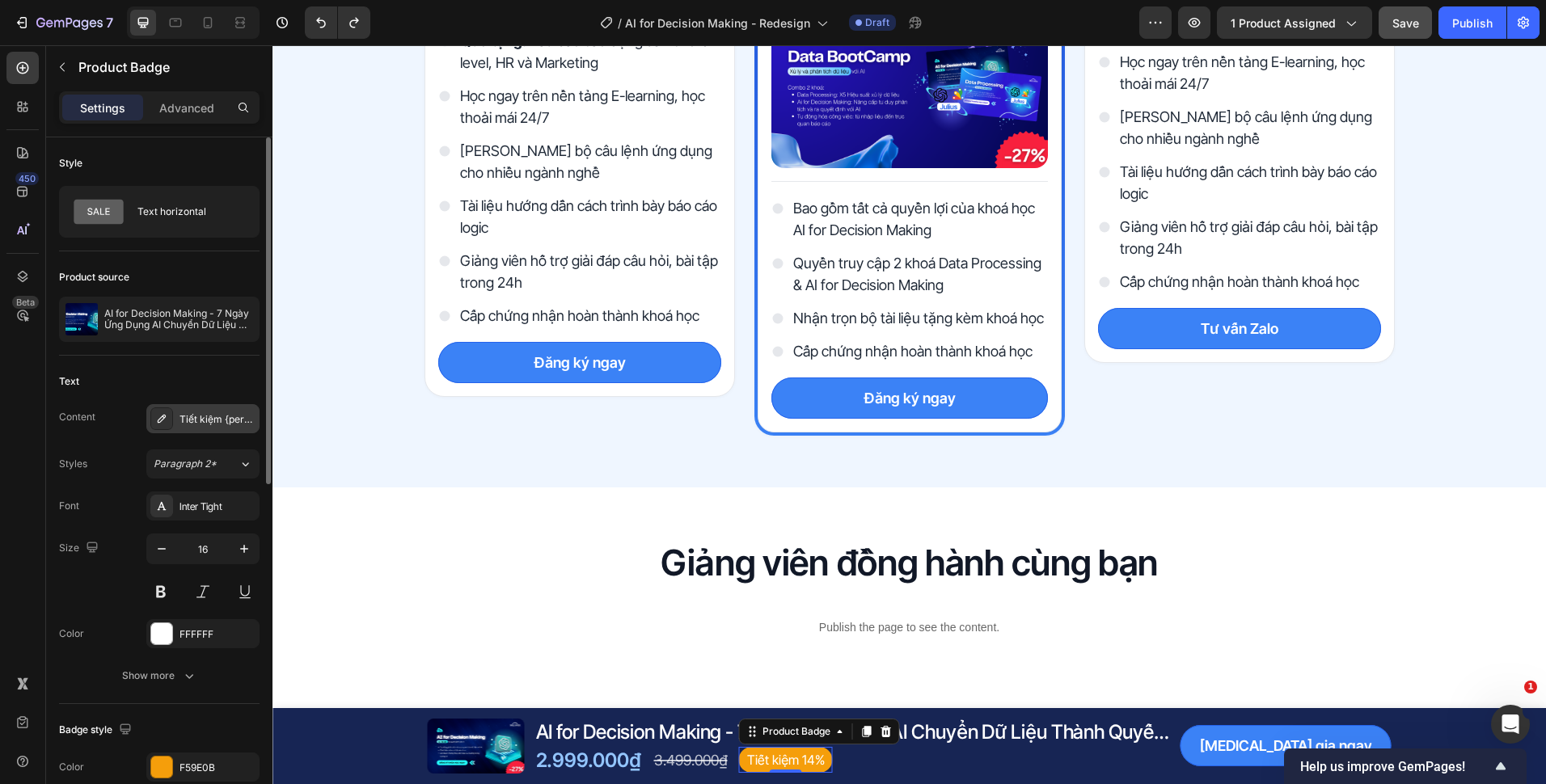
click at [197, 420] on div "Tiết kiệm {percent_discount}" at bounding box center [218, 419] width 76 height 14
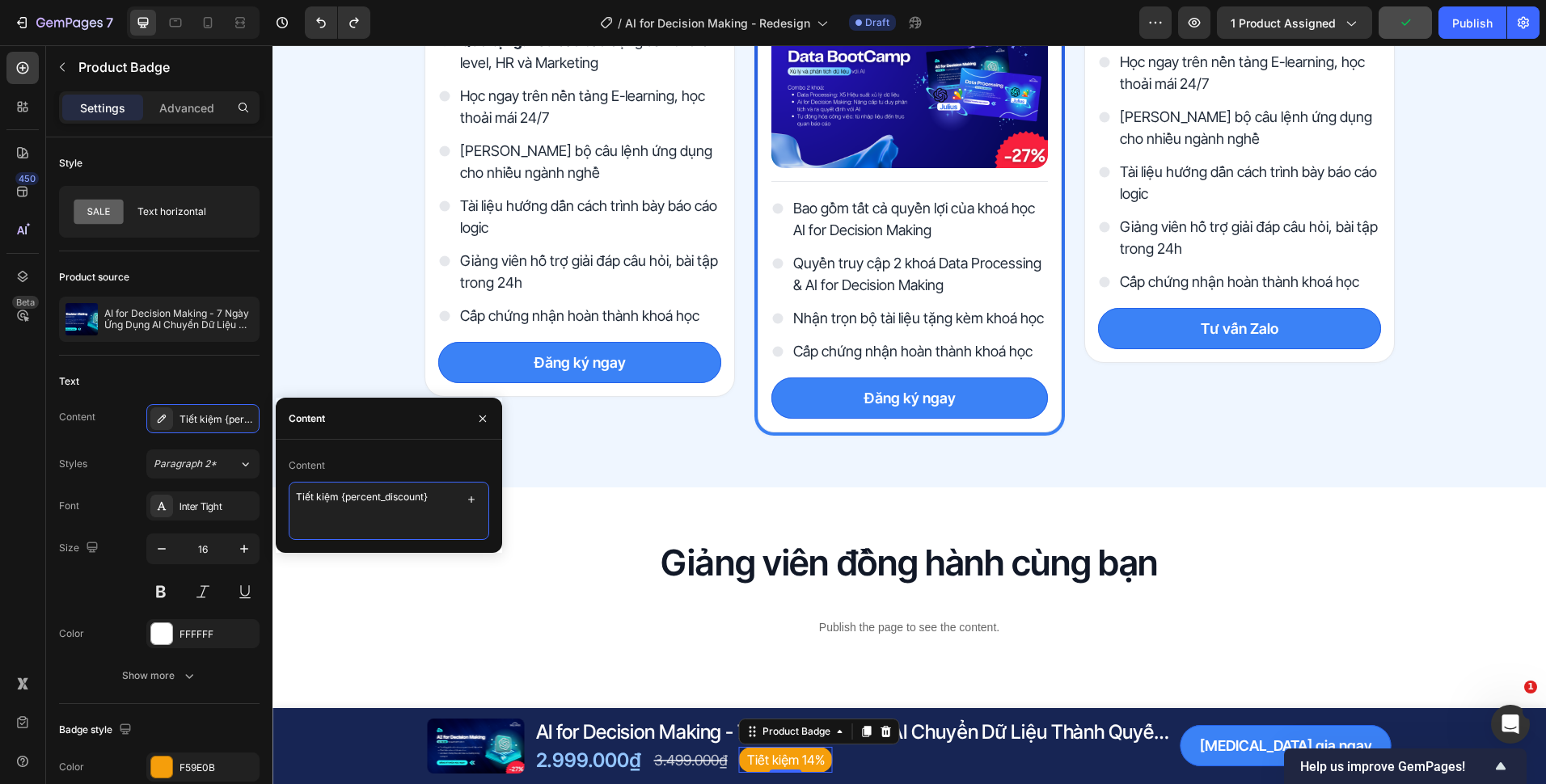
click at [425, 496] on textarea "Tiết kiệm {percent_discount}" at bounding box center [389, 511] width 201 height 58
click at [483, 413] on icon "button" at bounding box center [482, 418] width 13 height 13
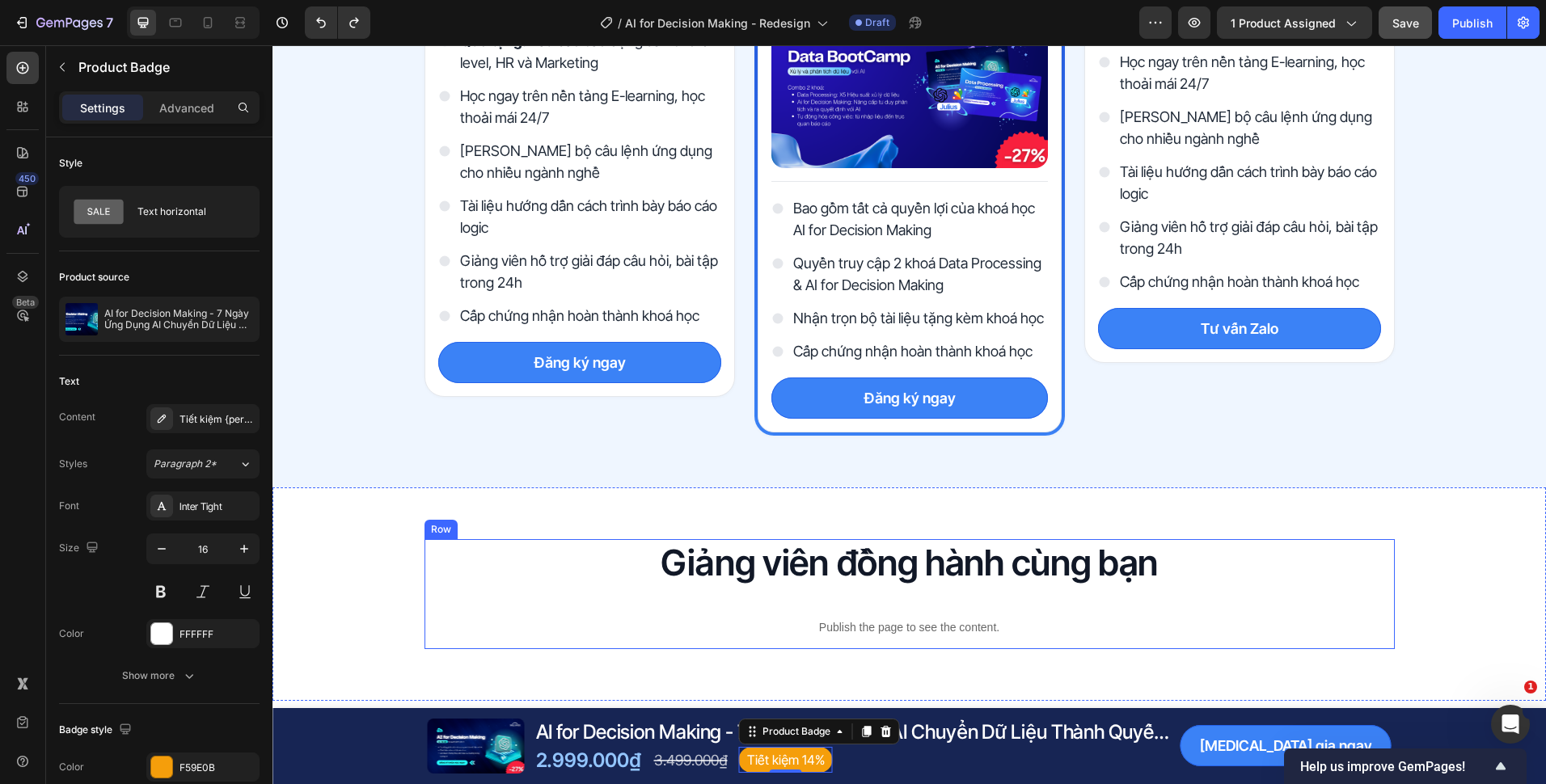
click at [397, 592] on div "Giảng viên đồng hành cùng bạn Heading Publish the page to see the content. Cust…" at bounding box center [909, 594] width 1273 height 110
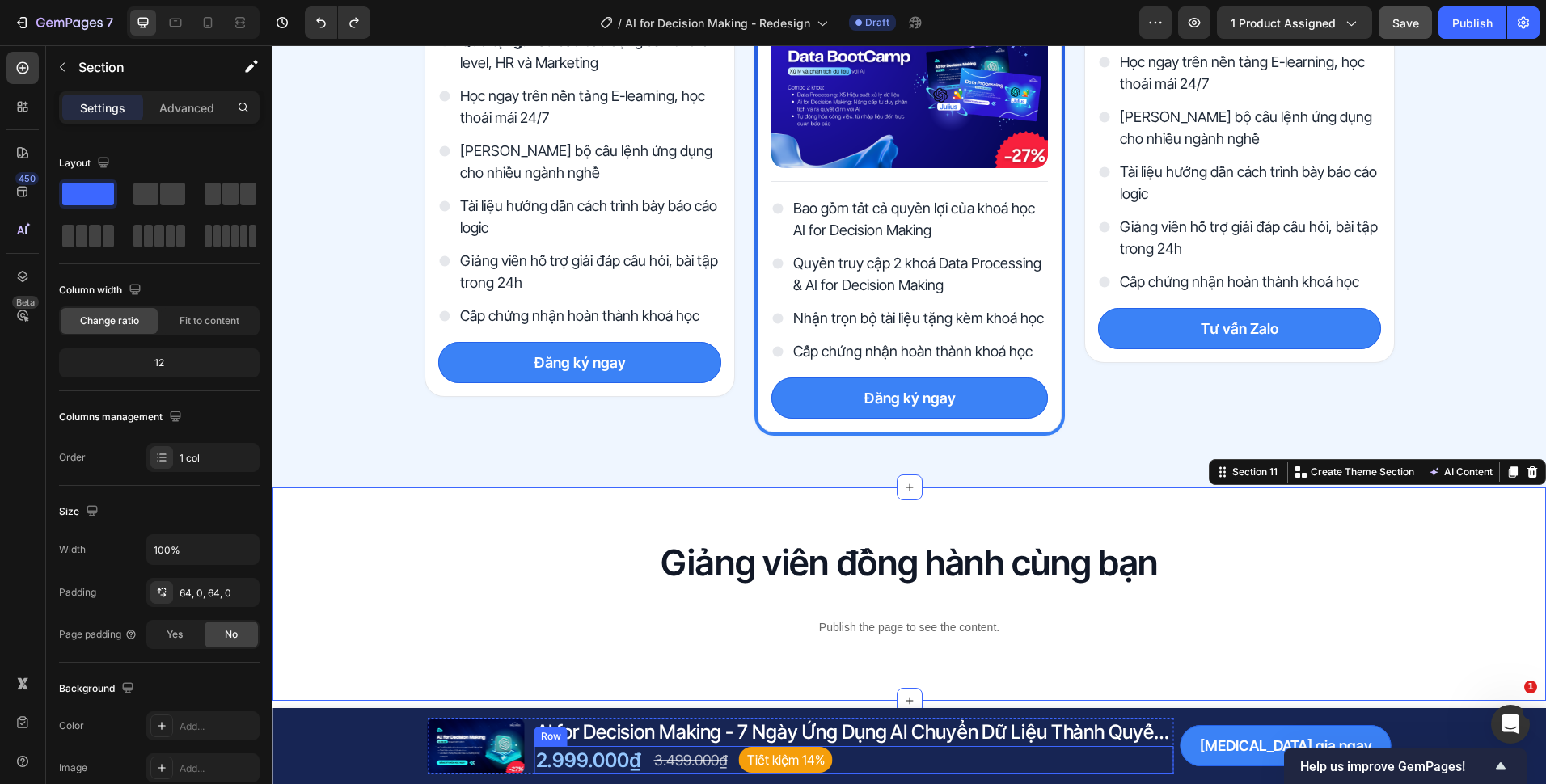
click at [885, 763] on div "2.999.000₫ Product Price Product Price 3.499.000₫ Compare Price Compare Price T…" at bounding box center [854, 759] width 640 height 28
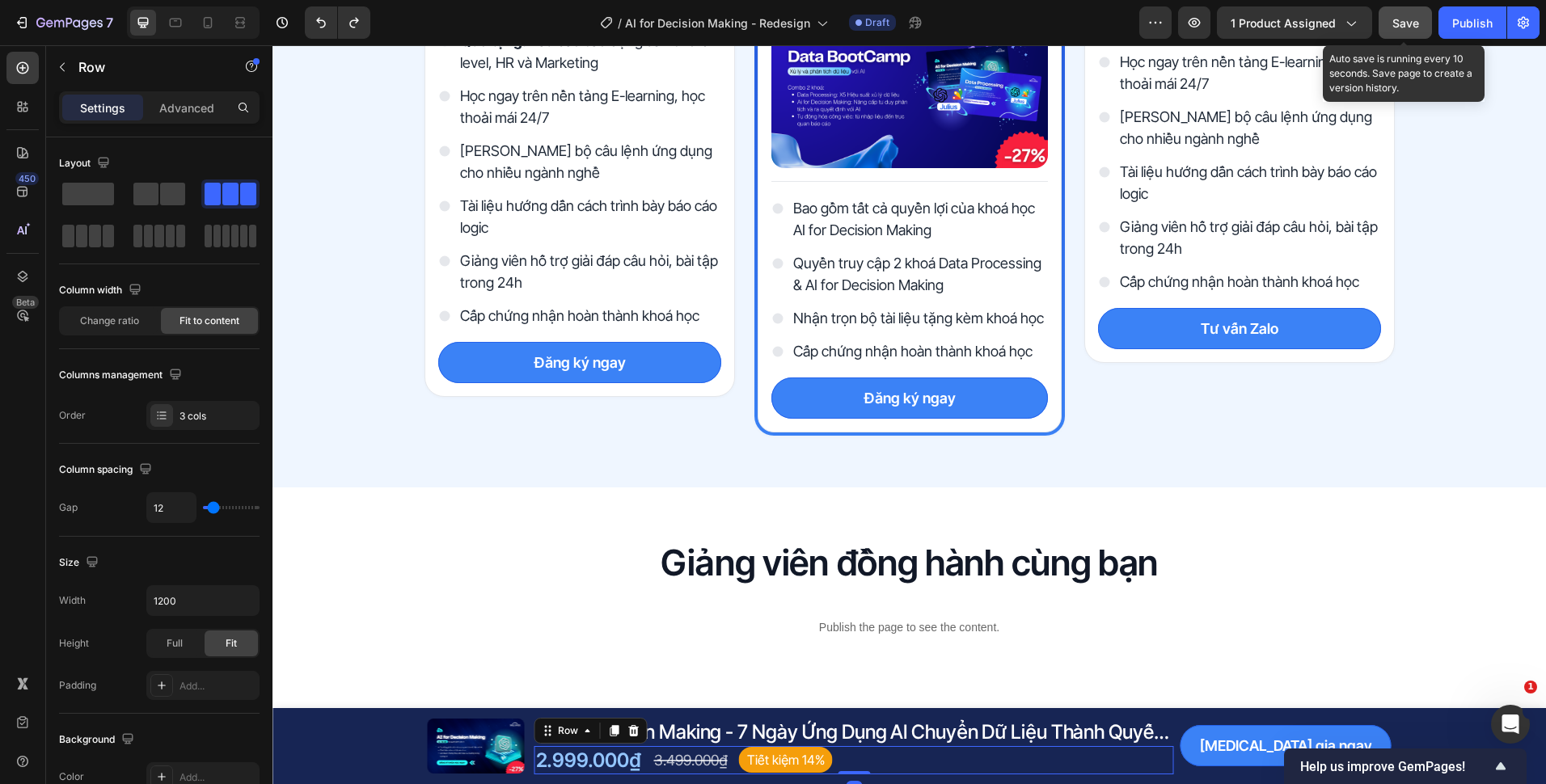
click at [1410, 33] on button "Save" at bounding box center [1405, 23] width 53 height 32
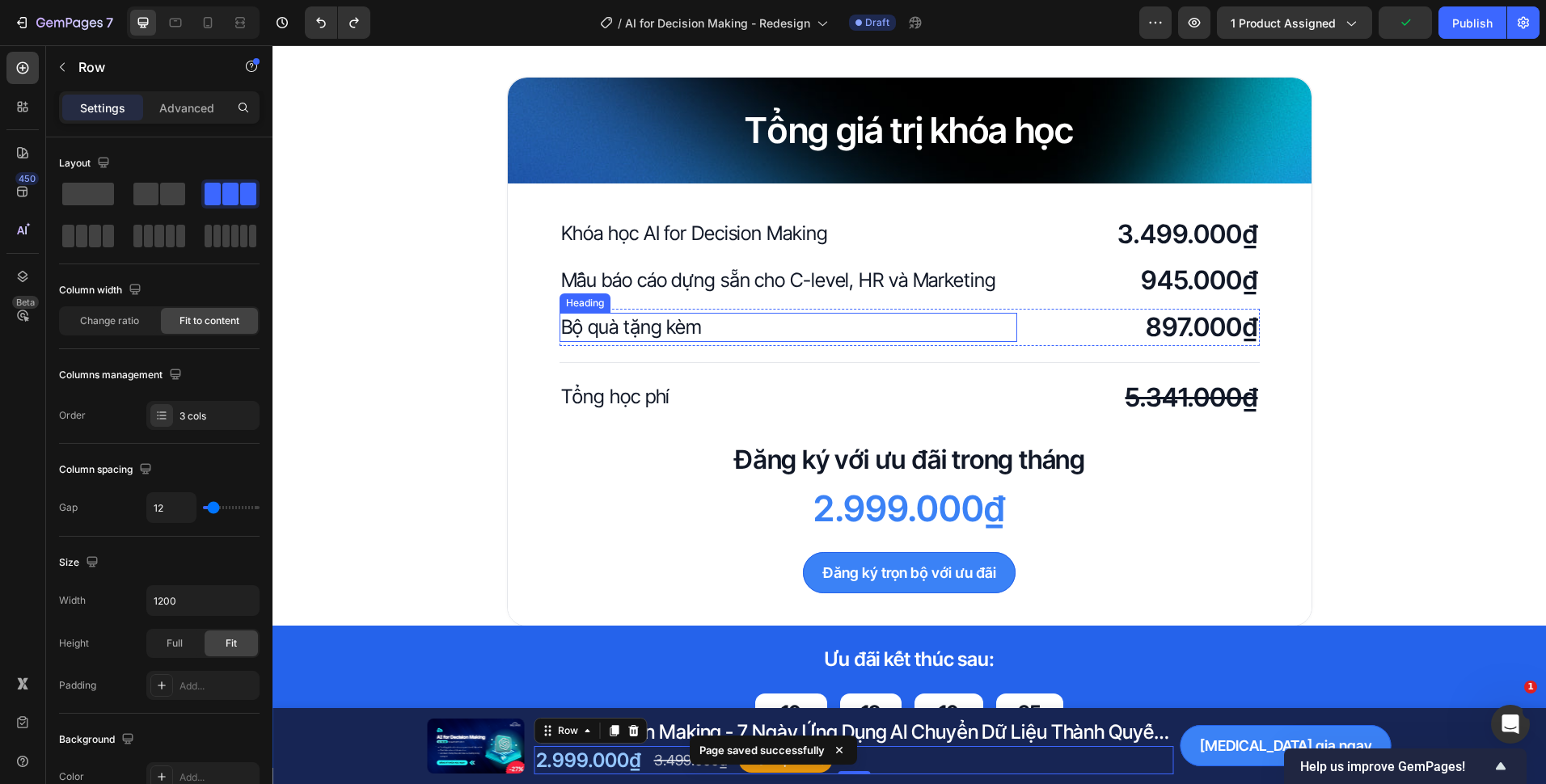
scroll to position [3574, 0]
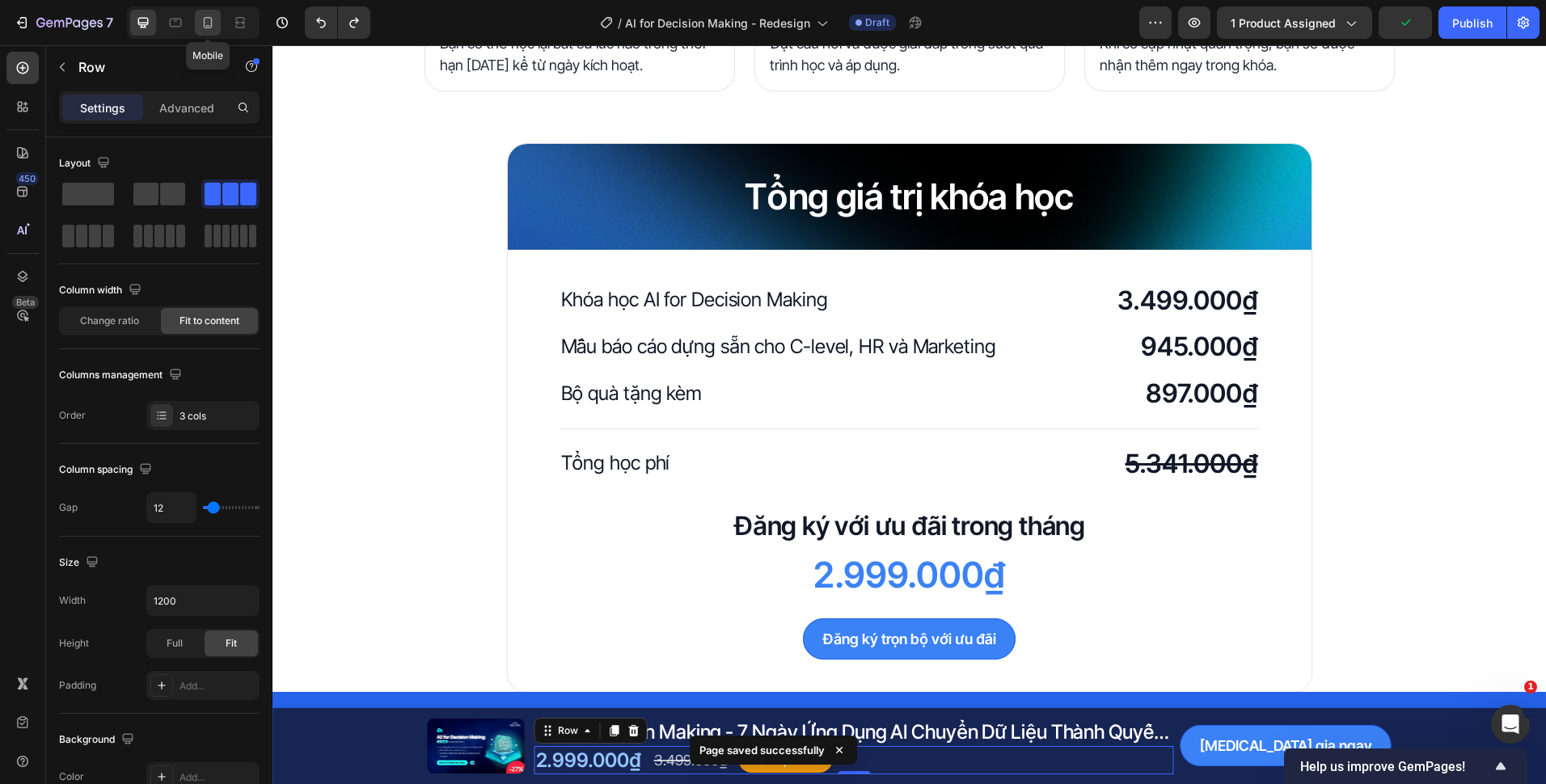
click at [209, 22] on icon at bounding box center [208, 22] width 16 height 16
type input "100%"
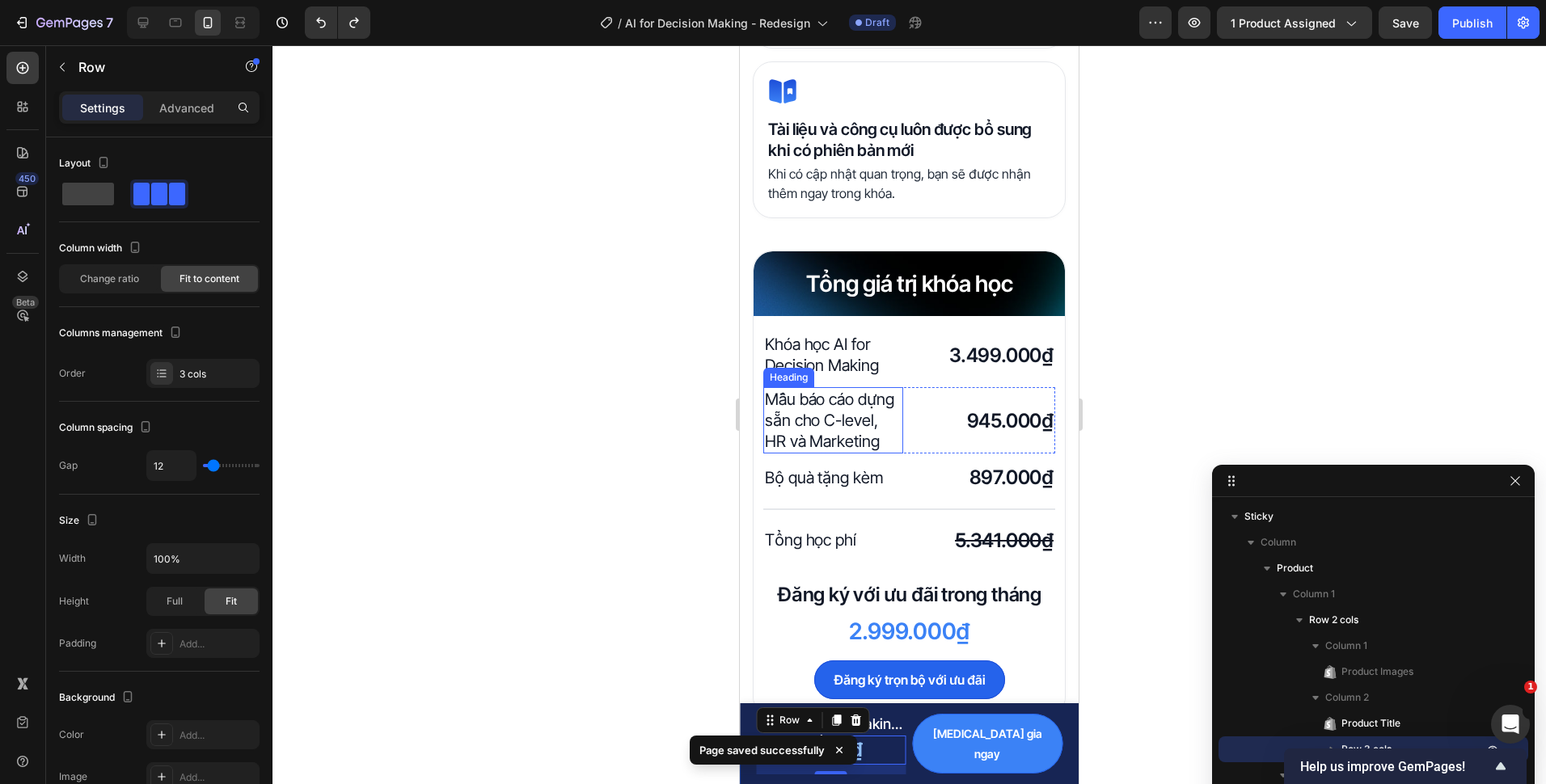
scroll to position [4232, 0]
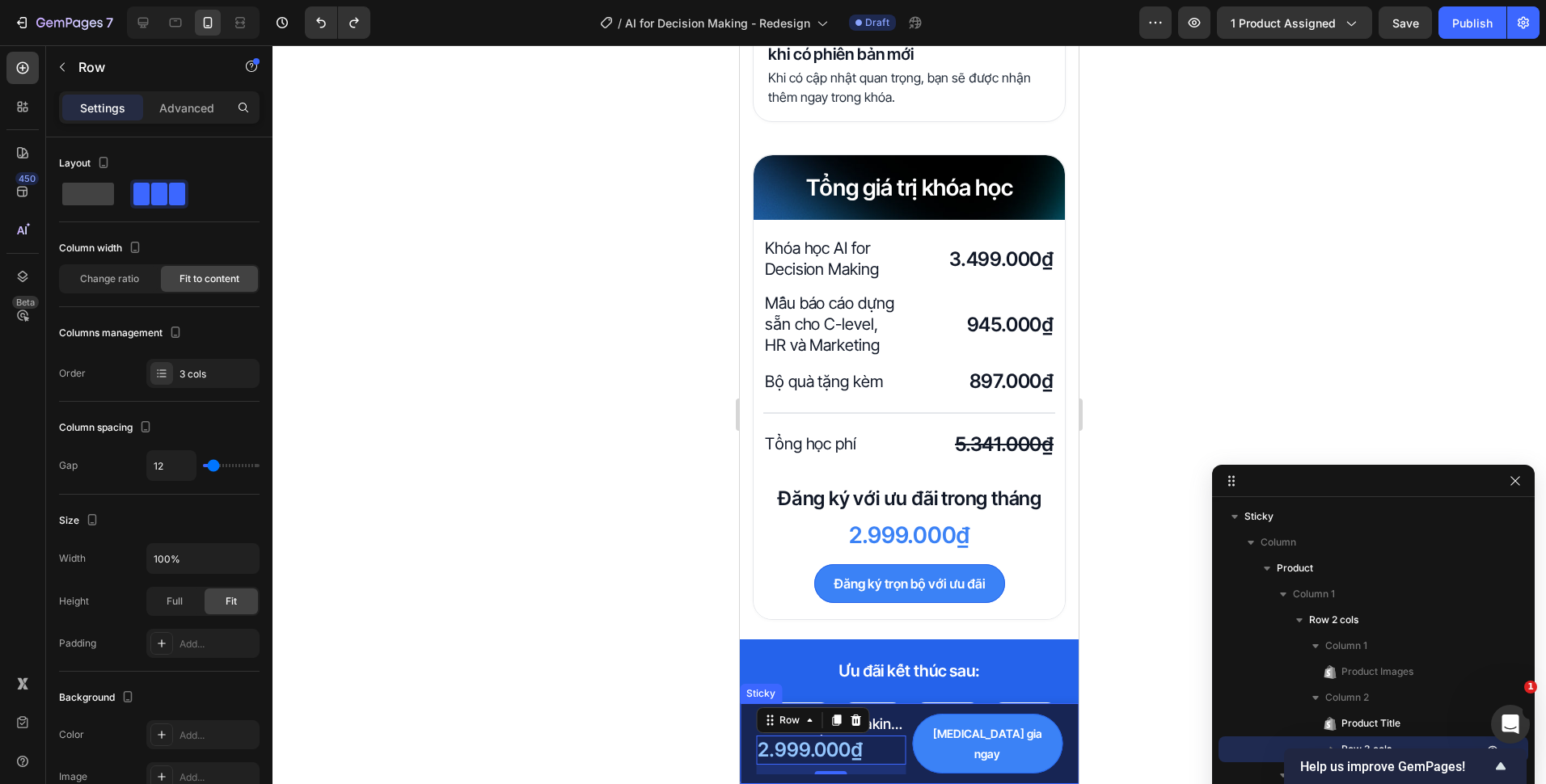
click at [642, 697] on div at bounding box center [909, 414] width 1273 height 738
click at [906, 759] on div "2.999.000₫ Product Price Product Price 3.499.000₫ Compare Price Compare Price T…" at bounding box center [831, 750] width 151 height 29
click at [185, 119] on div "Settings Advanced" at bounding box center [159, 108] width 201 height 32
click at [187, 114] on p "Advanced" at bounding box center [186, 108] width 55 height 17
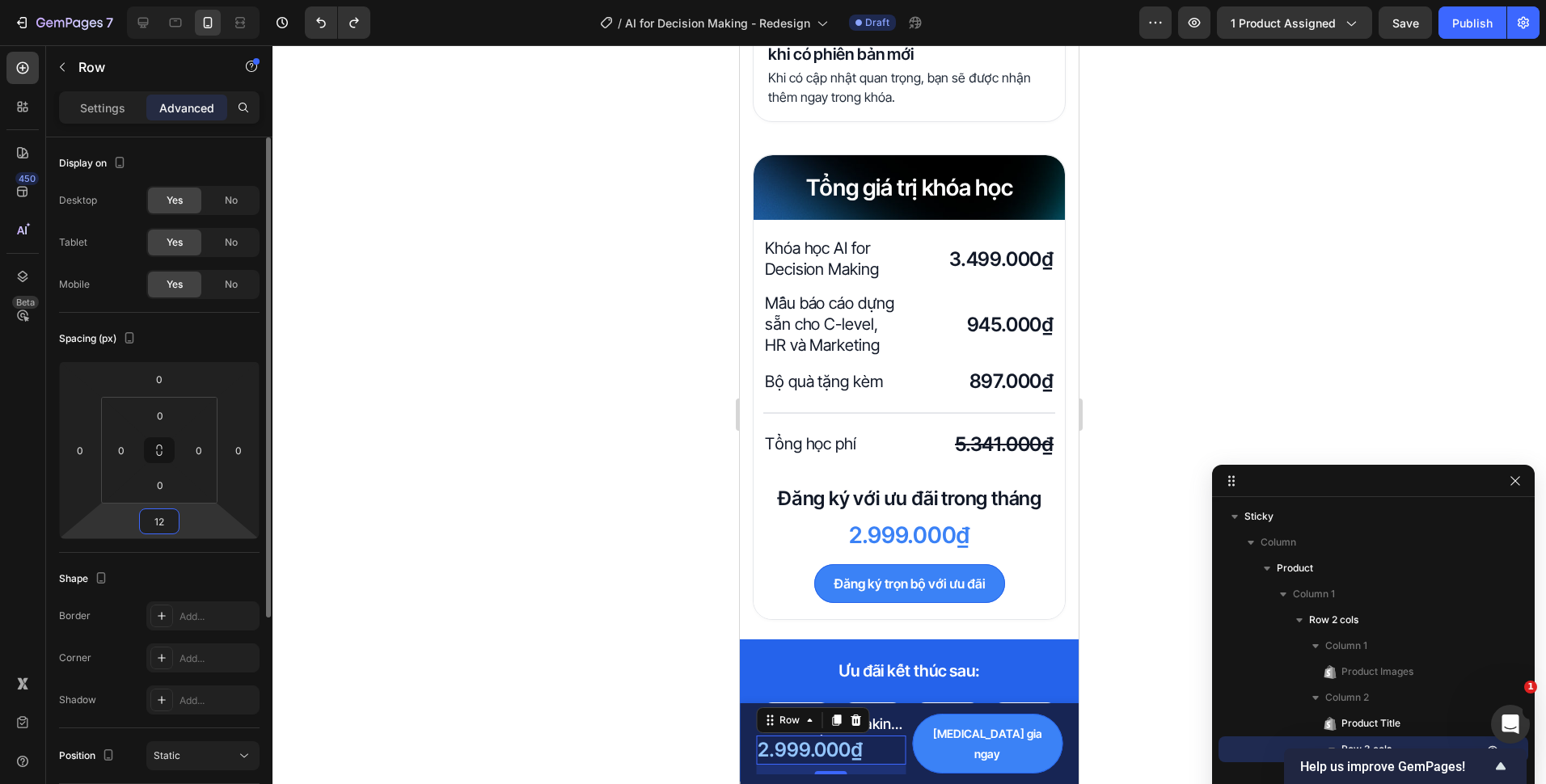
click at [152, 518] on input "12" at bounding box center [159, 521] width 32 height 25
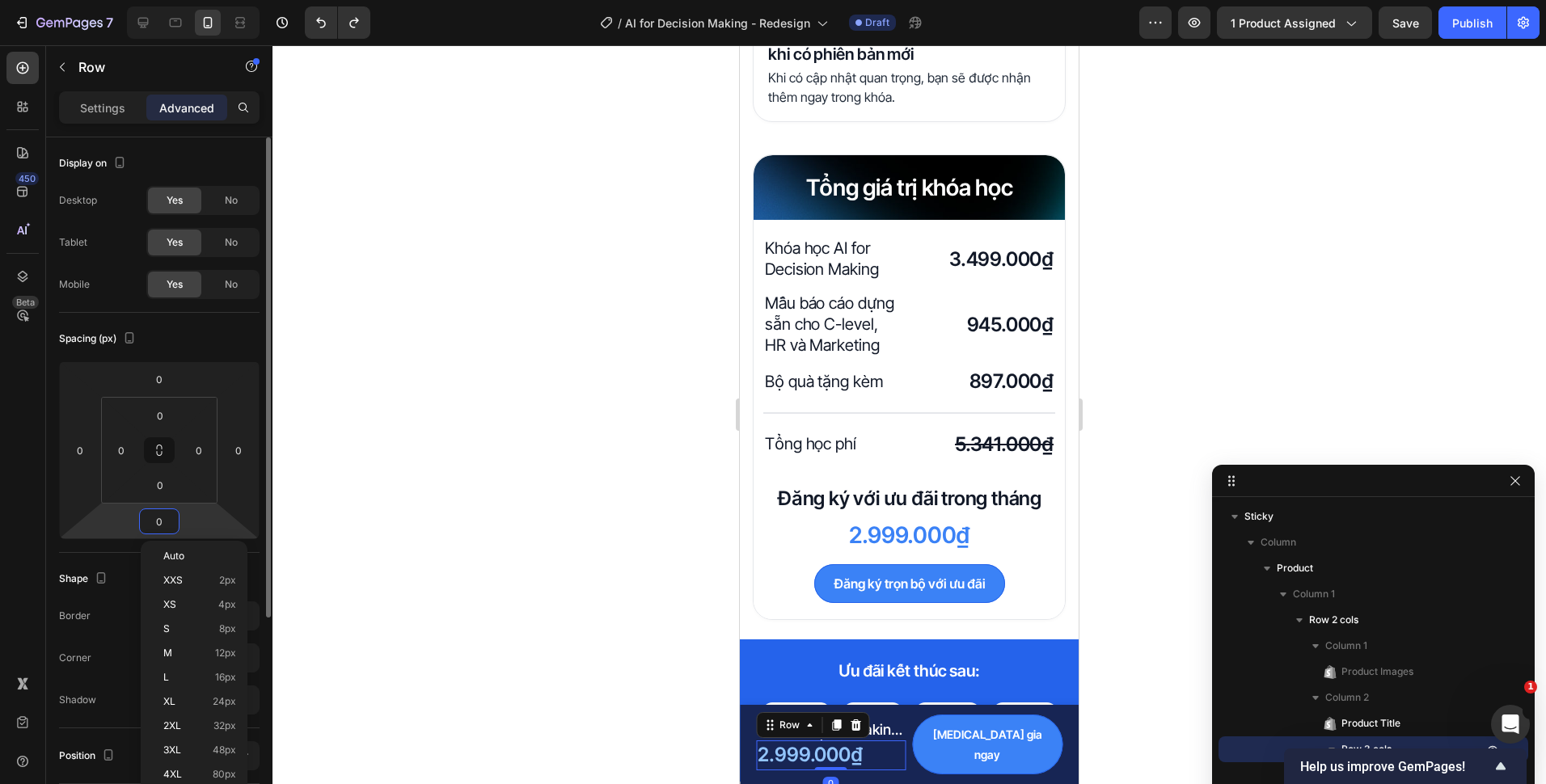
type input "0"
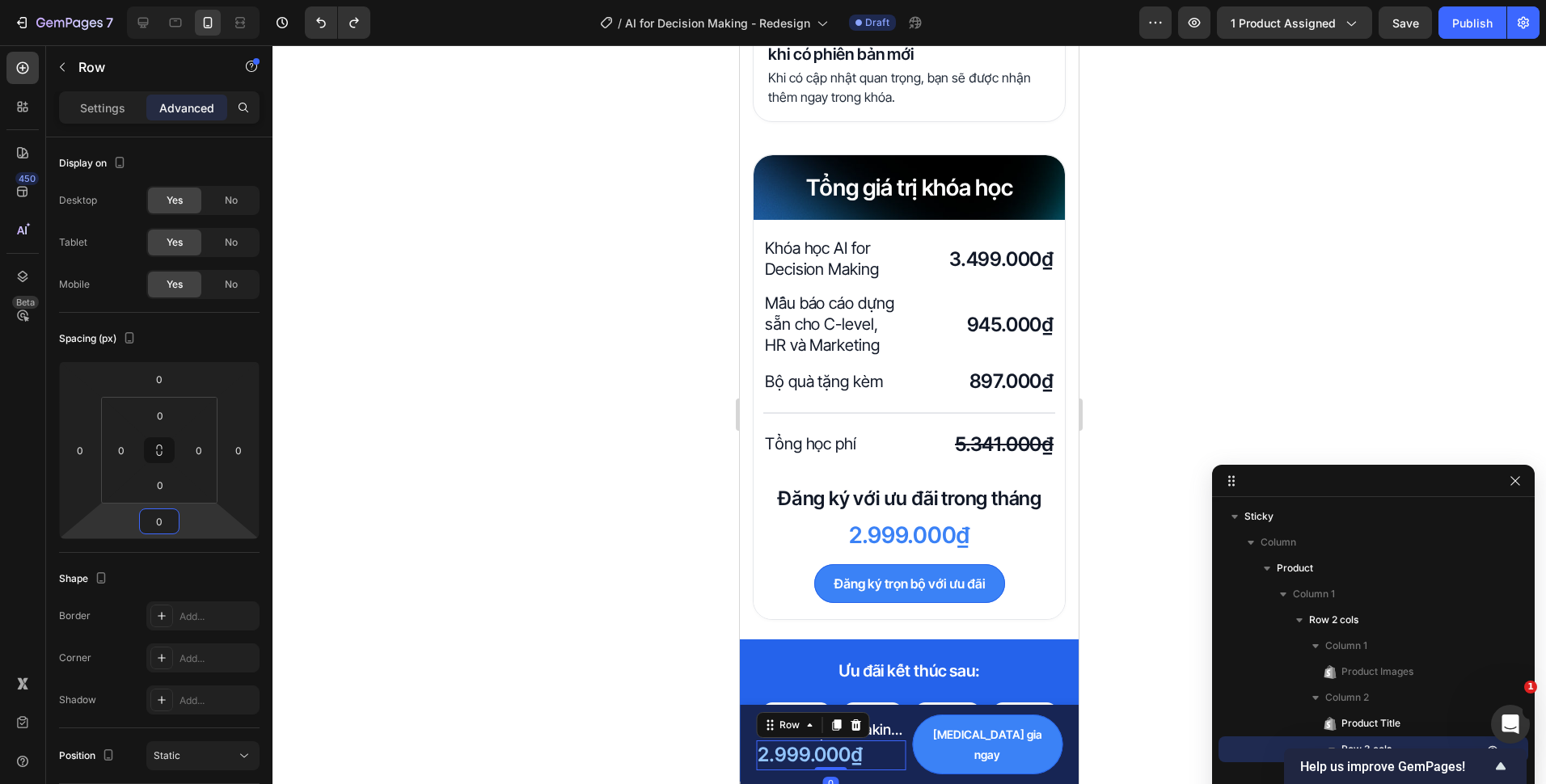
click at [461, 550] on div at bounding box center [909, 414] width 1273 height 738
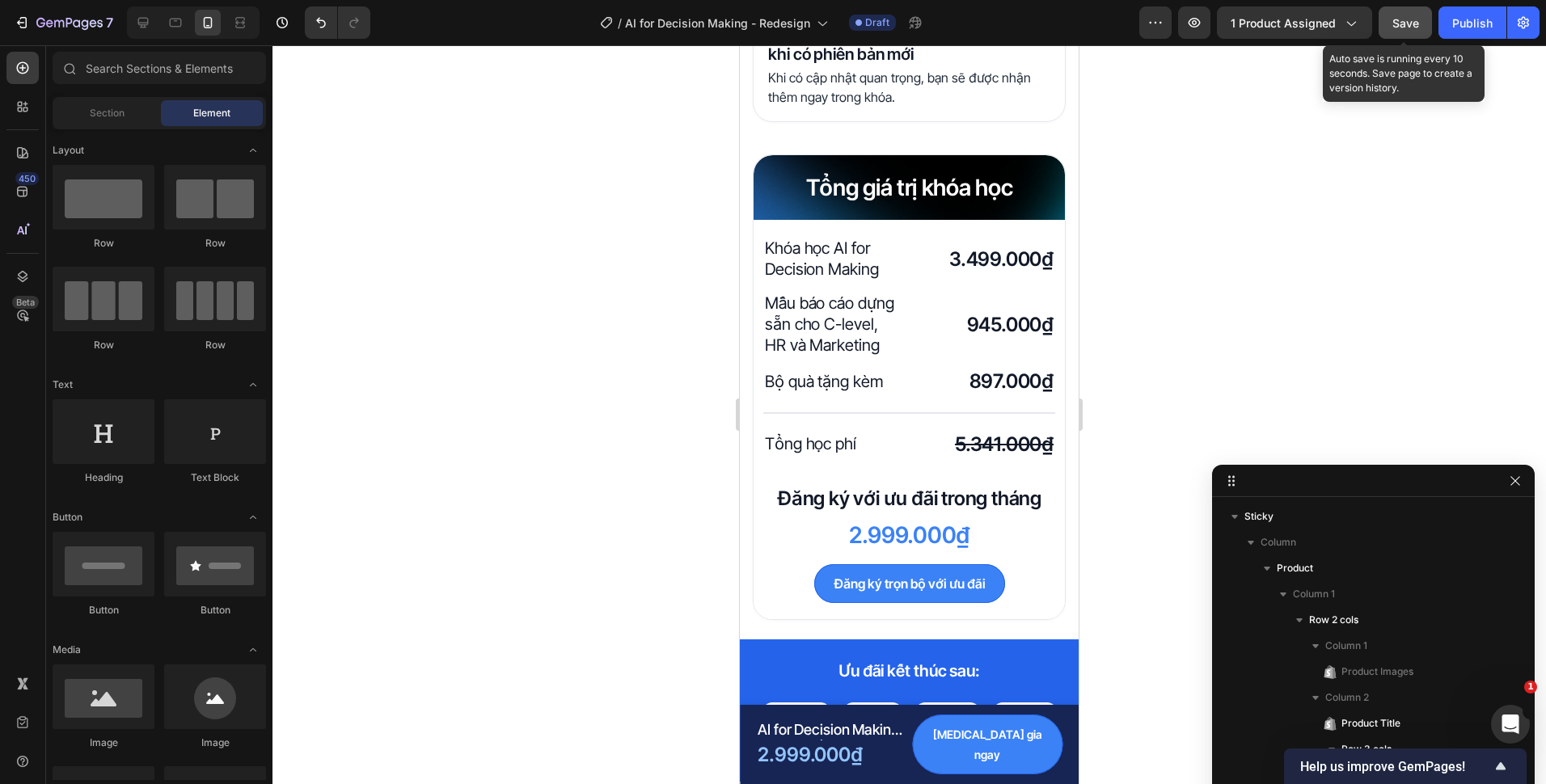
click at [1387, 15] on button "Save" at bounding box center [1405, 23] width 53 height 32
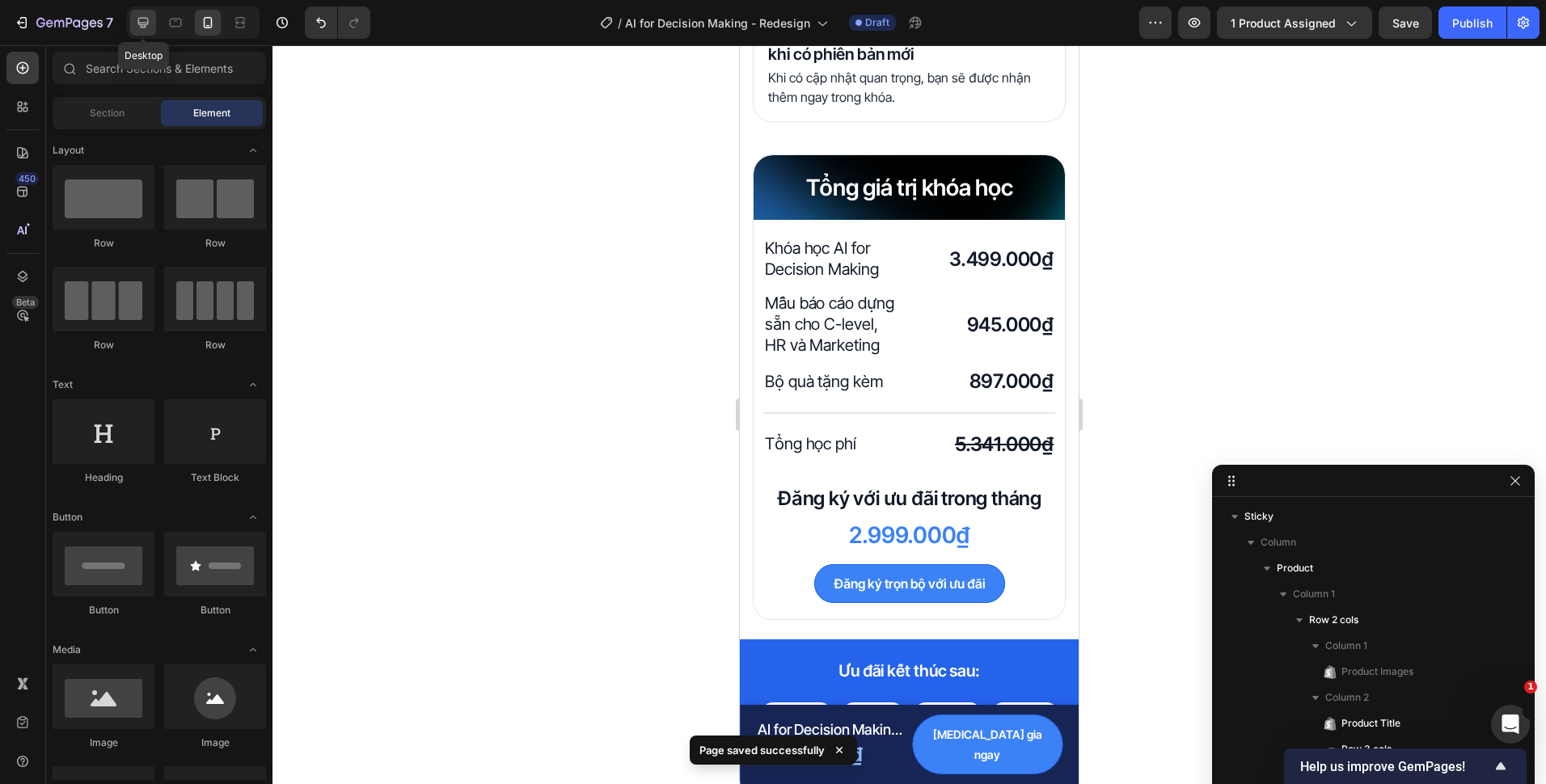
click at [136, 25] on icon at bounding box center [142, 22] width 16 height 16
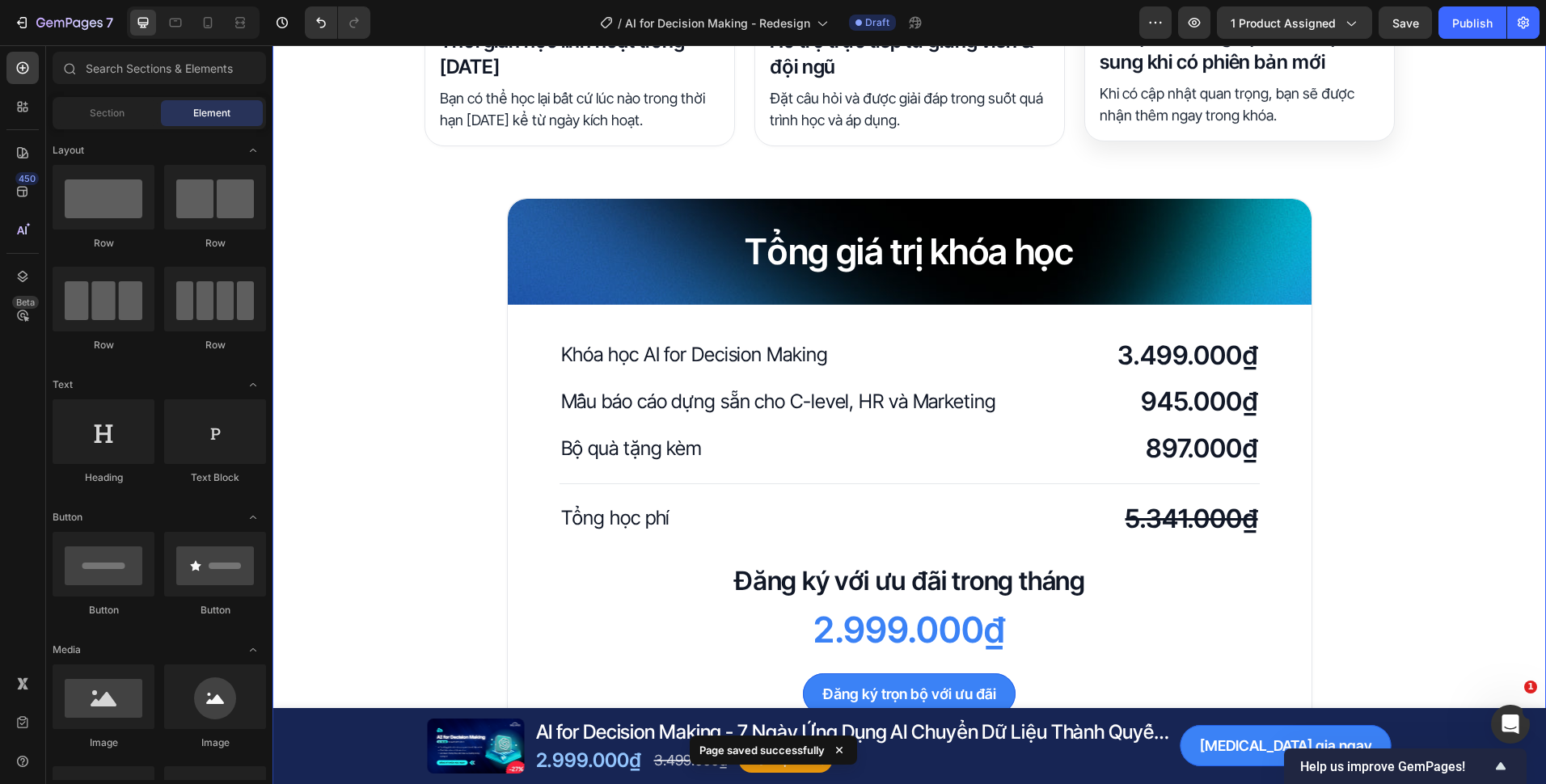
scroll to position [3454, 0]
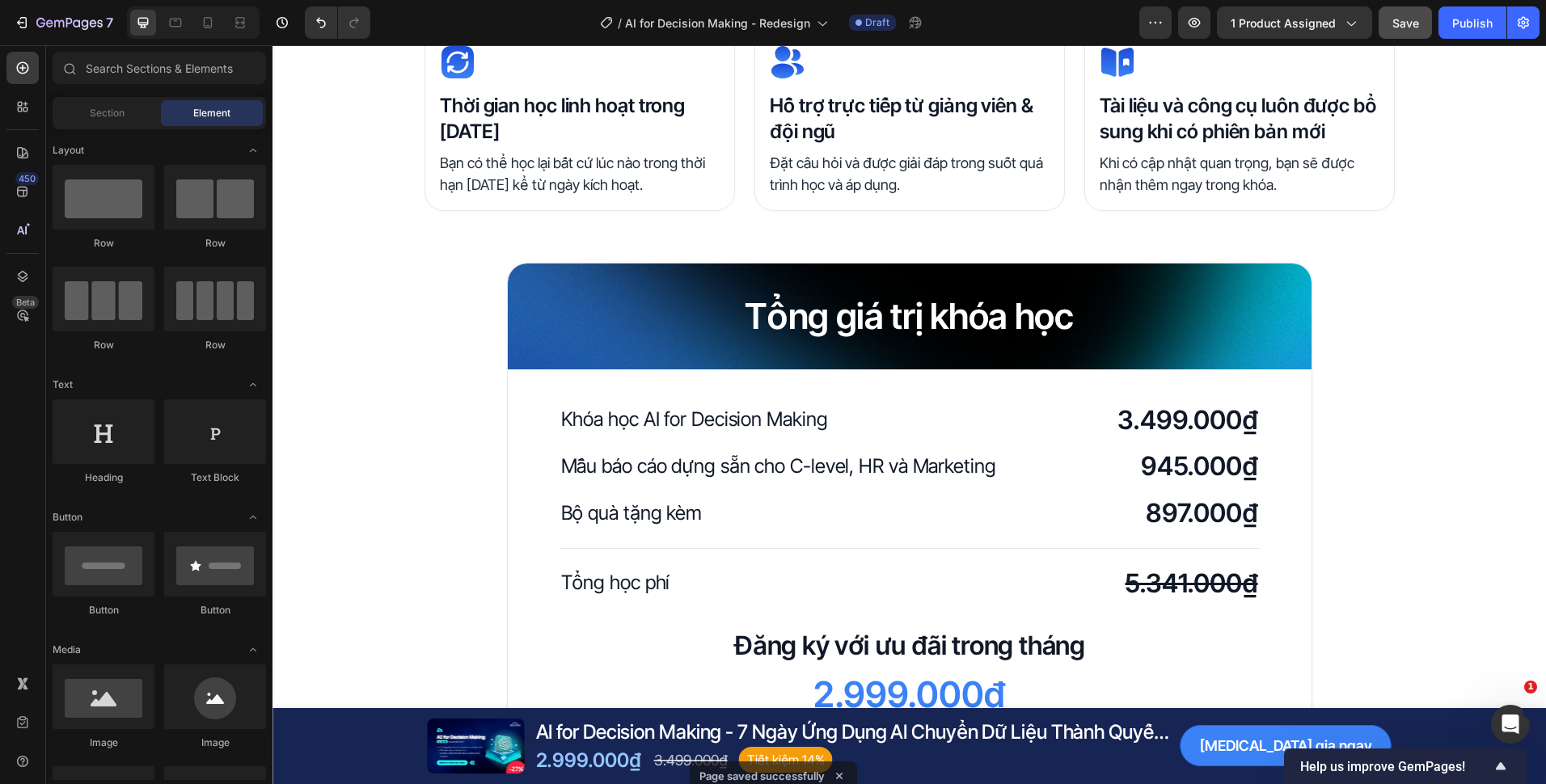
click at [1393, 37] on div "7 Version history / AI for Decision Making - Redesign Draft Preview 1 product a…" at bounding box center [773, 23] width 1546 height 46
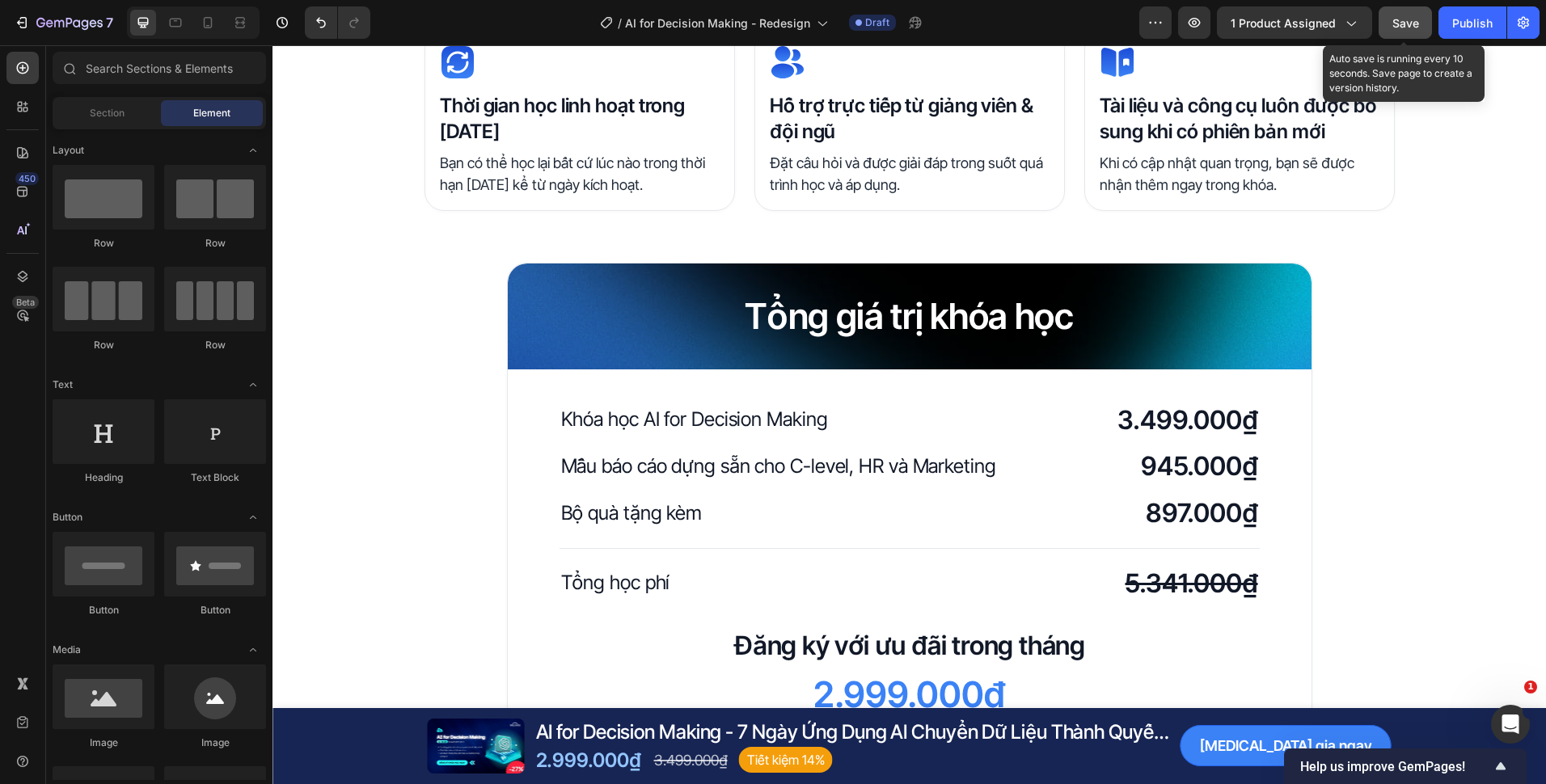
click at [1392, 36] on button "Save" at bounding box center [1405, 23] width 53 height 32
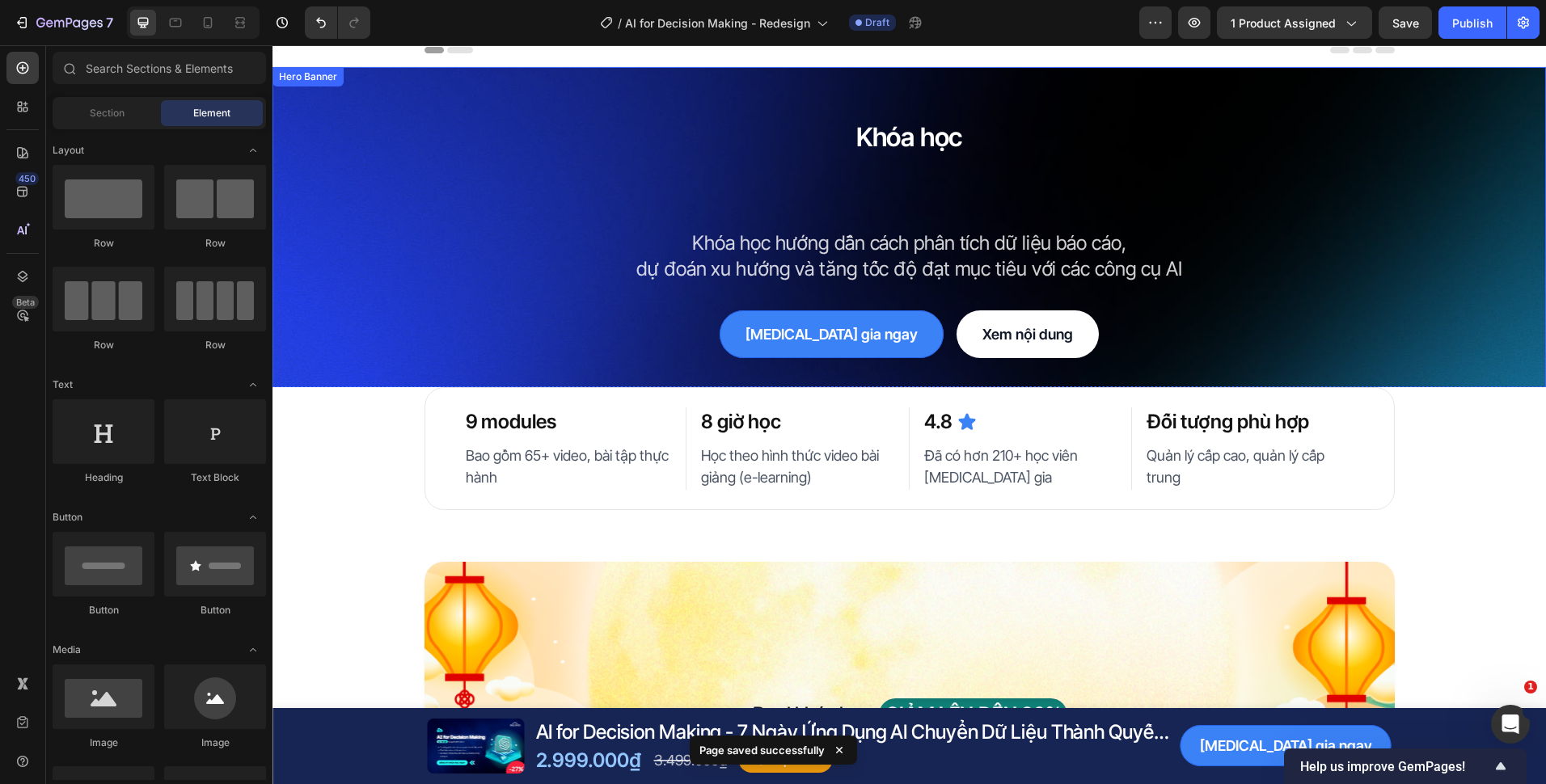
scroll to position [0, 0]
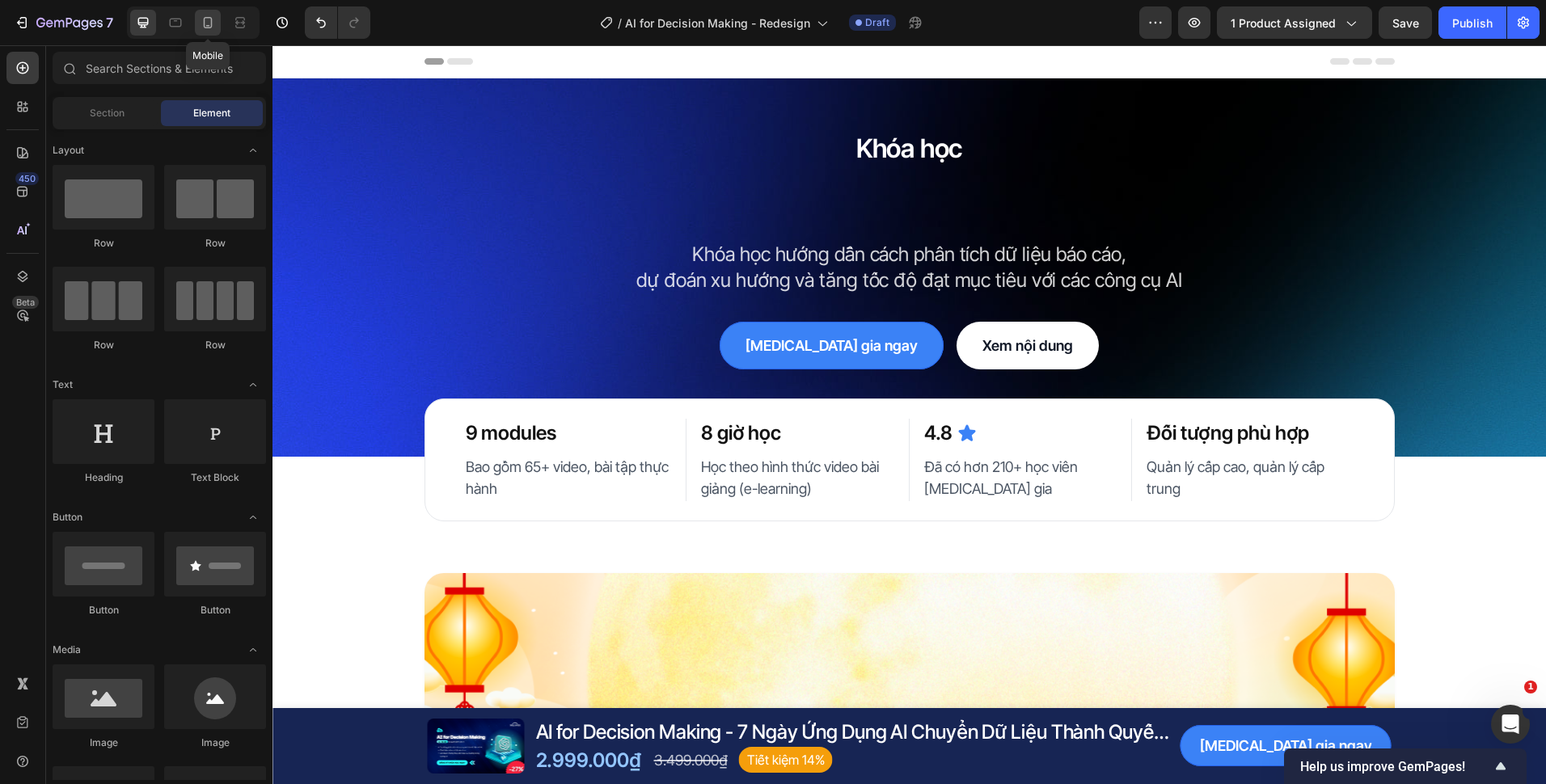
click at [212, 10] on div at bounding box center [208, 22] width 26 height 26
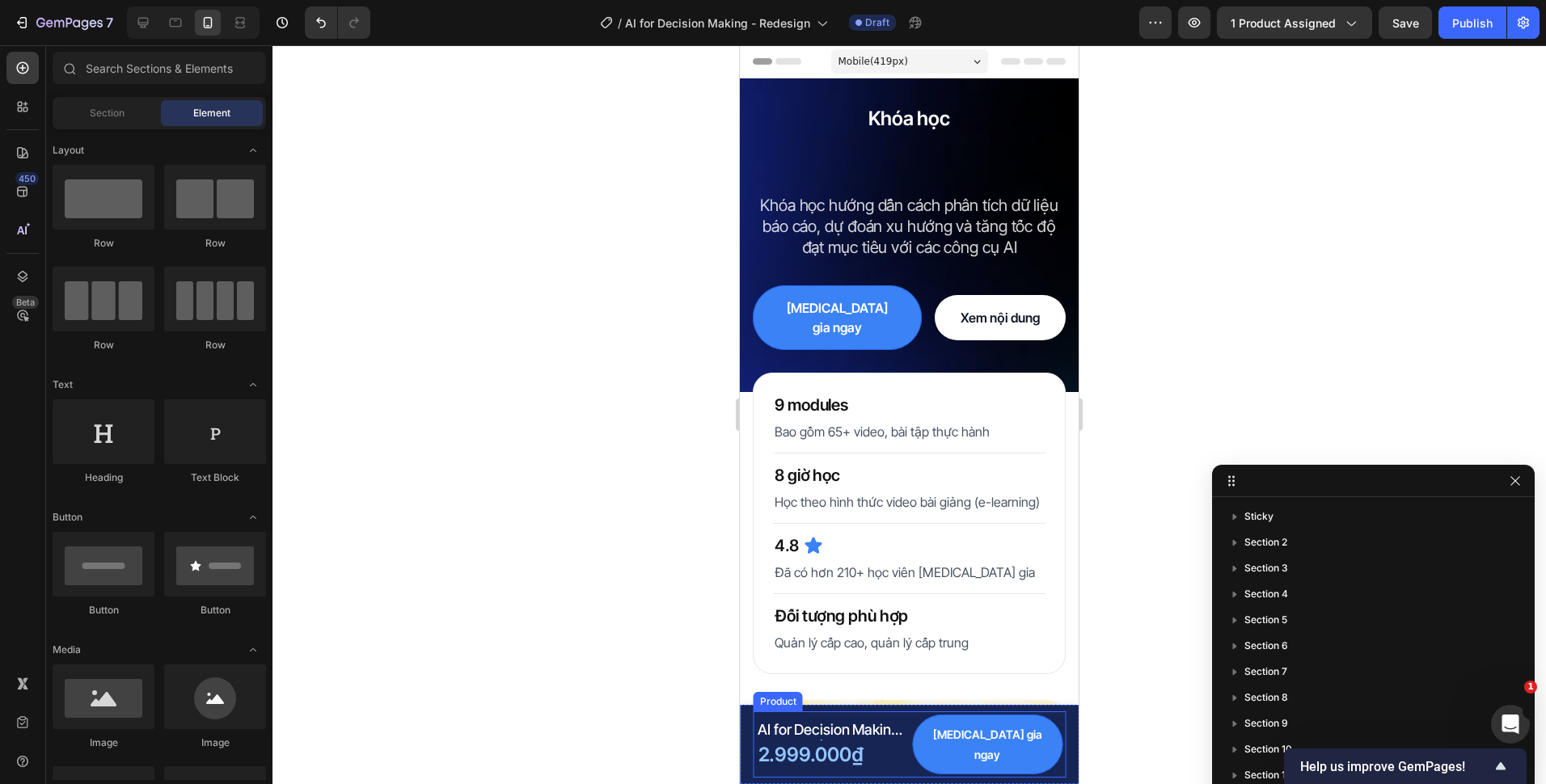
click at [934, 759] on div "Product Images AI for Decision Making - 7 Ngày Ứng Dụng AI Chuyển Dữ Liệu Thành…" at bounding box center [909, 744] width 313 height 66
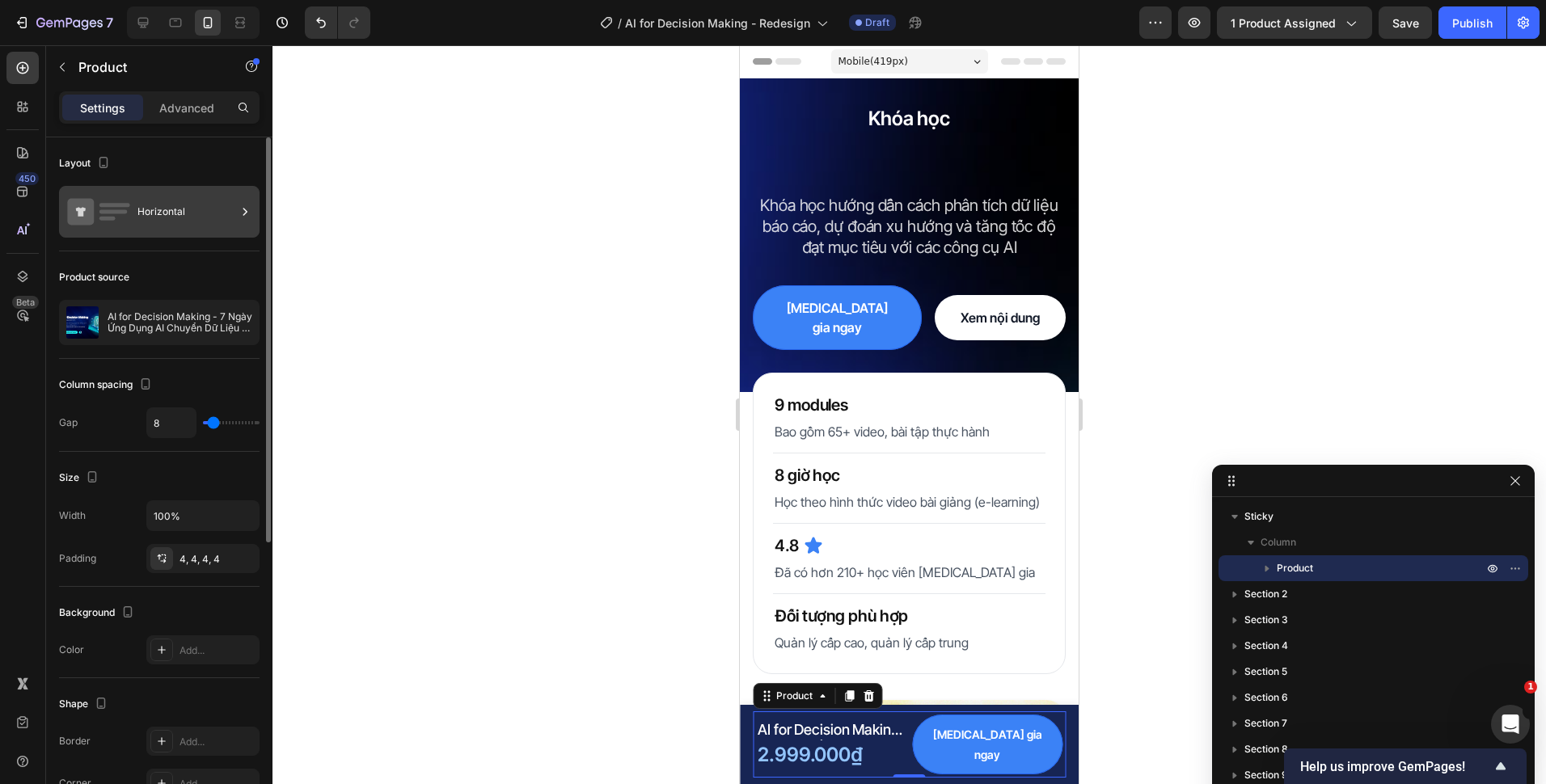
click at [179, 216] on div "Horizontal" at bounding box center [186, 212] width 98 height 37
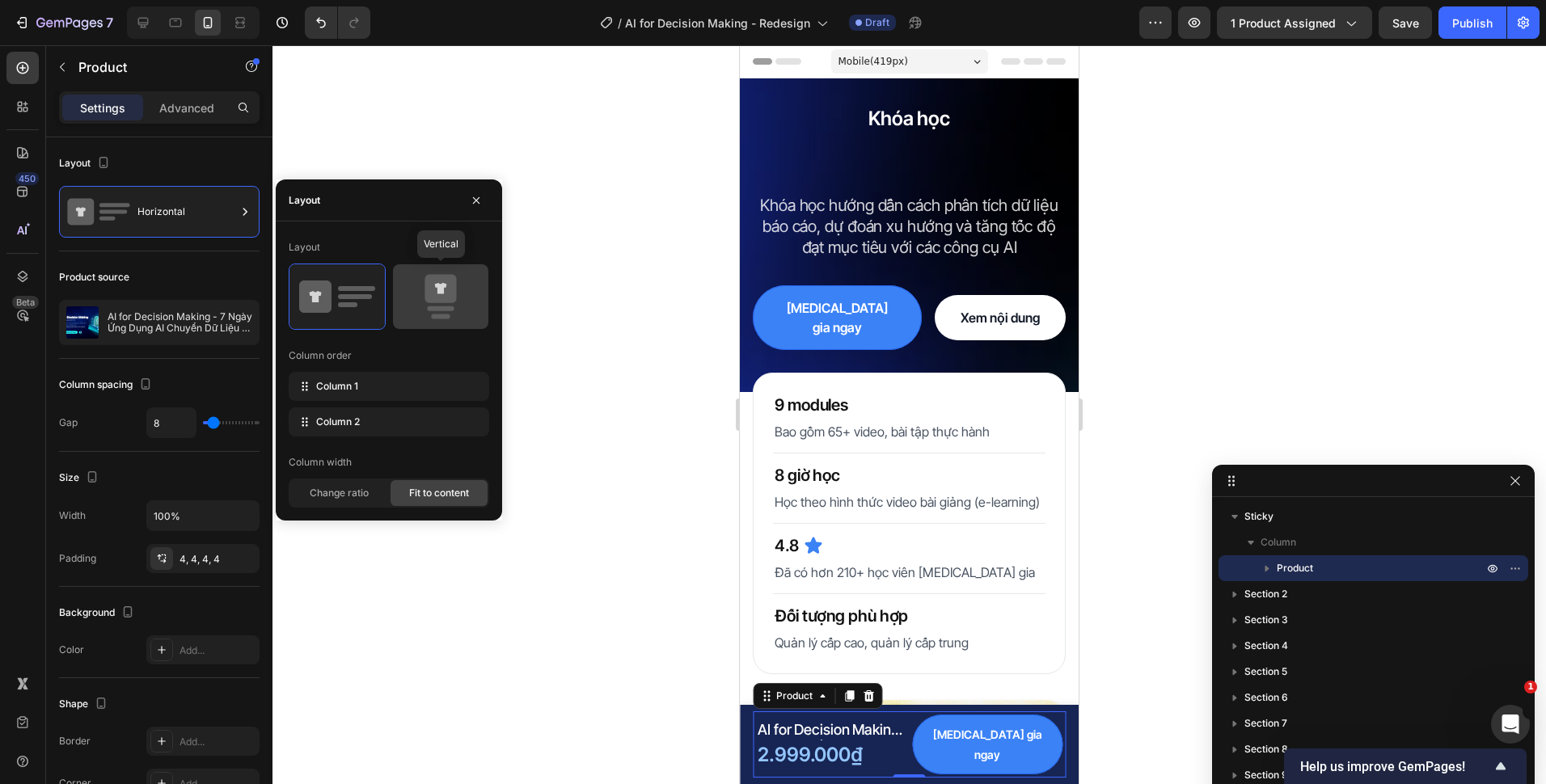
click at [425, 316] on icon at bounding box center [441, 296] width 76 height 45
type input "0"
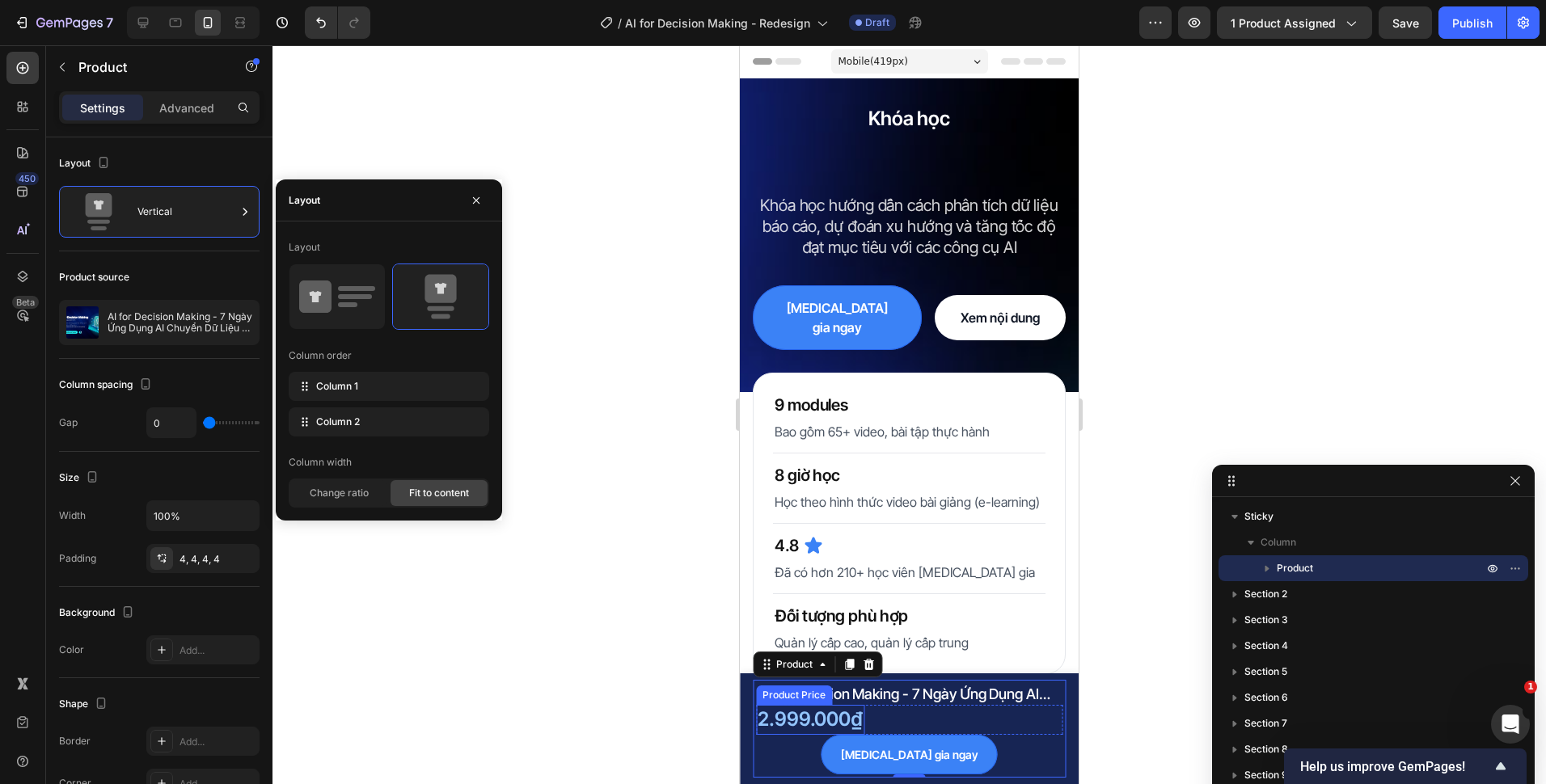
click at [826, 721] on div "2.999.000₫" at bounding box center [810, 719] width 108 height 29
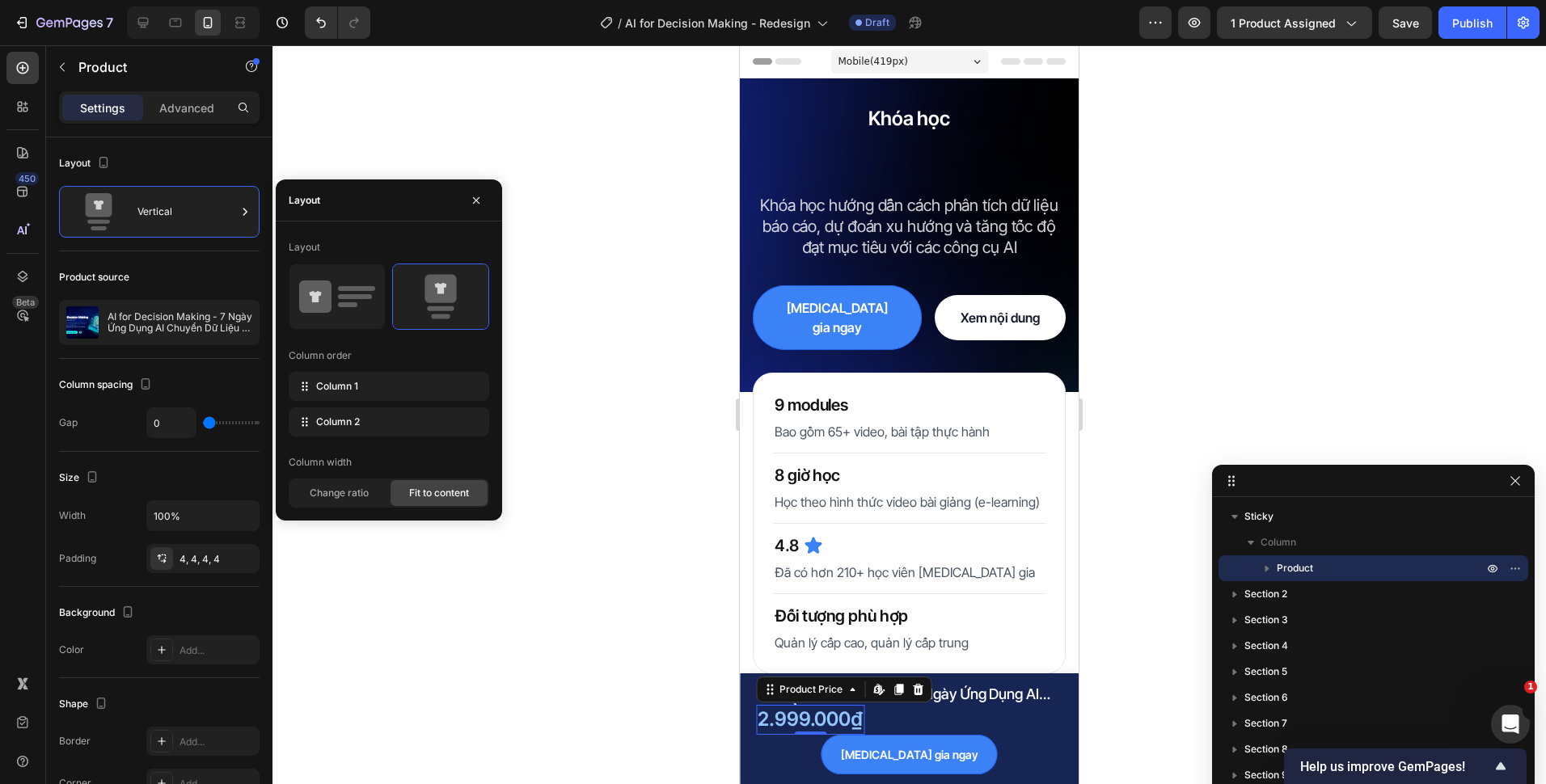
scroll to position [166, 0]
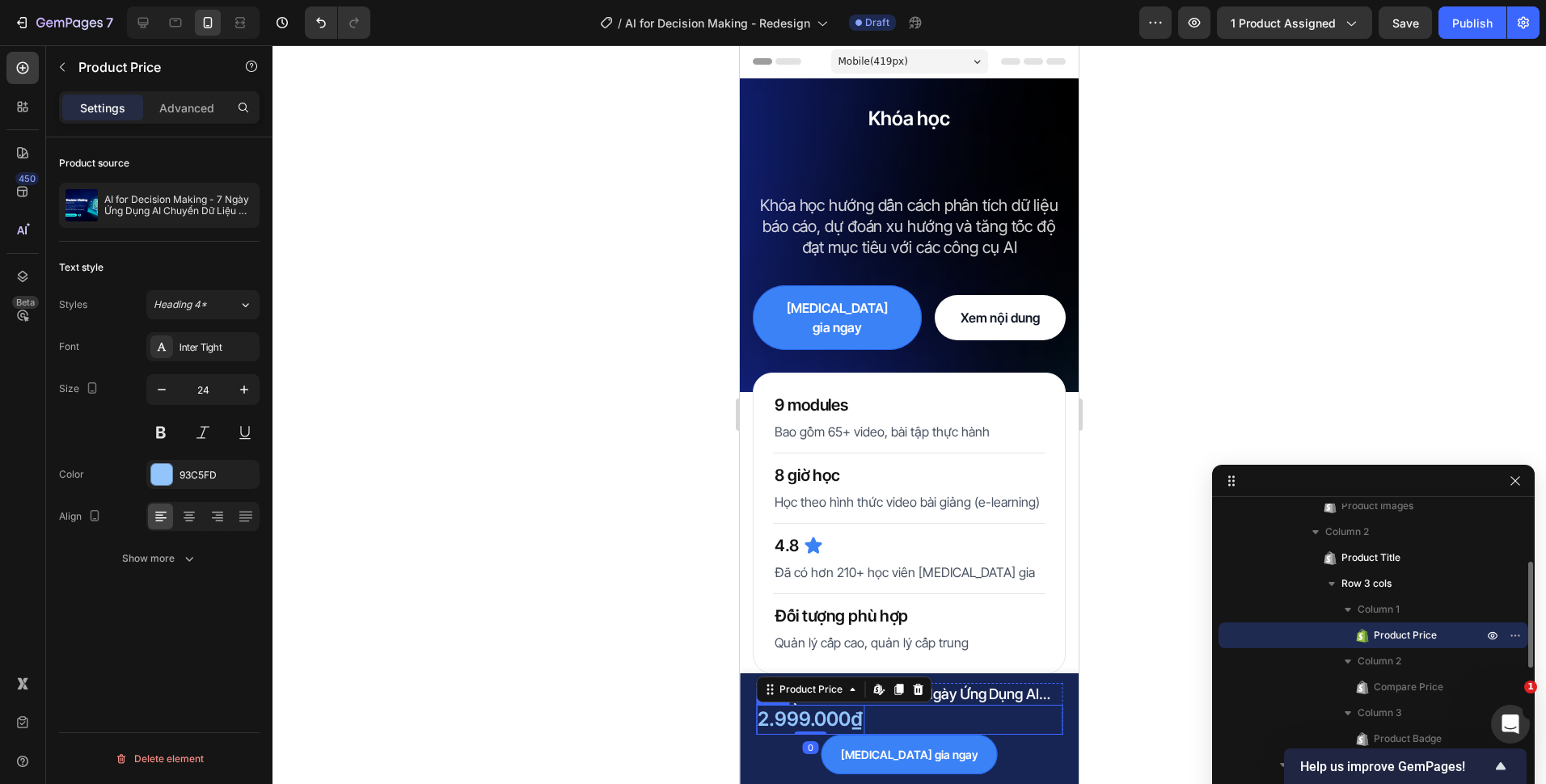
click at [910, 733] on div "2.999.000₫ Product Price Edit content in Shopify 0 Product Price Edit content i…" at bounding box center [909, 719] width 307 height 29
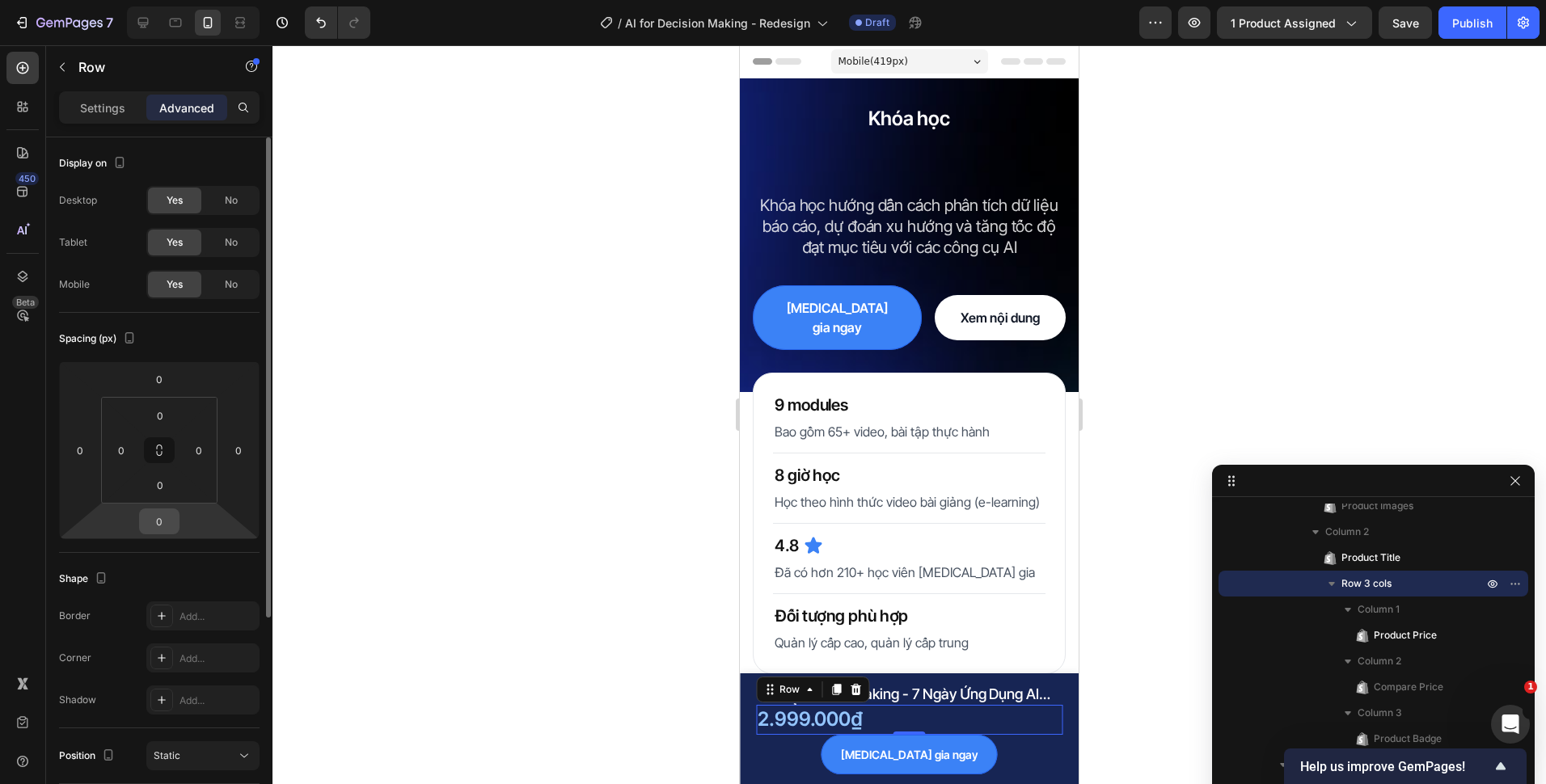
click at [154, 521] on input "0" at bounding box center [159, 521] width 32 height 25
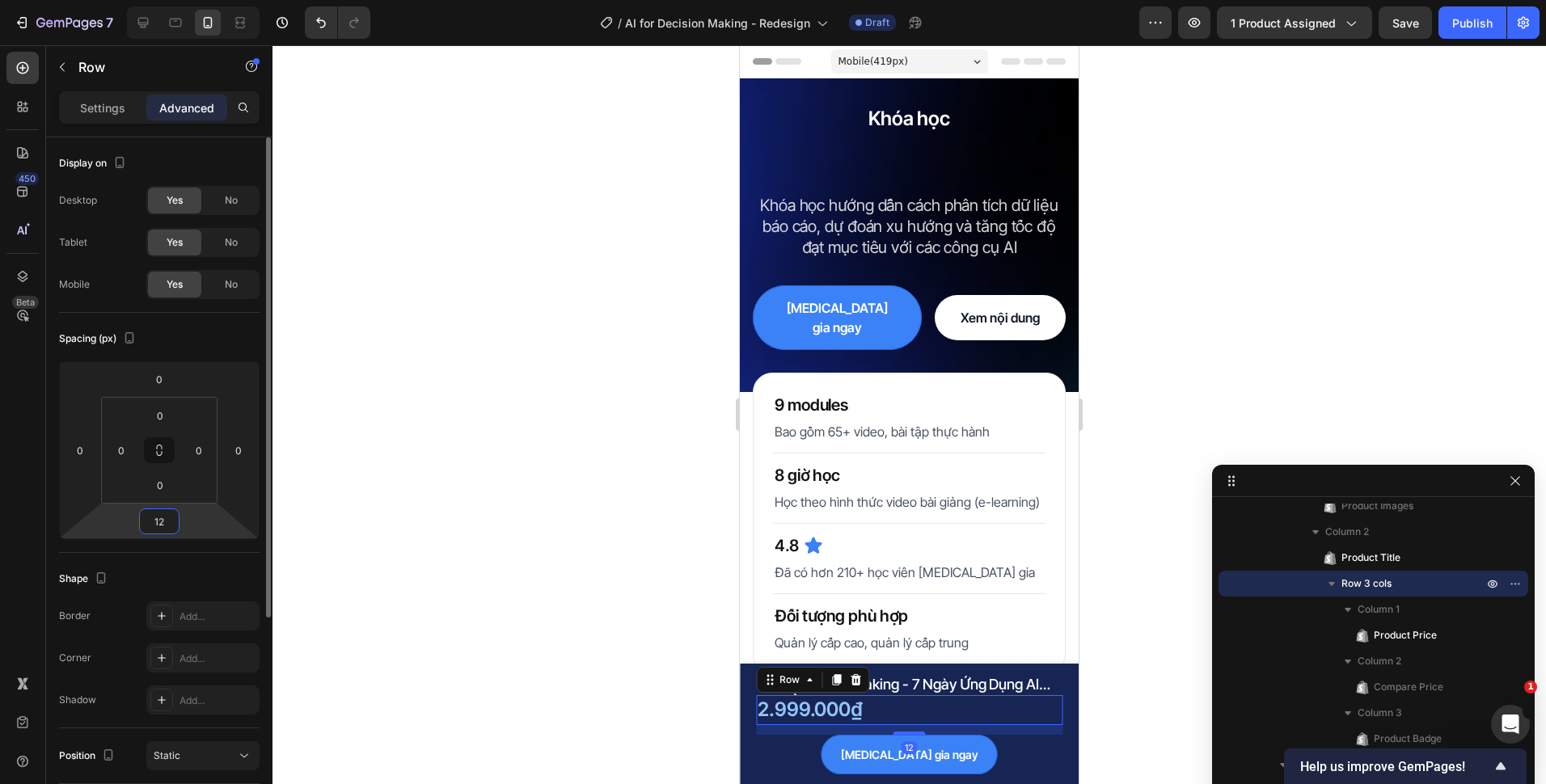
type input "12"
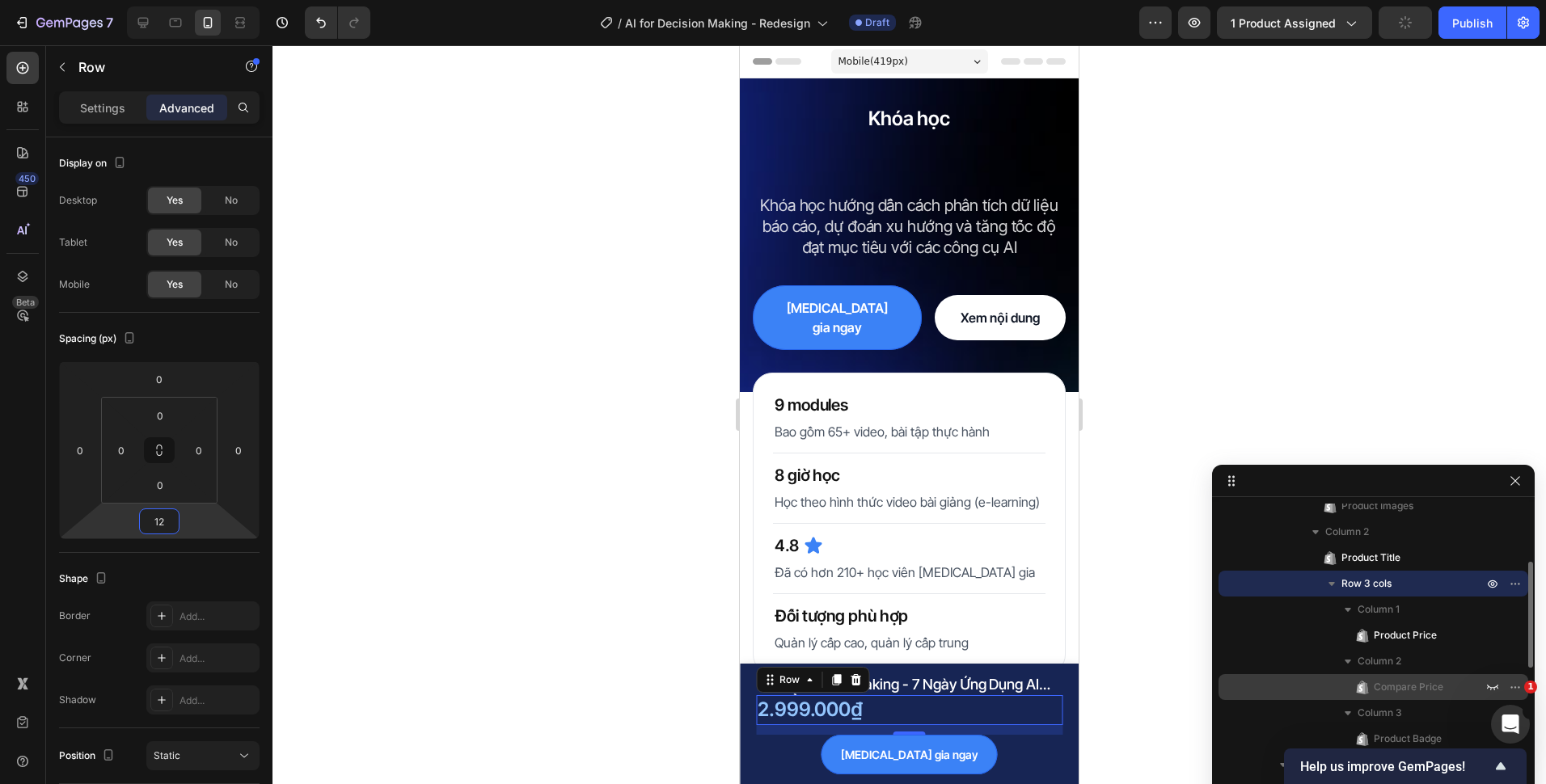
click at [1433, 686] on span "Compare Price" at bounding box center [1409, 687] width 69 height 16
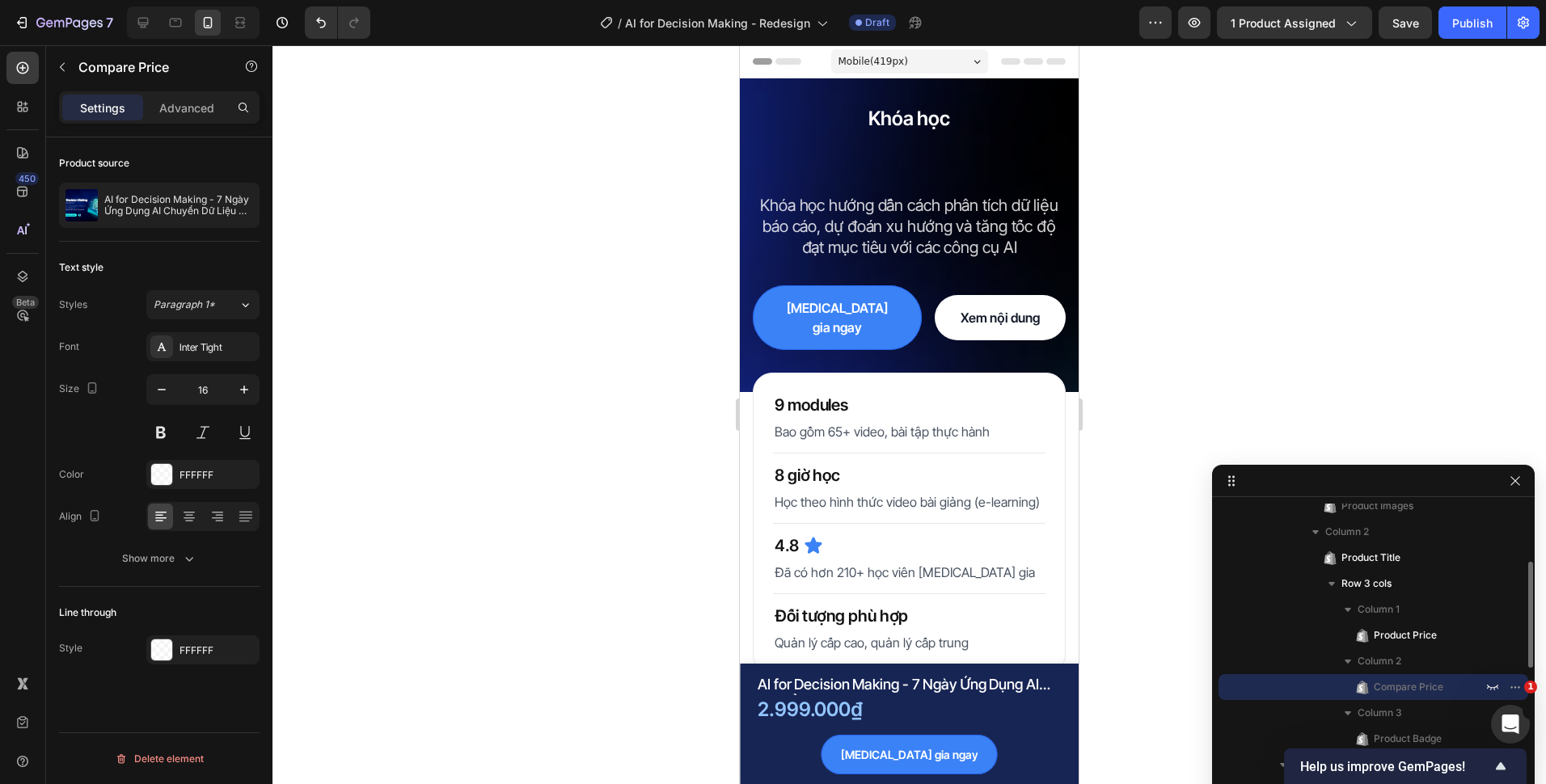
scroll to position [246, 0]
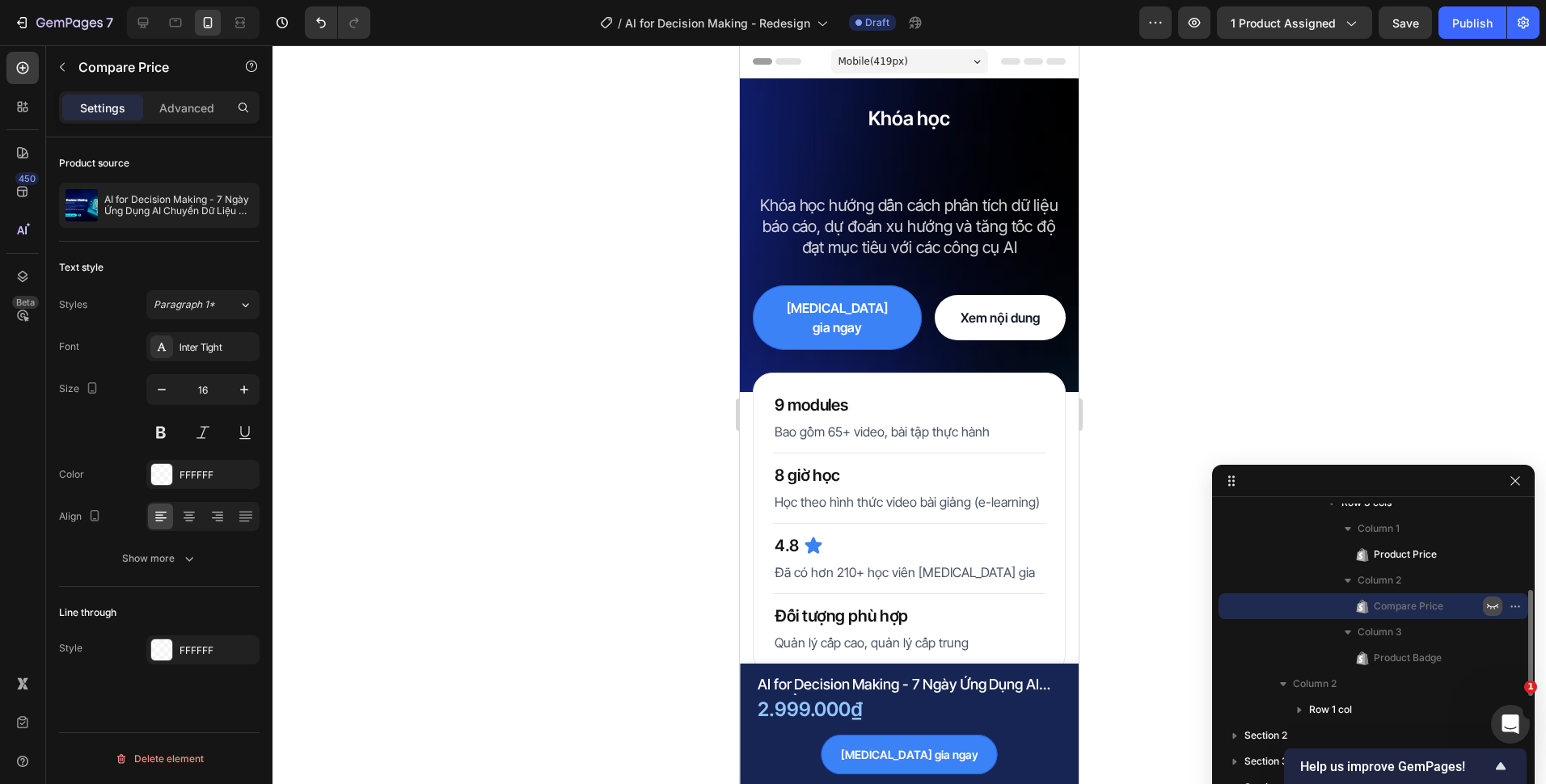
click at [1493, 605] on icon "button" at bounding box center [1492, 605] width 13 height 13
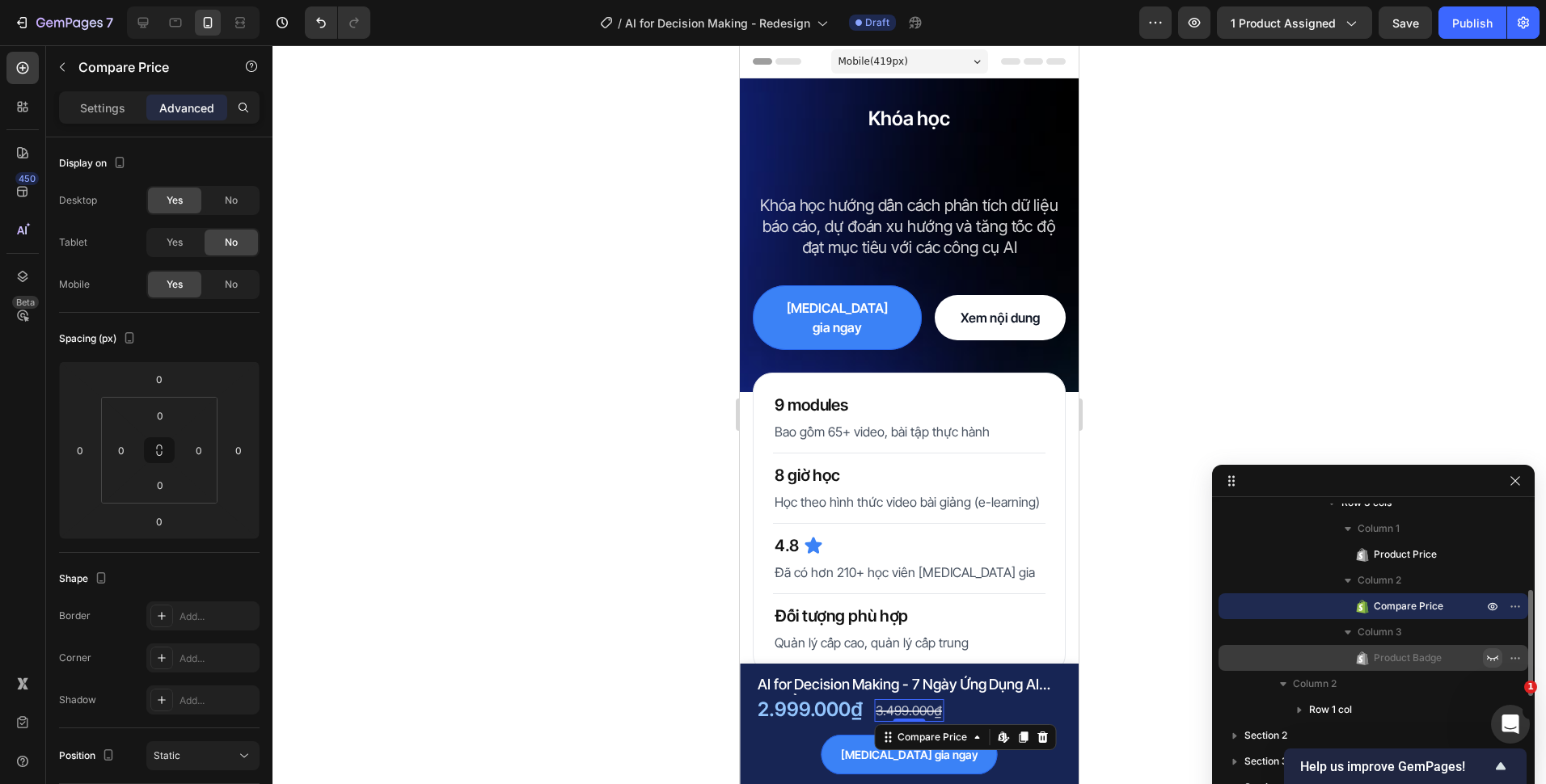
click at [1485, 662] on button "button" at bounding box center [1493, 658] width 19 height 19
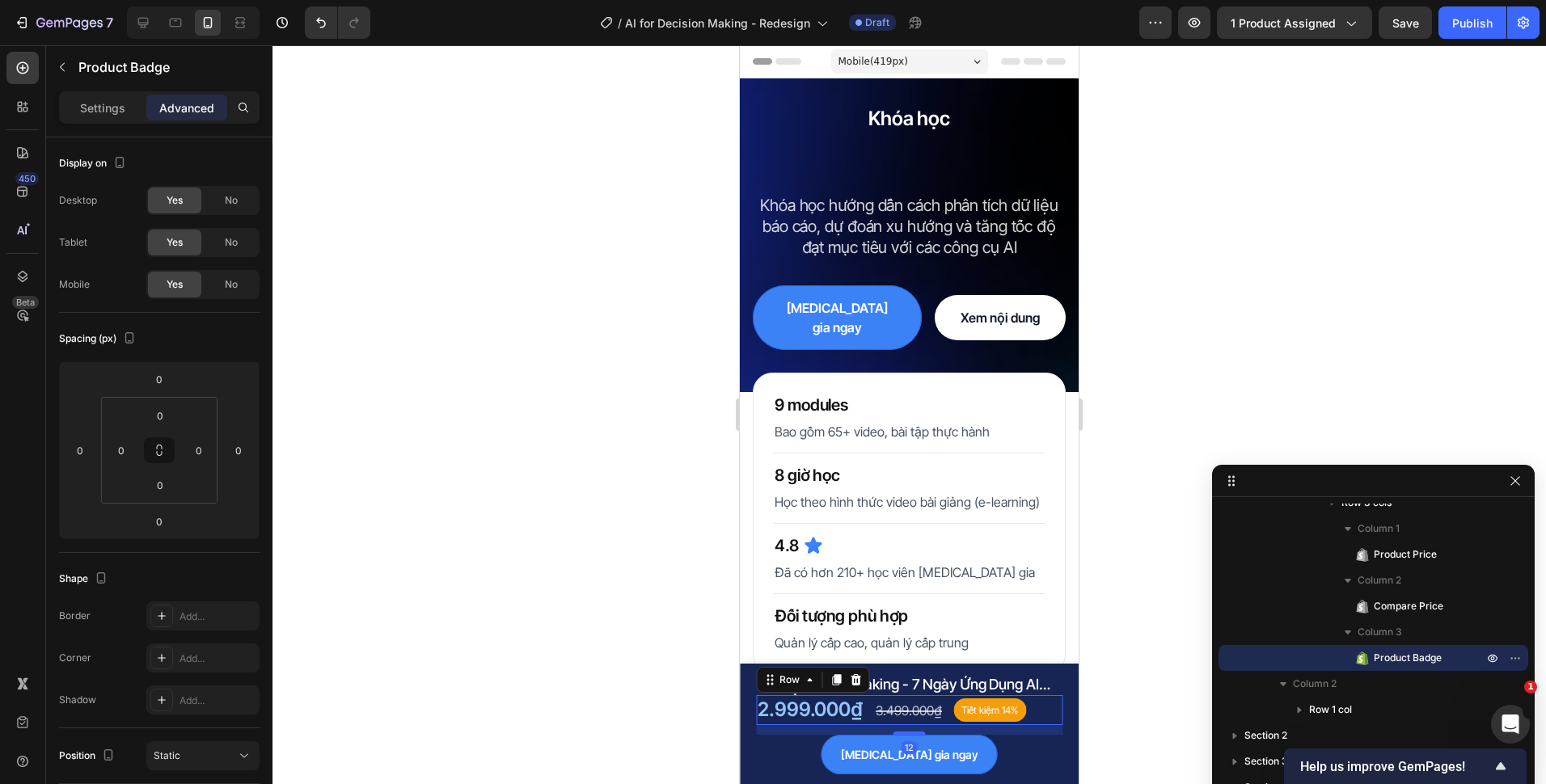
click at [943, 709] on div "2.999.000₫ Product Price Product Price 3.499.000₫ Compare Price Compare Price T…" at bounding box center [909, 709] width 307 height 29
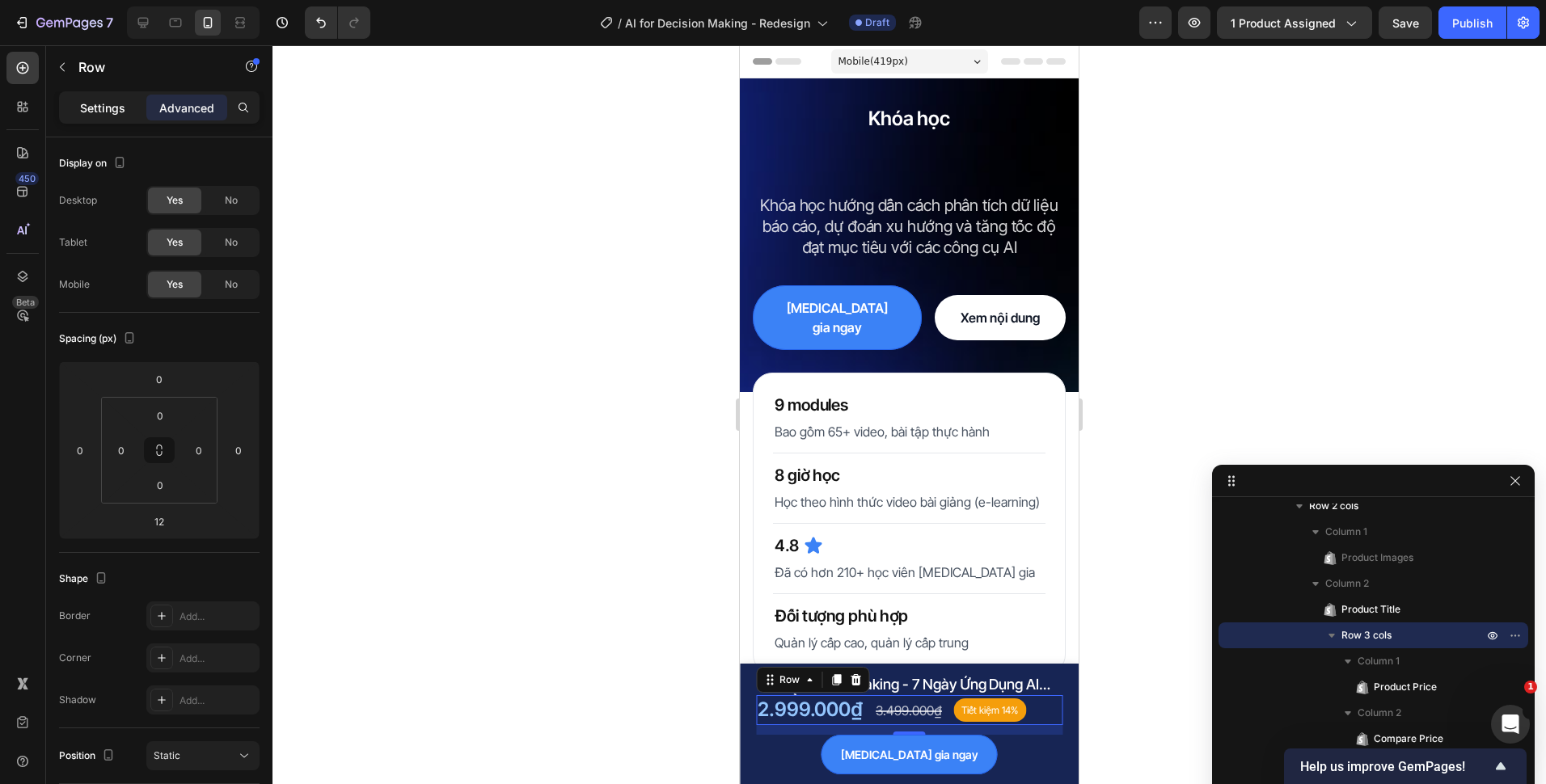
click at [80, 114] on p "Settings" at bounding box center [102, 108] width 45 height 17
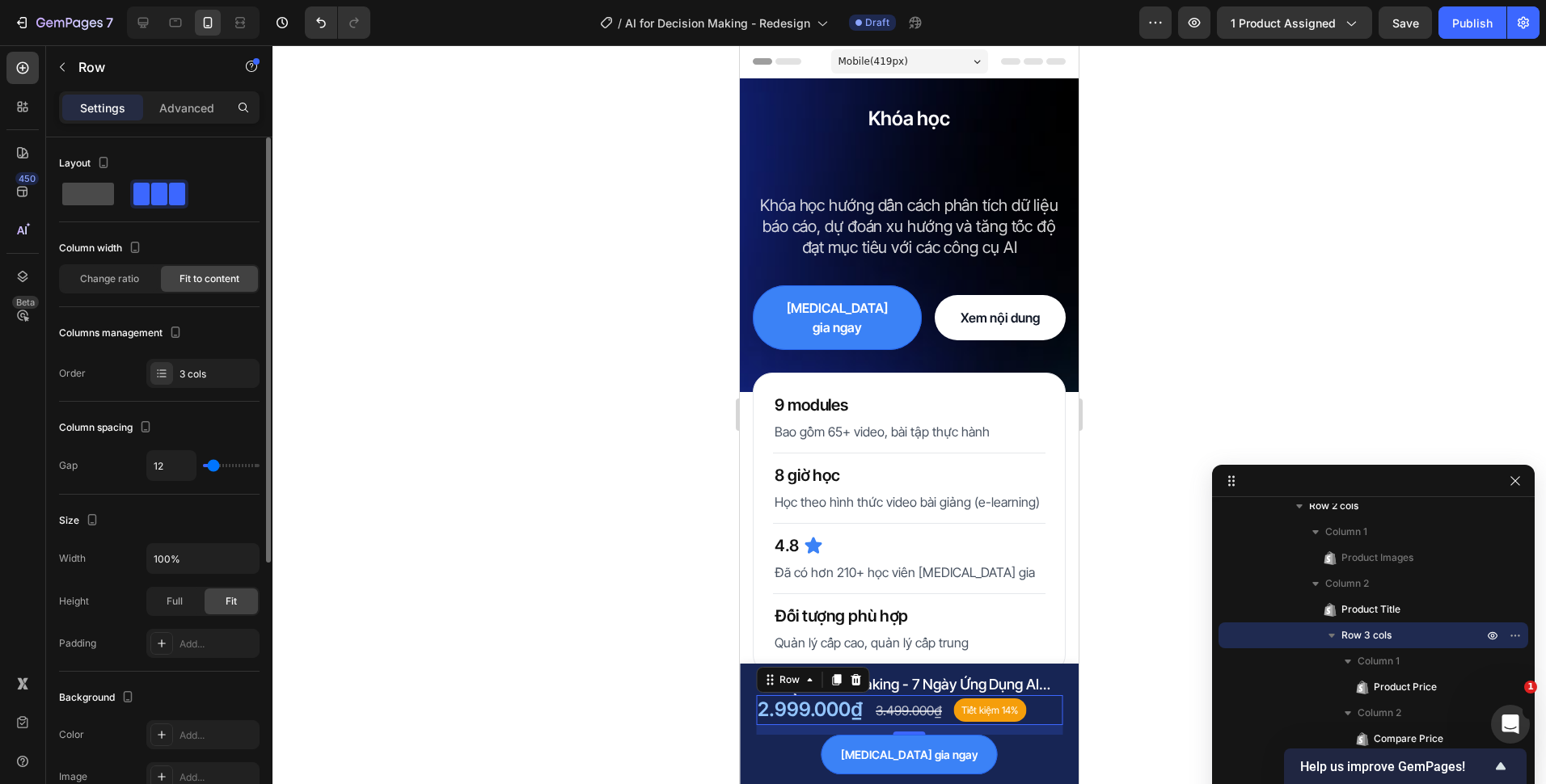
click at [84, 193] on span at bounding box center [87, 194] width 52 height 23
type input "16"
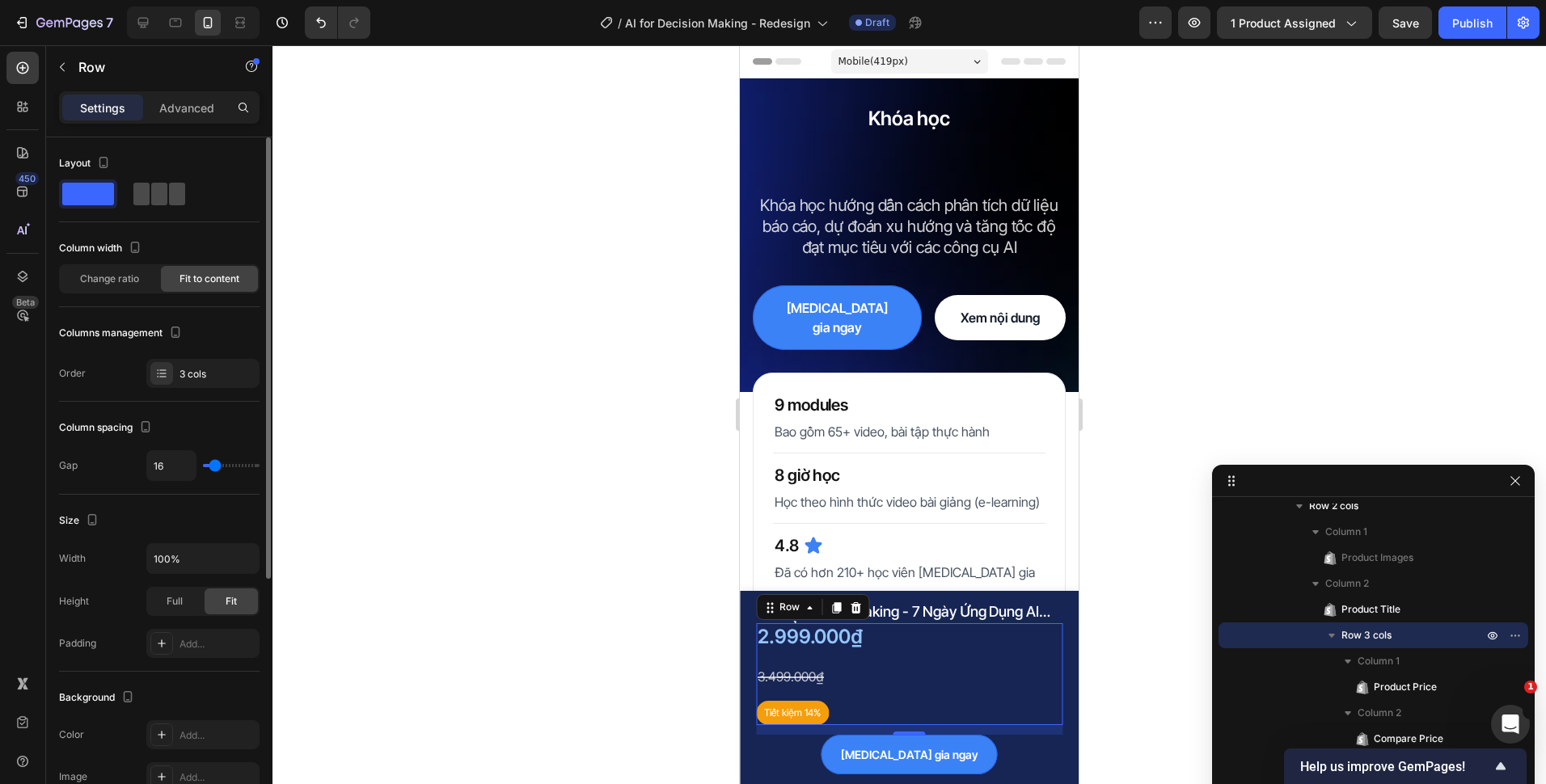
click at [134, 190] on span at bounding box center [141, 194] width 16 height 23
type input "12"
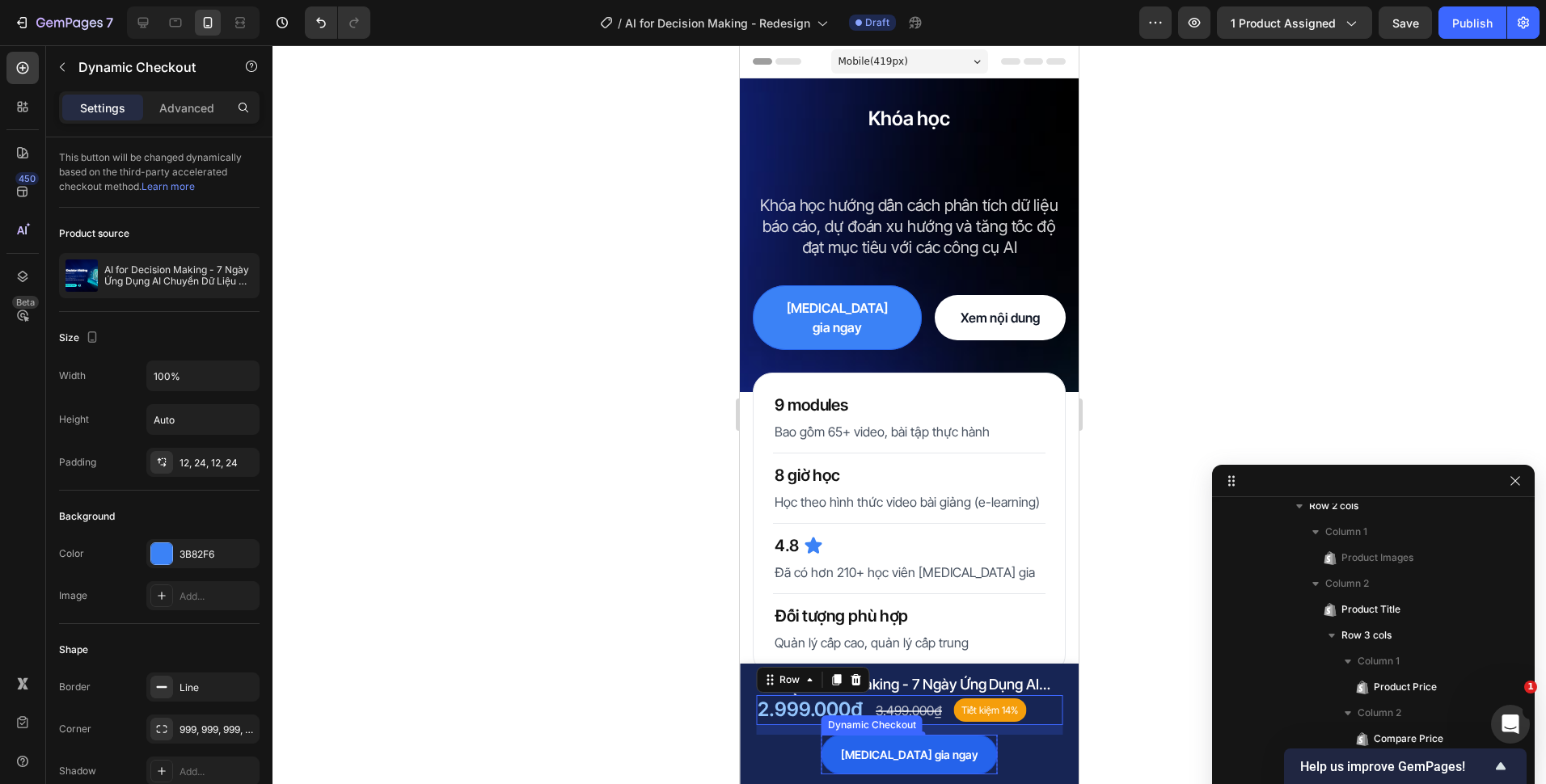
click at [951, 763] on button "[MEDICAL_DATA] gia ngay" at bounding box center [910, 754] width 176 height 40
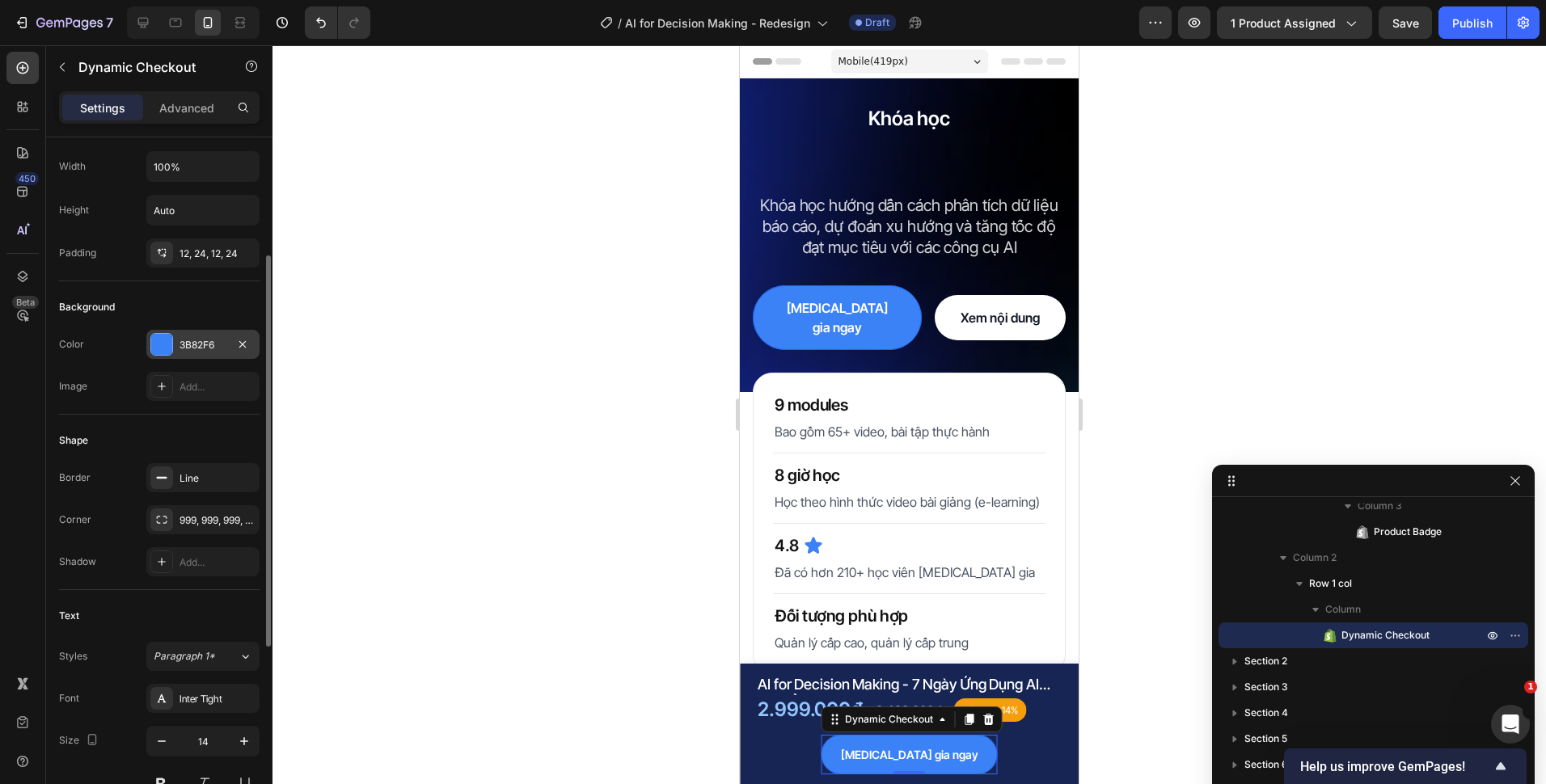
scroll to position [47, 0]
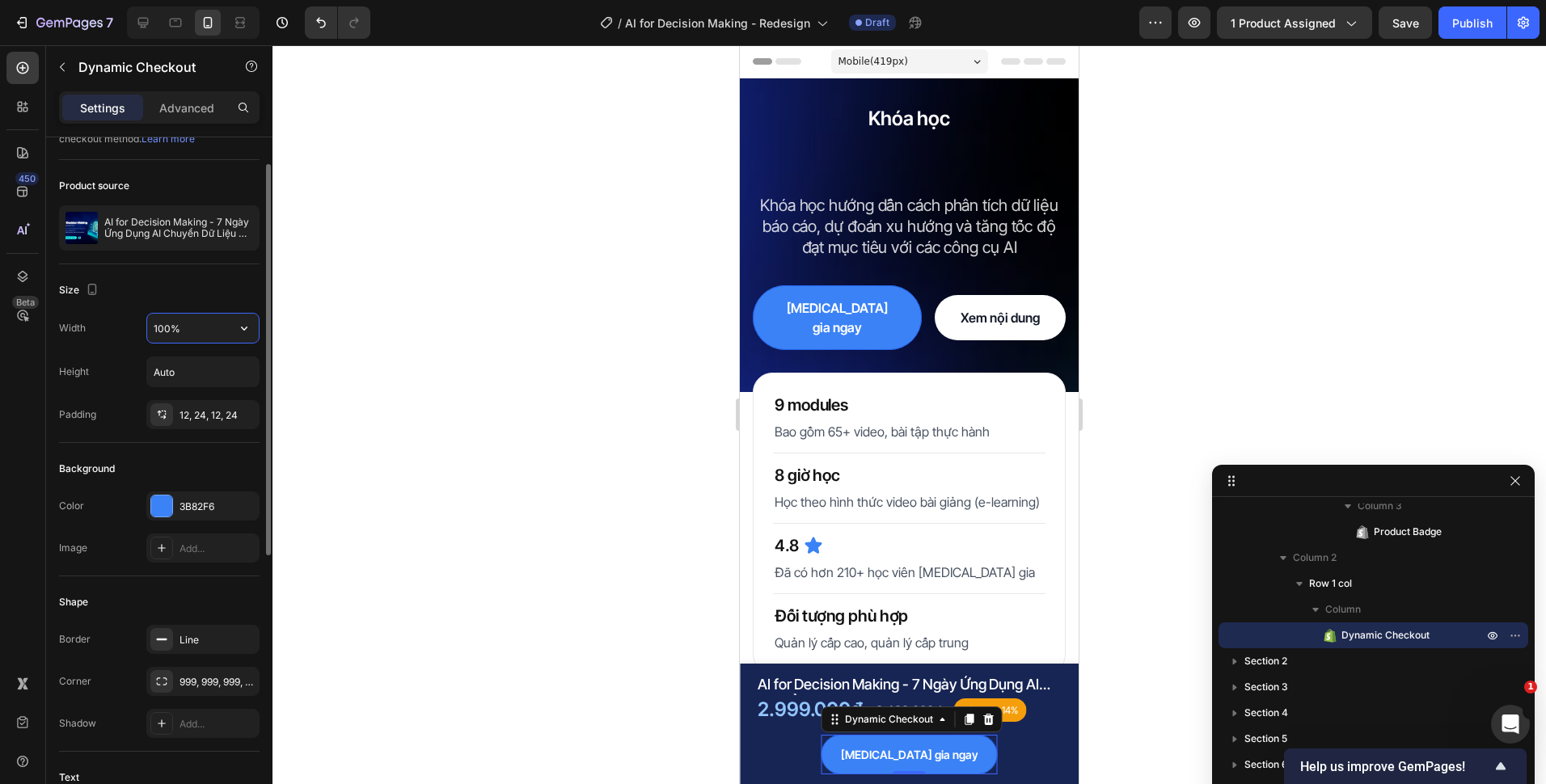
click at [192, 335] on input "100%" at bounding box center [203, 328] width 112 height 29
click at [253, 331] on button "button" at bounding box center [244, 328] width 29 height 29
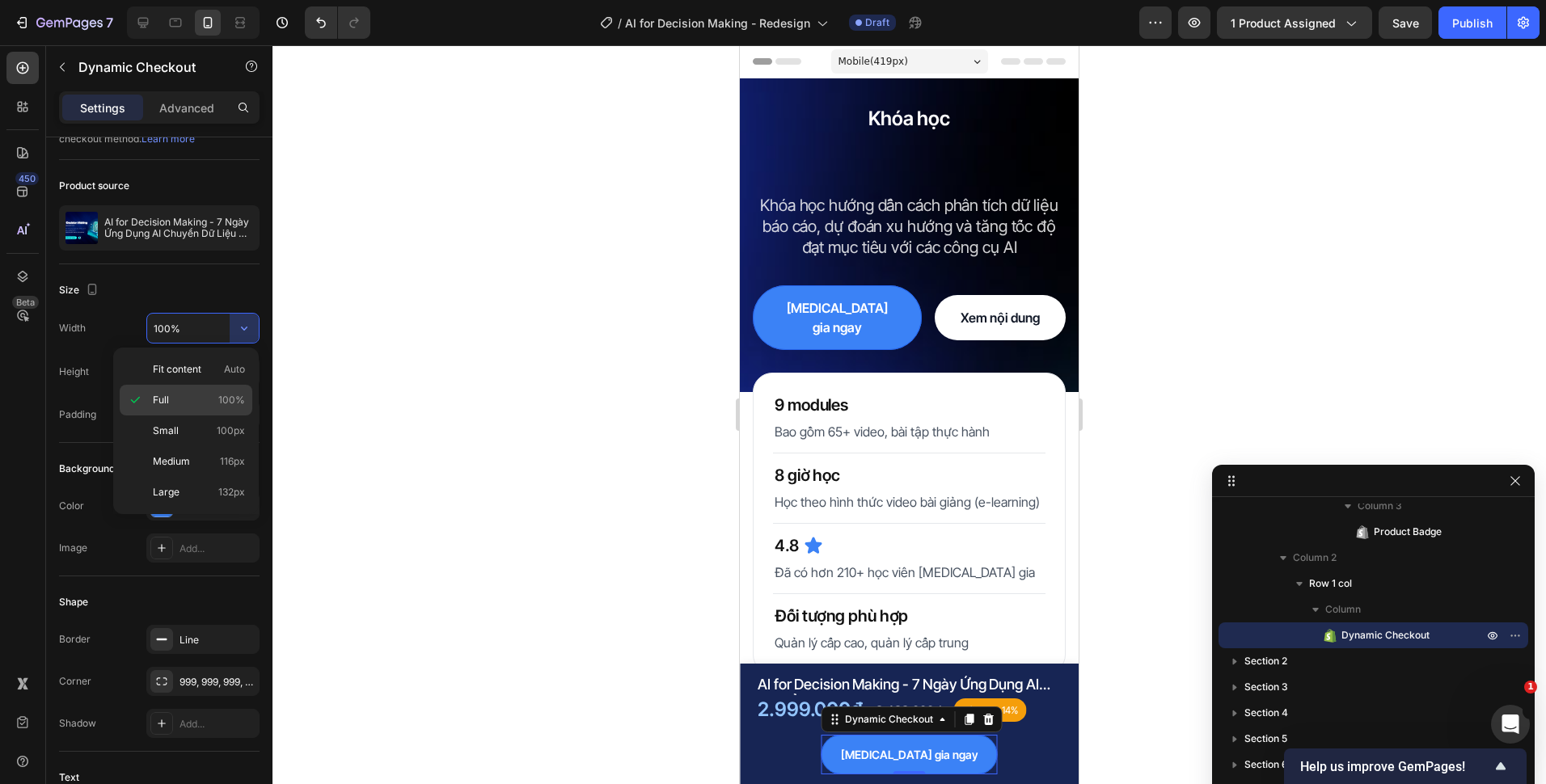
click at [215, 389] on div "Full 100%" at bounding box center [186, 400] width 133 height 30
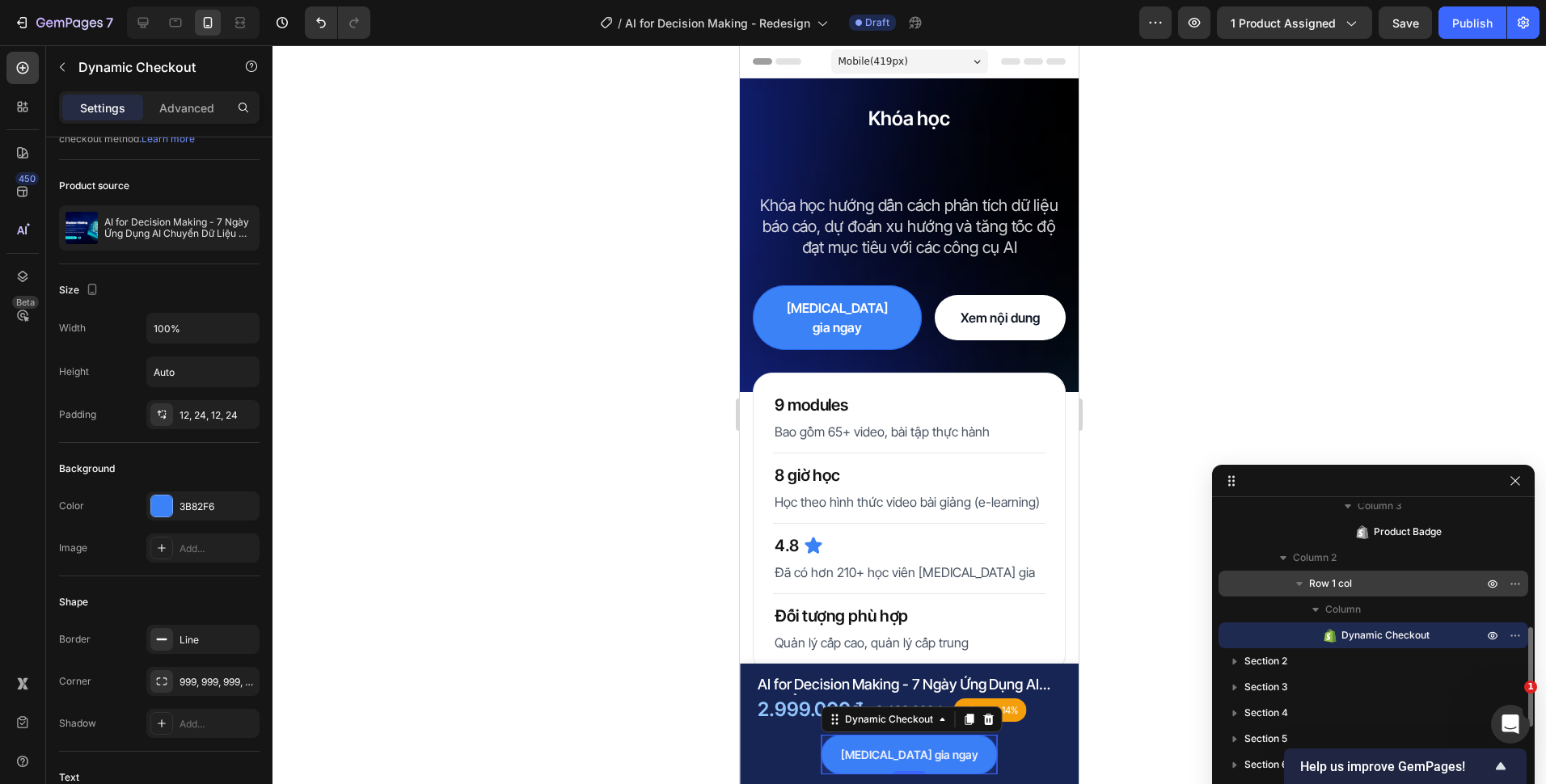
click at [1344, 578] on span "Row 1 col" at bounding box center [1330, 583] width 43 height 16
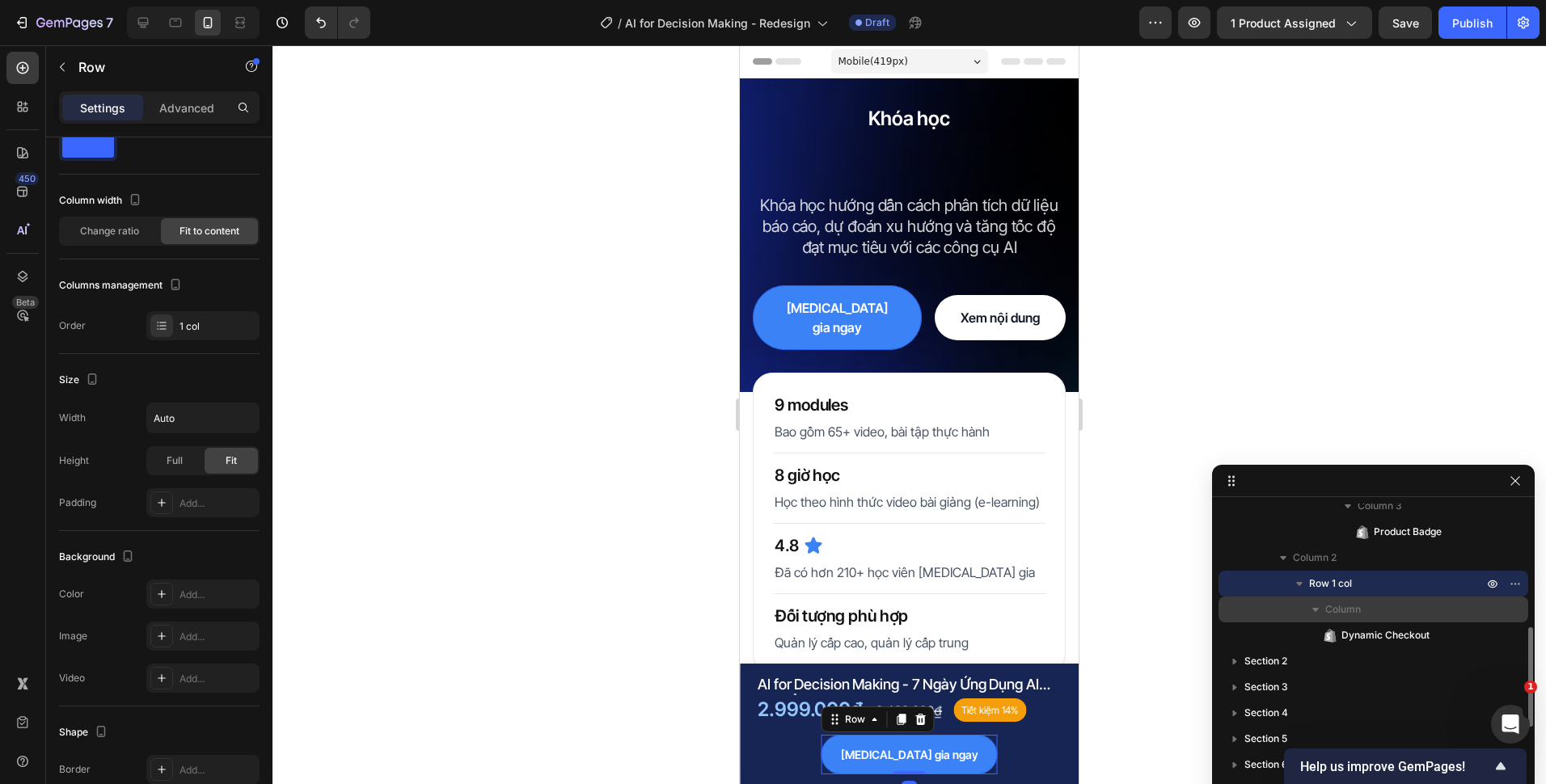
scroll to position [0, 0]
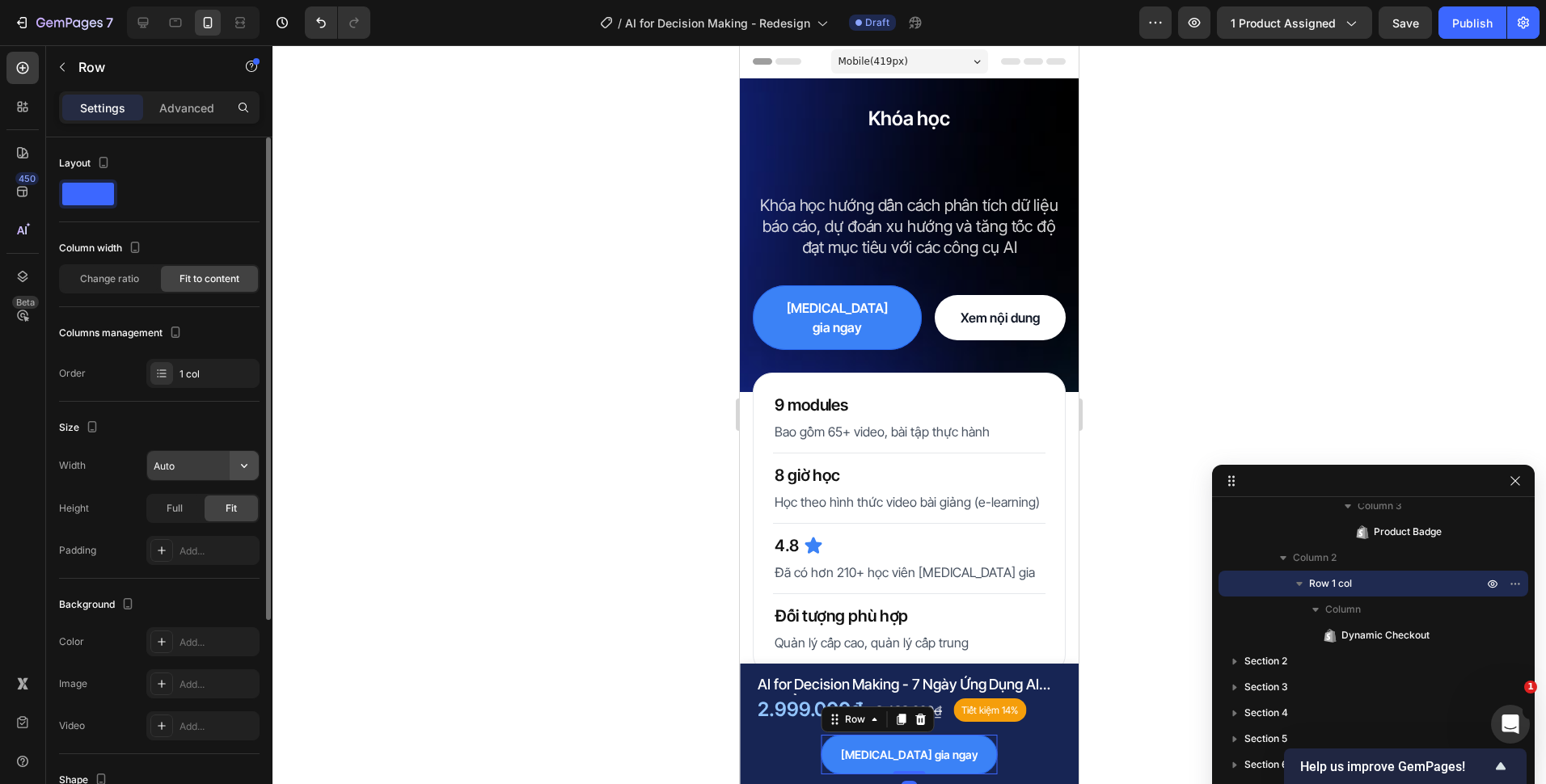
click at [232, 467] on button "button" at bounding box center [244, 466] width 29 height 29
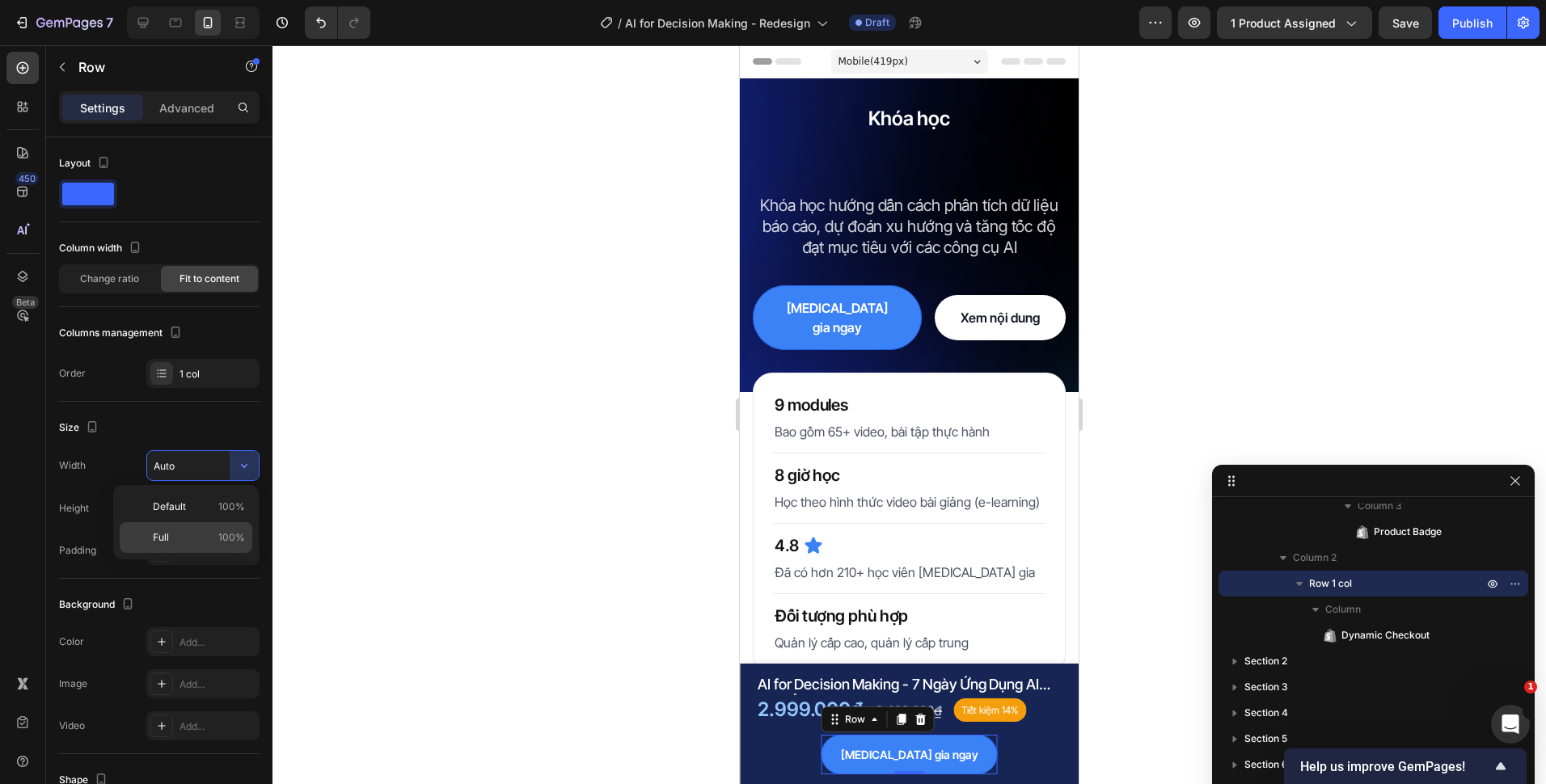
click at [206, 536] on p "Full 100%" at bounding box center [198, 537] width 92 height 14
type input "100%"
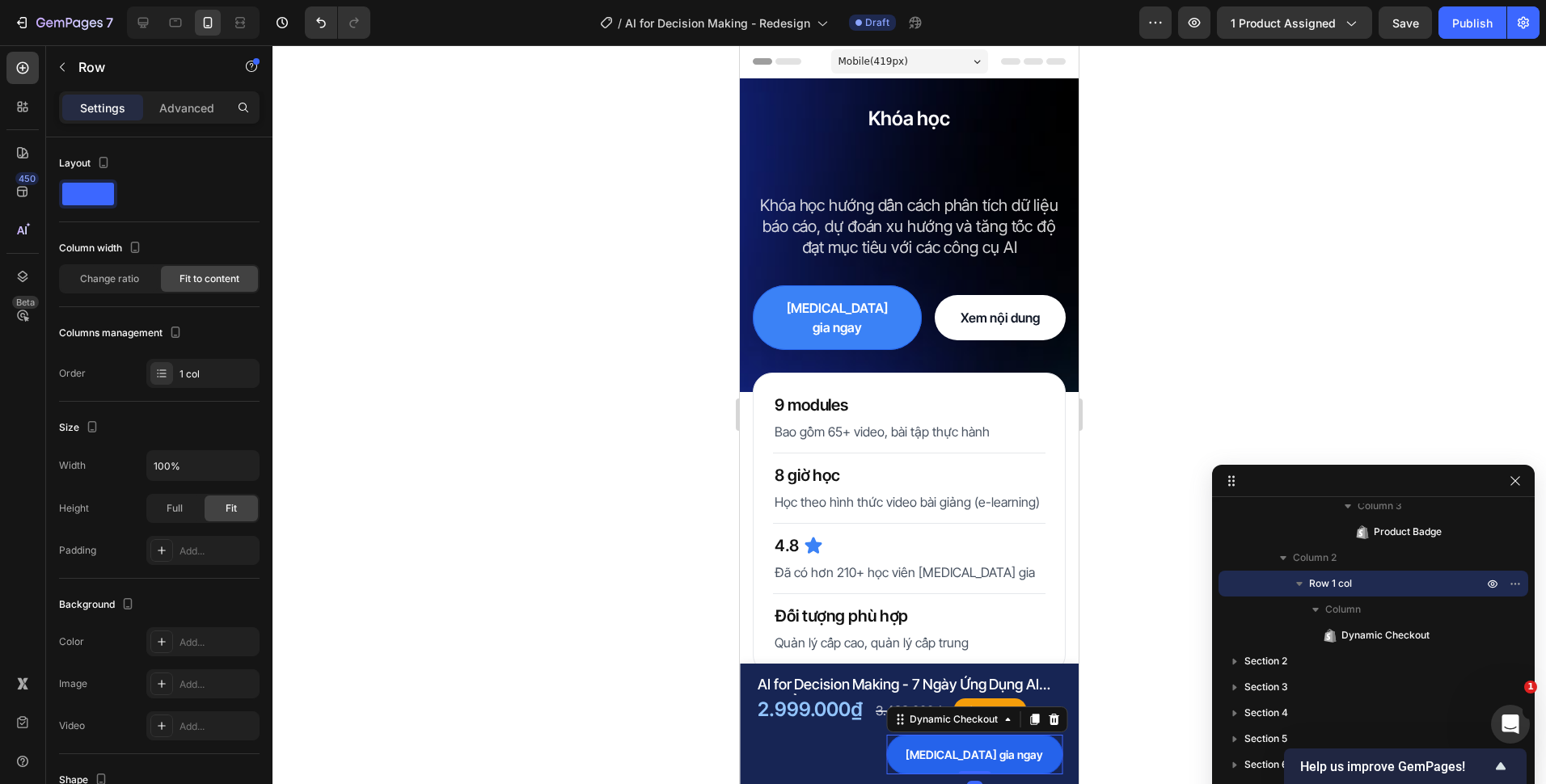
click at [944, 752] on button "[MEDICAL_DATA] gia ngay" at bounding box center [974, 754] width 176 height 40
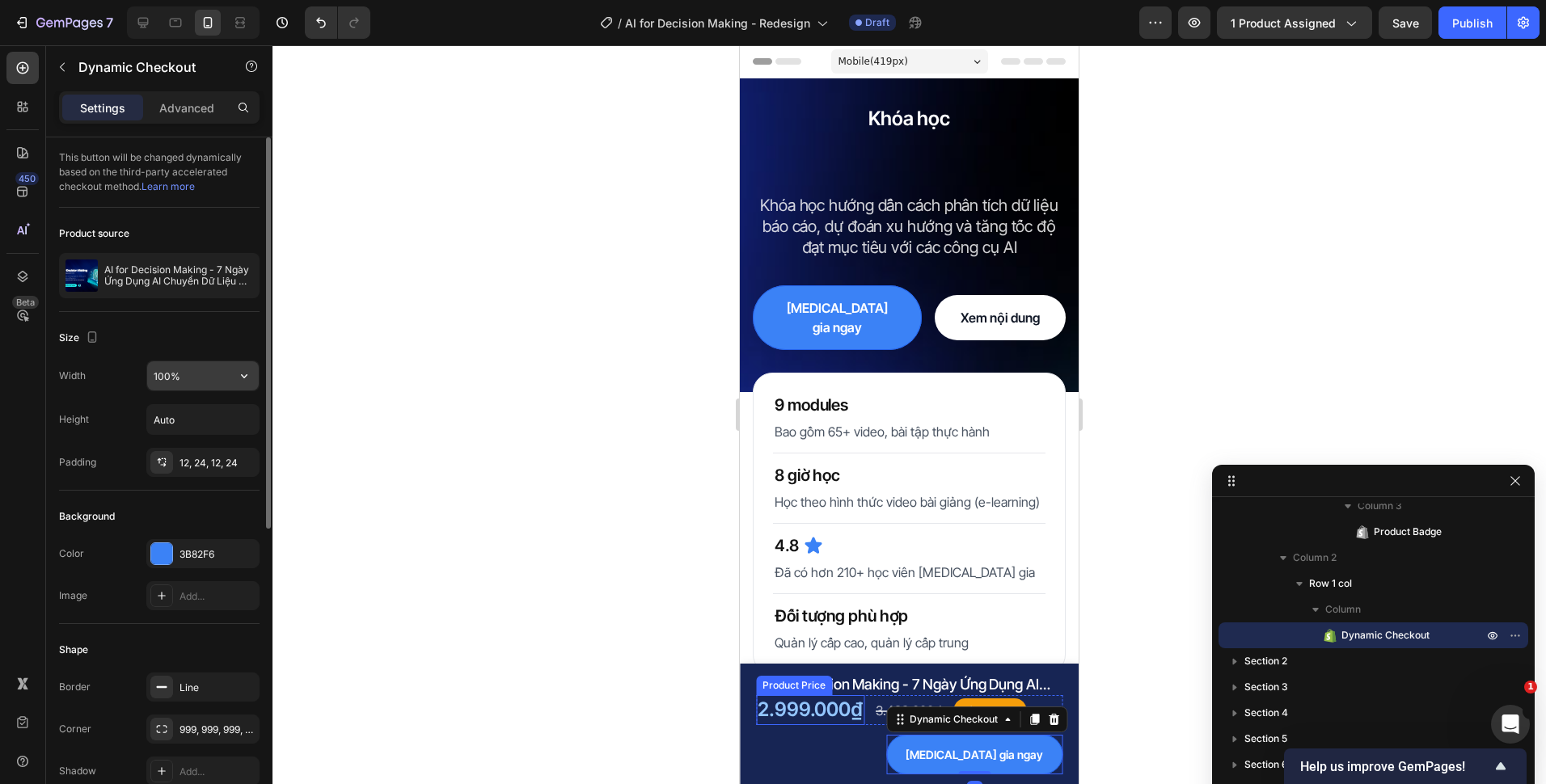
click at [243, 378] on icon "button" at bounding box center [244, 375] width 16 height 16
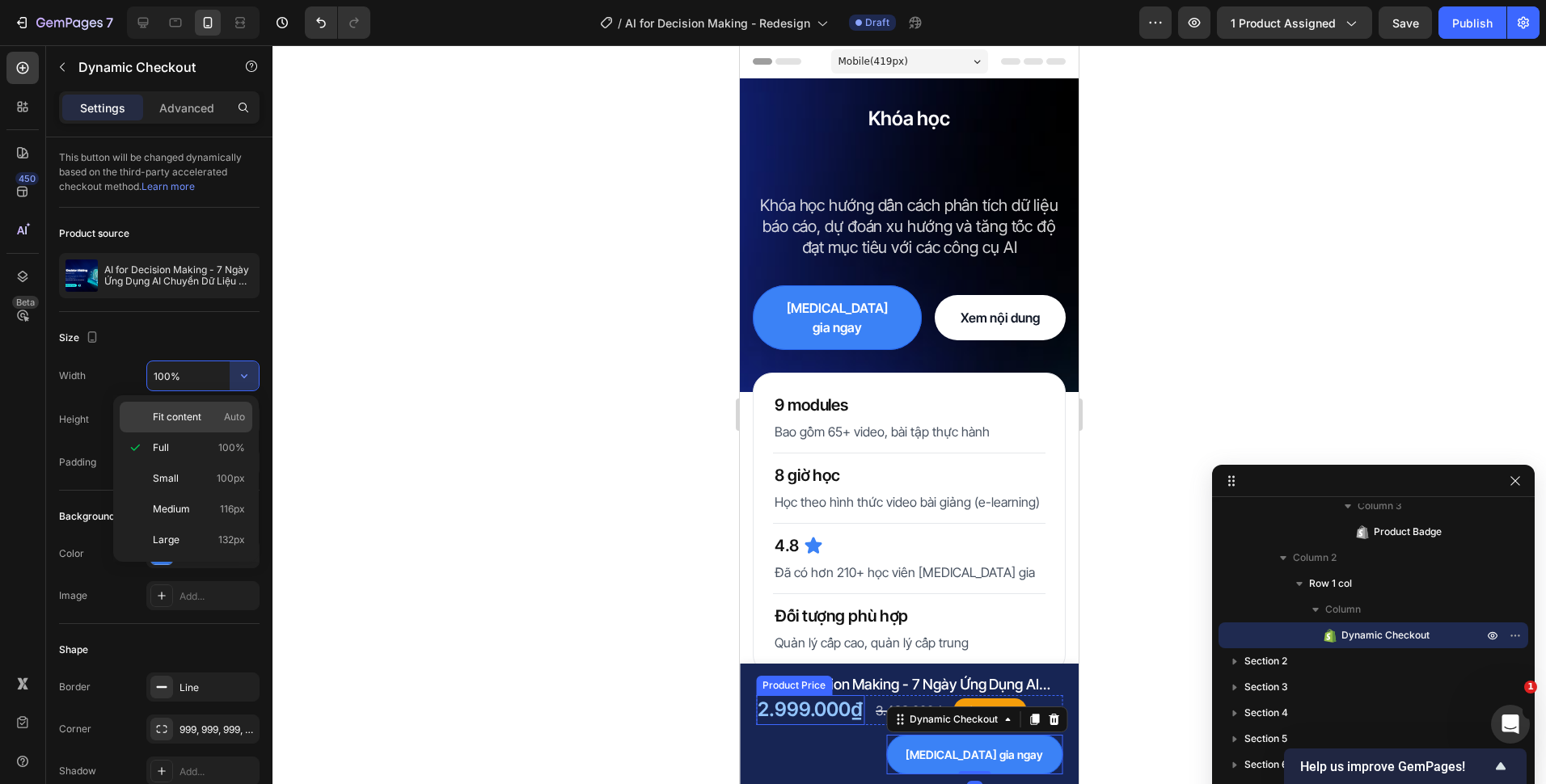
click at [226, 428] on div "Fit content Auto" at bounding box center [186, 417] width 133 height 30
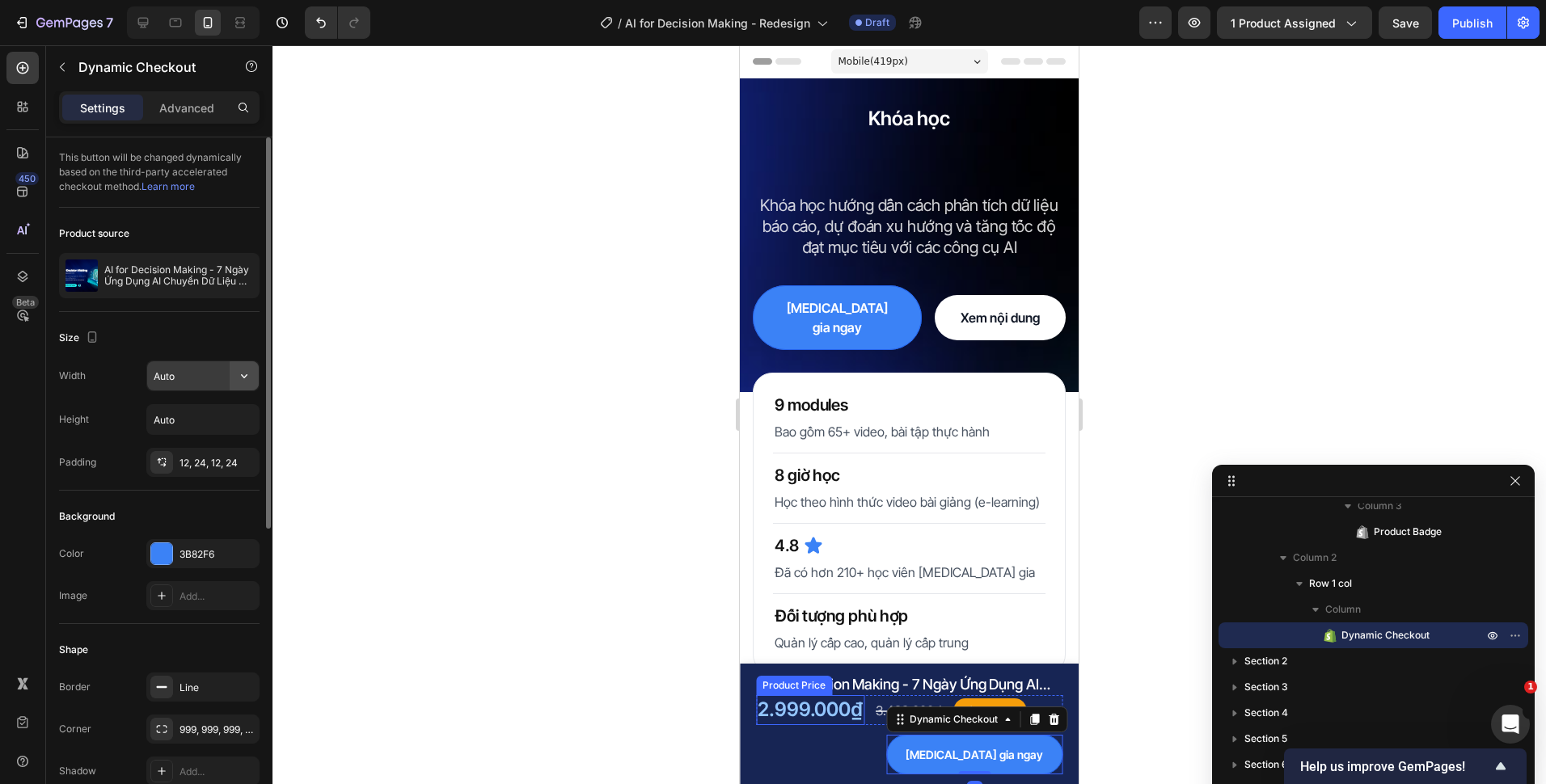
click at [243, 378] on icon "button" at bounding box center [244, 375] width 16 height 16
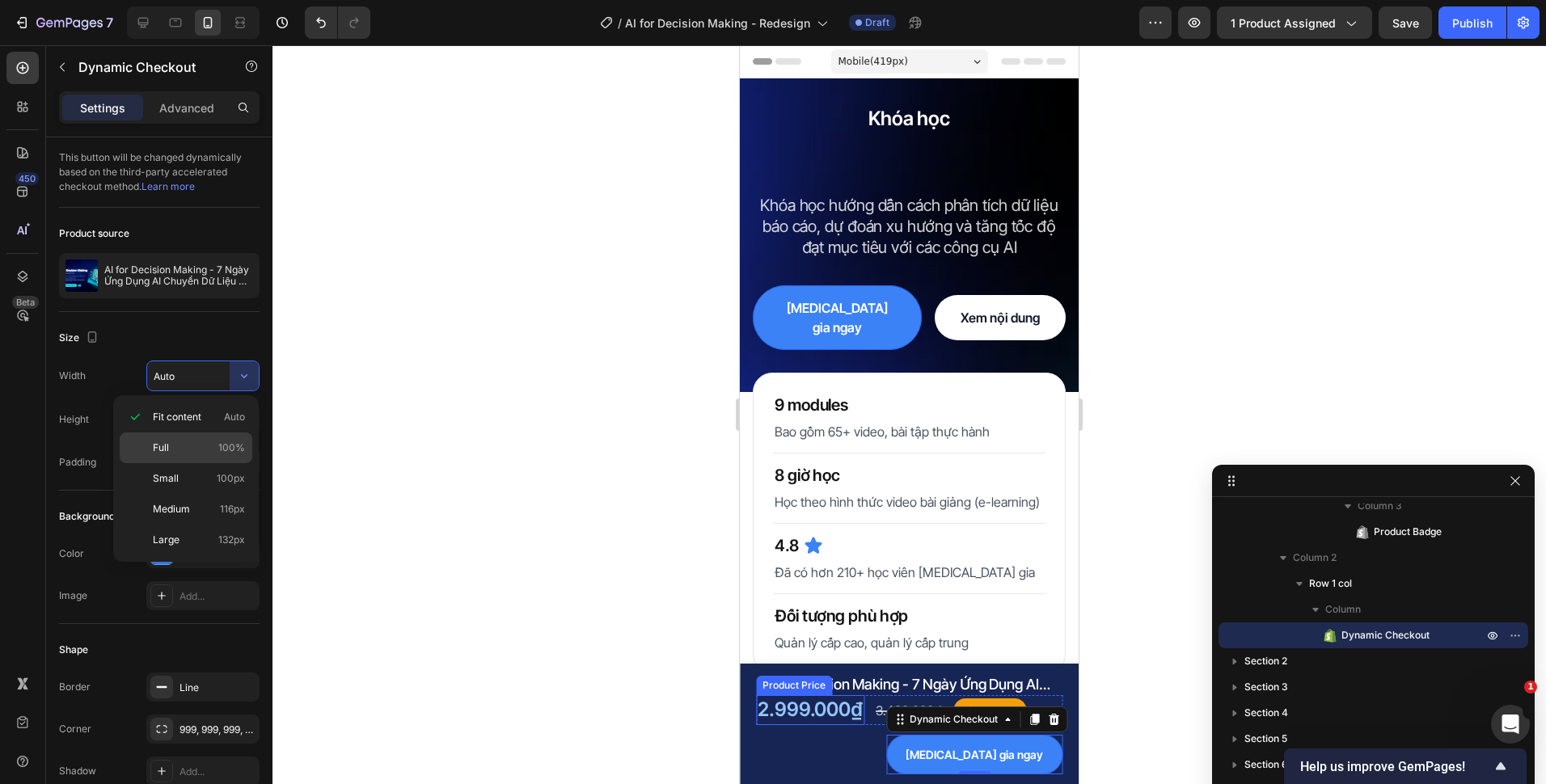
click at [214, 445] on p "Full 100%" at bounding box center [198, 447] width 92 height 14
type input "100%"
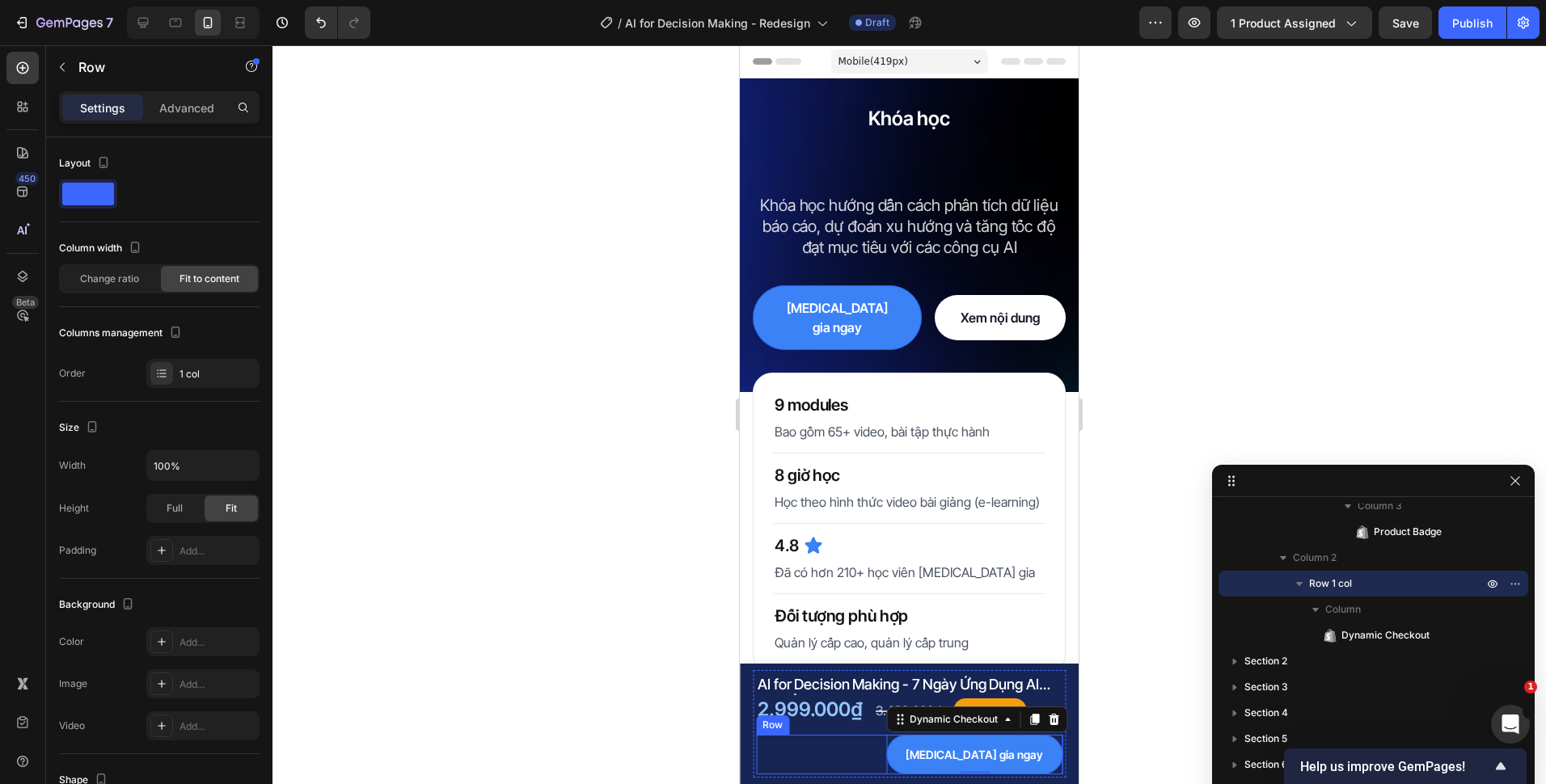
click at [914, 753] on div "[MEDICAL_DATA] gia ngay Dynamic Checkout 0 Row" at bounding box center [909, 754] width 307 height 40
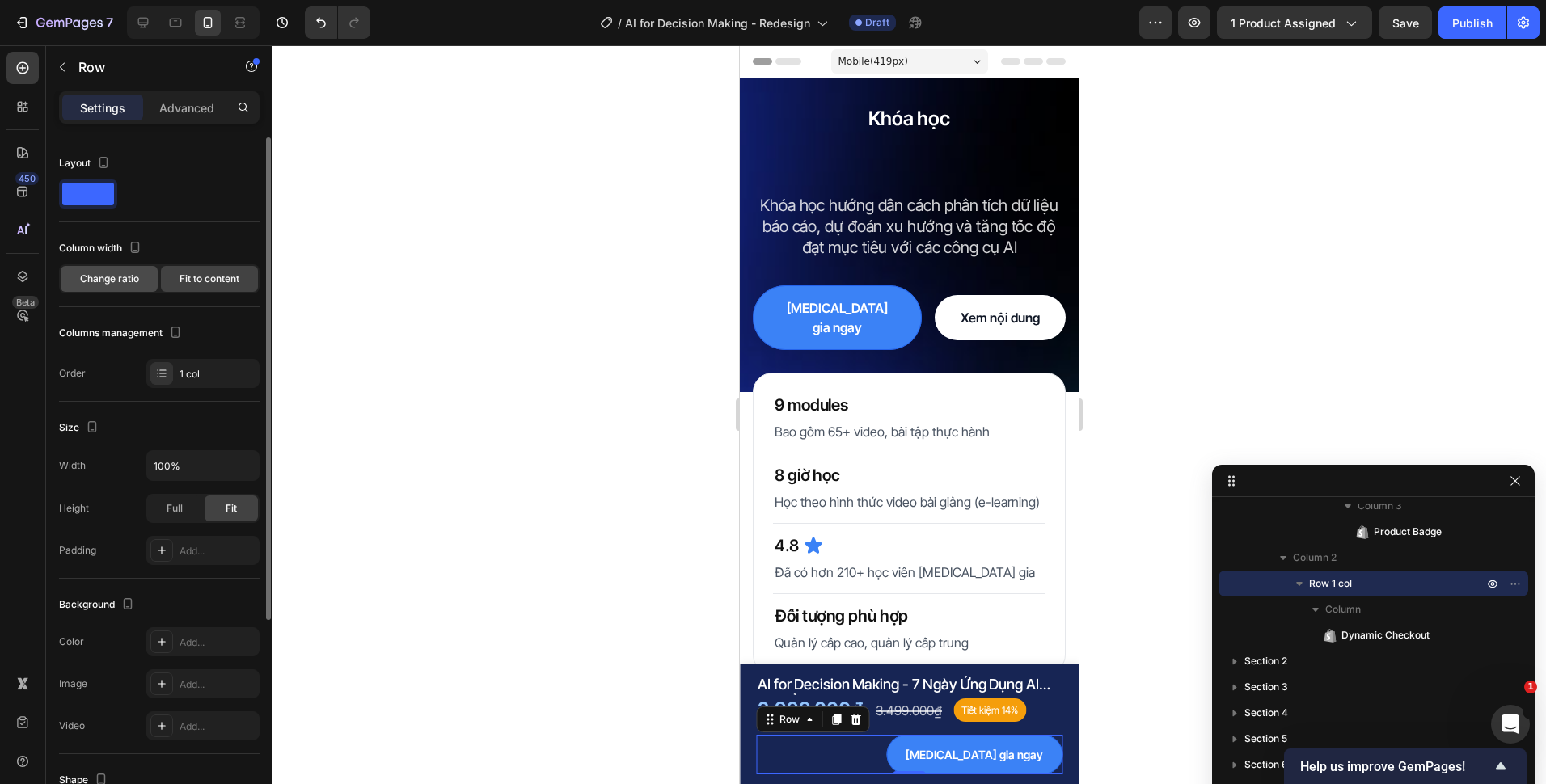
click at [134, 279] on span "Change ratio" at bounding box center [109, 279] width 59 height 14
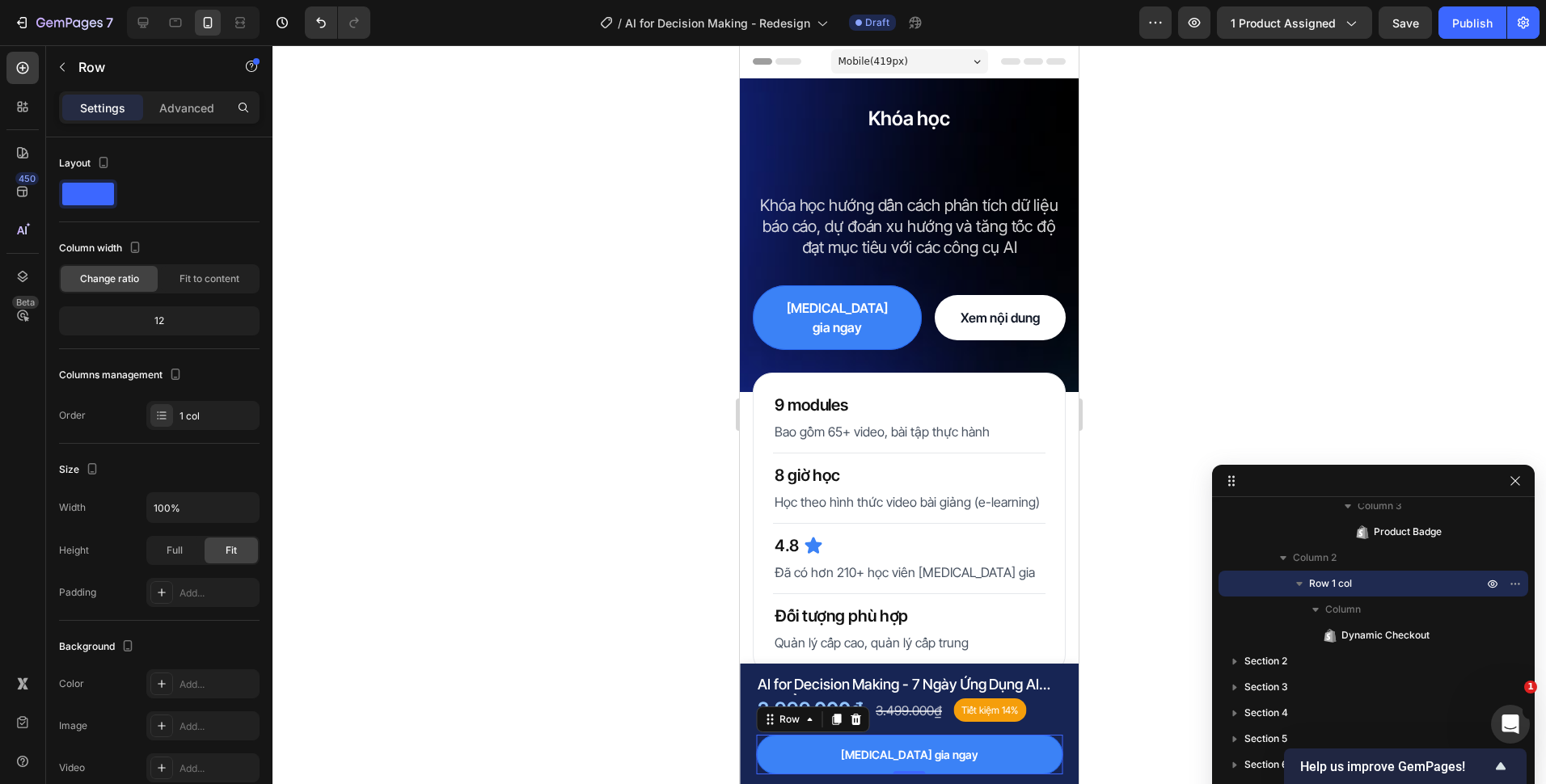
click at [570, 669] on div at bounding box center [909, 414] width 1273 height 738
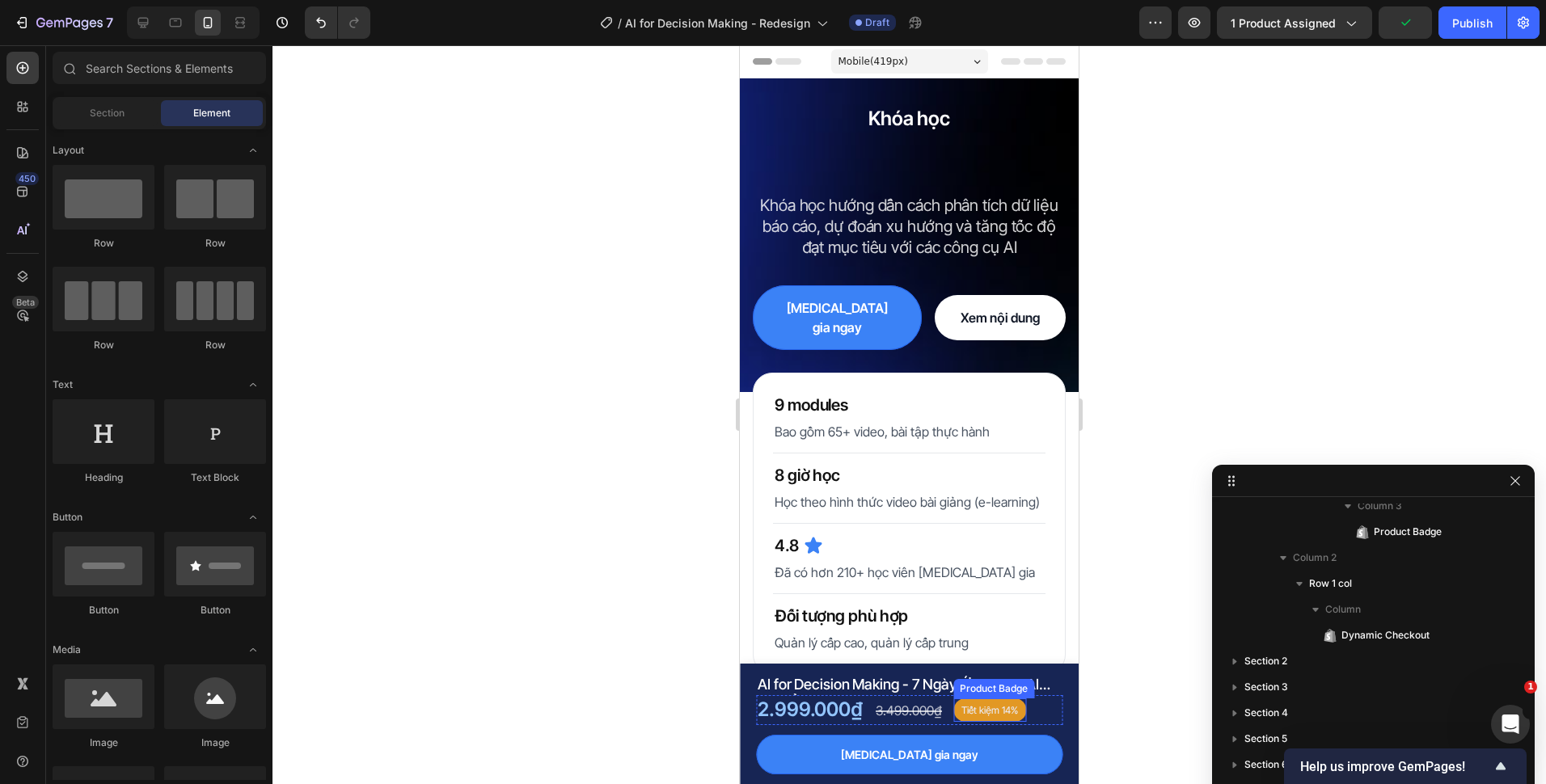
click at [998, 709] on pre "Tiết kiệm 14%" at bounding box center [989, 710] width 73 height 25
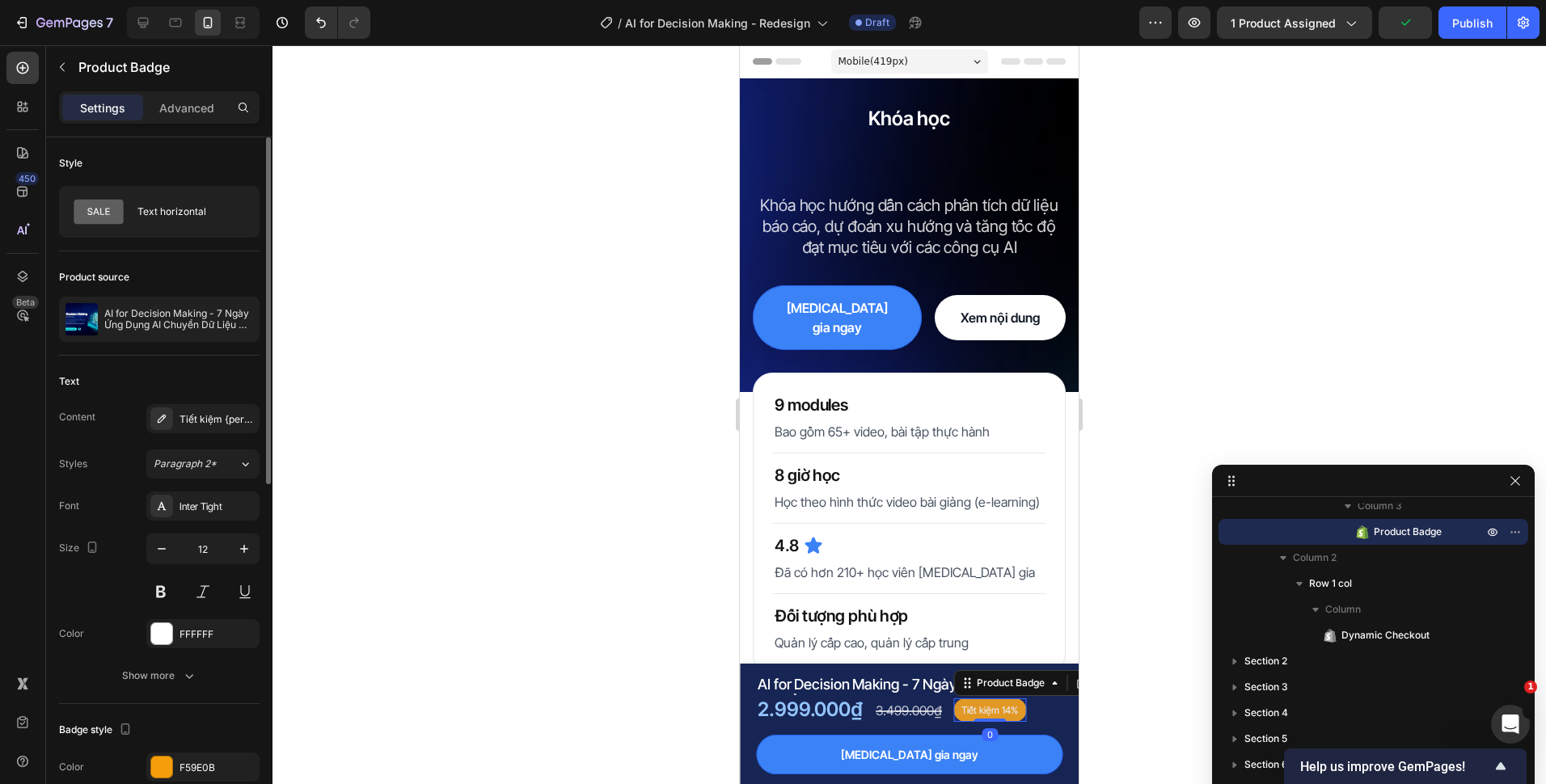
click at [218, 570] on div "12" at bounding box center [203, 570] width 114 height 73
click at [222, 553] on input "12" at bounding box center [202, 549] width 53 height 29
type input "14"
click at [830, 710] on div "2.999.000₫" at bounding box center [810, 709] width 108 height 29
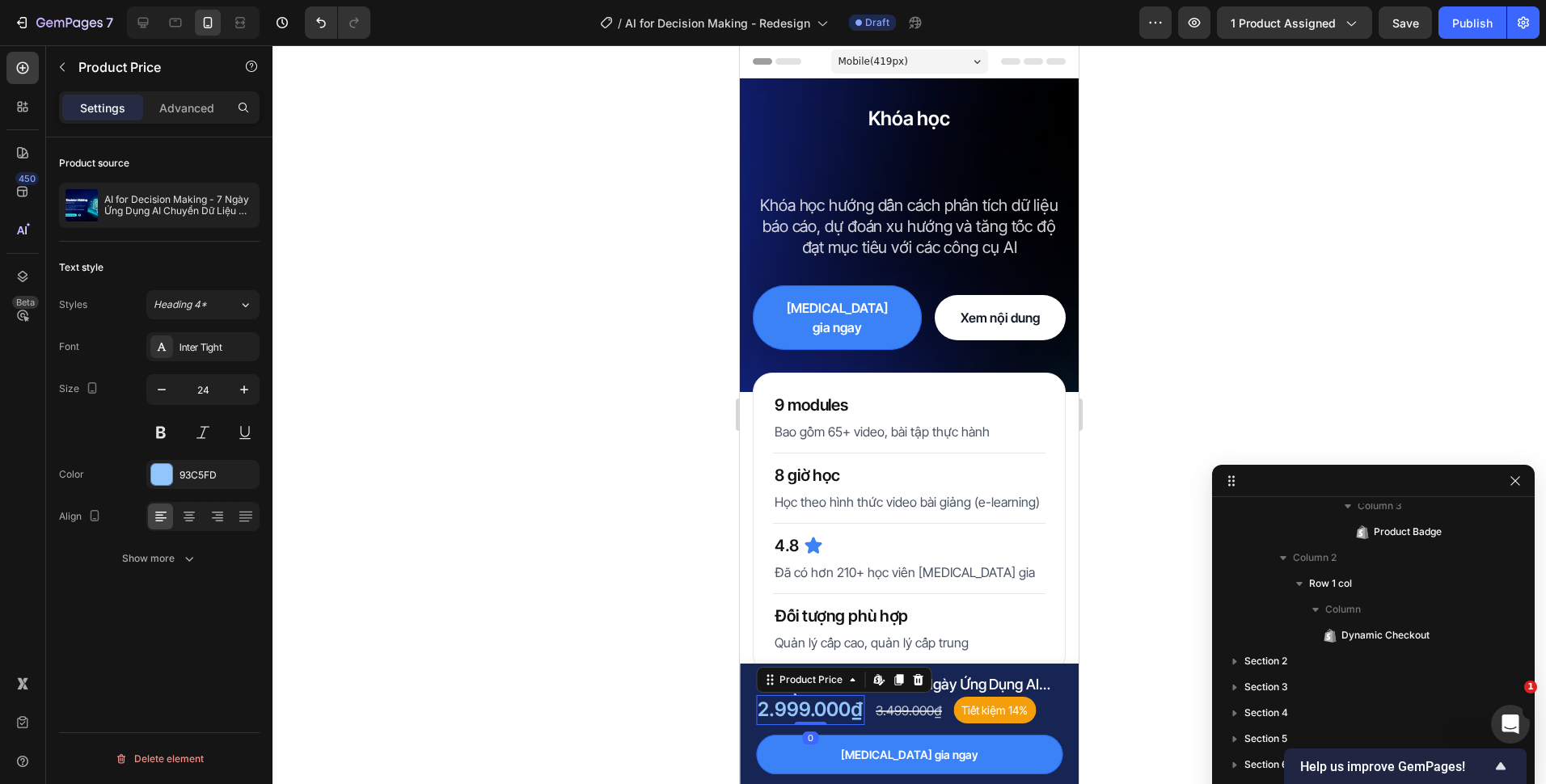
scroll to position [166, 0]
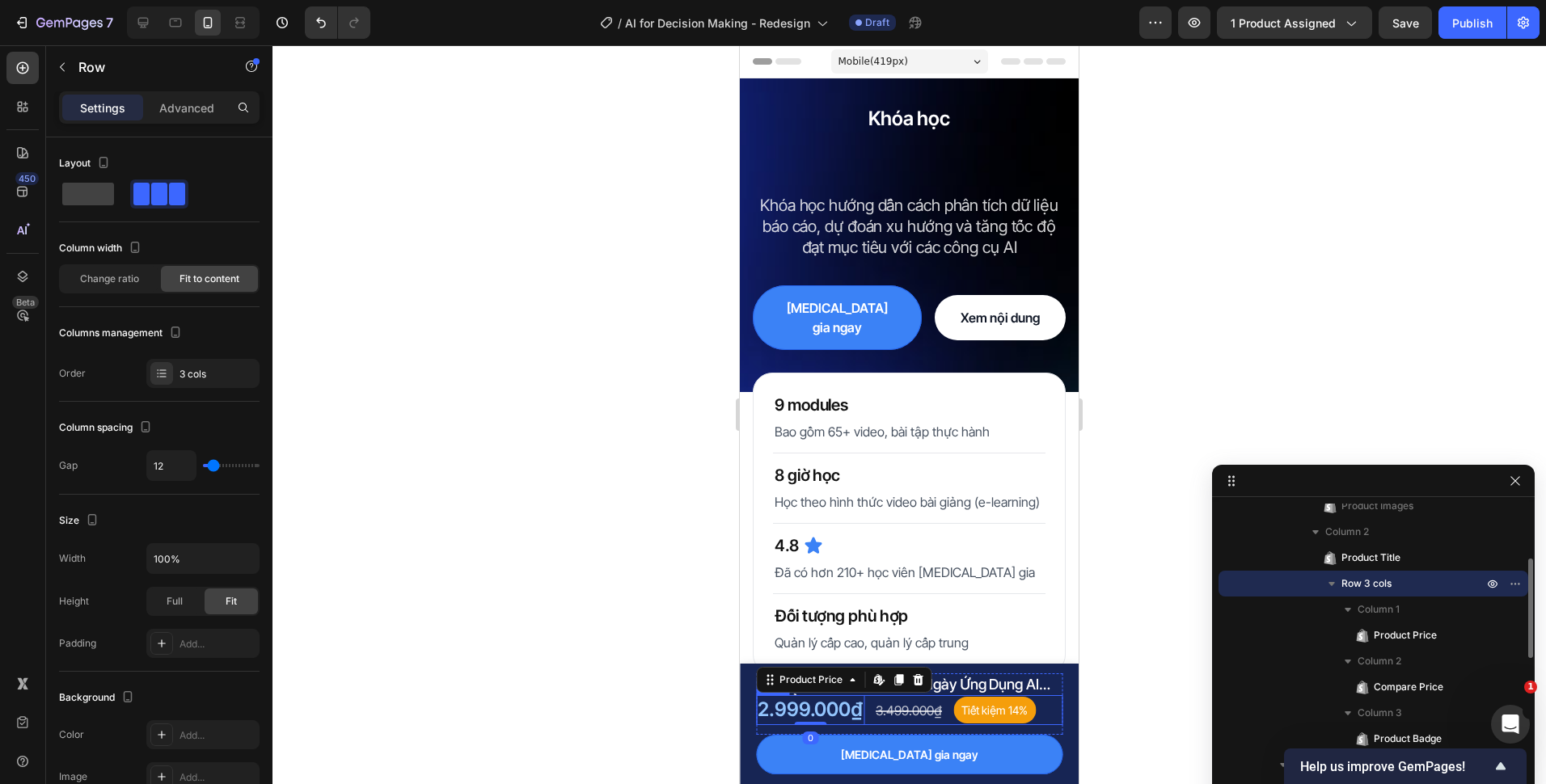
click at [870, 710] on div "2.999.000₫ Product Price Edit content in Shopify 0 Product Price Edit content i…" at bounding box center [909, 709] width 307 height 29
click at [808, 709] on div "2.999.000₫" at bounding box center [810, 709] width 108 height 29
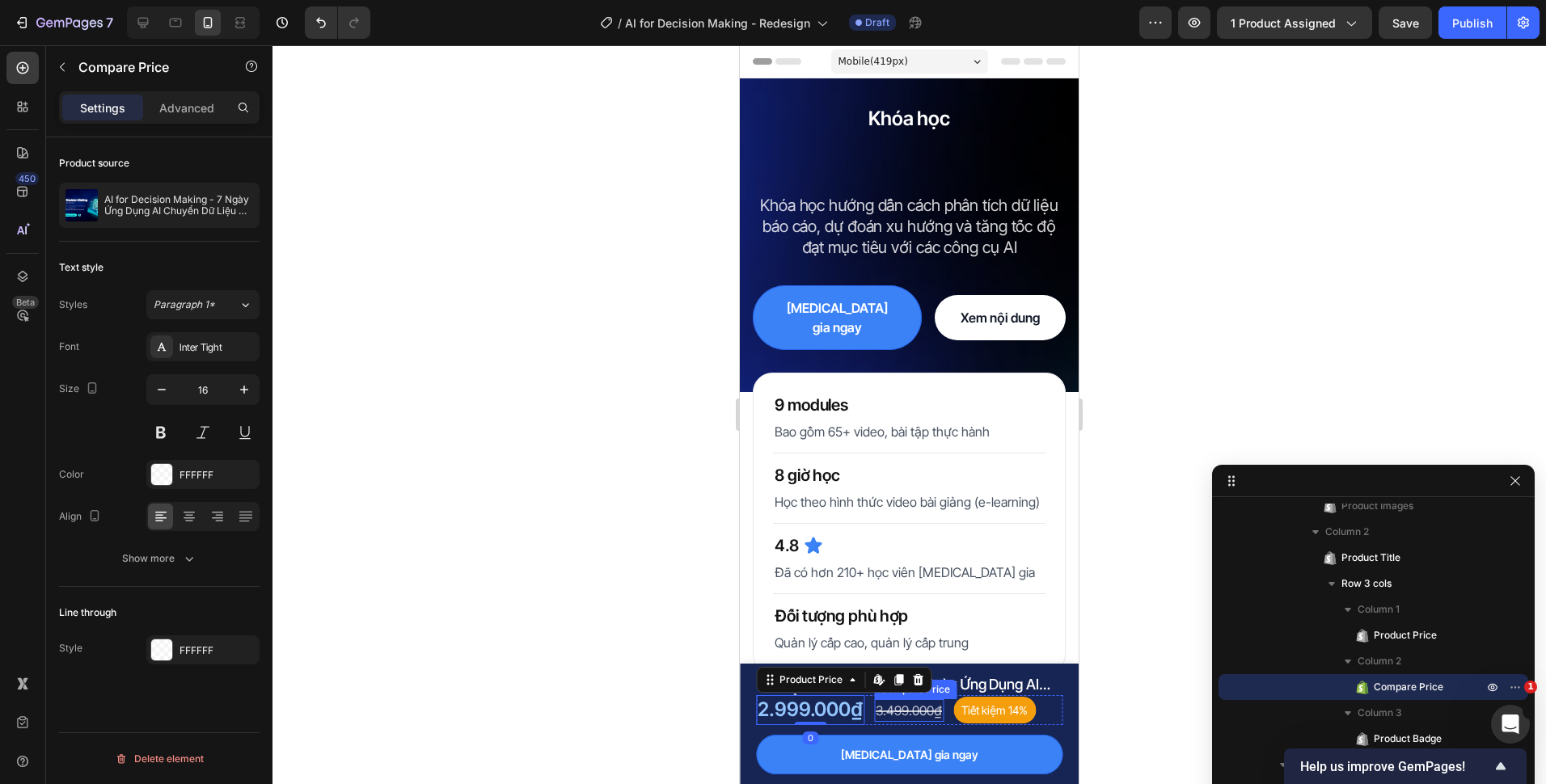
click at [895, 714] on div "3.499.000₫" at bounding box center [909, 710] width 69 height 23
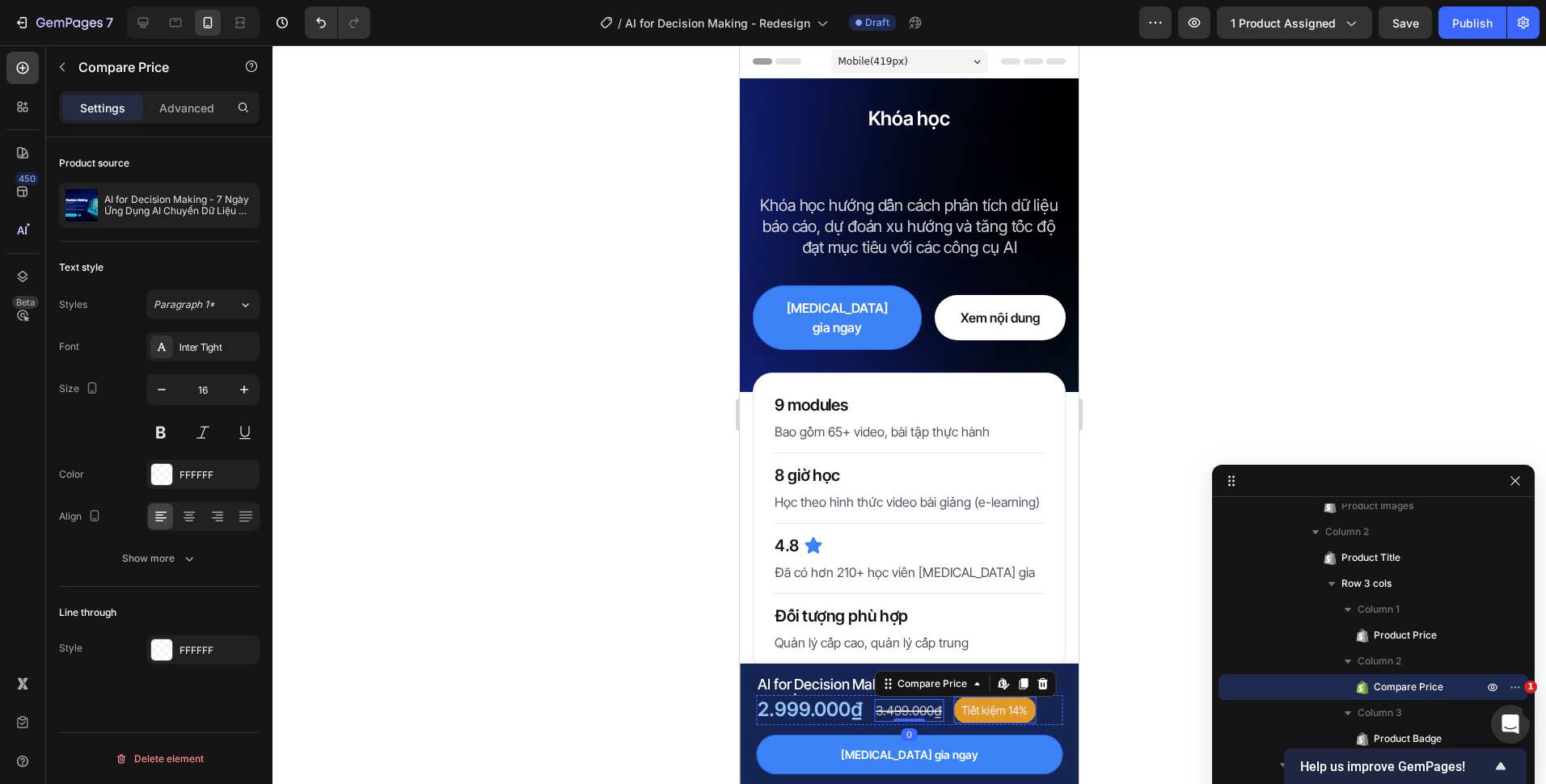
click at [953, 714] on pre "Tiết kiệm 14%" at bounding box center [994, 709] width 82 height 26
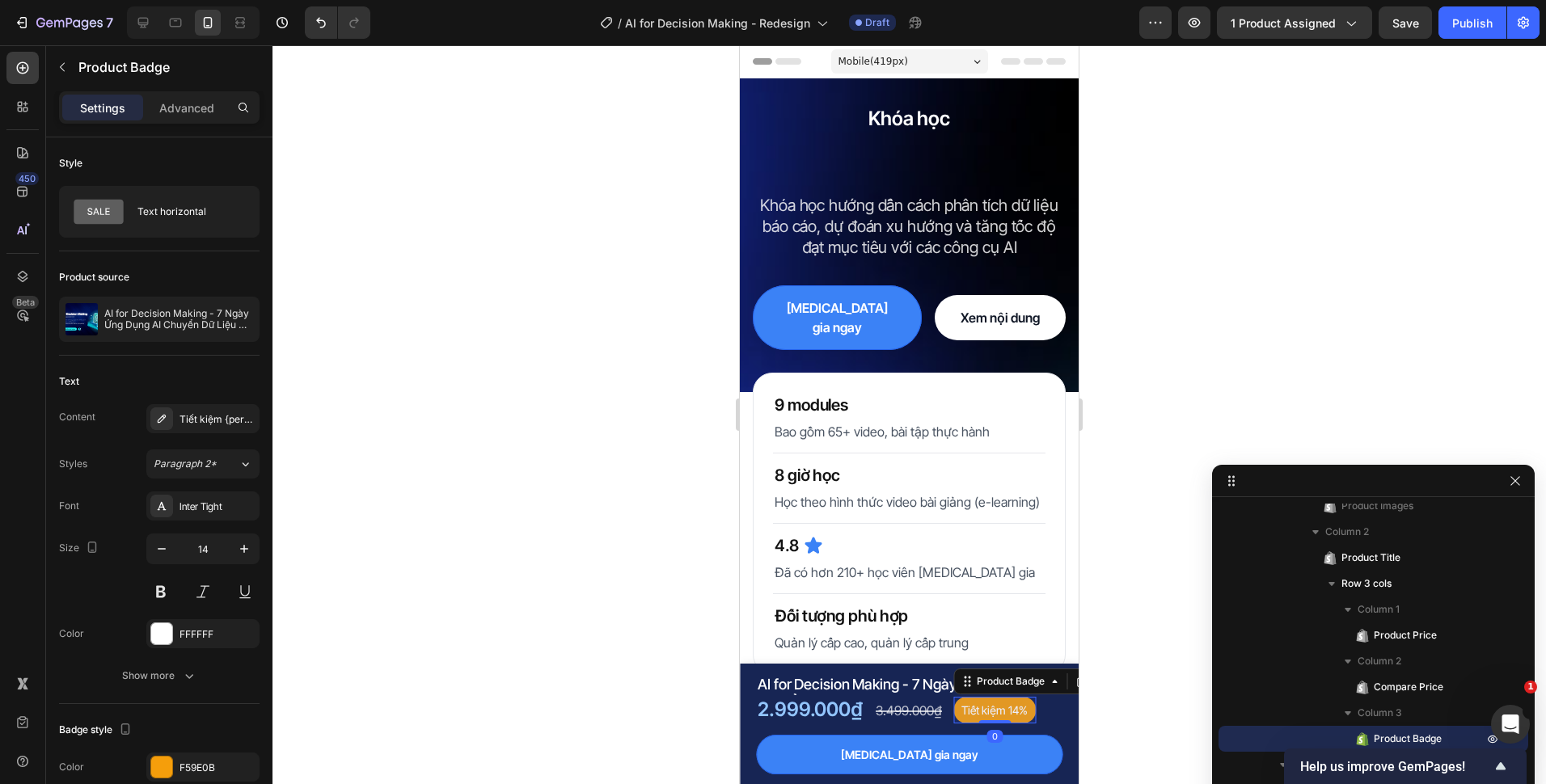
click at [1123, 649] on div at bounding box center [909, 414] width 1273 height 738
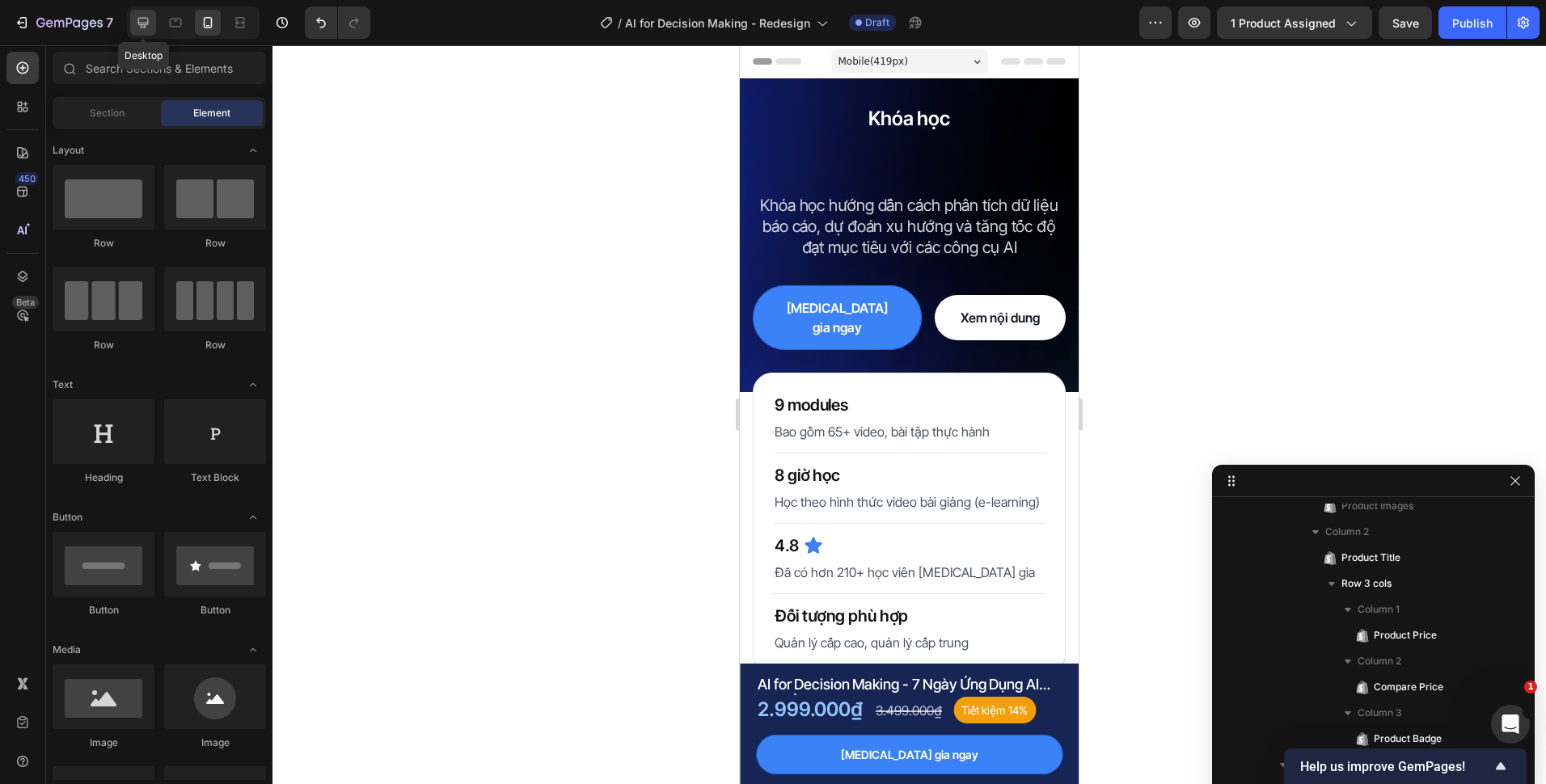
click at [152, 20] on div at bounding box center [143, 22] width 26 height 26
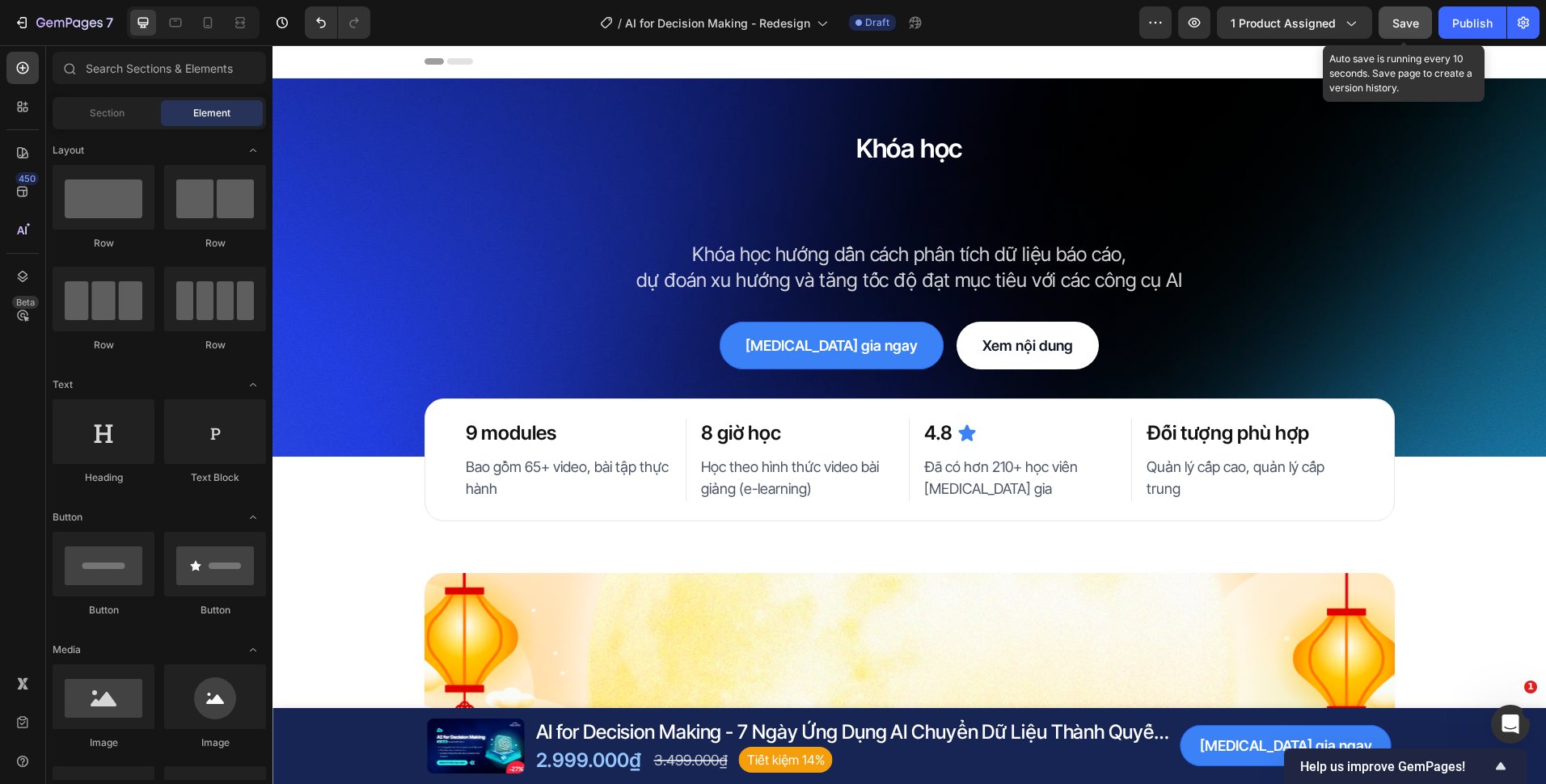
click at [1403, 31] on button "Save" at bounding box center [1405, 23] width 53 height 32
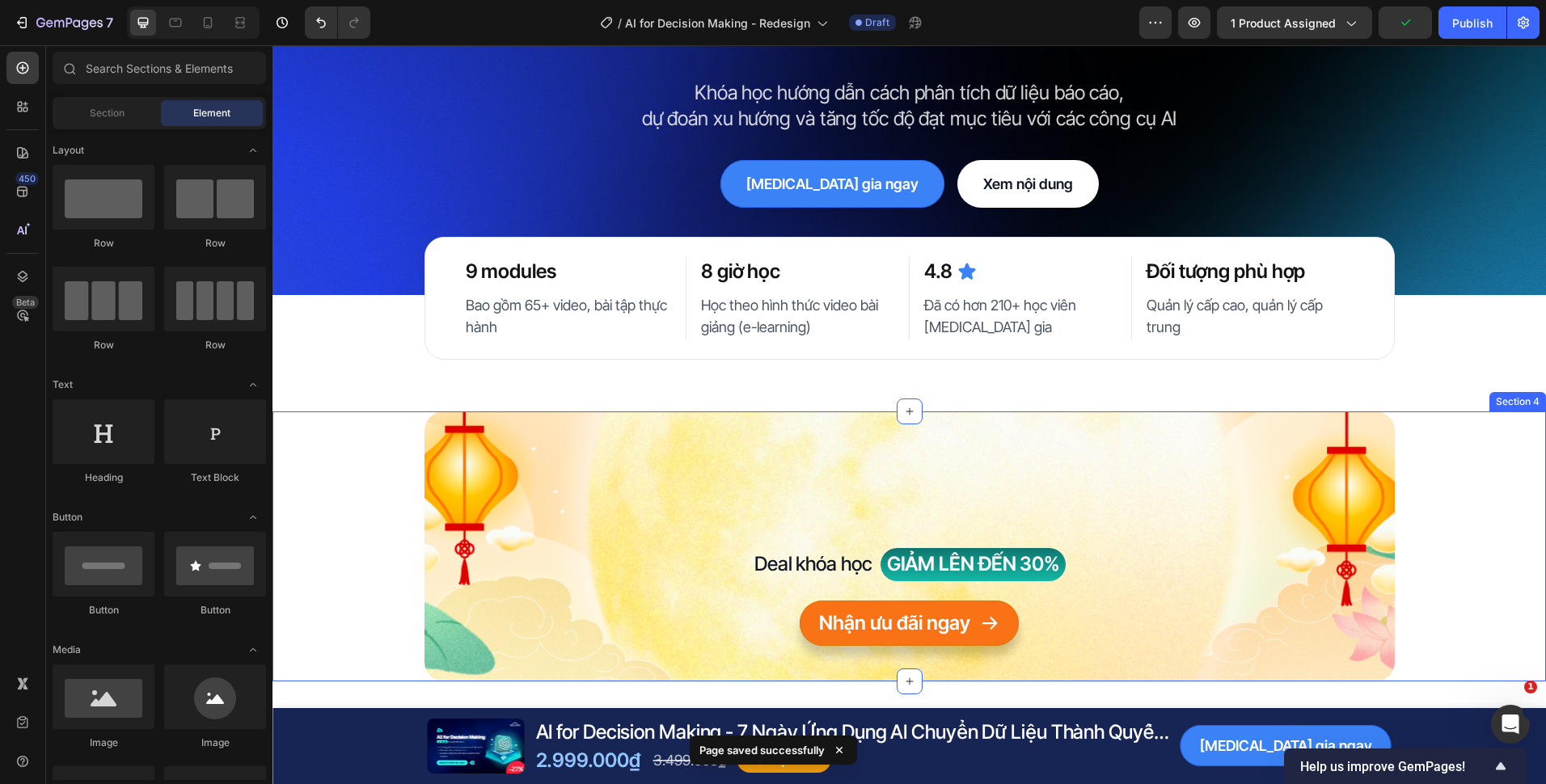
scroll to position [80, 0]
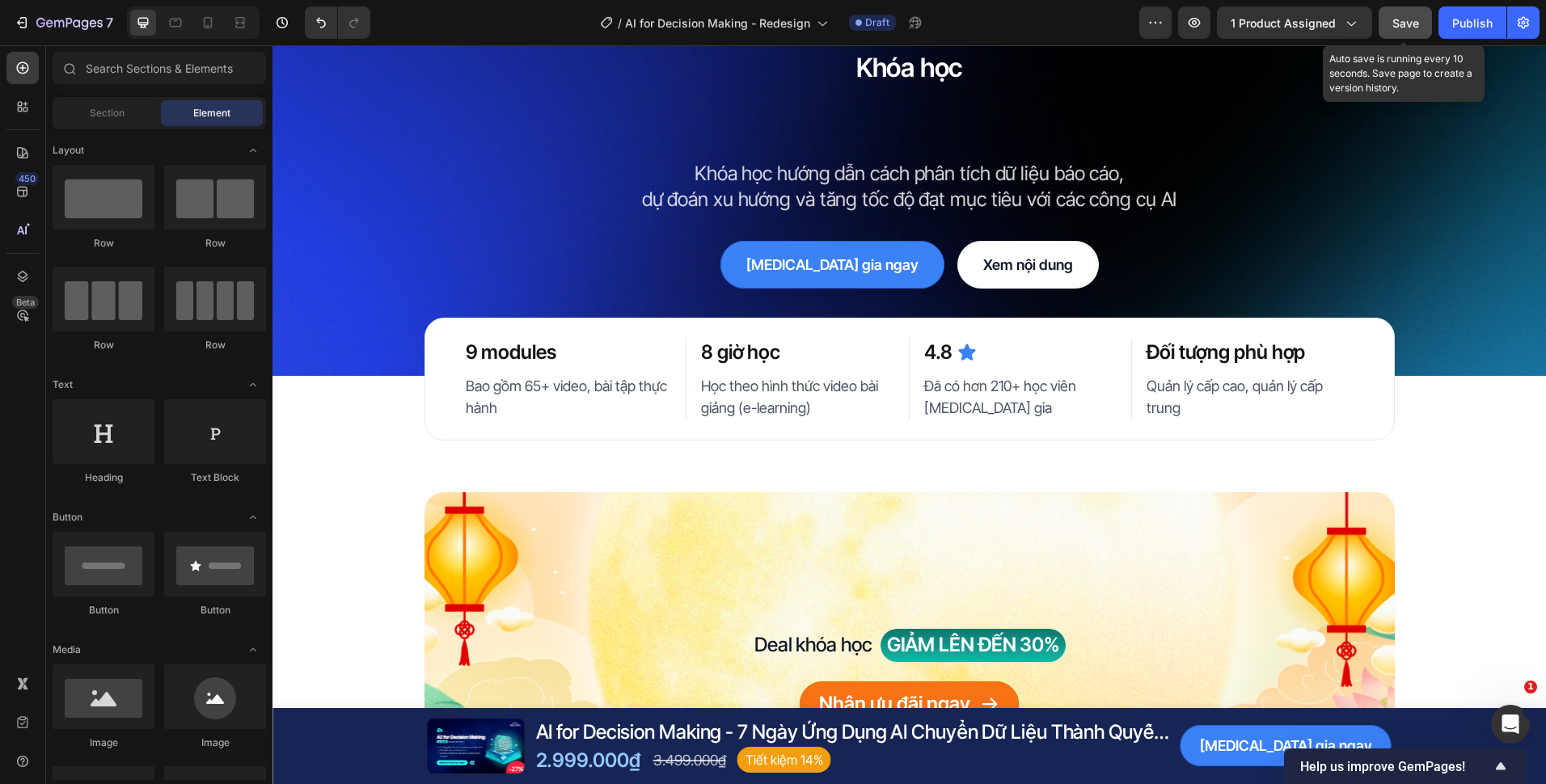
click at [1393, 34] on button "Save" at bounding box center [1405, 23] width 53 height 32
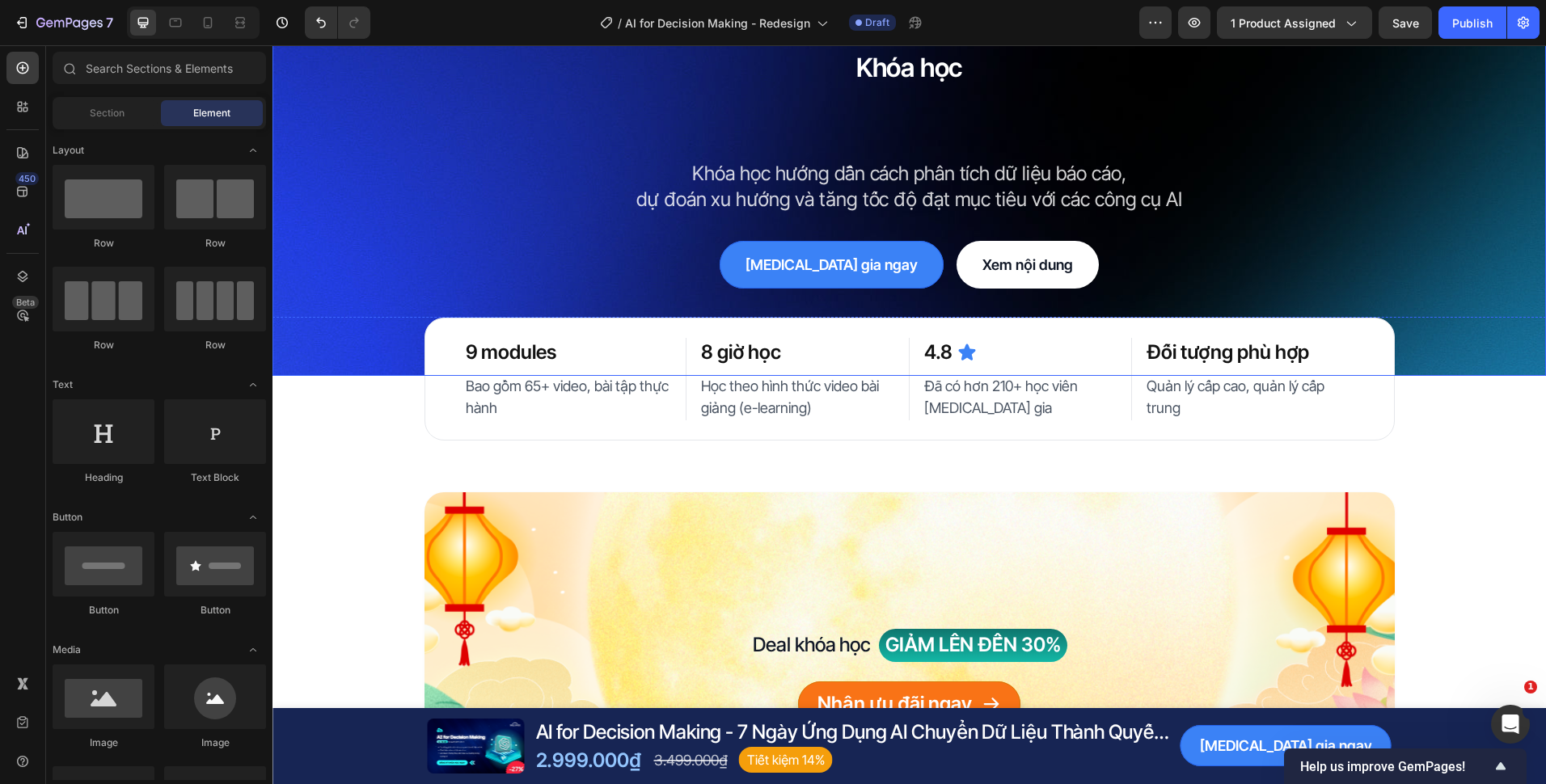
scroll to position [0, 0]
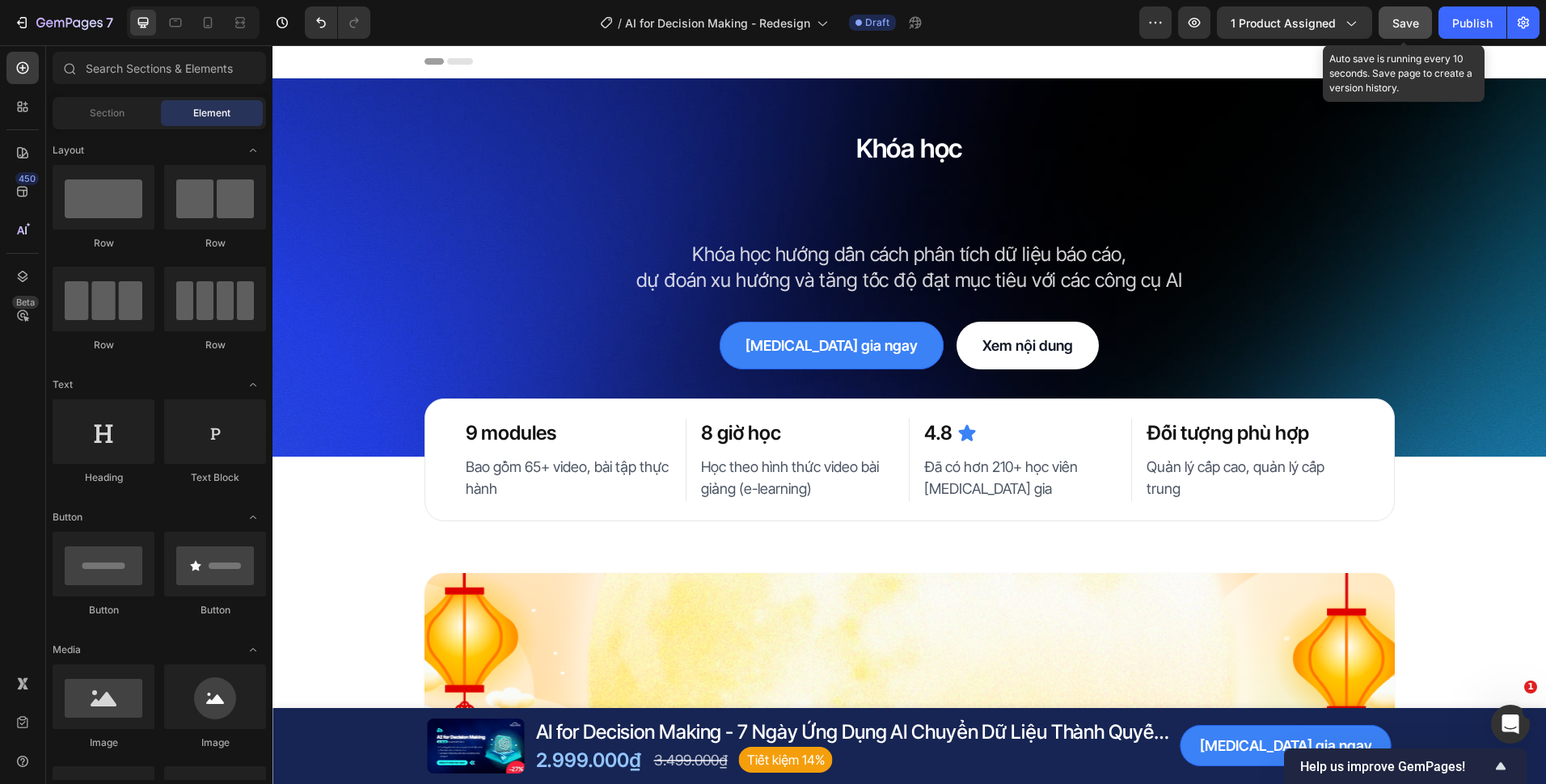
click at [1383, 18] on button "Save" at bounding box center [1405, 23] width 53 height 32
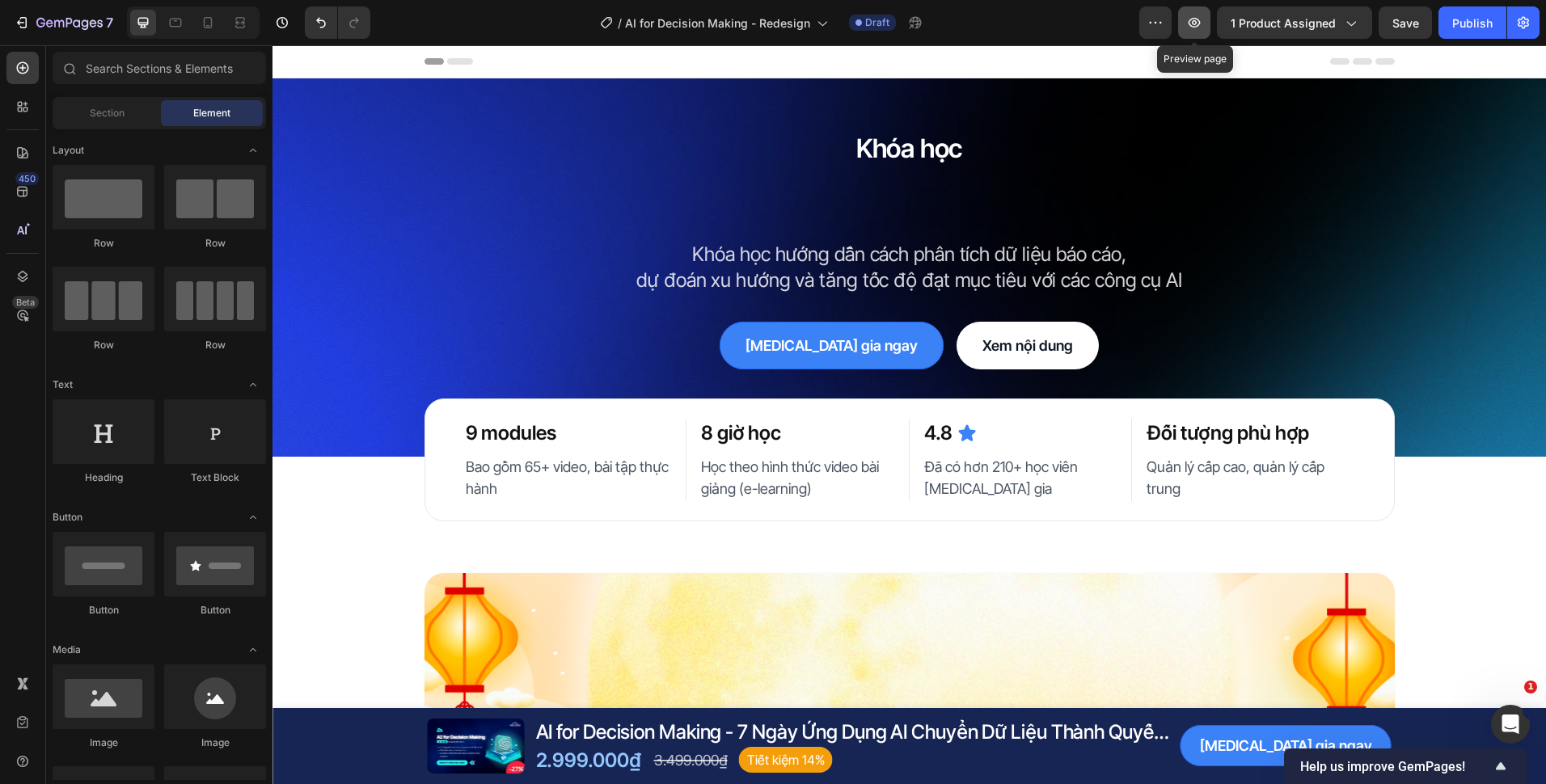
click at [1186, 30] on button "button" at bounding box center [1194, 23] width 32 height 32
click at [1186, 20] on button "button" at bounding box center [1194, 23] width 32 height 32
